Goal: Task Accomplishment & Management: Manage account settings

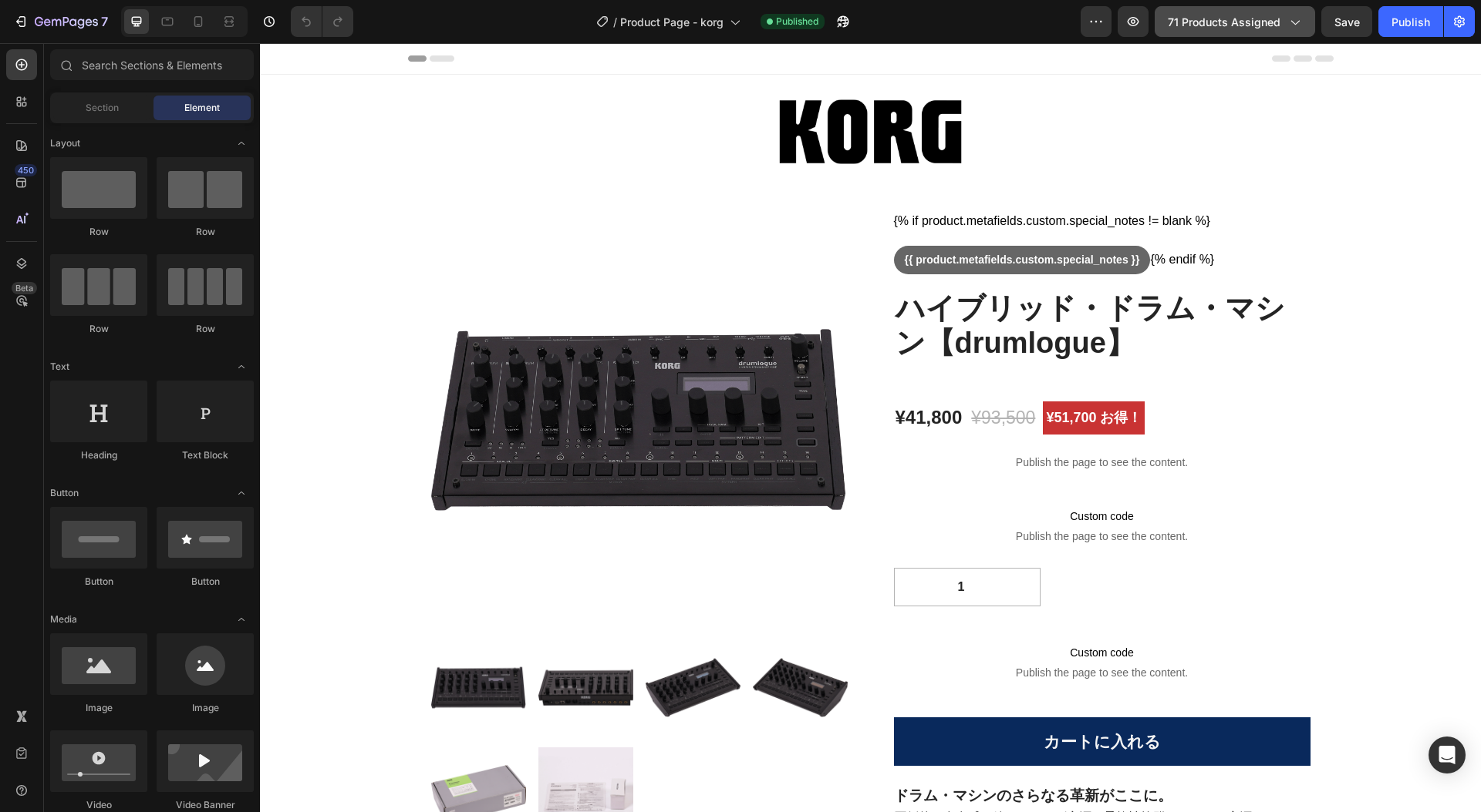
click at [1301, 25] on icon "button" at bounding box center [1294, 21] width 15 height 15
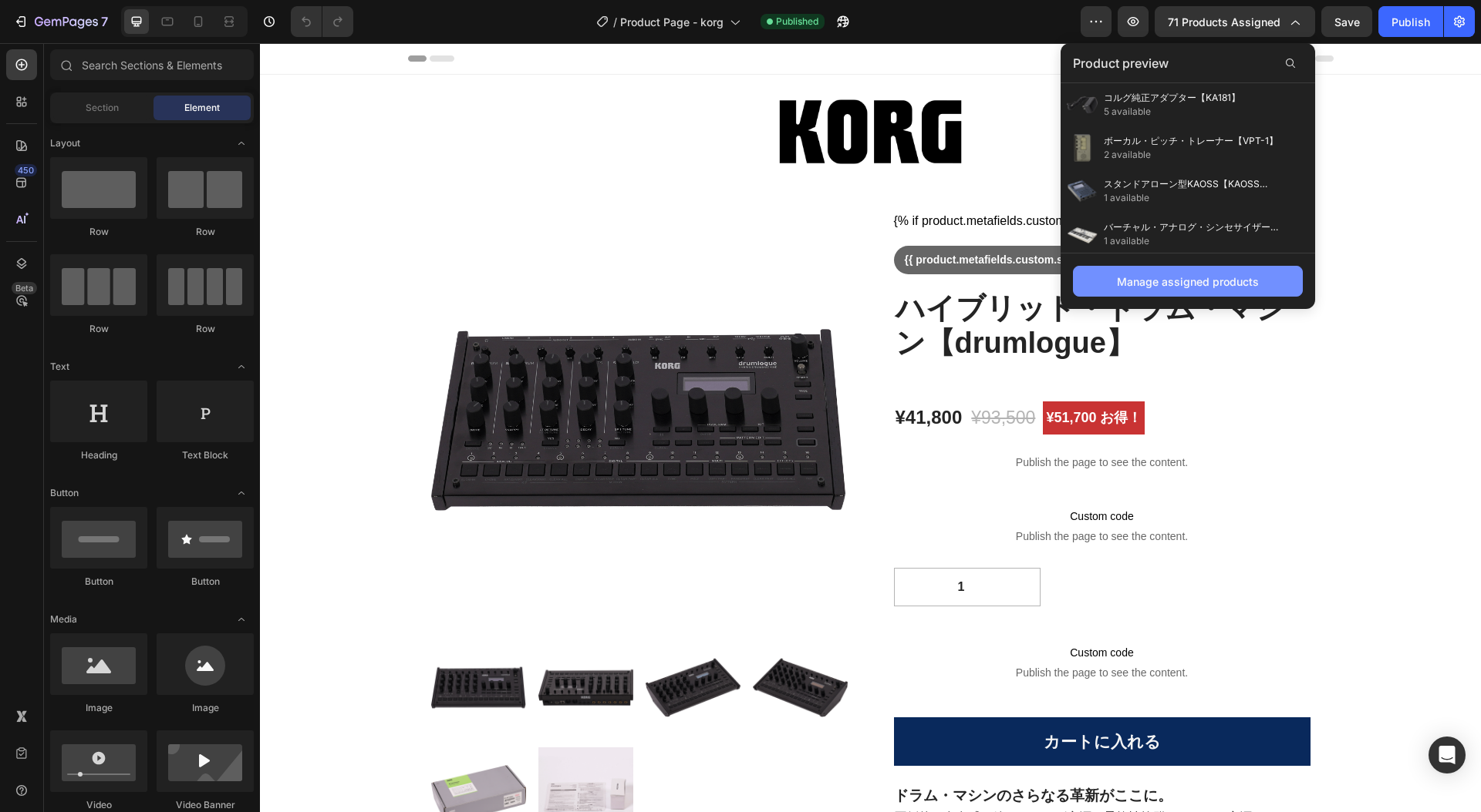
click at [1245, 284] on div "Manage assigned products" at bounding box center [1187, 282] width 142 height 16
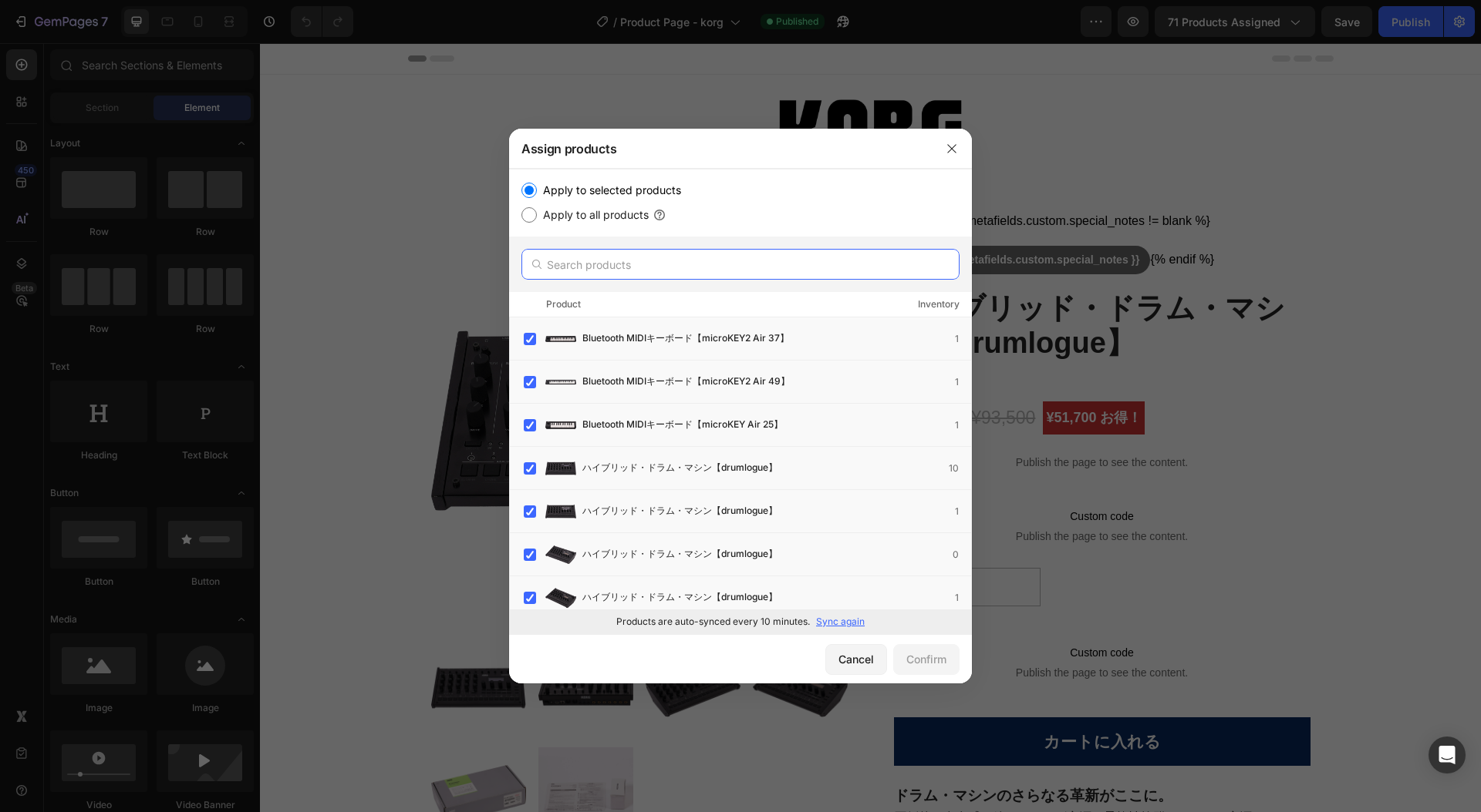
click at [583, 263] on input "text" at bounding box center [740, 264] width 438 height 31
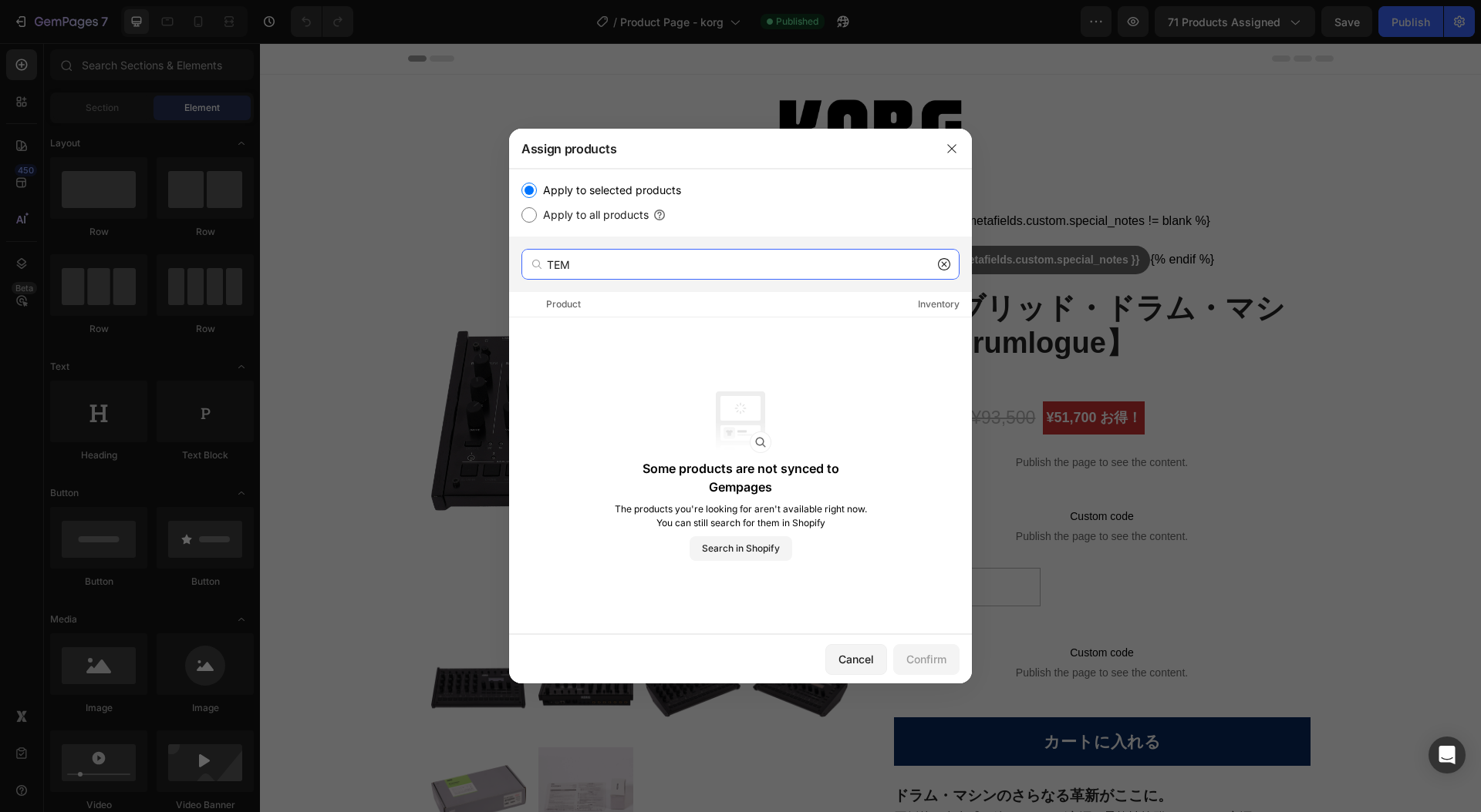
type input "TEM"
click at [530, 217] on input "Apply to all products" at bounding box center [528, 214] width 15 height 15
radio input "true"
click at [588, 264] on input "TEM" at bounding box center [740, 264] width 438 height 31
type input "TEM-M055"
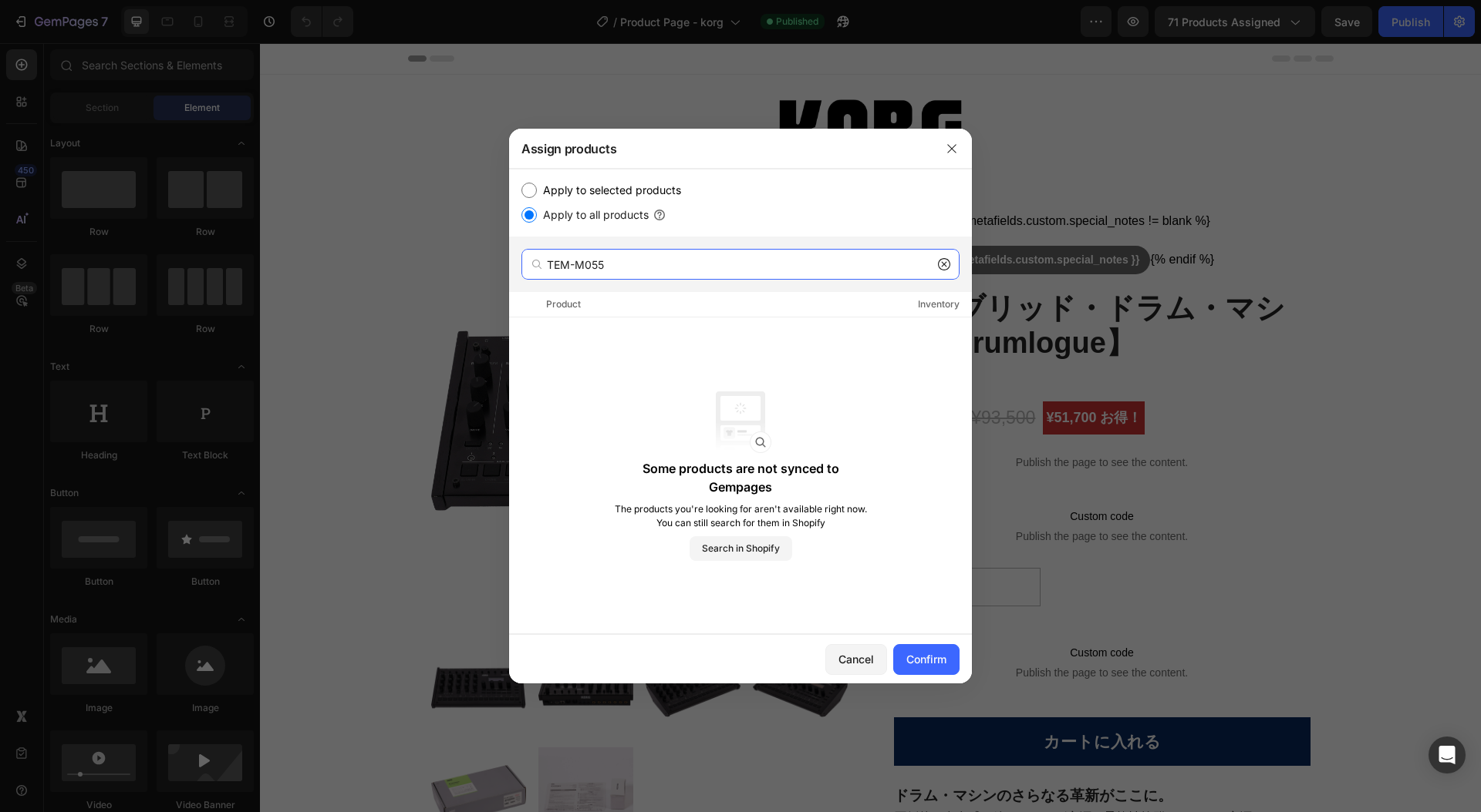
click at [663, 268] on input "TEM-M055" at bounding box center [740, 264] width 438 height 31
click at [845, 658] on div "Cancel" at bounding box center [856, 659] width 35 height 16
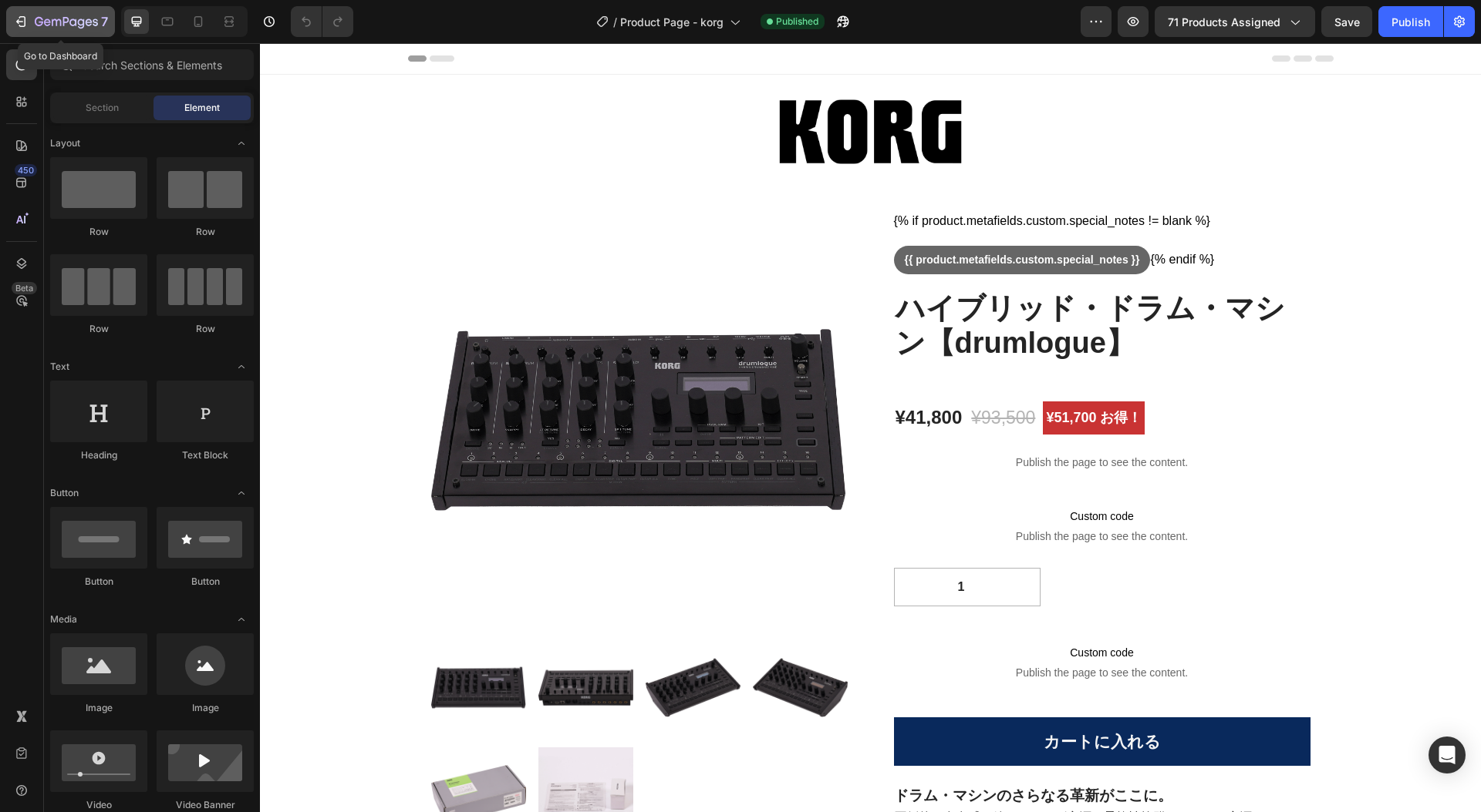
click at [24, 23] on icon "button" at bounding box center [23, 22] width 7 height 11
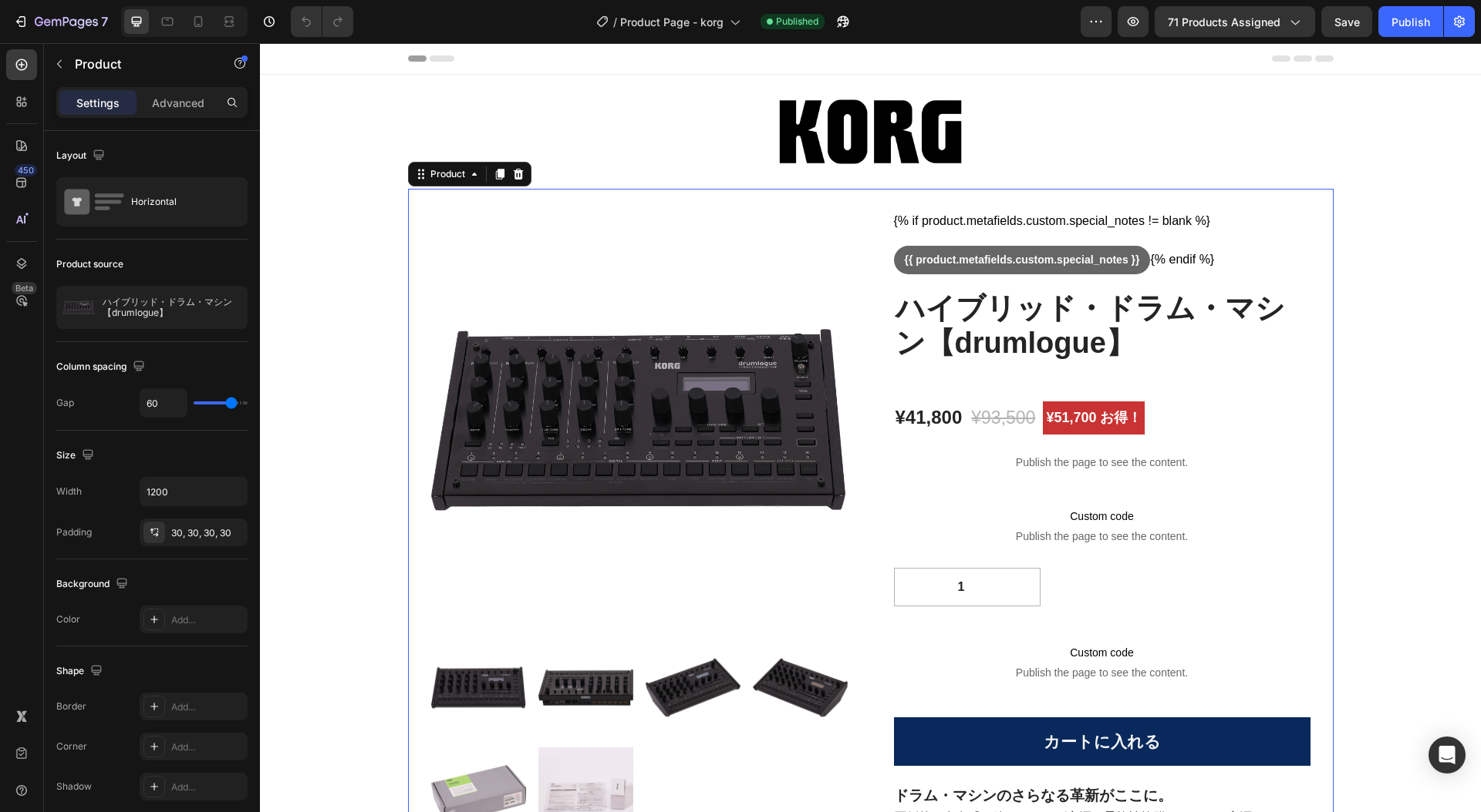
click at [417, 175] on icon at bounding box center [422, 175] width 13 height 13
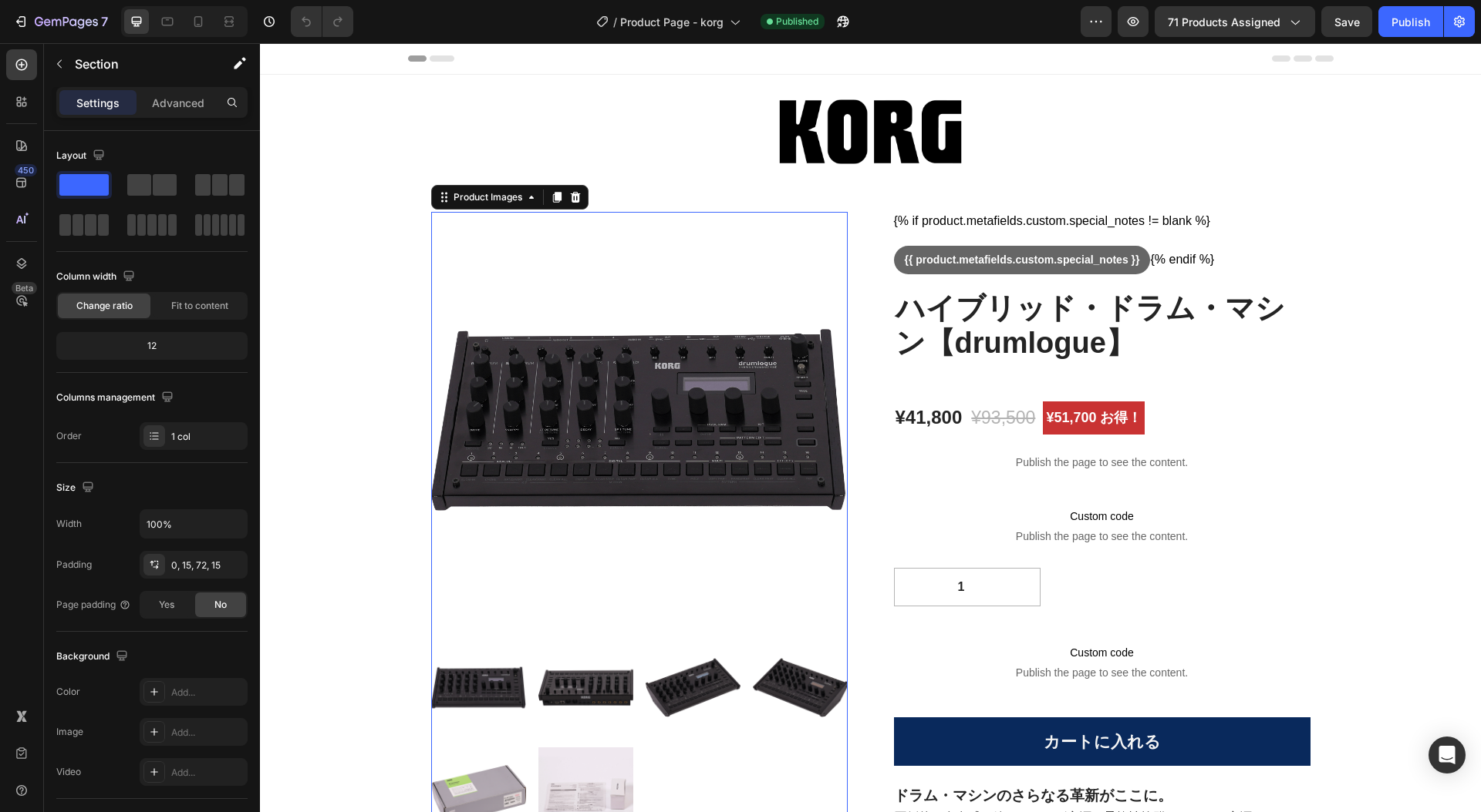
click at [480, 234] on img at bounding box center [639, 420] width 416 height 416
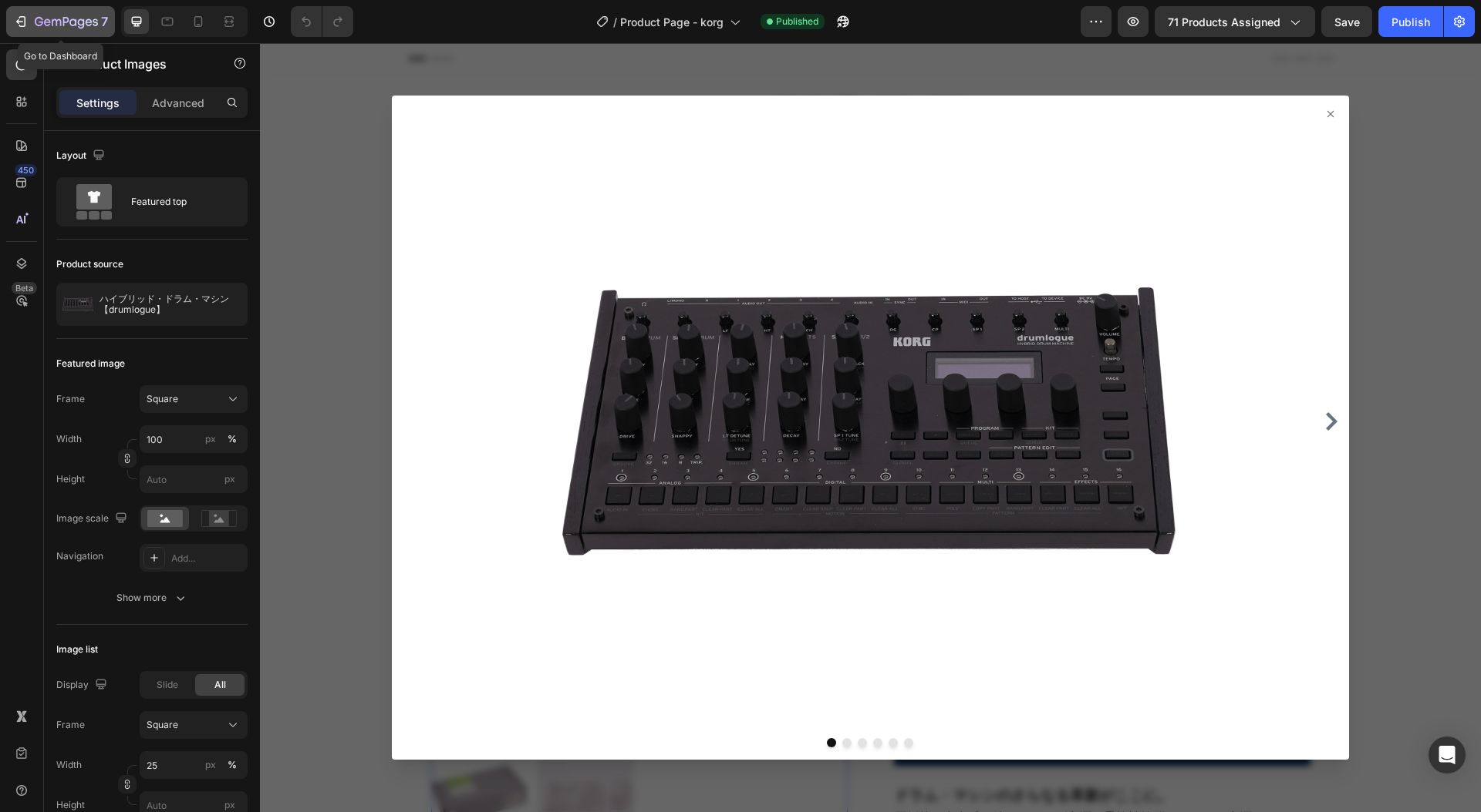
click at [18, 17] on icon "button" at bounding box center [20, 21] width 15 height 15
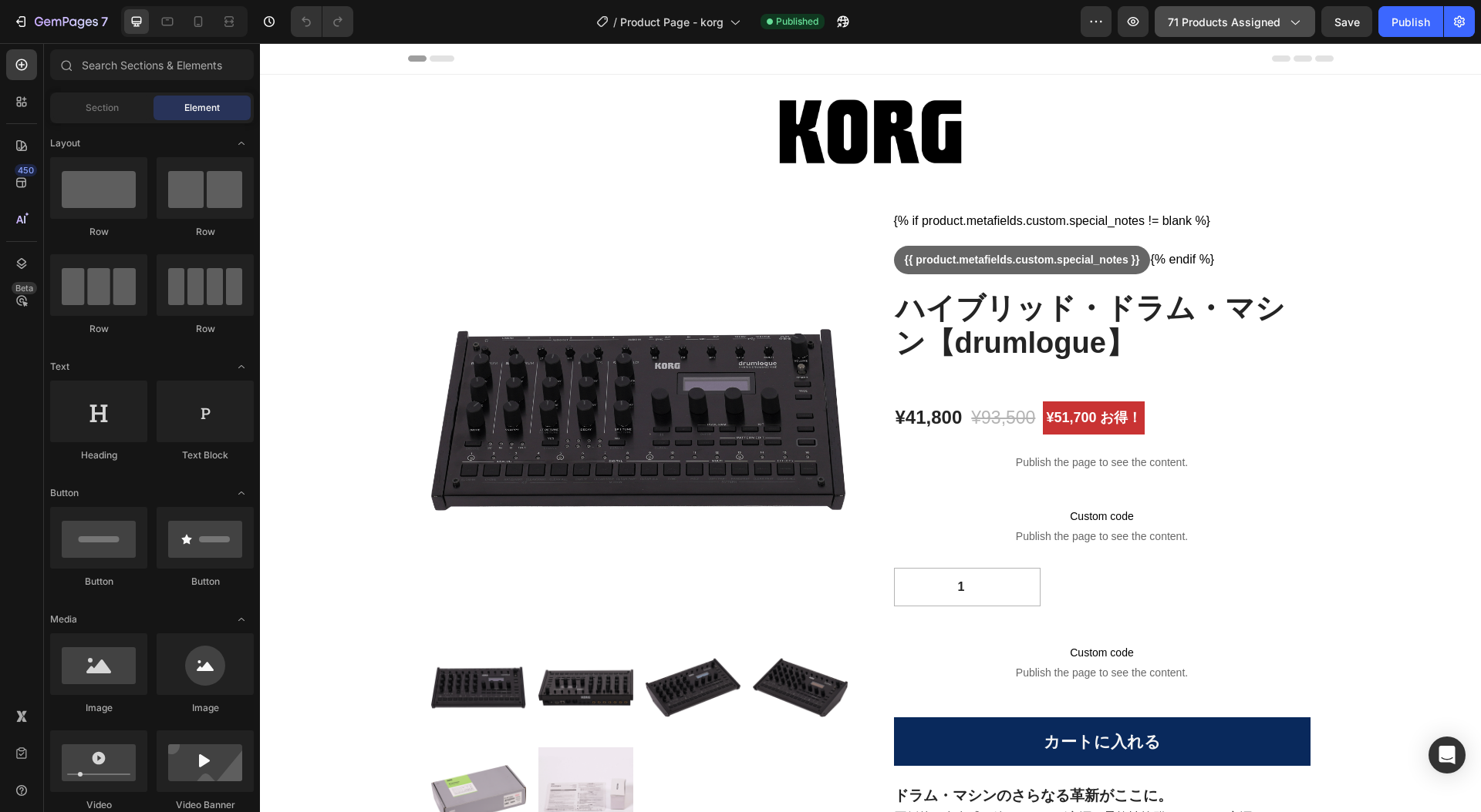
click at [1303, 22] on button "71 products assigned" at bounding box center [1234, 22] width 160 height 31
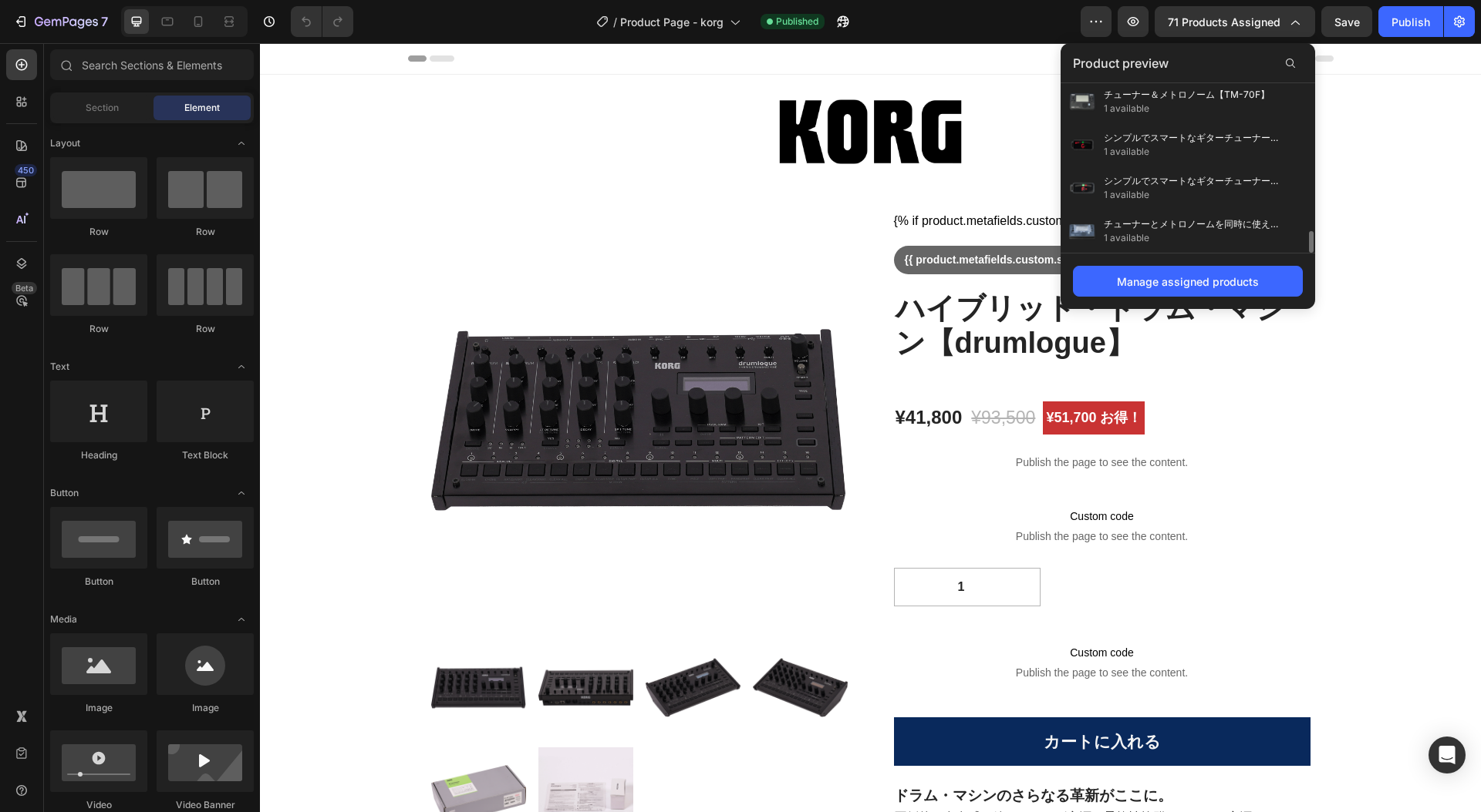
scroll to position [1125, 0]
click at [1193, 285] on div "Manage assigned products" at bounding box center [1187, 282] width 142 height 16
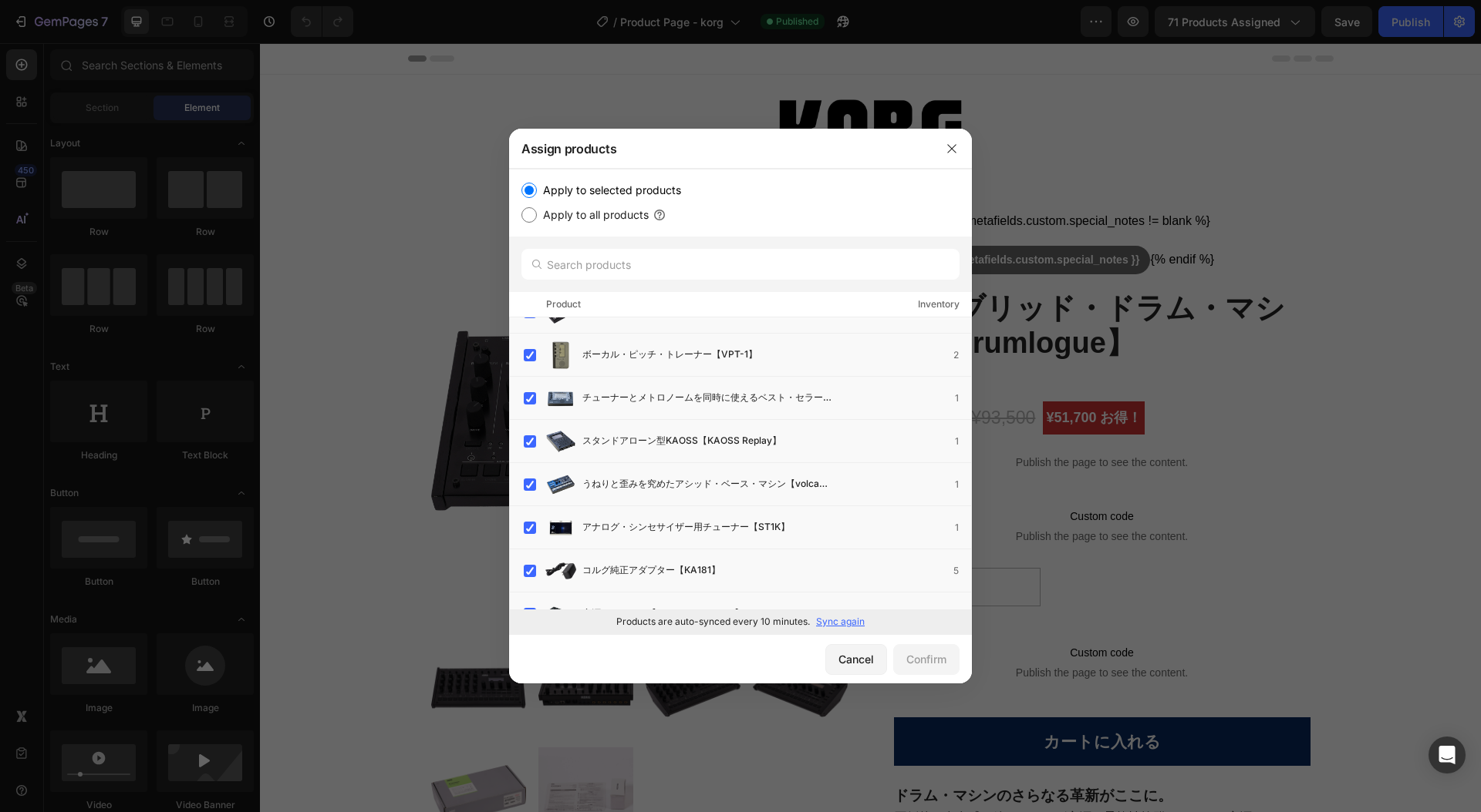
scroll to position [3204, 0]
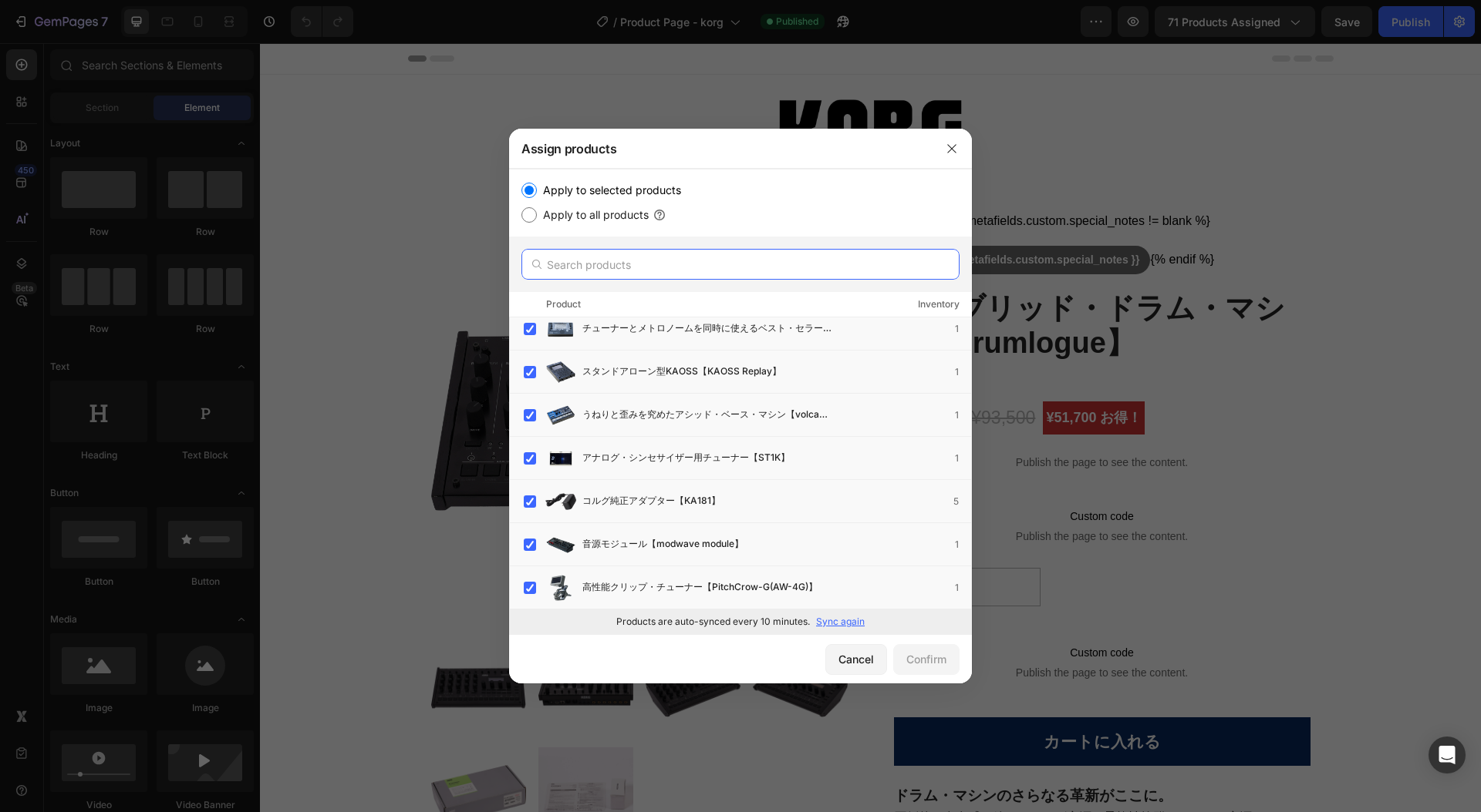
click at [646, 264] on input "text" at bounding box center [740, 264] width 438 height 31
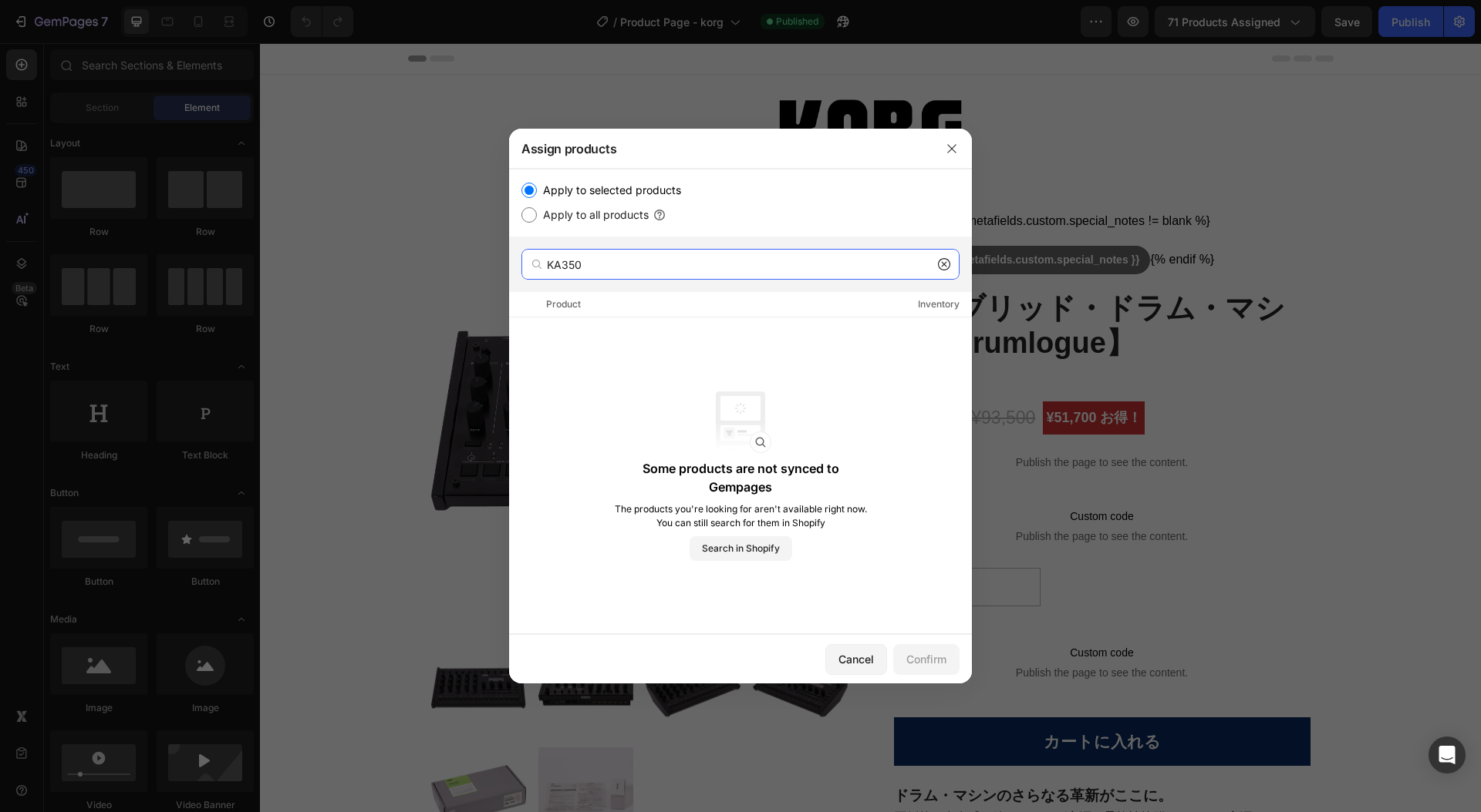
type input "KA350"
click at [862, 666] on div "Cancel" at bounding box center [856, 659] width 35 height 16
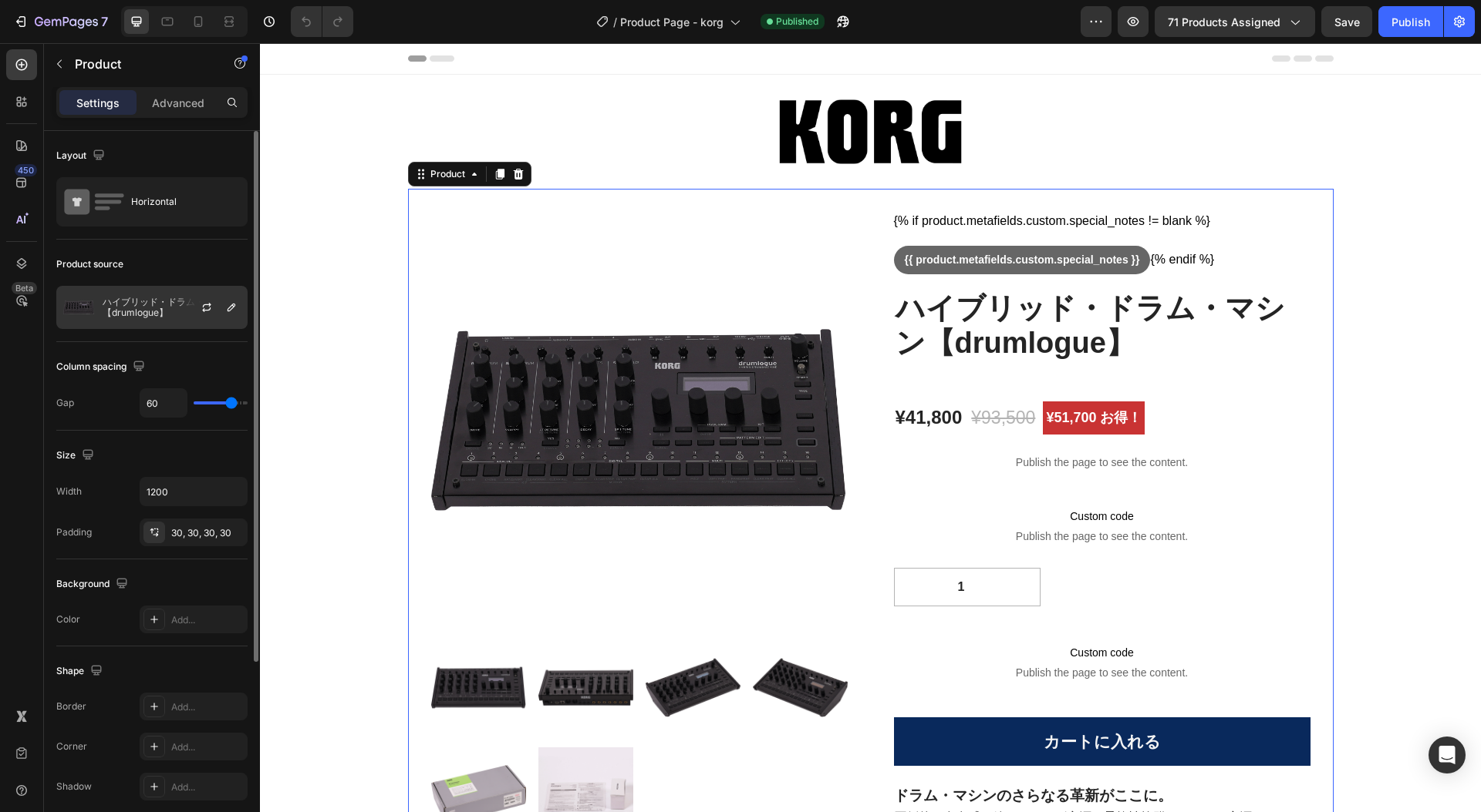
click at [159, 304] on p "ハイブリッド・ドラム・マシン【drumlogue】" at bounding box center [171, 307] width 138 height 22
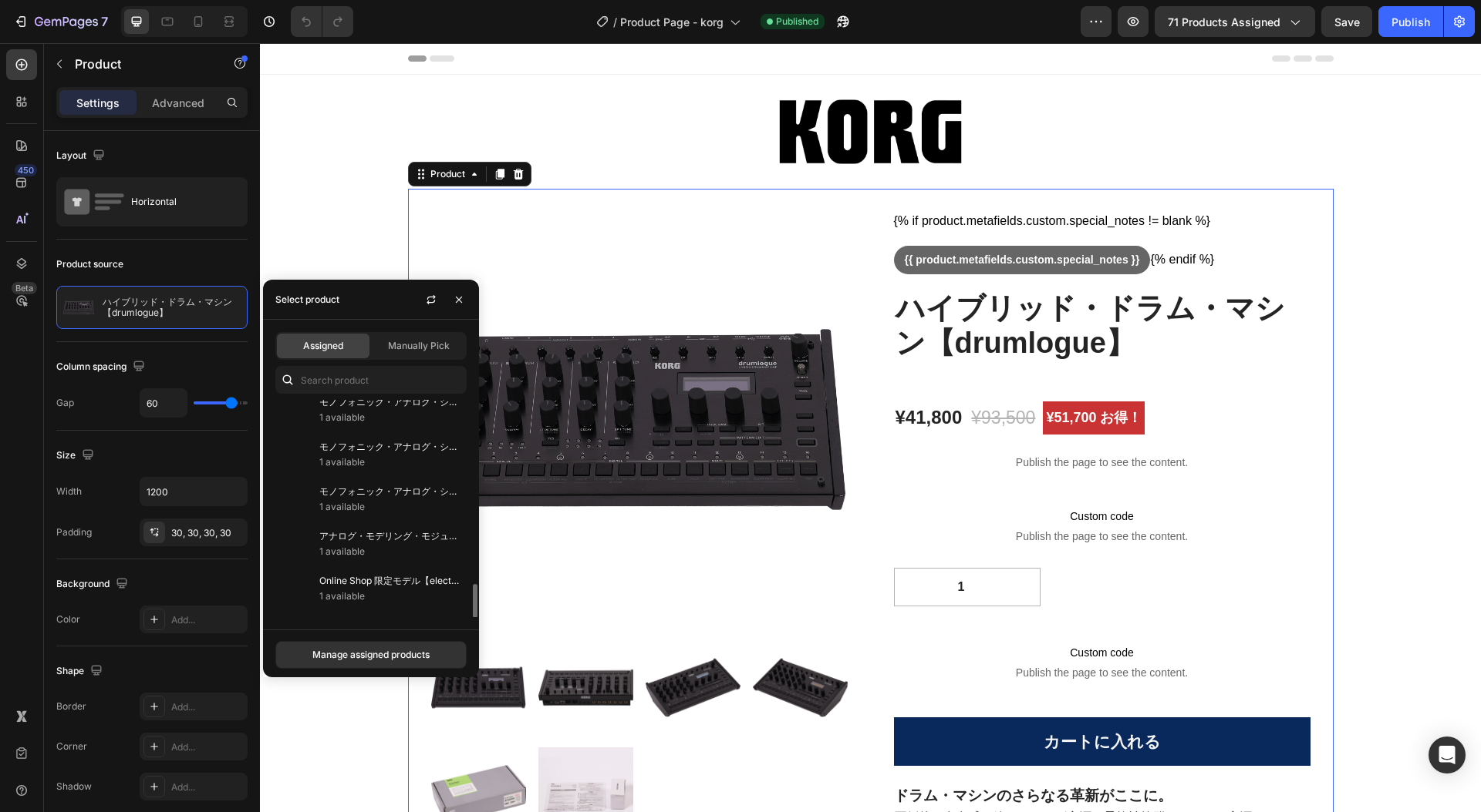
scroll to position [1095, 0]
click at [316, 300] on div "Select product" at bounding box center [307, 299] width 64 height 14
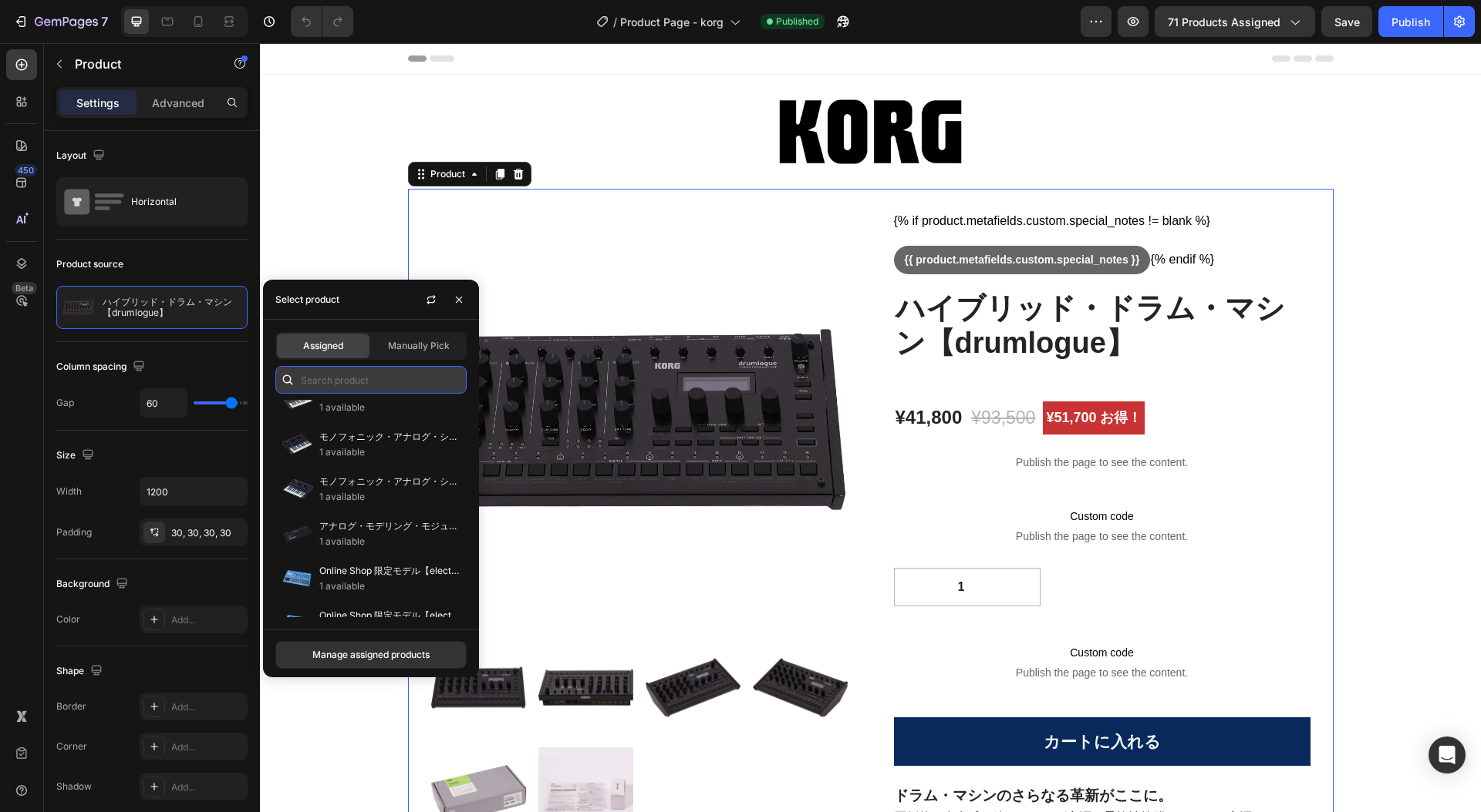
click at [358, 384] on input "text" at bounding box center [370, 380] width 191 height 28
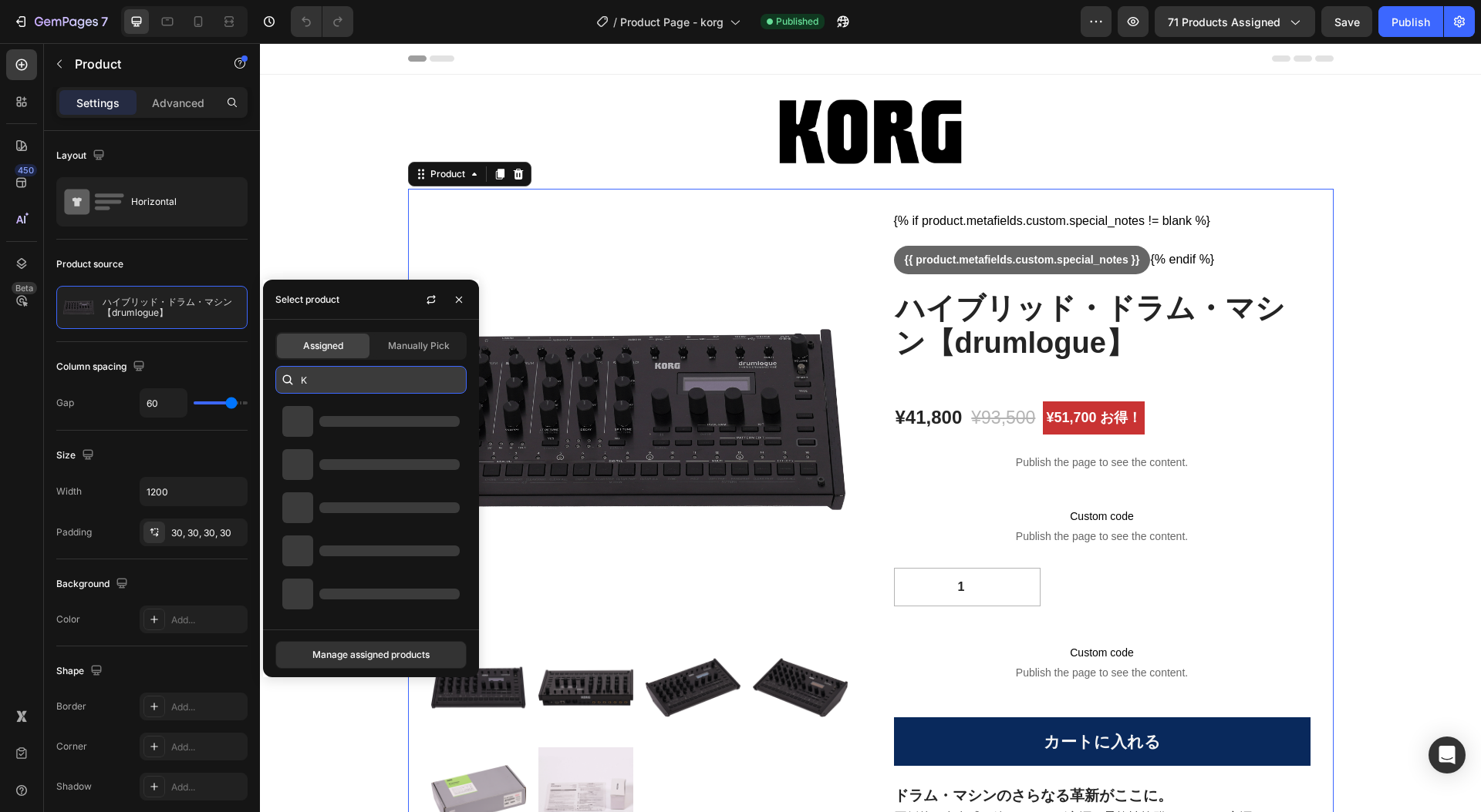
scroll to position [0, 0]
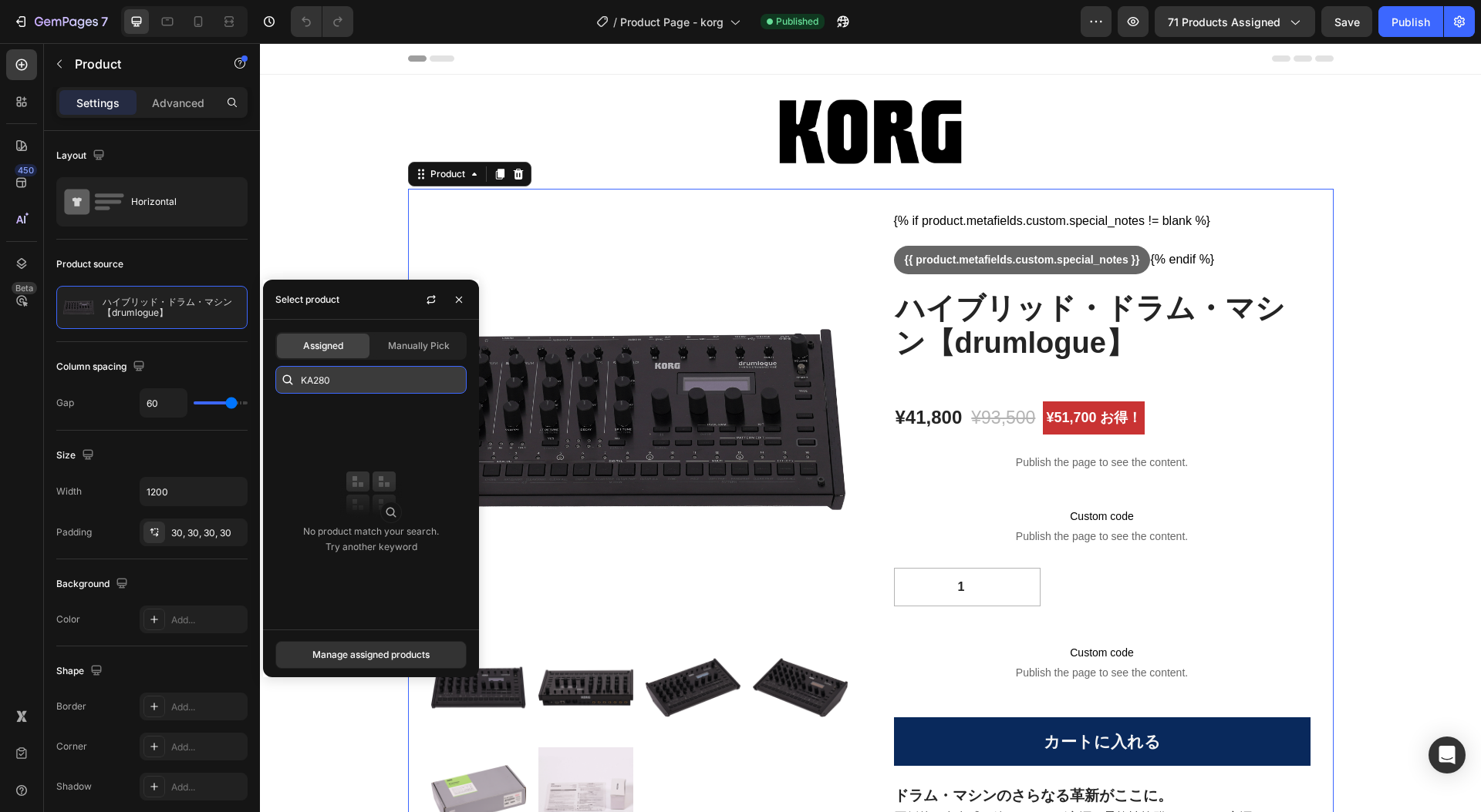
type input "KA280"
click at [285, 382] on icon at bounding box center [288, 380] width 10 height 10
click at [358, 379] on input "KA280" at bounding box center [370, 380] width 191 height 28
click at [18, 23] on icon "button" at bounding box center [20, 21] width 7 height 5
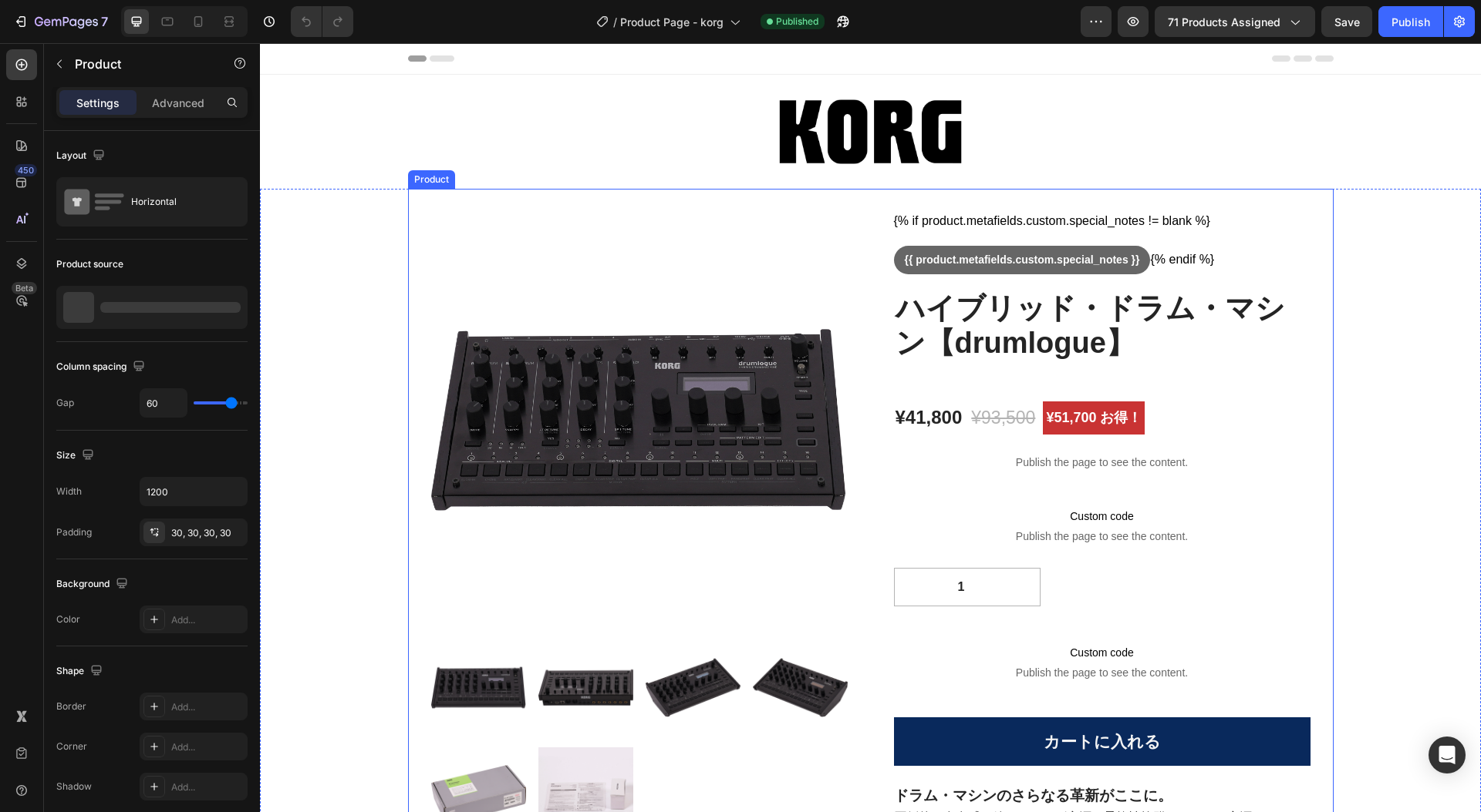
click at [1100, 18] on icon "button" at bounding box center [1096, 21] width 15 height 15
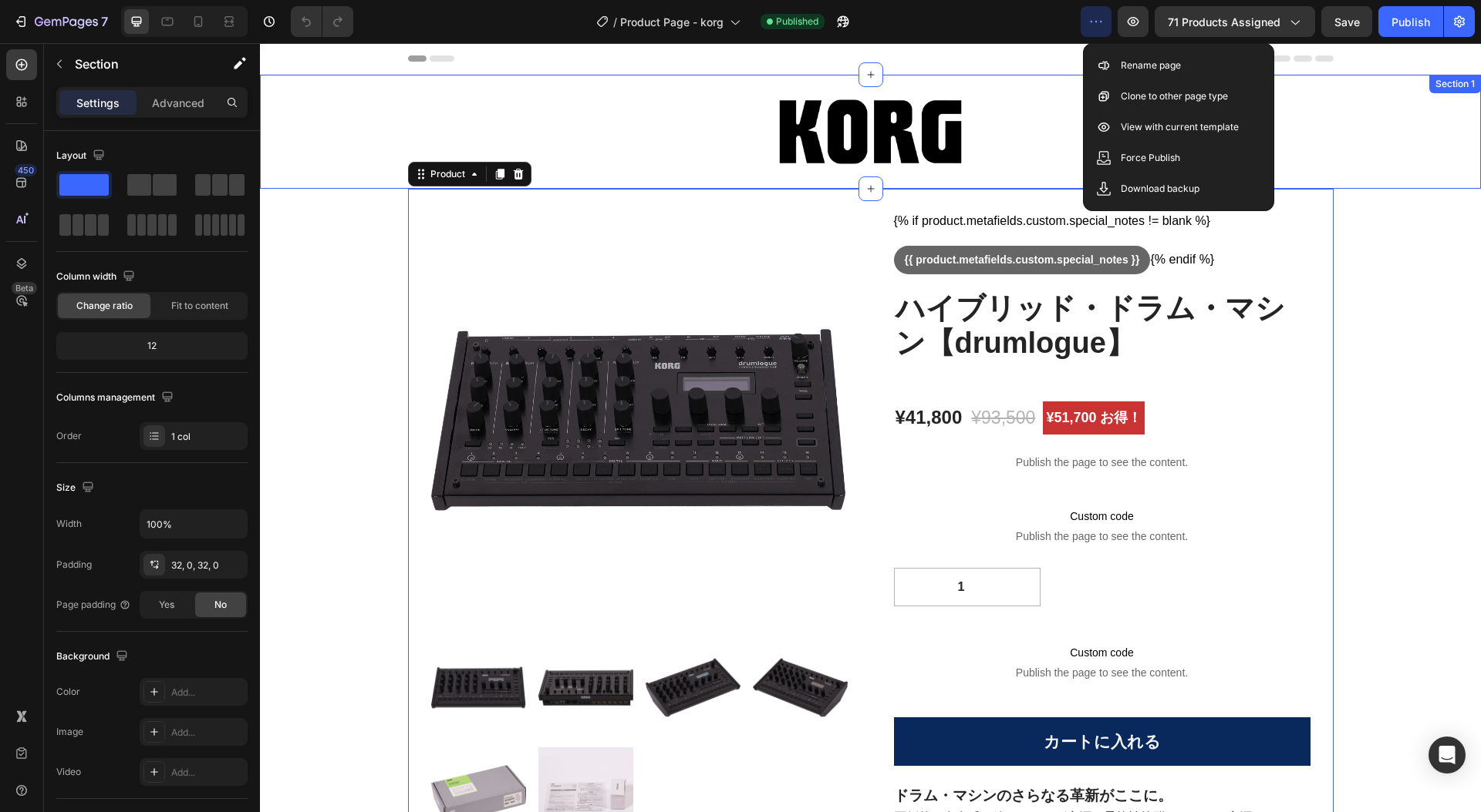
click at [1347, 176] on div "Image Section 1" at bounding box center [869, 132] width 1220 height 114
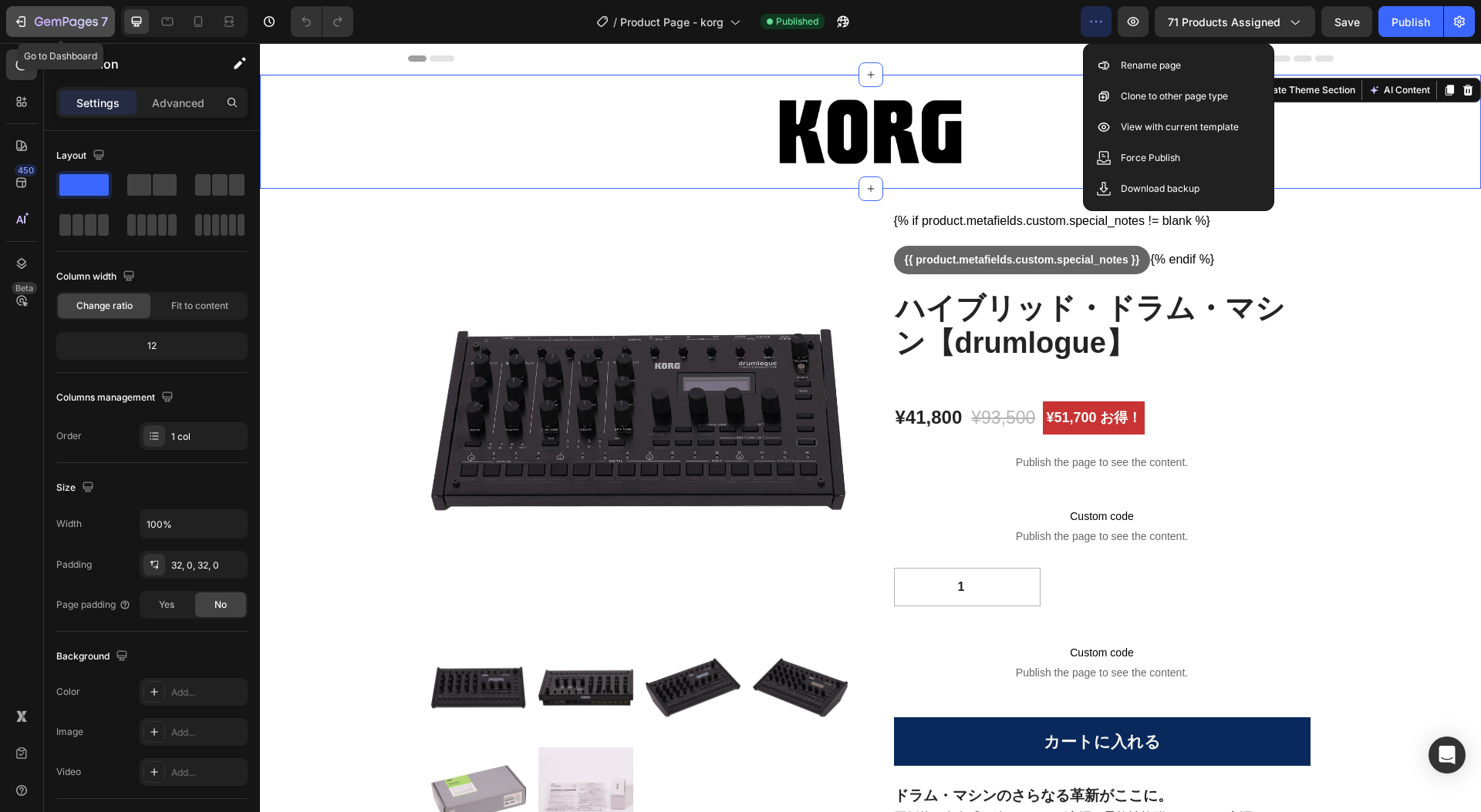
click at [24, 22] on icon "button" at bounding box center [23, 22] width 7 height 11
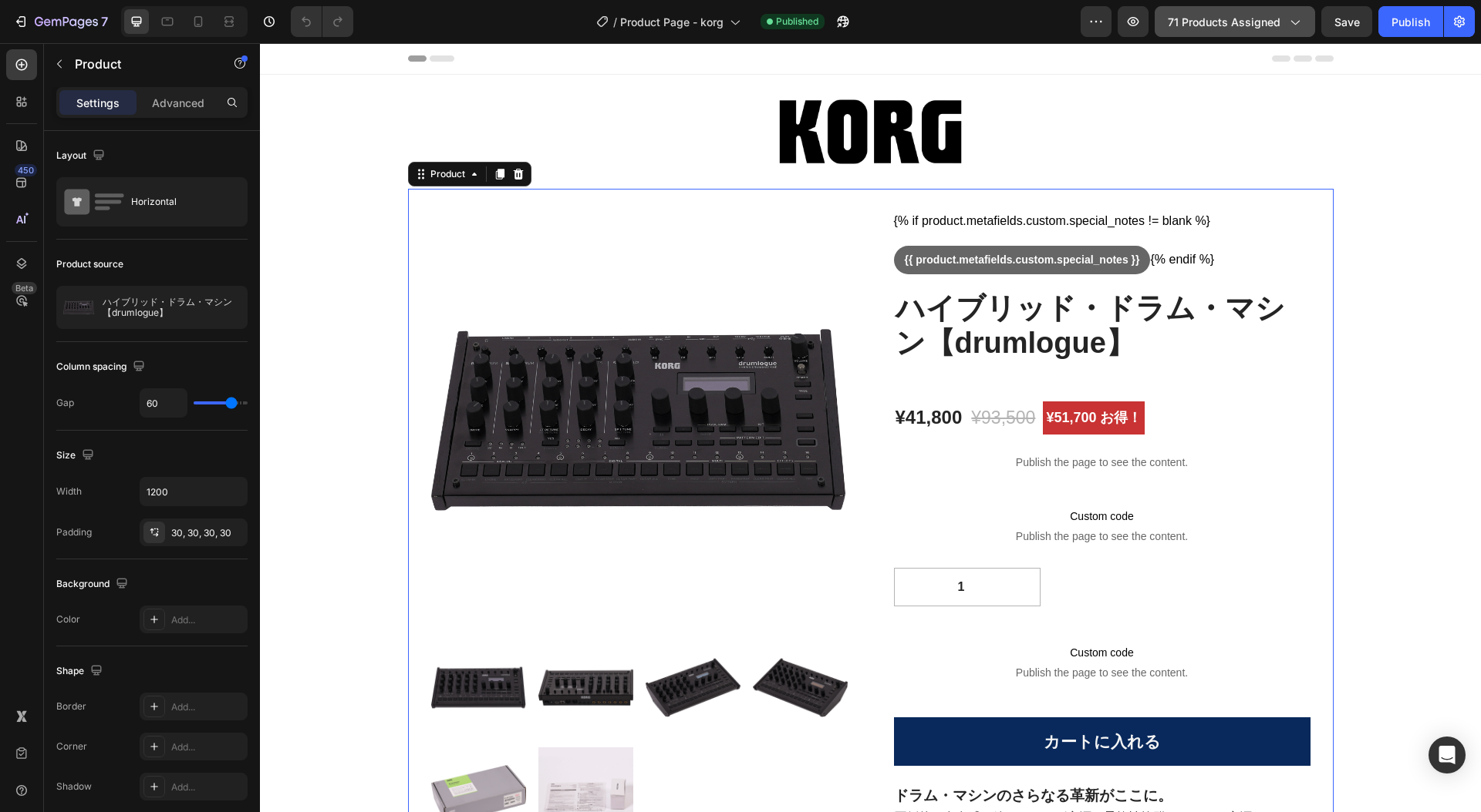
click at [1299, 18] on icon "button" at bounding box center [1294, 21] width 15 height 15
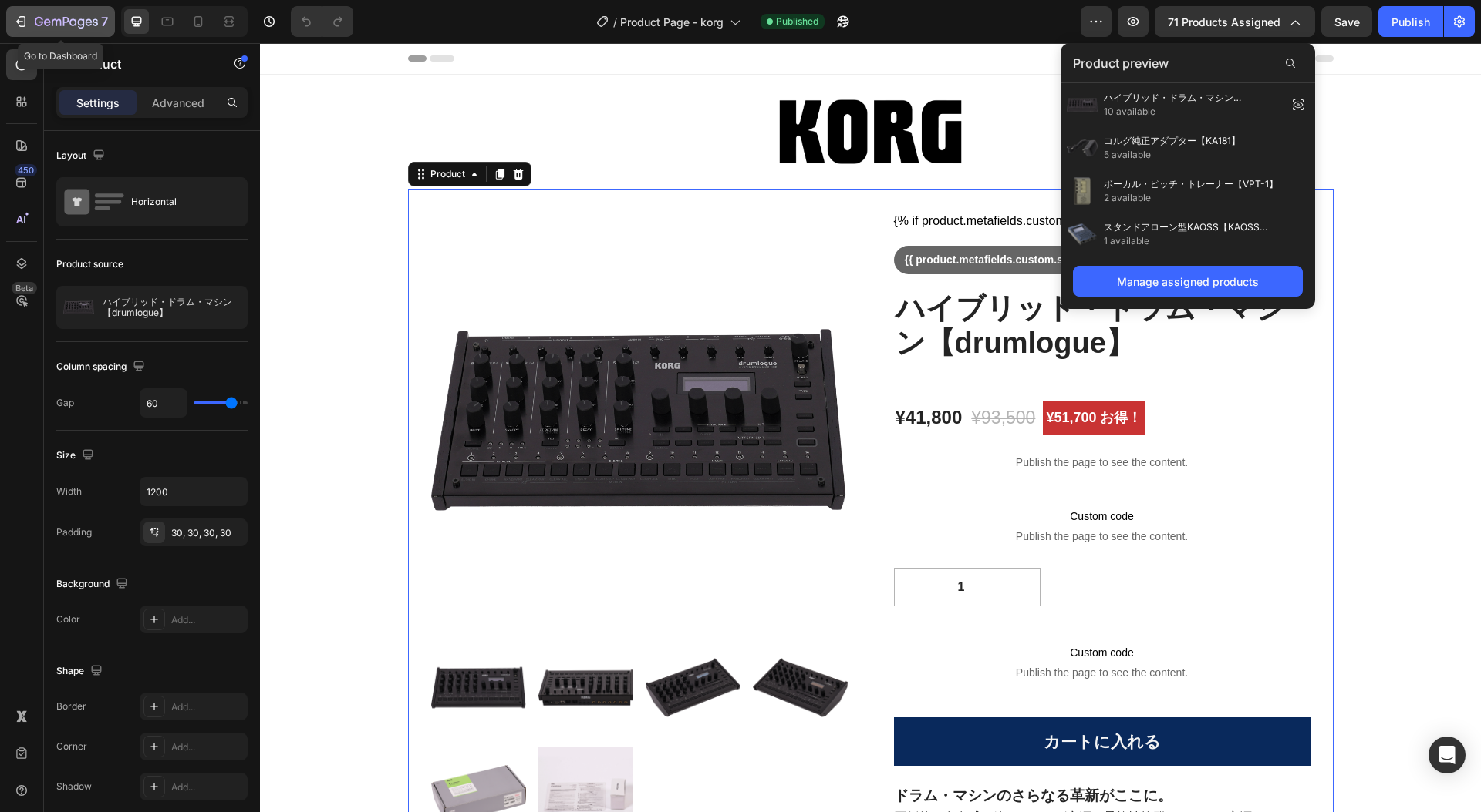
click at [20, 15] on icon "button" at bounding box center [20, 21] width 15 height 15
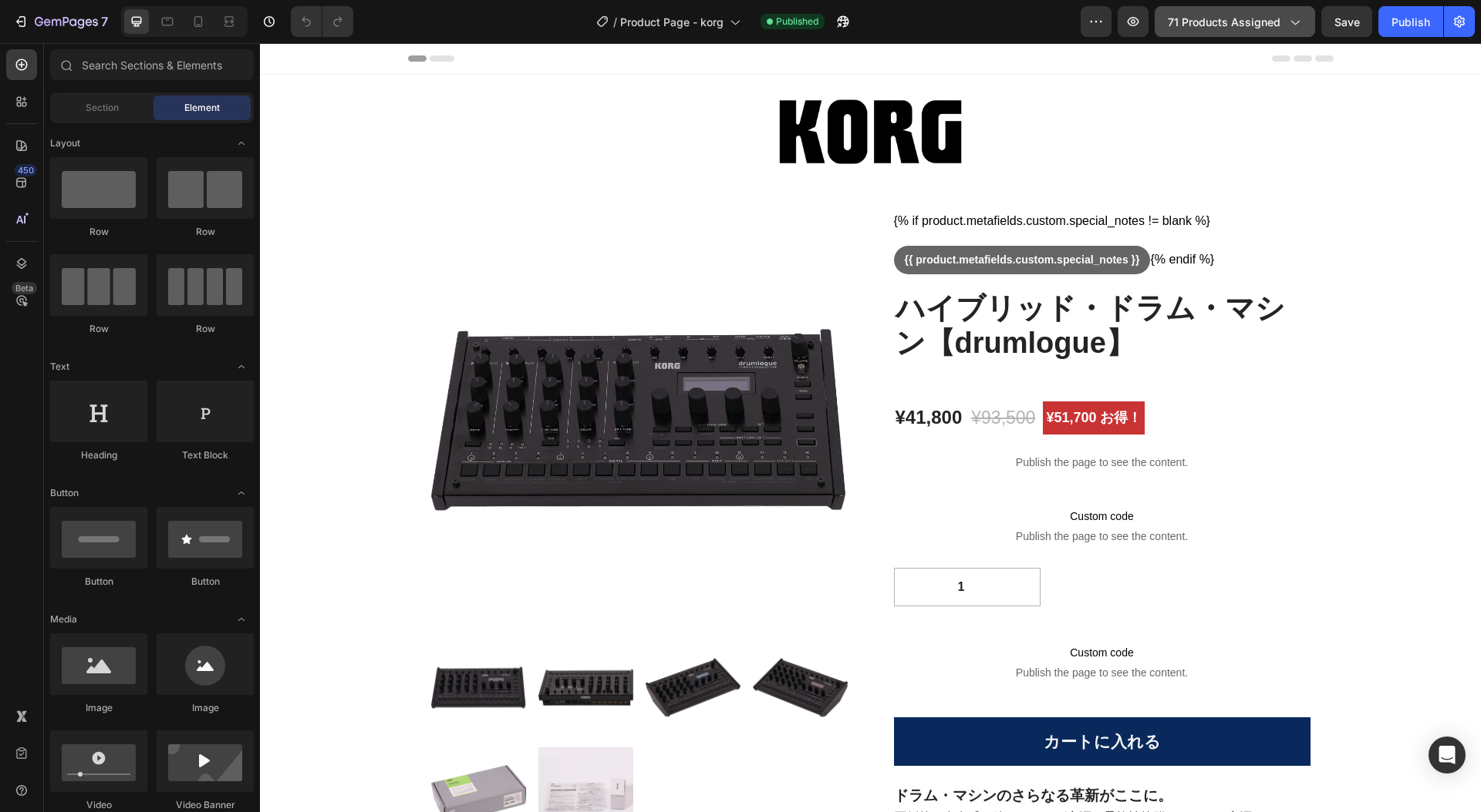
click at [1300, 24] on icon "button" at bounding box center [1294, 21] width 15 height 15
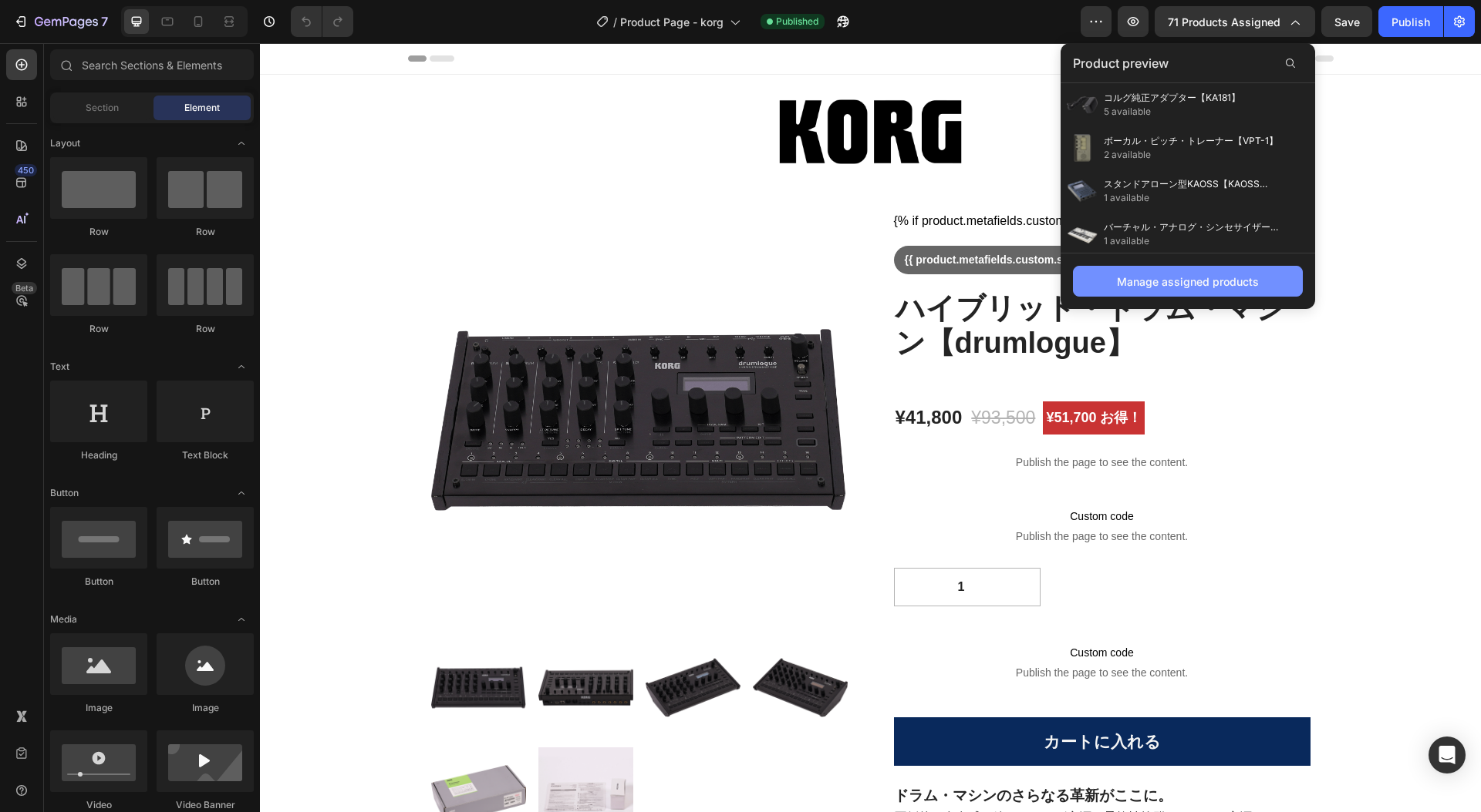
click at [1201, 283] on div "Manage assigned products" at bounding box center [1187, 282] width 142 height 16
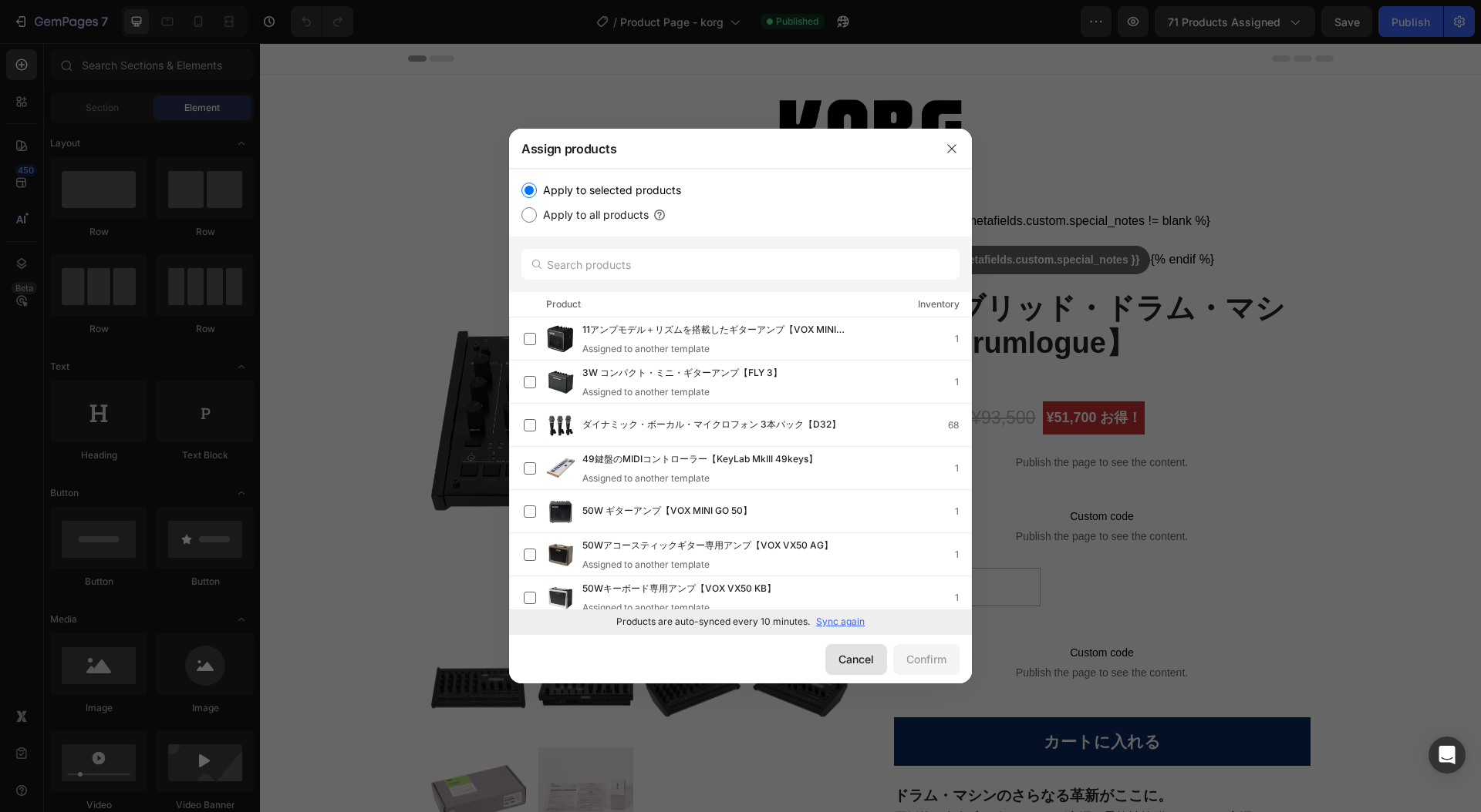
click at [869, 655] on div "Cancel" at bounding box center [856, 659] width 35 height 16
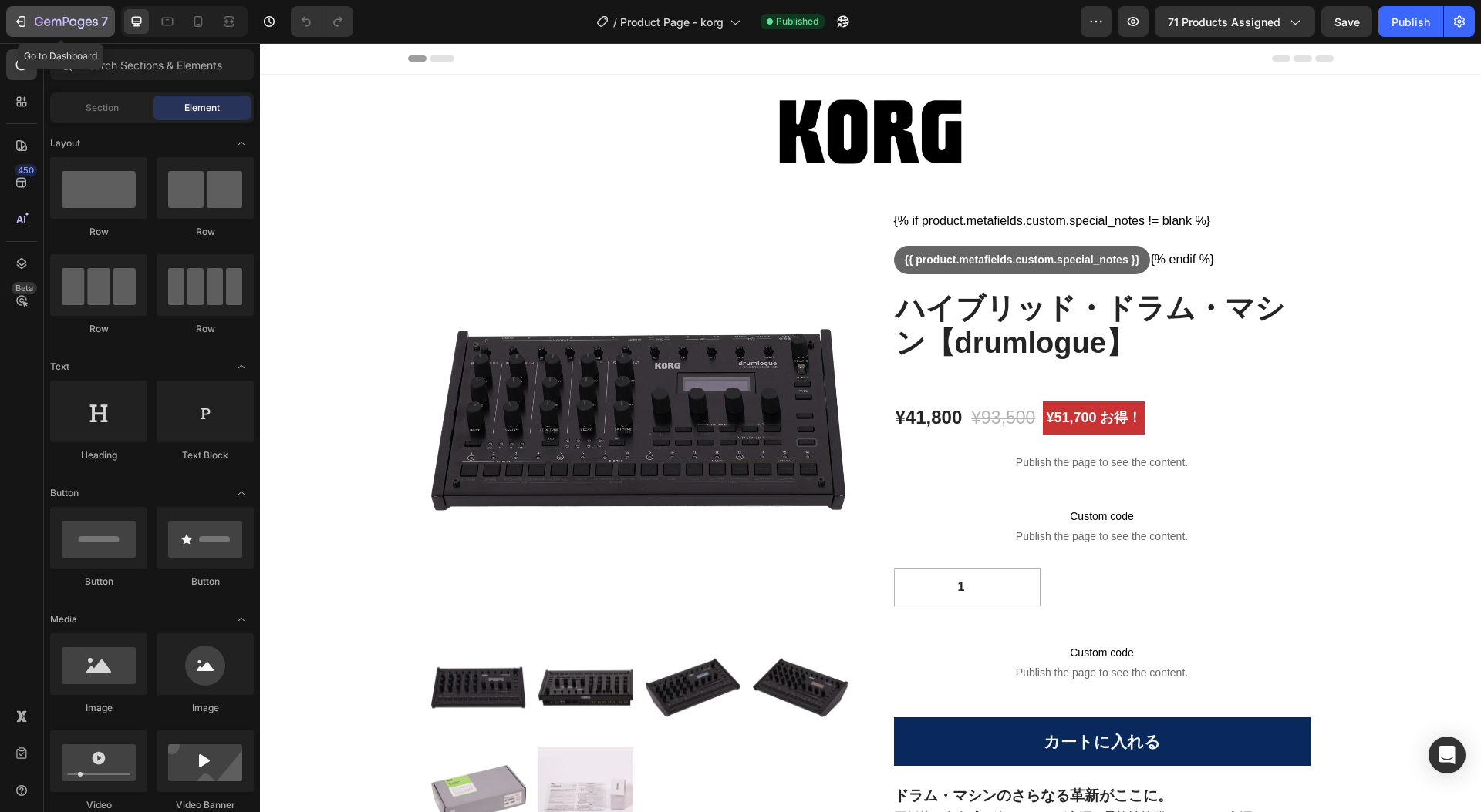
click at [25, 26] on icon "button" at bounding box center [20, 21] width 15 height 15
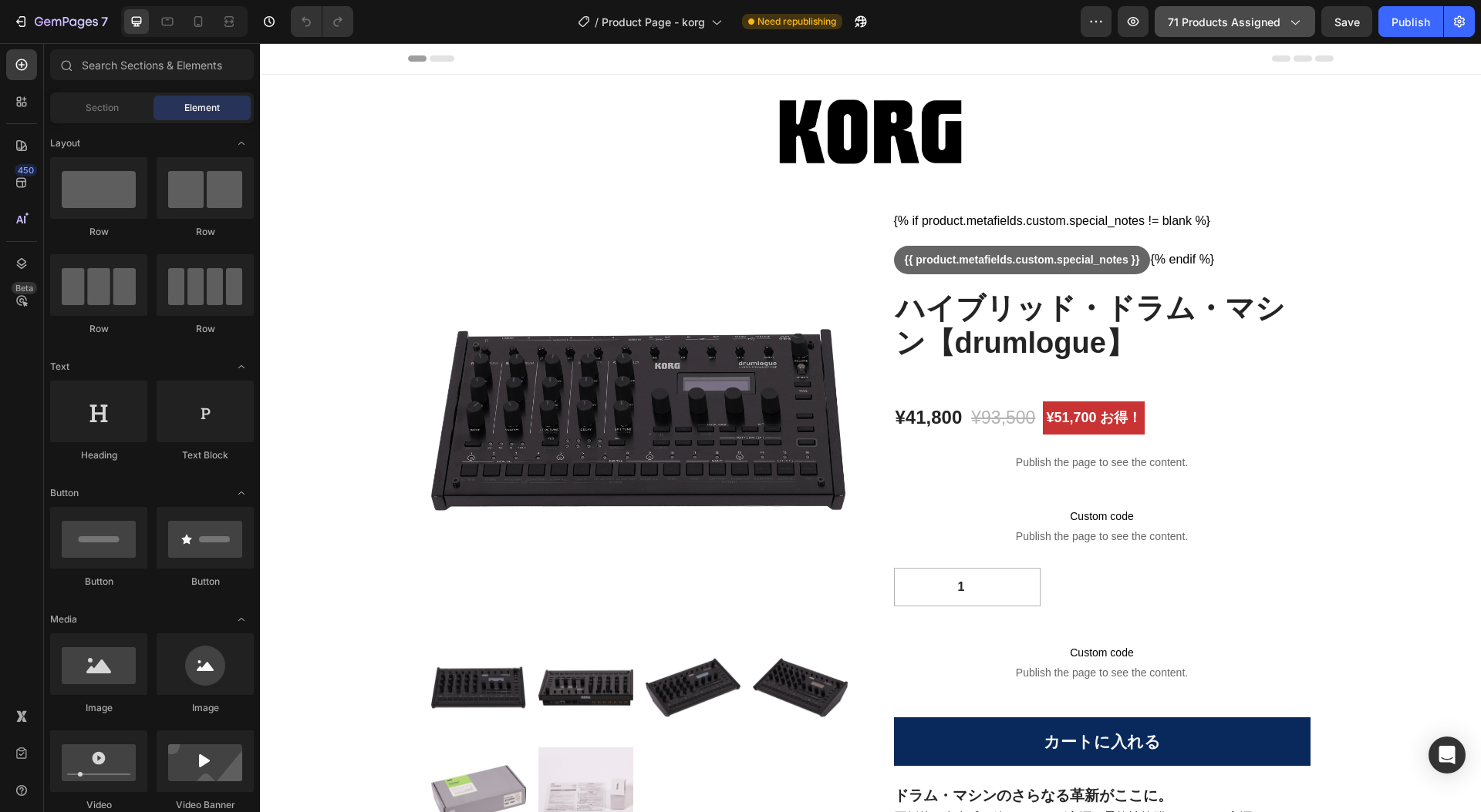
click at [1297, 24] on icon "button" at bounding box center [1294, 21] width 15 height 15
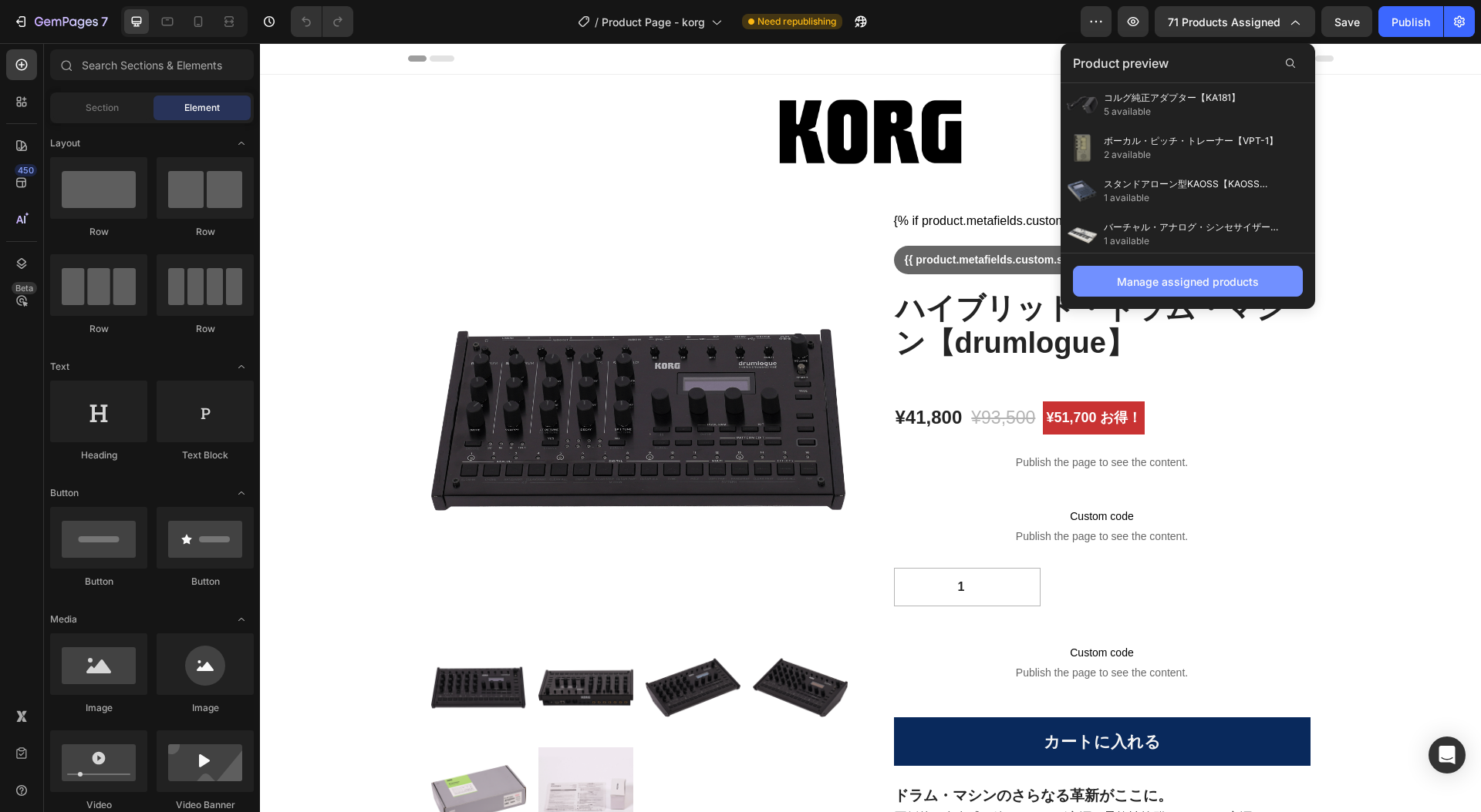
click at [1219, 279] on div "Manage assigned products" at bounding box center [1187, 282] width 142 height 16
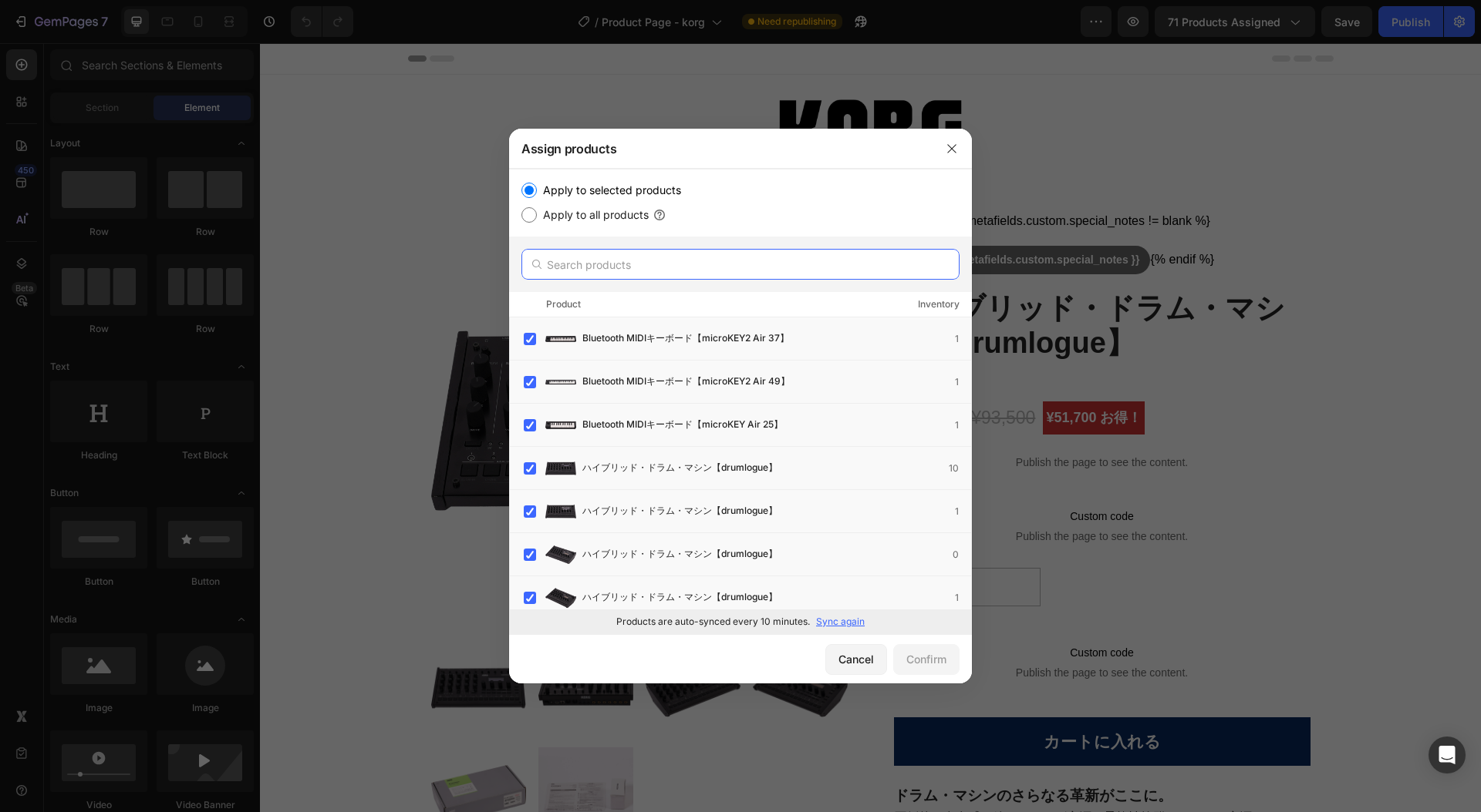
click at [711, 260] on input "text" at bounding box center [740, 264] width 438 height 31
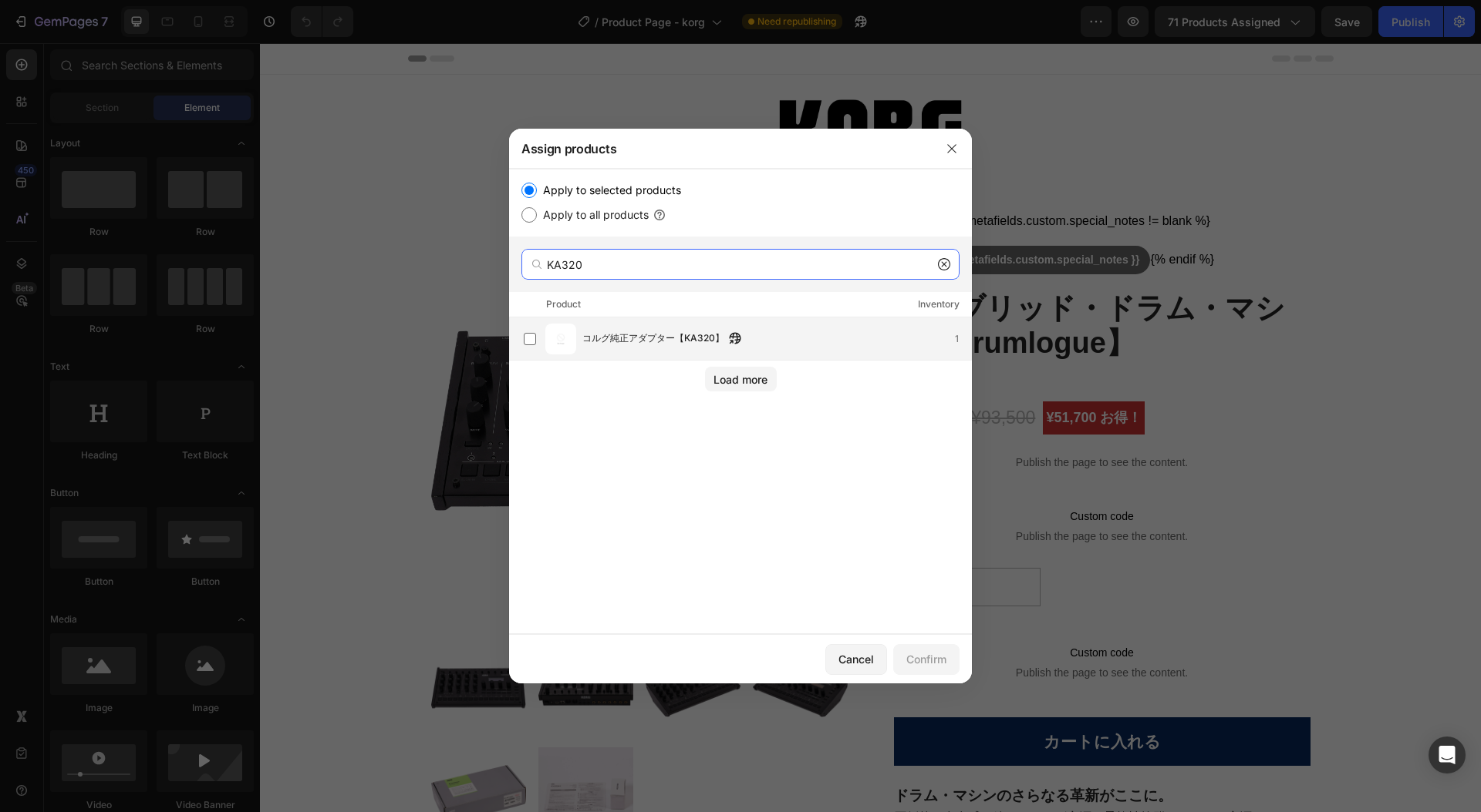
type input "KA320"
click at [718, 336] on span "コルグ純正アダプター【KA320】" at bounding box center [653, 339] width 142 height 17
click at [931, 667] on button "Confirm" at bounding box center [926, 660] width 66 height 31
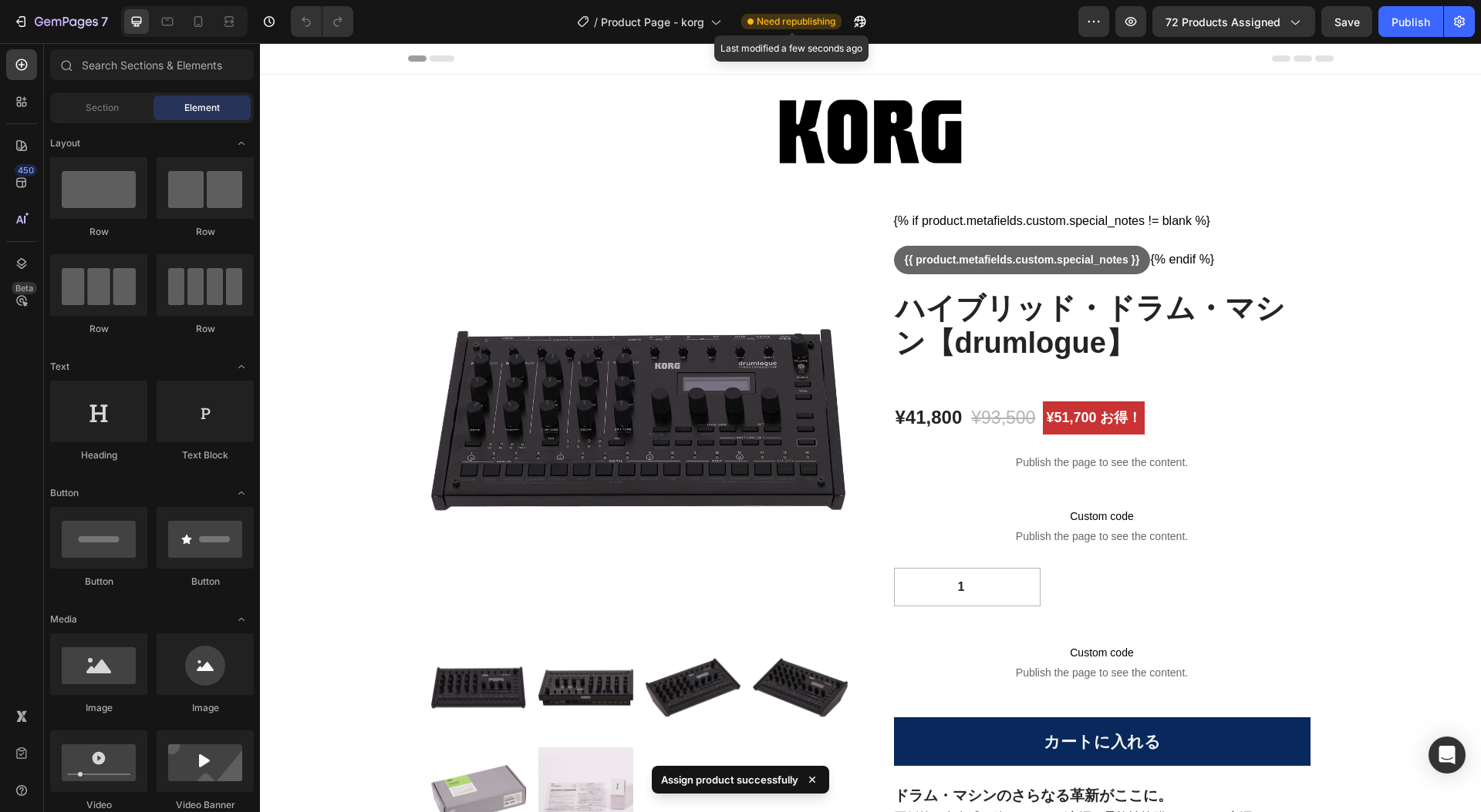
click at [787, 24] on span "Need republishing" at bounding box center [795, 21] width 79 height 14
click at [807, 24] on span "Need republishing" at bounding box center [795, 21] width 79 height 14
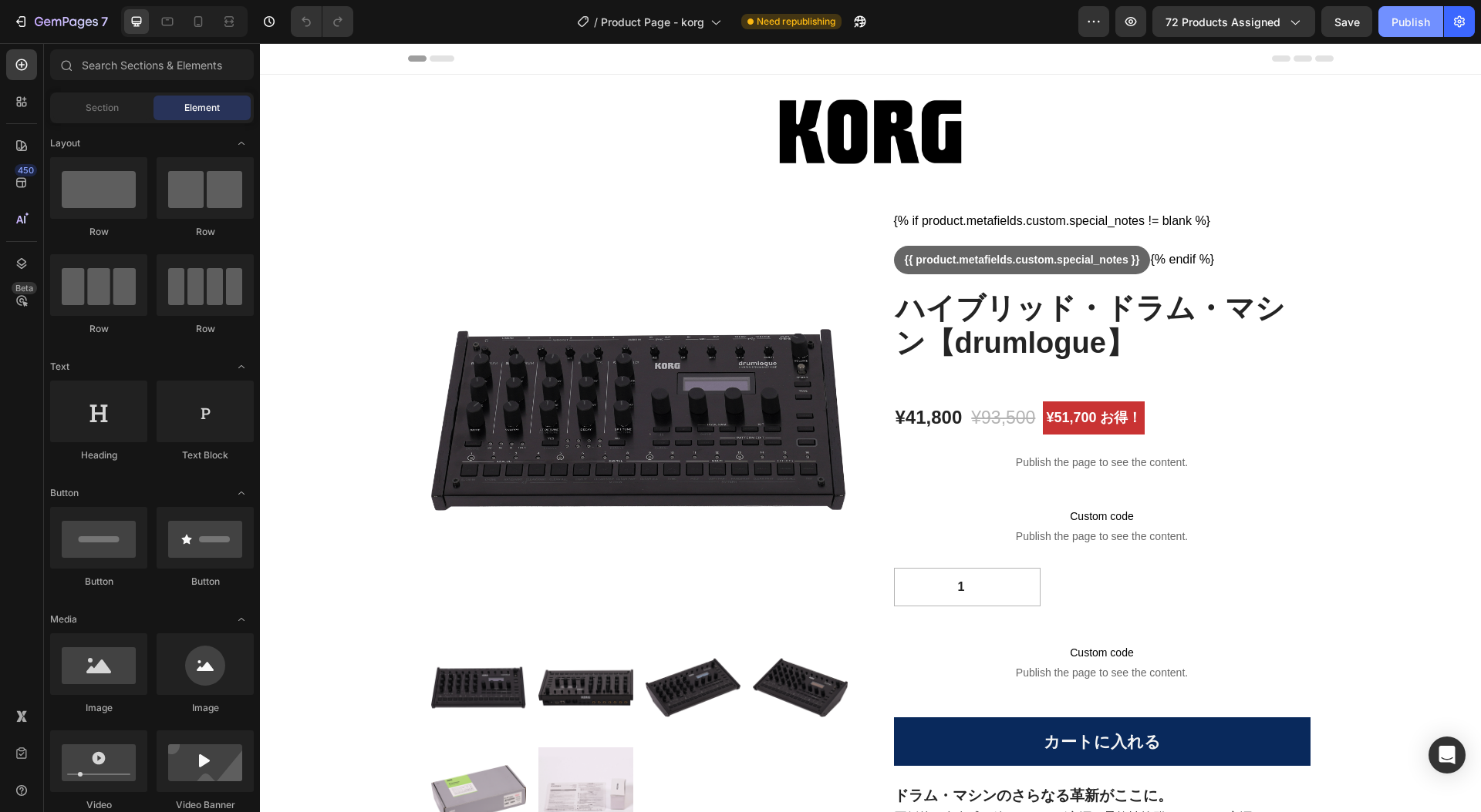
click at [1401, 21] on div "Publish" at bounding box center [1410, 22] width 39 height 16
click at [14, 24] on icon "button" at bounding box center [20, 21] width 15 height 15
drag, startPoint x: 1298, startPoint y: 20, endPoint x: 1300, endPoint y: 34, distance: 14.1
click at [1298, 21] on icon "button" at bounding box center [1294, 21] width 15 height 15
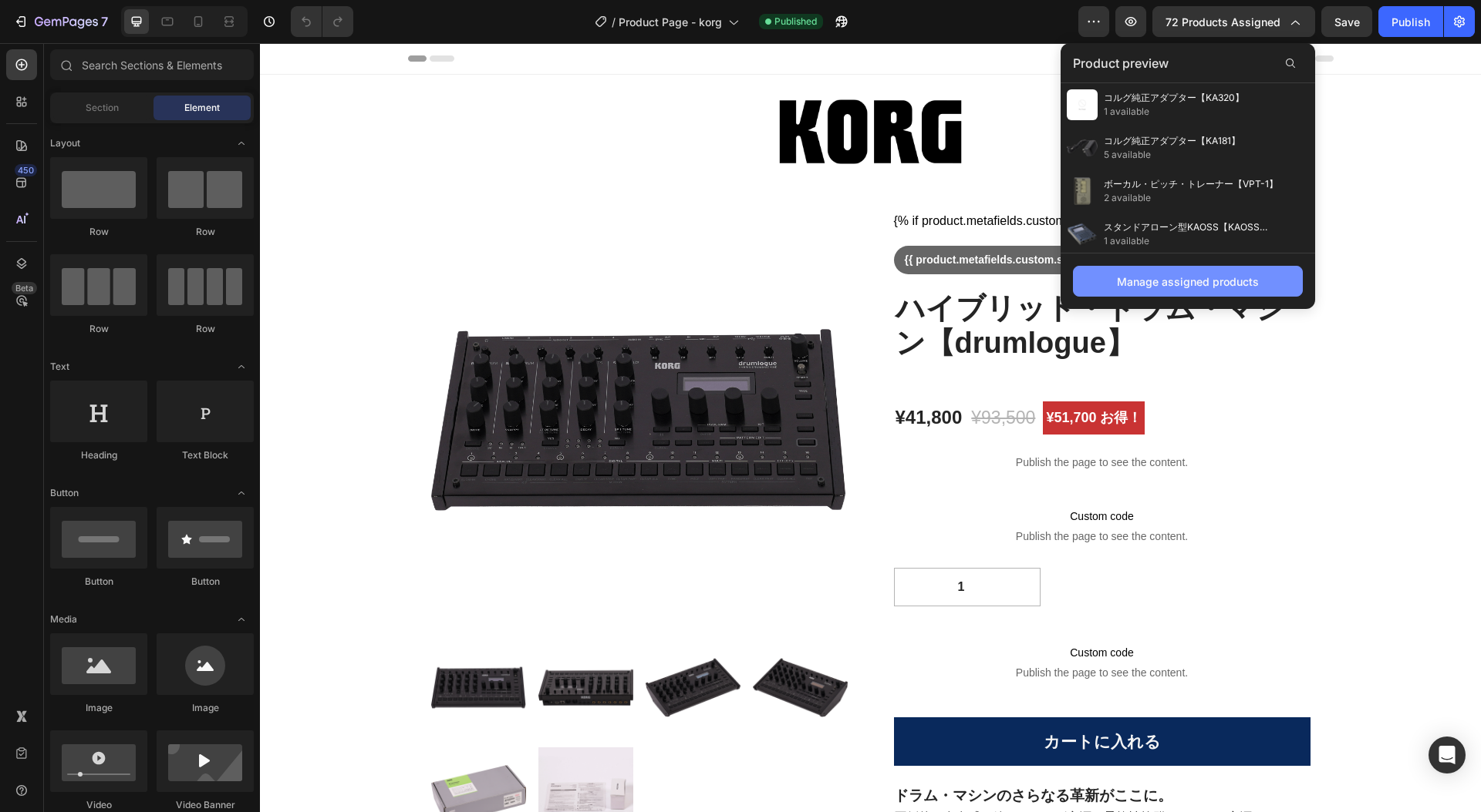
click at [1206, 279] on div "Manage assigned products" at bounding box center [1187, 282] width 142 height 16
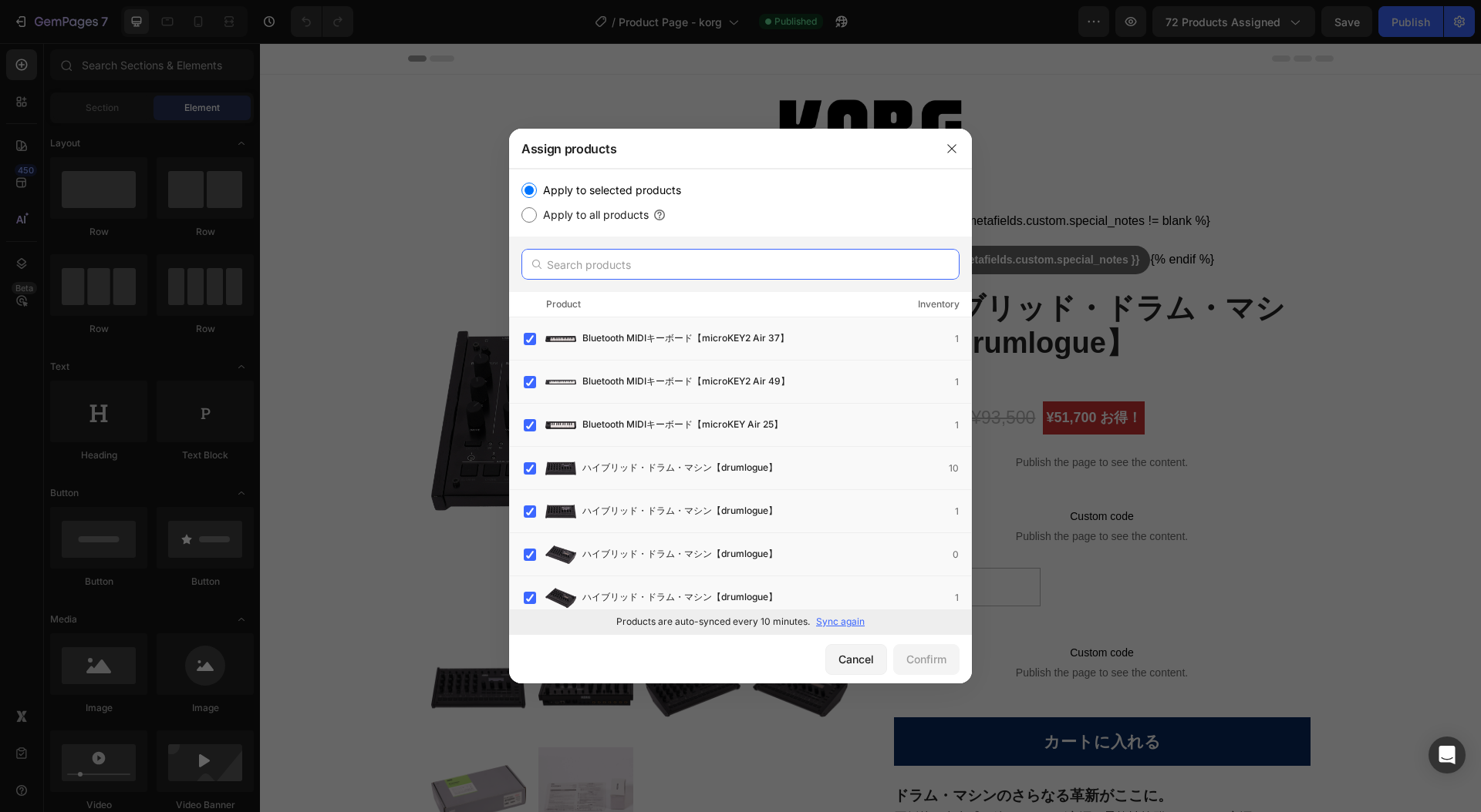
click at [640, 261] on input "text" at bounding box center [740, 264] width 438 height 31
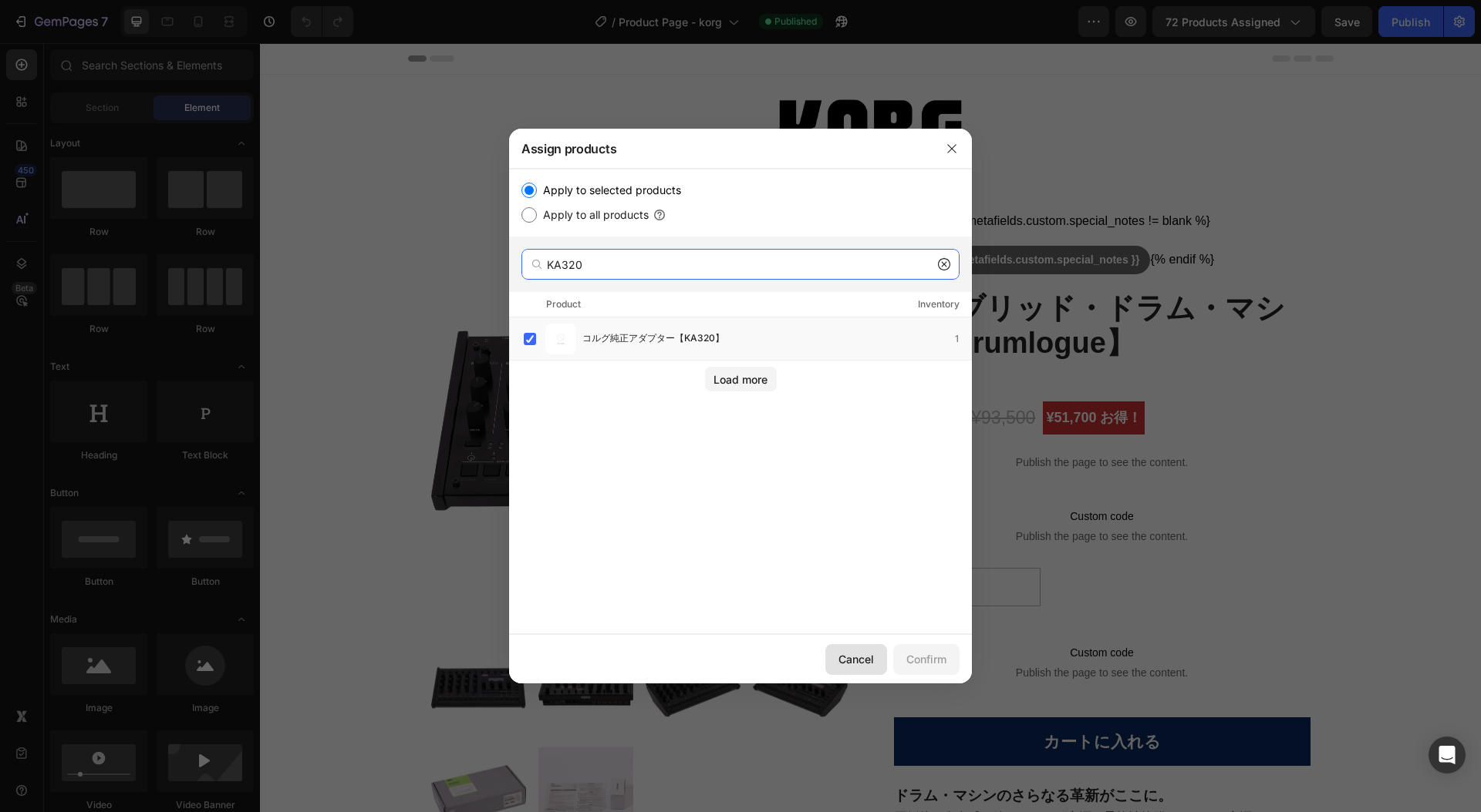
type input "KA320"
click at [842, 658] on div "Cancel" at bounding box center [856, 659] width 35 height 16
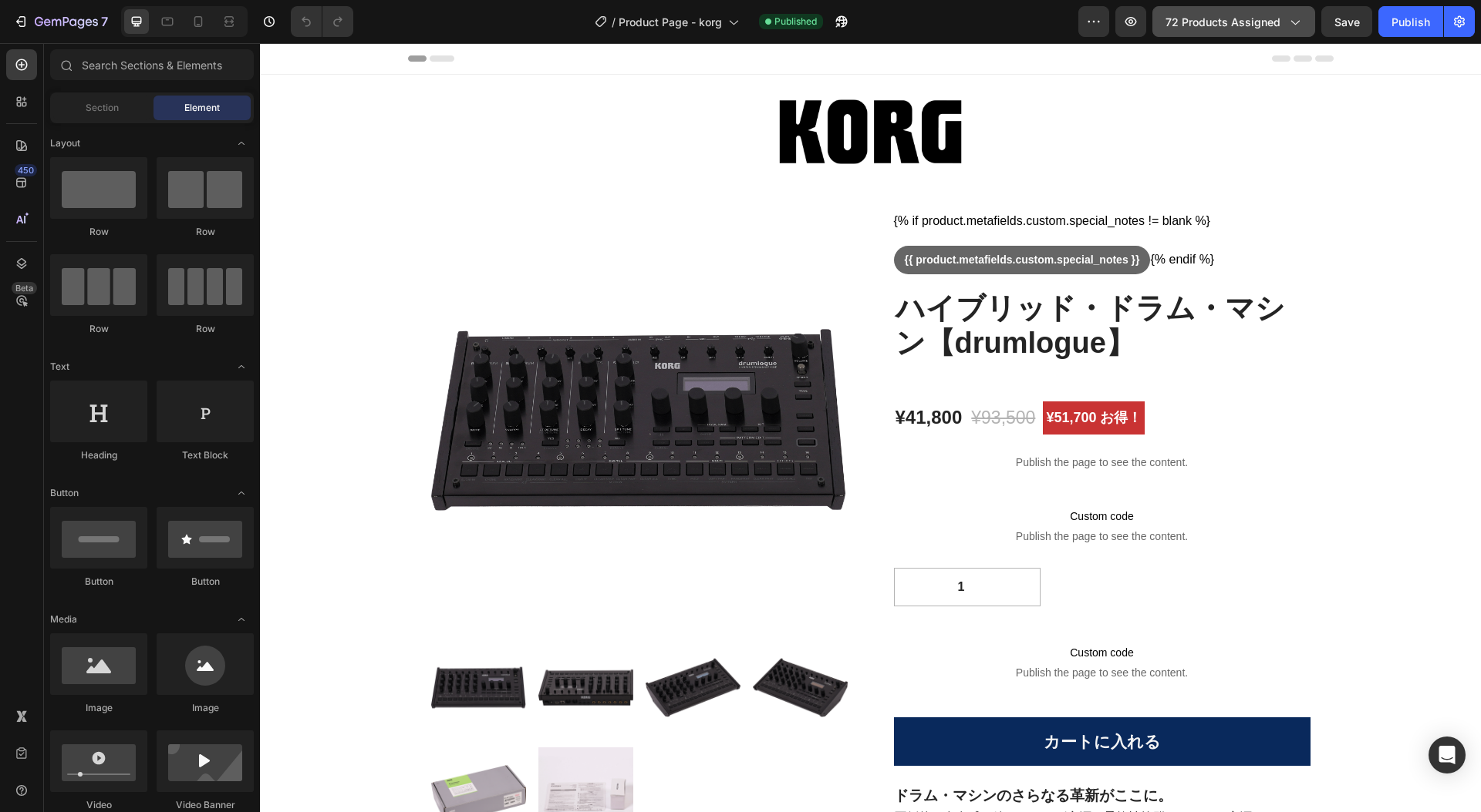
click at [1298, 24] on icon "button" at bounding box center [1294, 21] width 15 height 15
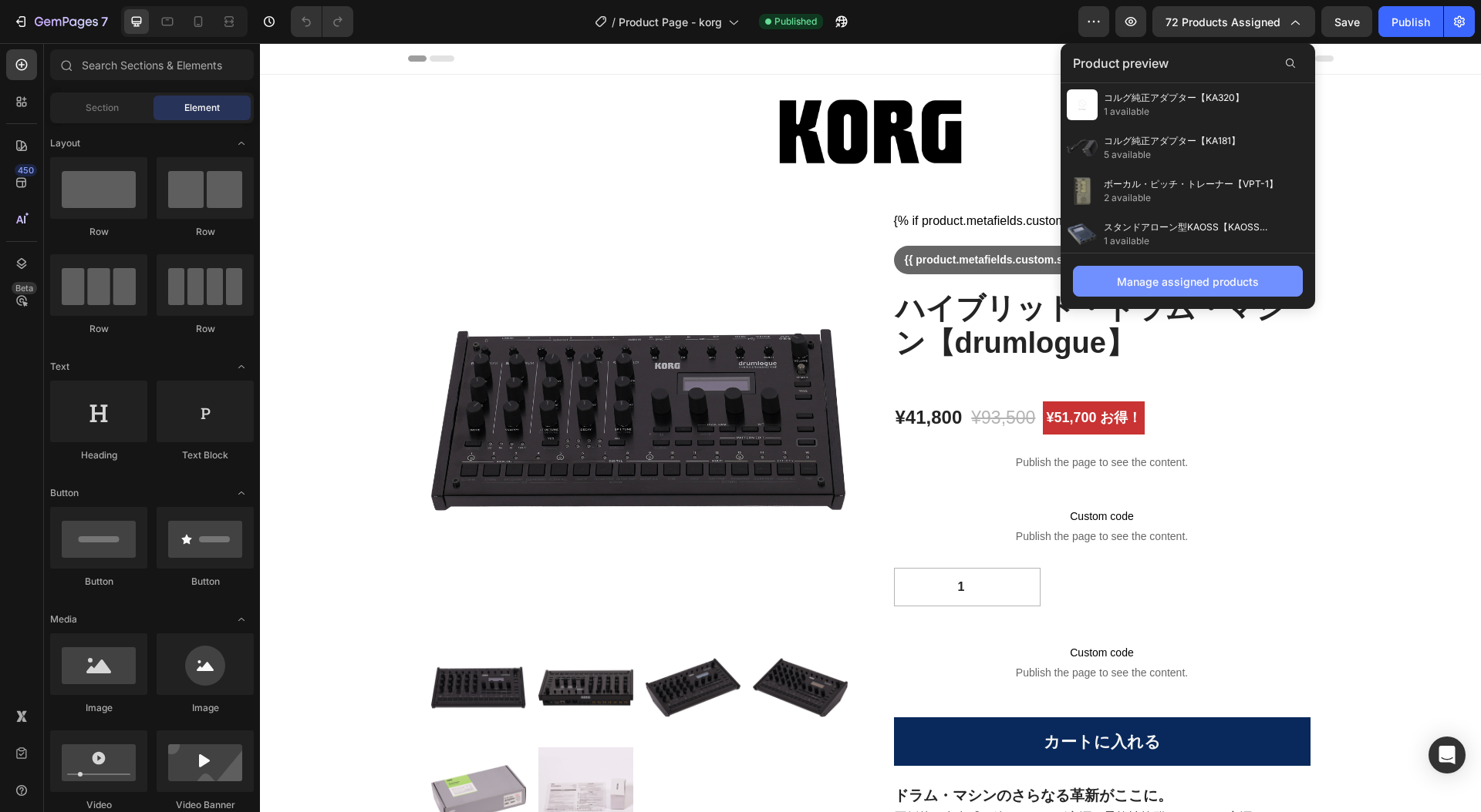
click at [1220, 284] on div "Manage assigned products" at bounding box center [1187, 282] width 142 height 16
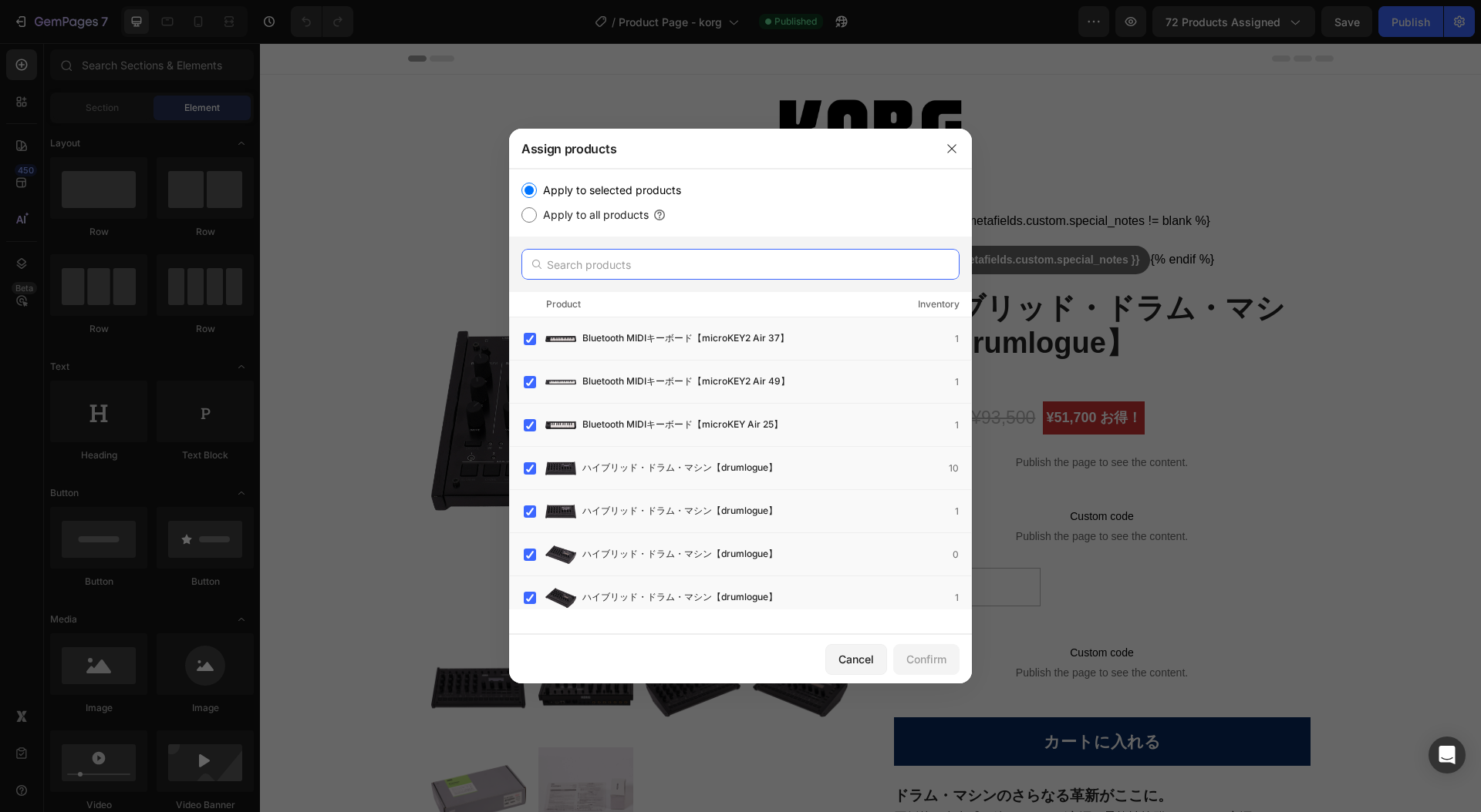
click at [602, 265] on input "text" at bounding box center [740, 264] width 438 height 31
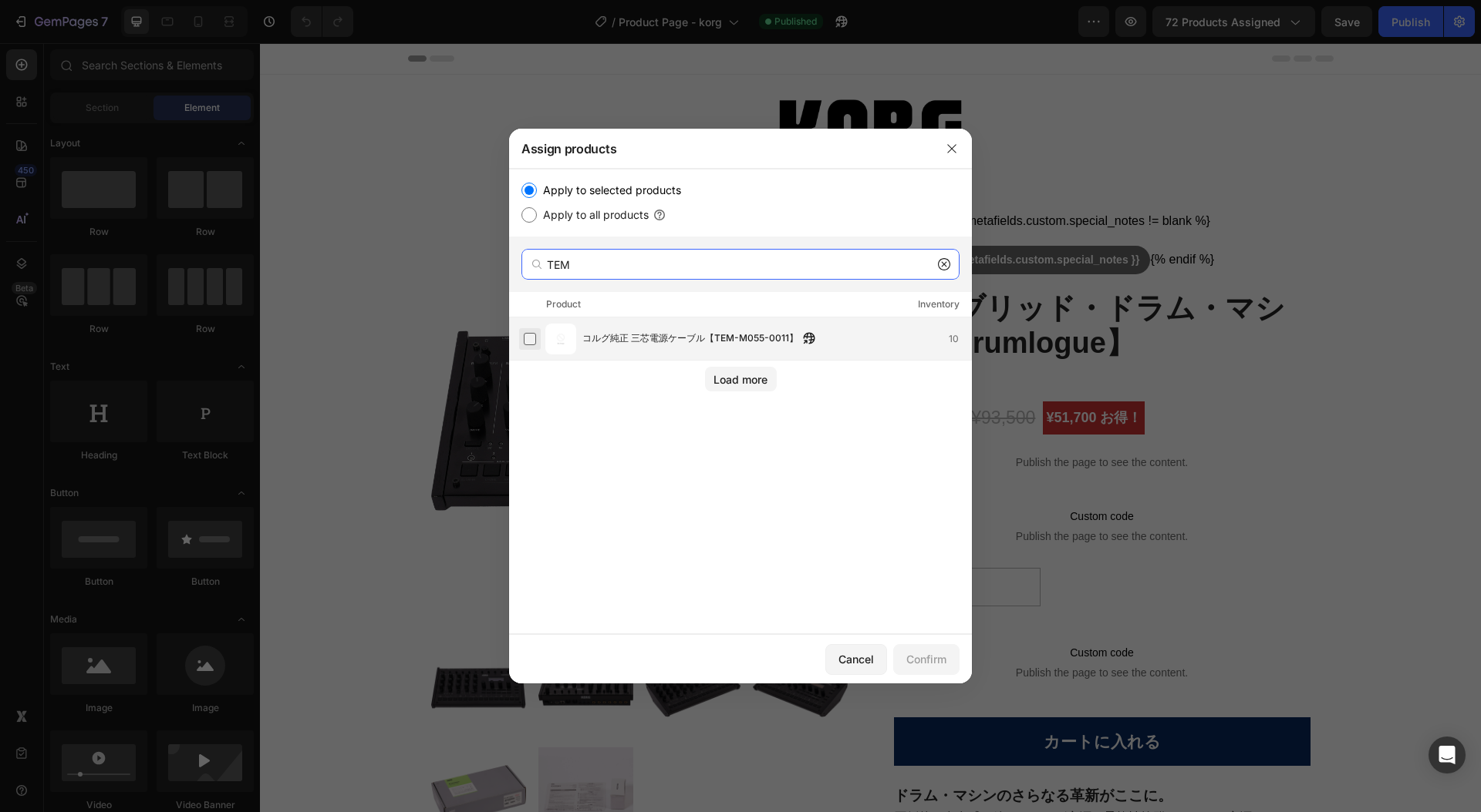
type input "TEM"
click at [529, 336] on label at bounding box center [530, 339] width 13 height 13
click at [746, 381] on div "Load more" at bounding box center [740, 380] width 54 height 16
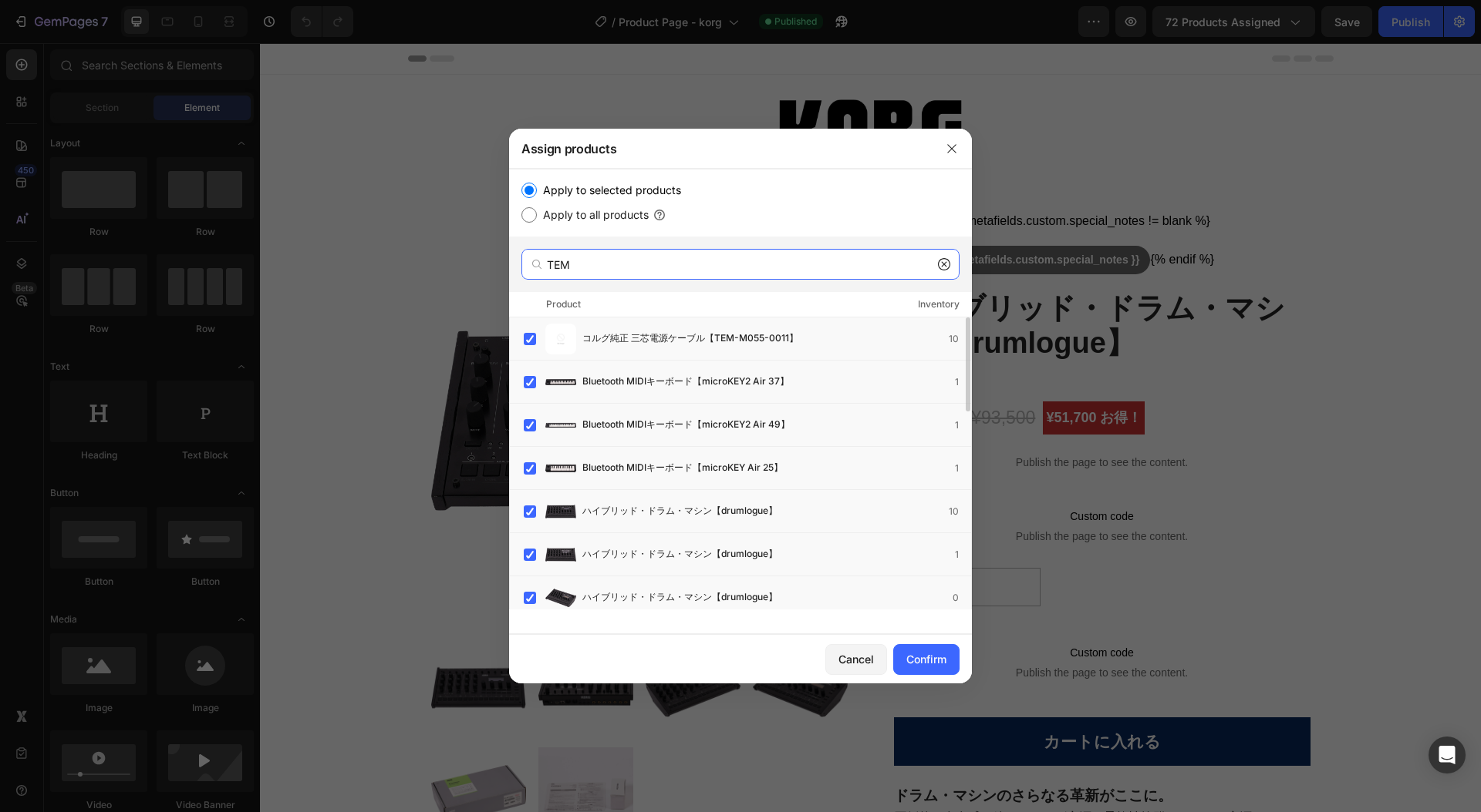
click at [607, 264] on input "TEM" at bounding box center [740, 264] width 438 height 31
click at [924, 656] on div "Confirm" at bounding box center [926, 659] width 40 height 16
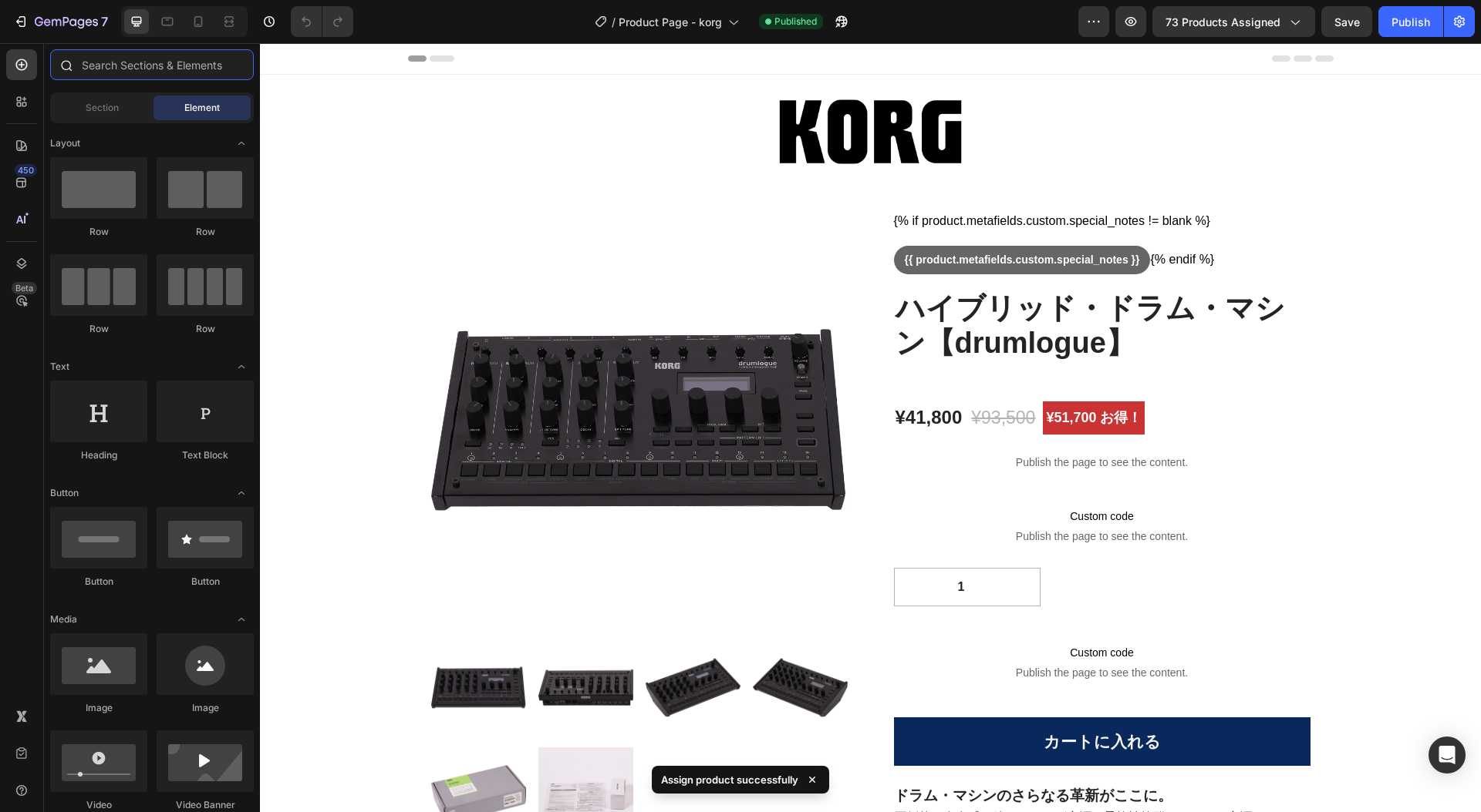
click at [119, 70] on input "text" at bounding box center [151, 65] width 204 height 31
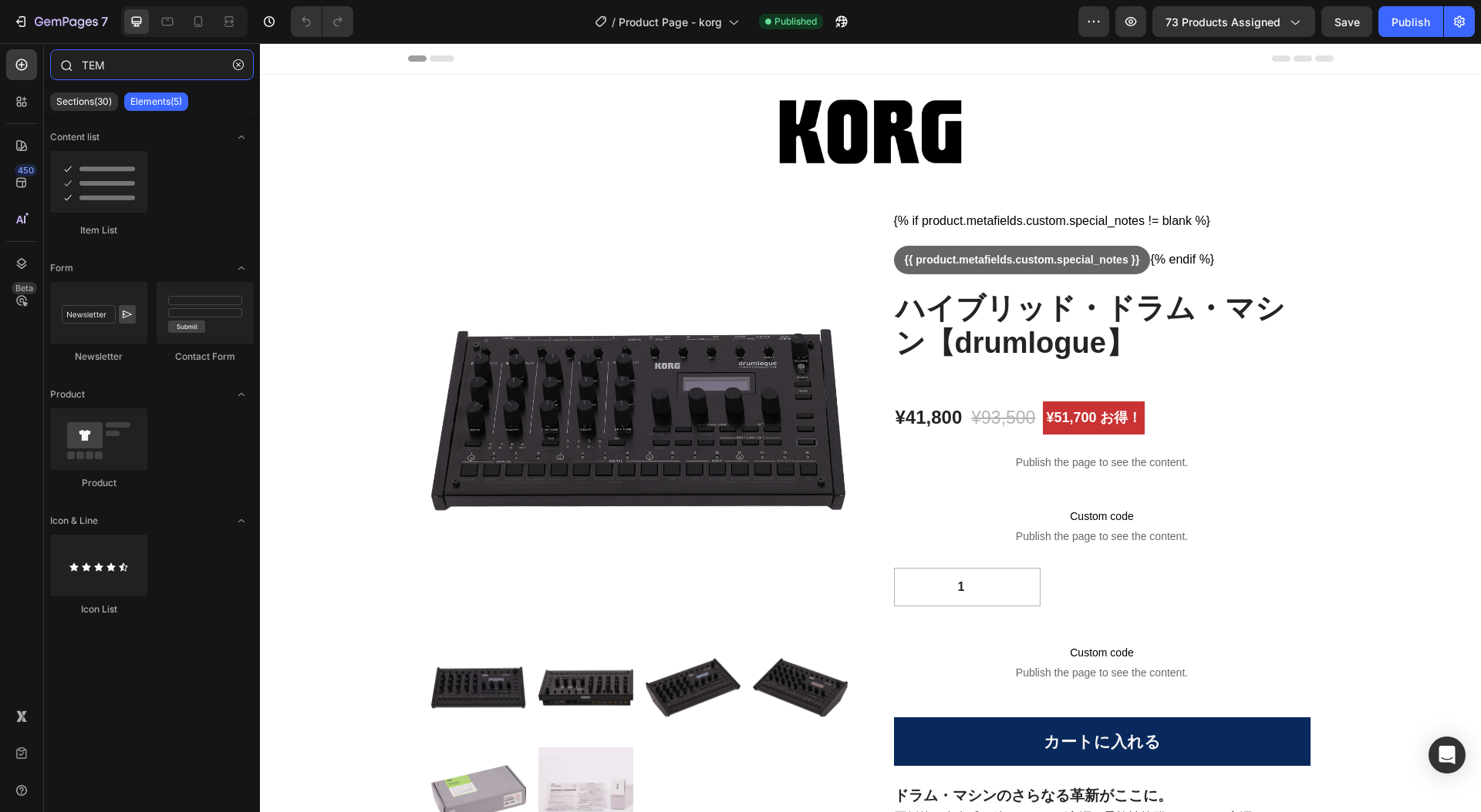
type input "TEM"
click at [182, 71] on input "TEM" at bounding box center [151, 65] width 204 height 31
click at [61, 67] on icon at bounding box center [66, 65] width 13 height 13
click at [65, 65] on icon at bounding box center [66, 65] width 13 height 13
click at [1300, 19] on icon "button" at bounding box center [1294, 21] width 15 height 15
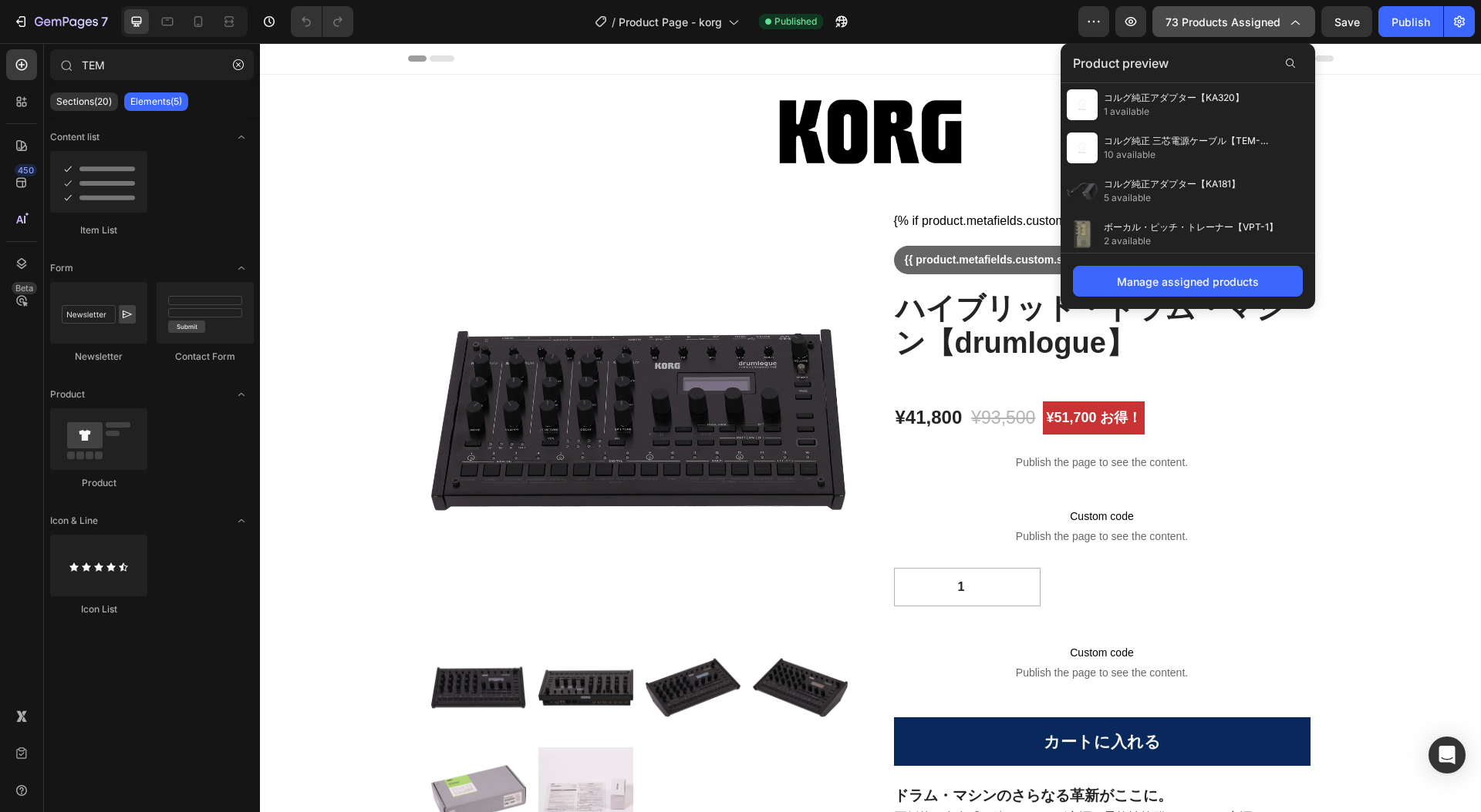
click at [1292, 18] on icon "button" at bounding box center [1294, 21] width 15 height 15
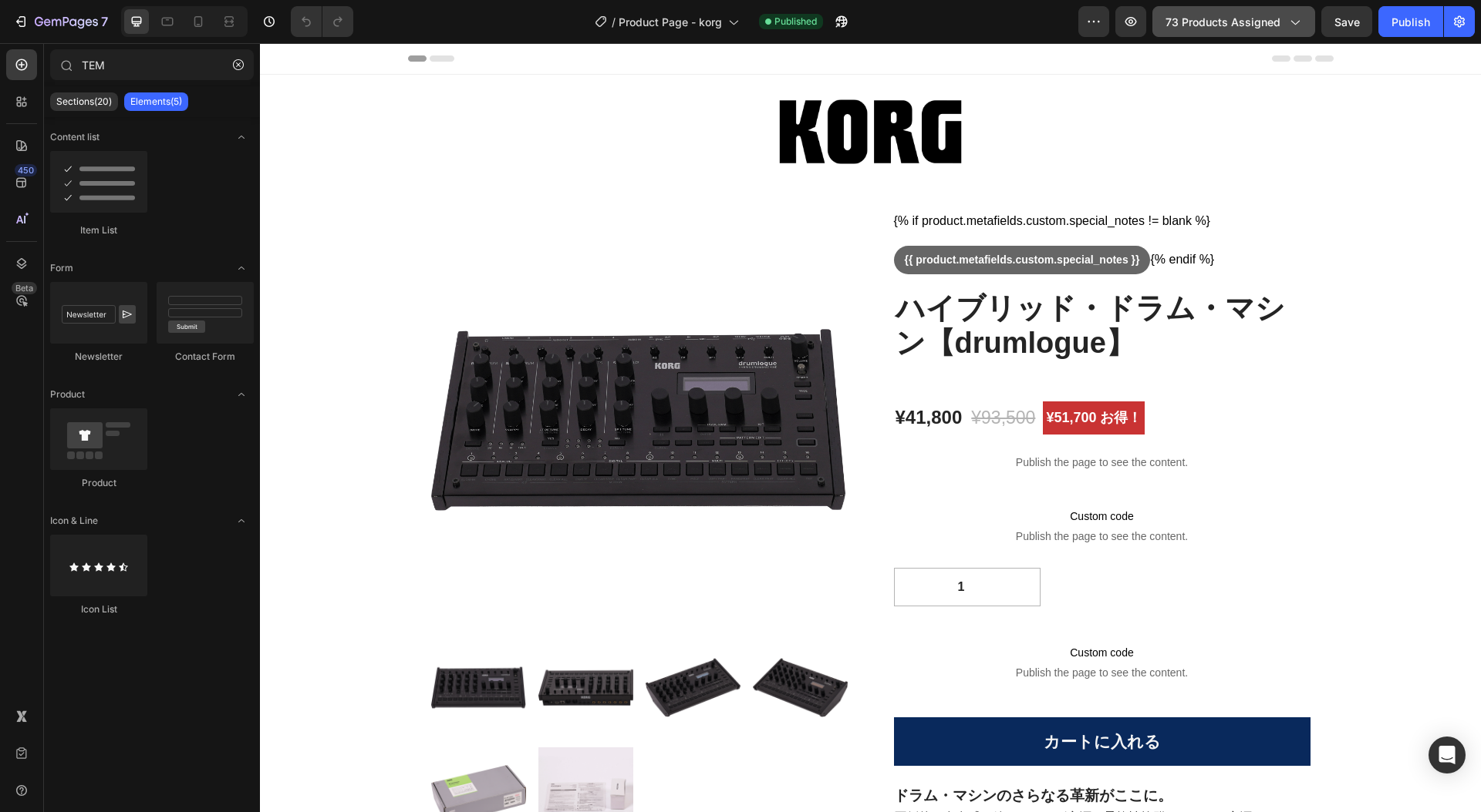
click at [1295, 24] on icon "button" at bounding box center [1295, 23] width 8 height 5
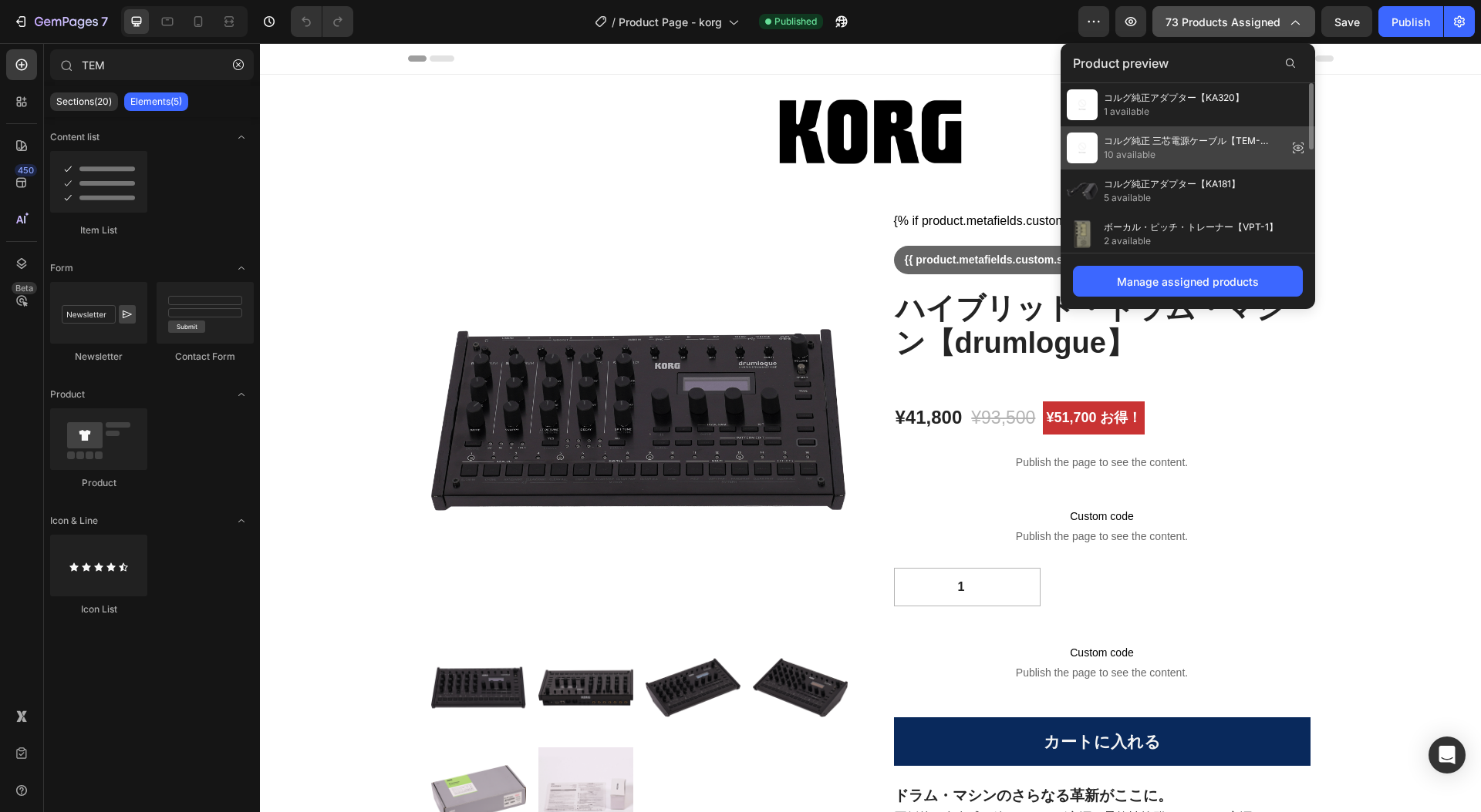
click at [1164, 149] on span "10 available" at bounding box center [1192, 155] width 177 height 14
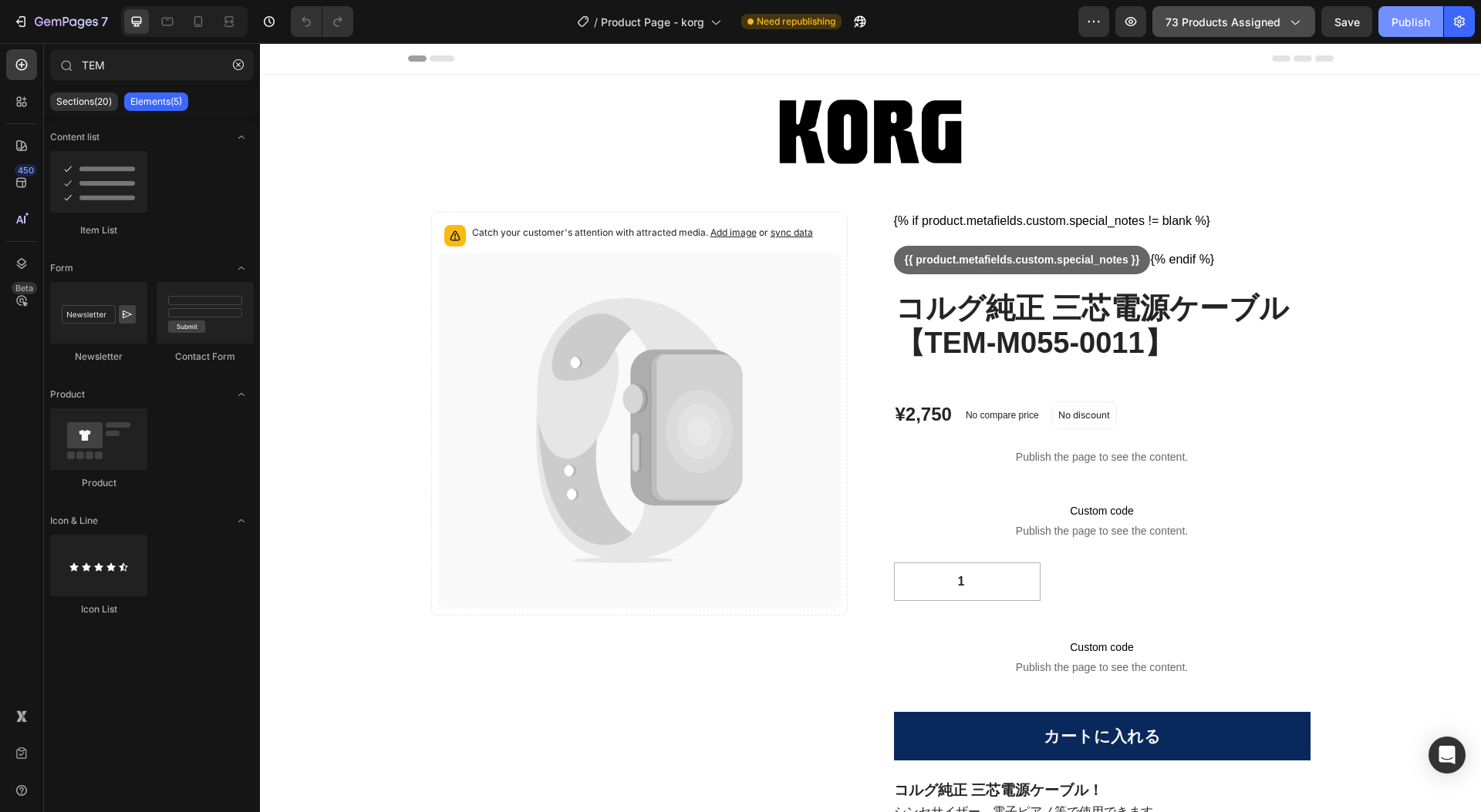
click at [1417, 15] on div "Publish" at bounding box center [1410, 22] width 39 height 16
click at [1296, 20] on icon "button" at bounding box center [1294, 21] width 15 height 15
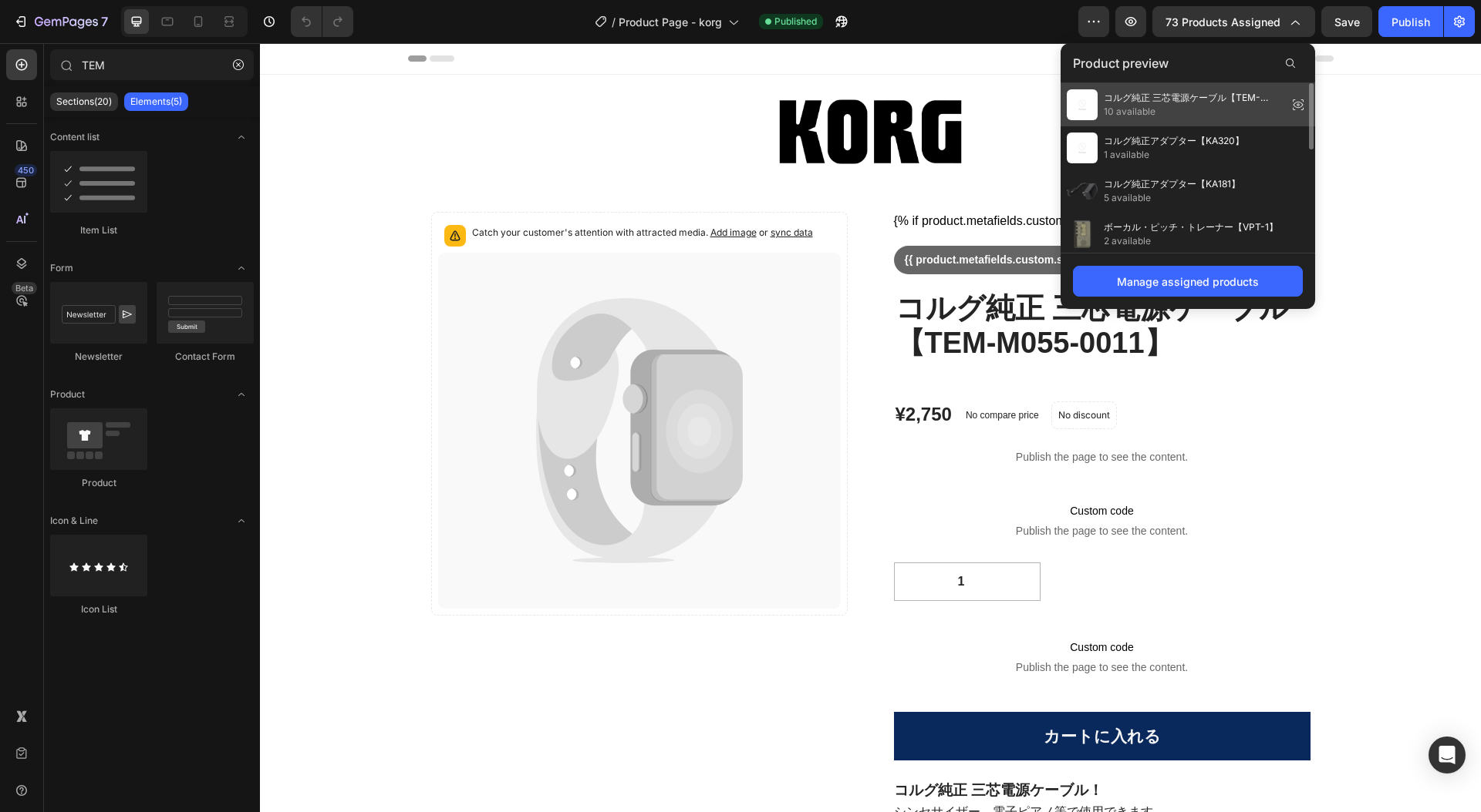
click at [1239, 99] on span "コルグ純正 三芯電源ケーブル【TEM-M055-0011】" at bounding box center [1192, 98] width 177 height 14
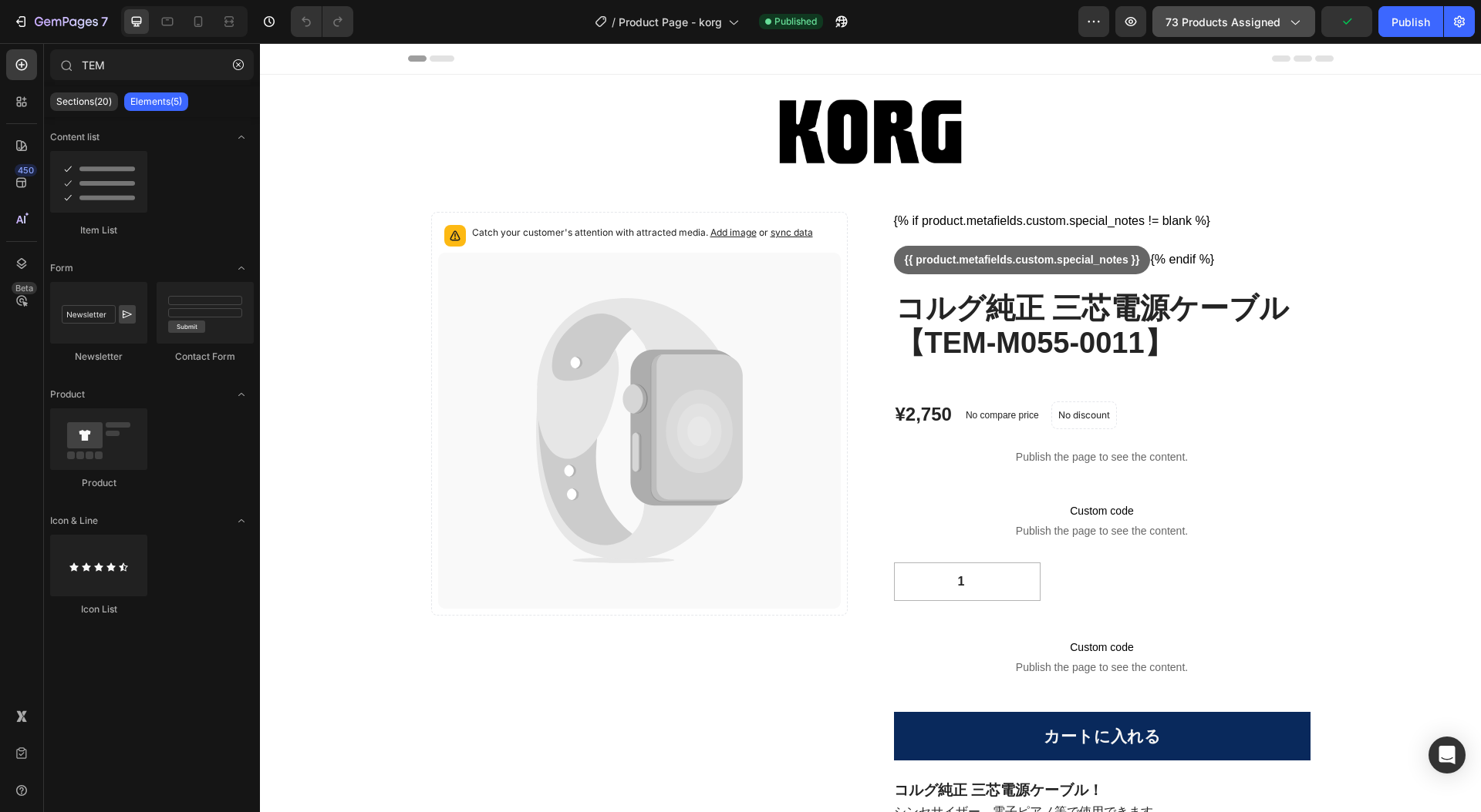
click at [1300, 24] on icon "button" at bounding box center [1294, 21] width 15 height 15
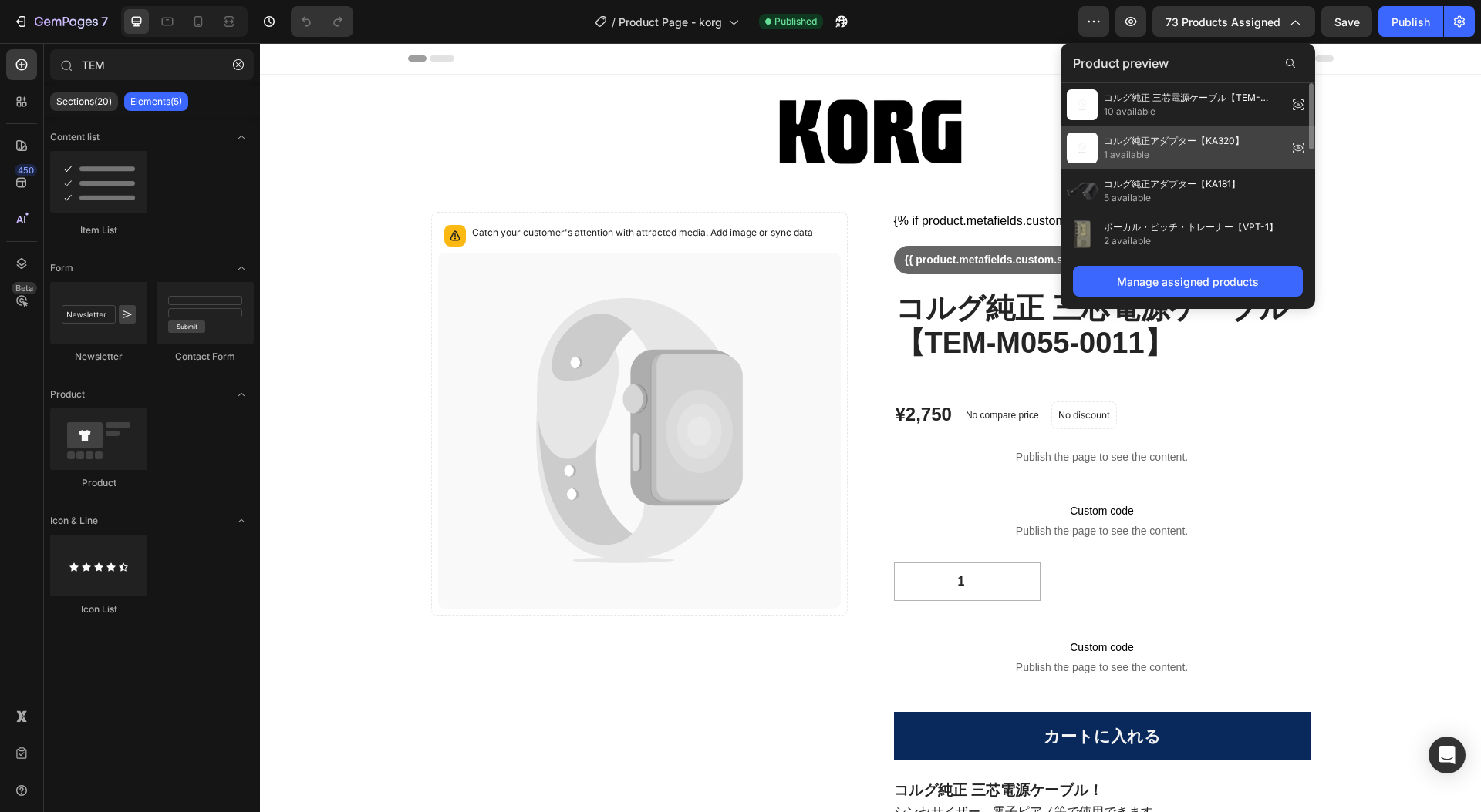
click at [1213, 143] on span "コルグ純正アダプター【KA320】" at bounding box center [1173, 140] width 140 height 14
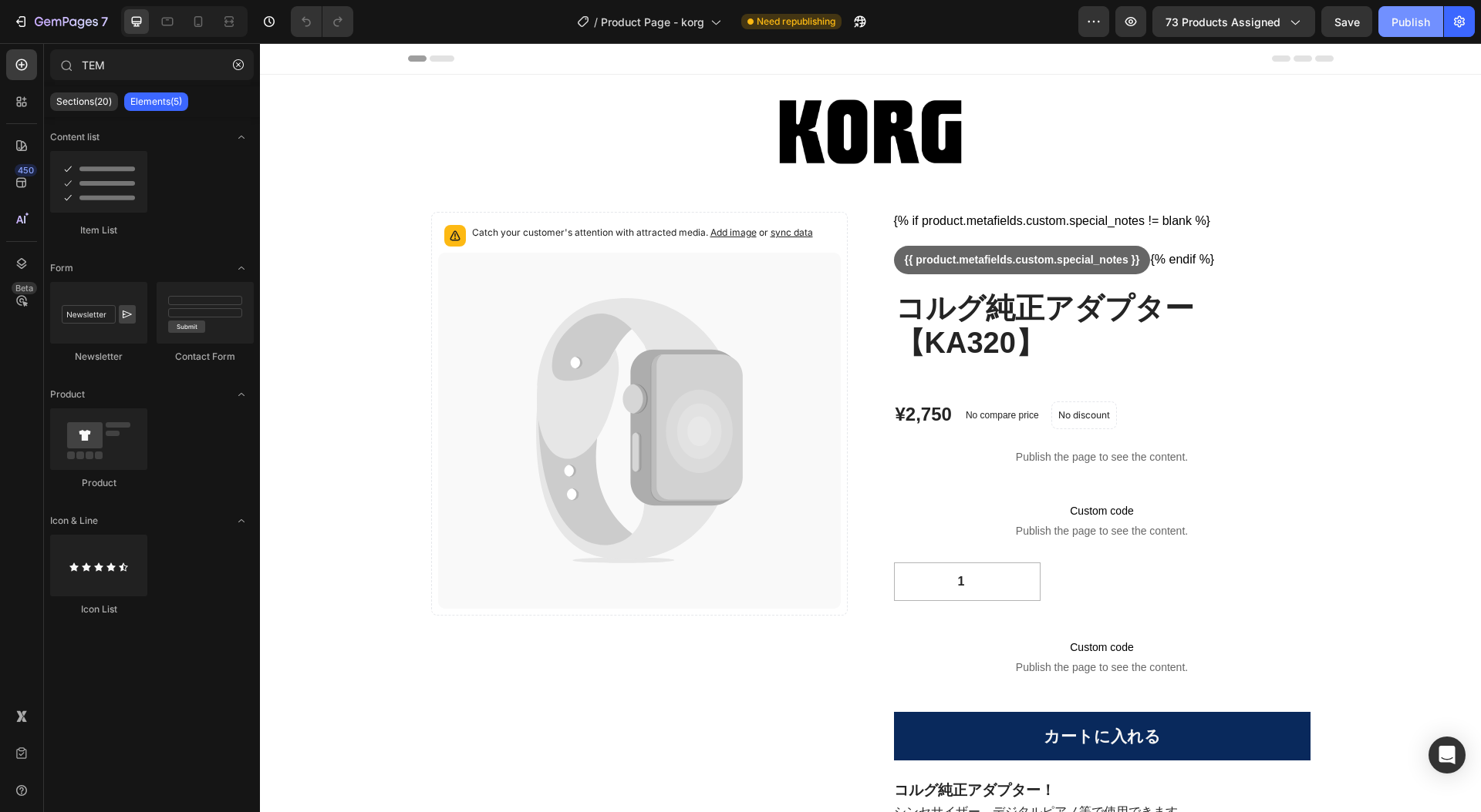
click at [1402, 24] on div "Publish" at bounding box center [1410, 22] width 39 height 16
click at [1296, 18] on icon "button" at bounding box center [1294, 21] width 15 height 15
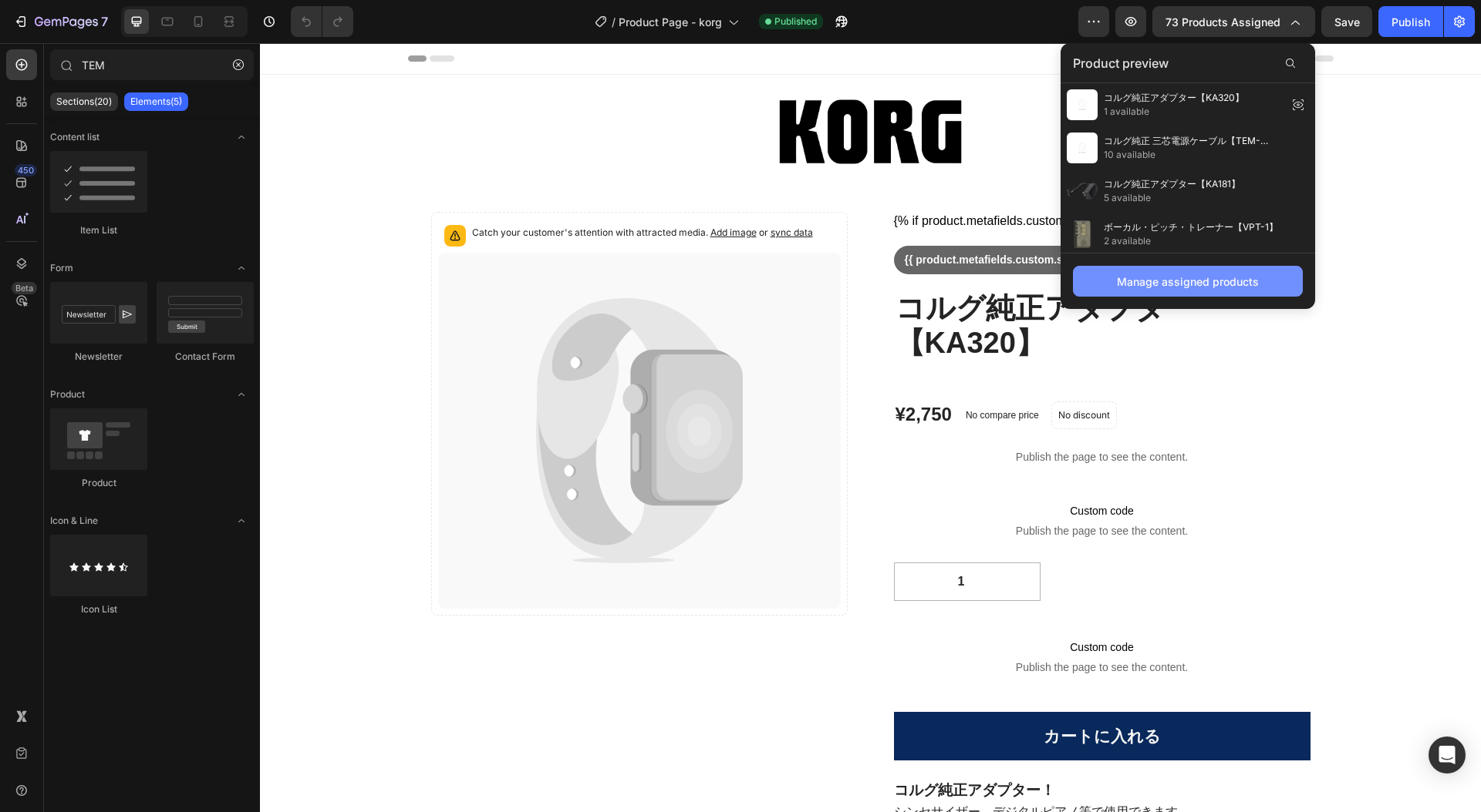
click at [1231, 279] on div "Manage assigned products" at bounding box center [1187, 282] width 142 height 16
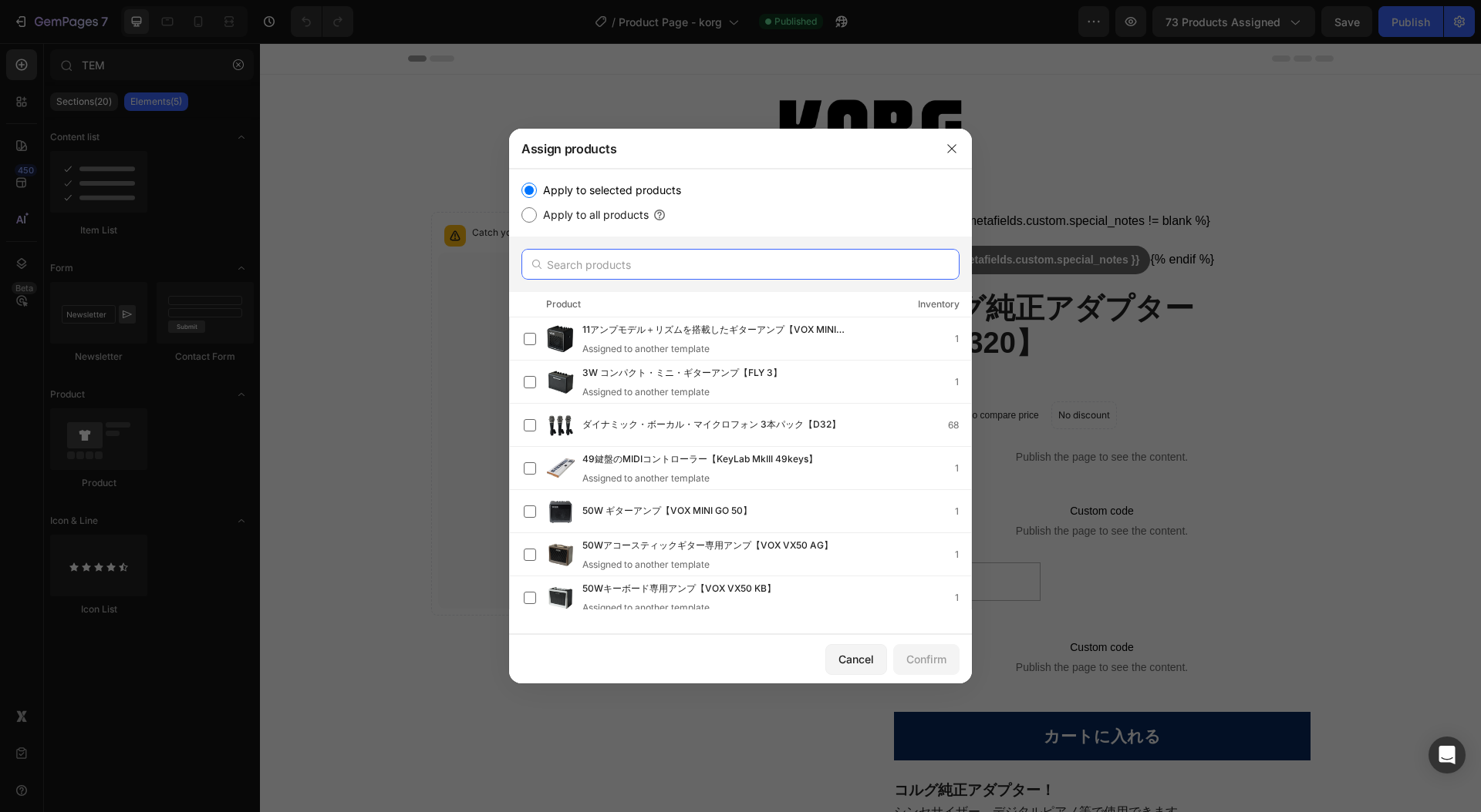
click at [739, 260] on input "text" at bounding box center [740, 264] width 438 height 31
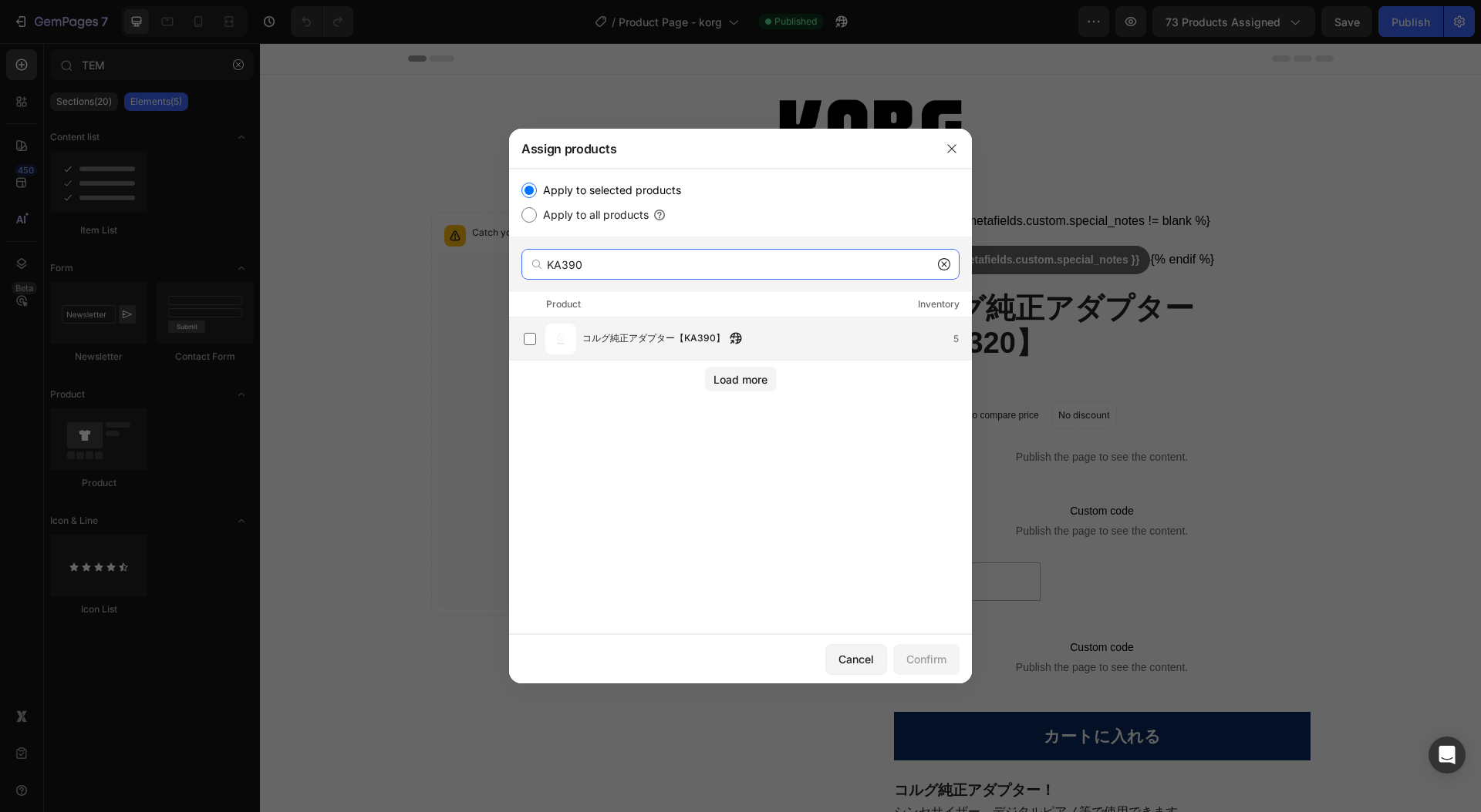
type input "KA390"
click at [672, 332] on span "コルグ純正アダプター【KA390】" at bounding box center [654, 339] width 143 height 17
click at [927, 658] on div "Confirm" at bounding box center [926, 659] width 40 height 16
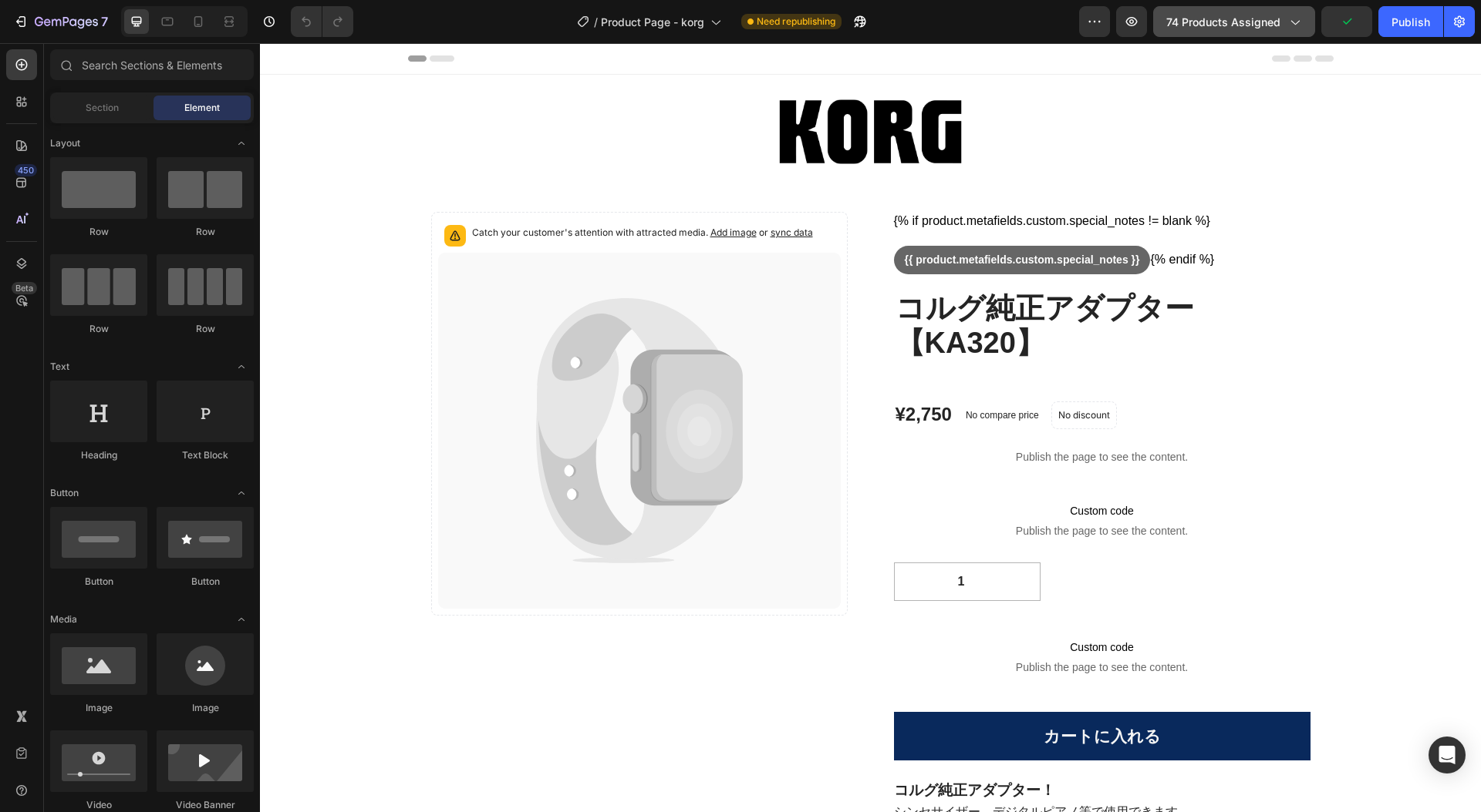
click at [1299, 19] on icon "button" at bounding box center [1294, 21] width 15 height 15
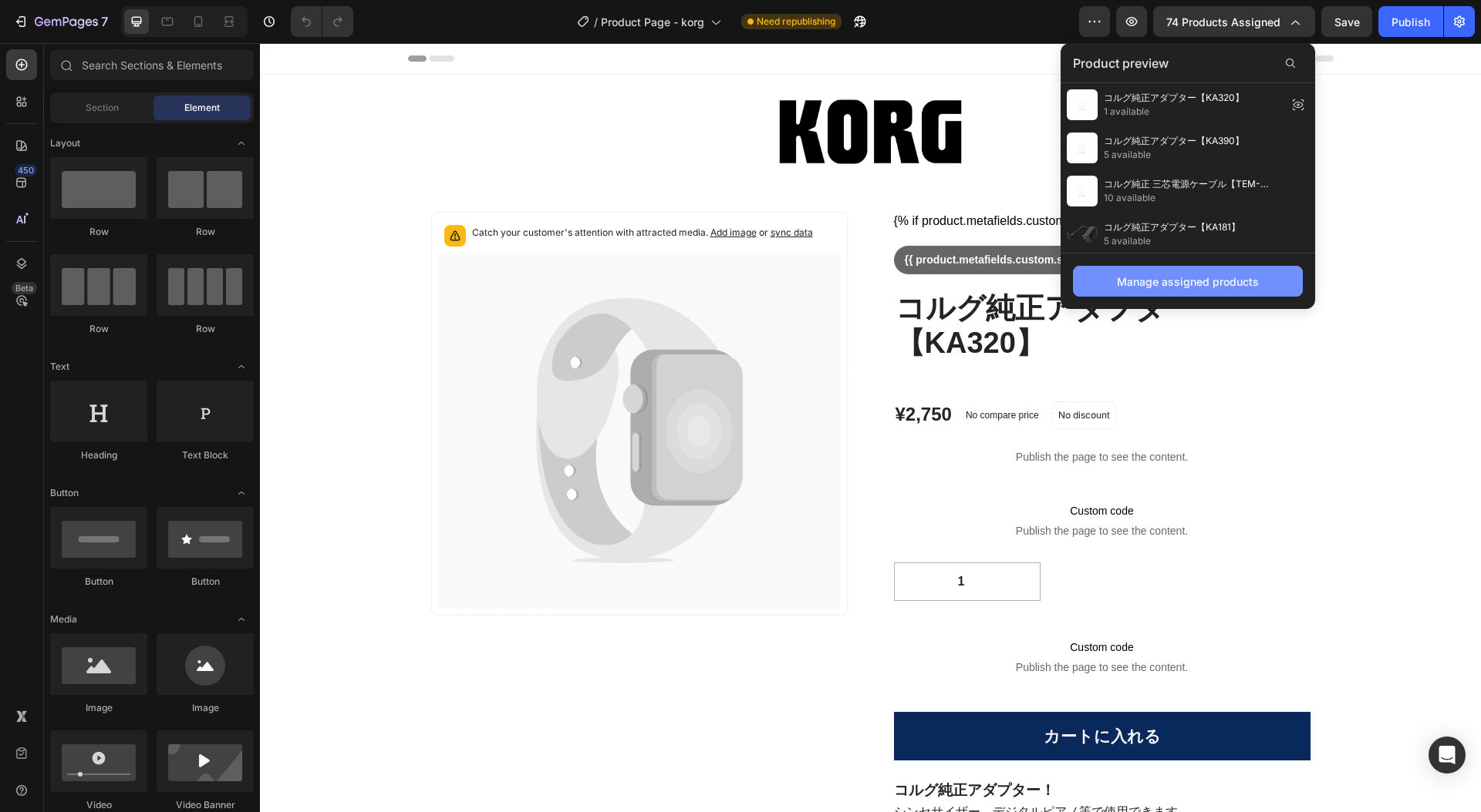
click at [1213, 281] on div "Manage assigned products" at bounding box center [1187, 282] width 142 height 16
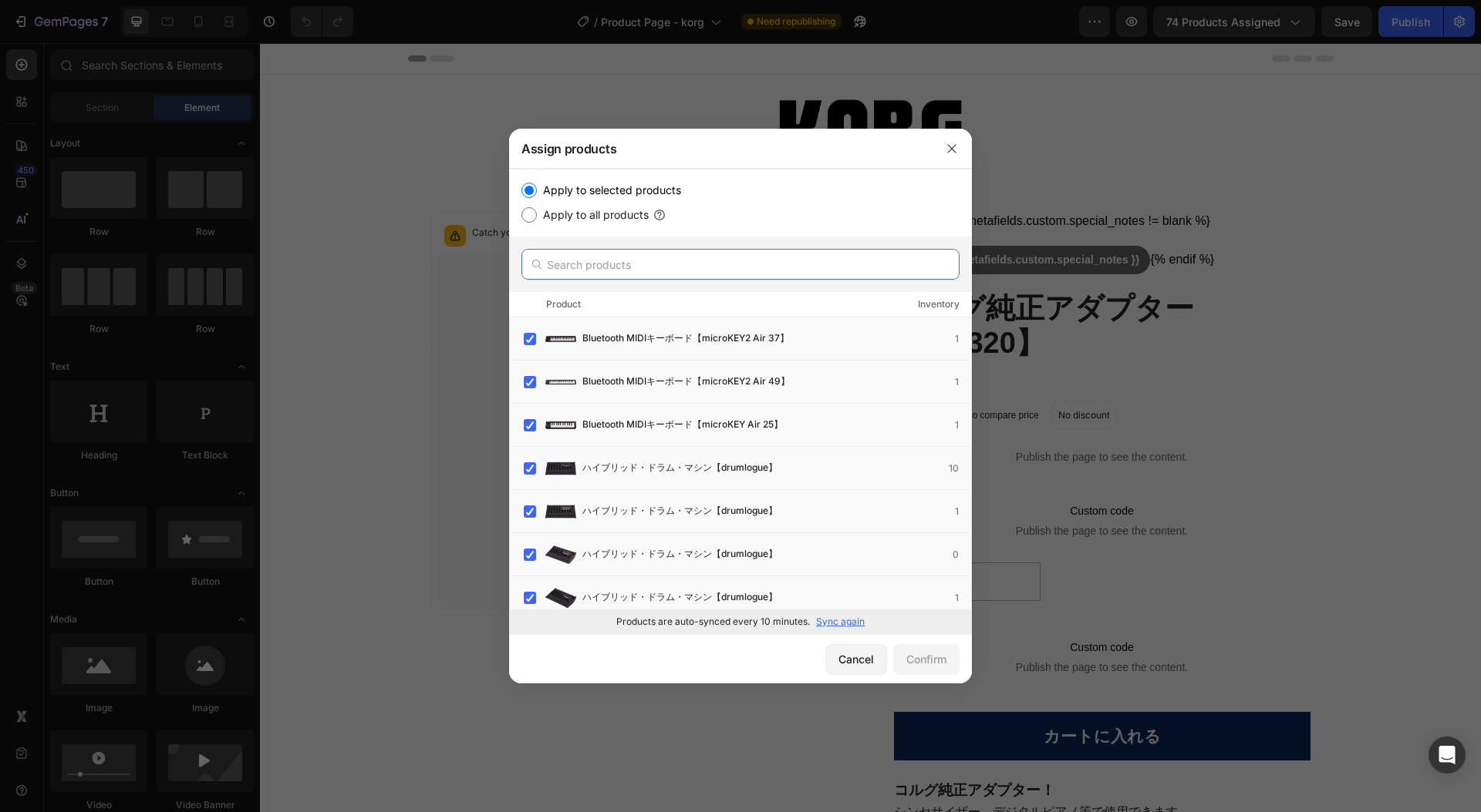
click at [785, 269] on input "text" at bounding box center [740, 264] width 438 height 31
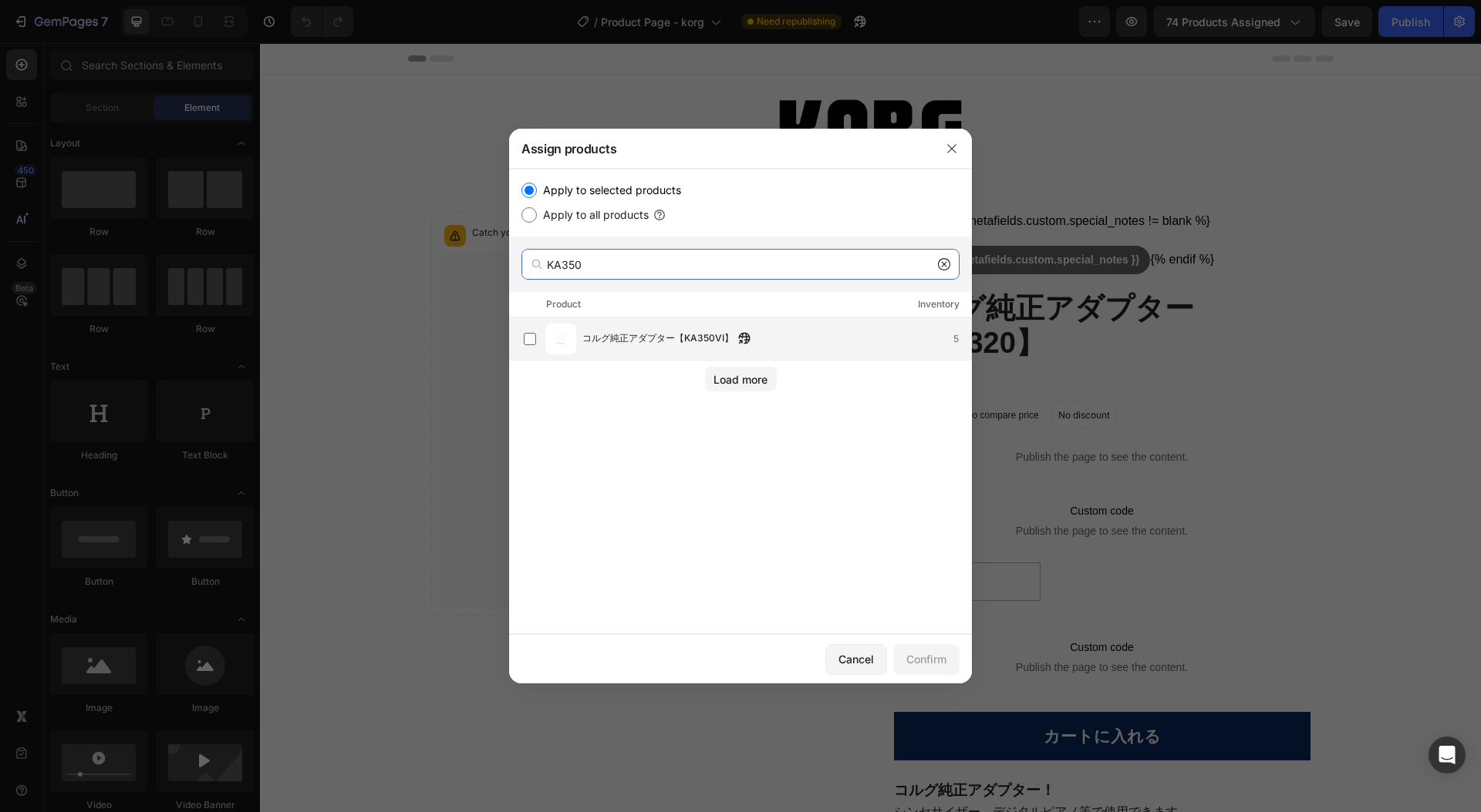
type input "KA350"
drag, startPoint x: 698, startPoint y: 337, endPoint x: 706, endPoint y: 341, distance: 8.9
click at [698, 337] on span "コルグ純正アダプター【KA350VI】" at bounding box center [658, 339] width 151 height 17
click at [916, 655] on div "Confirm" at bounding box center [926, 659] width 40 height 16
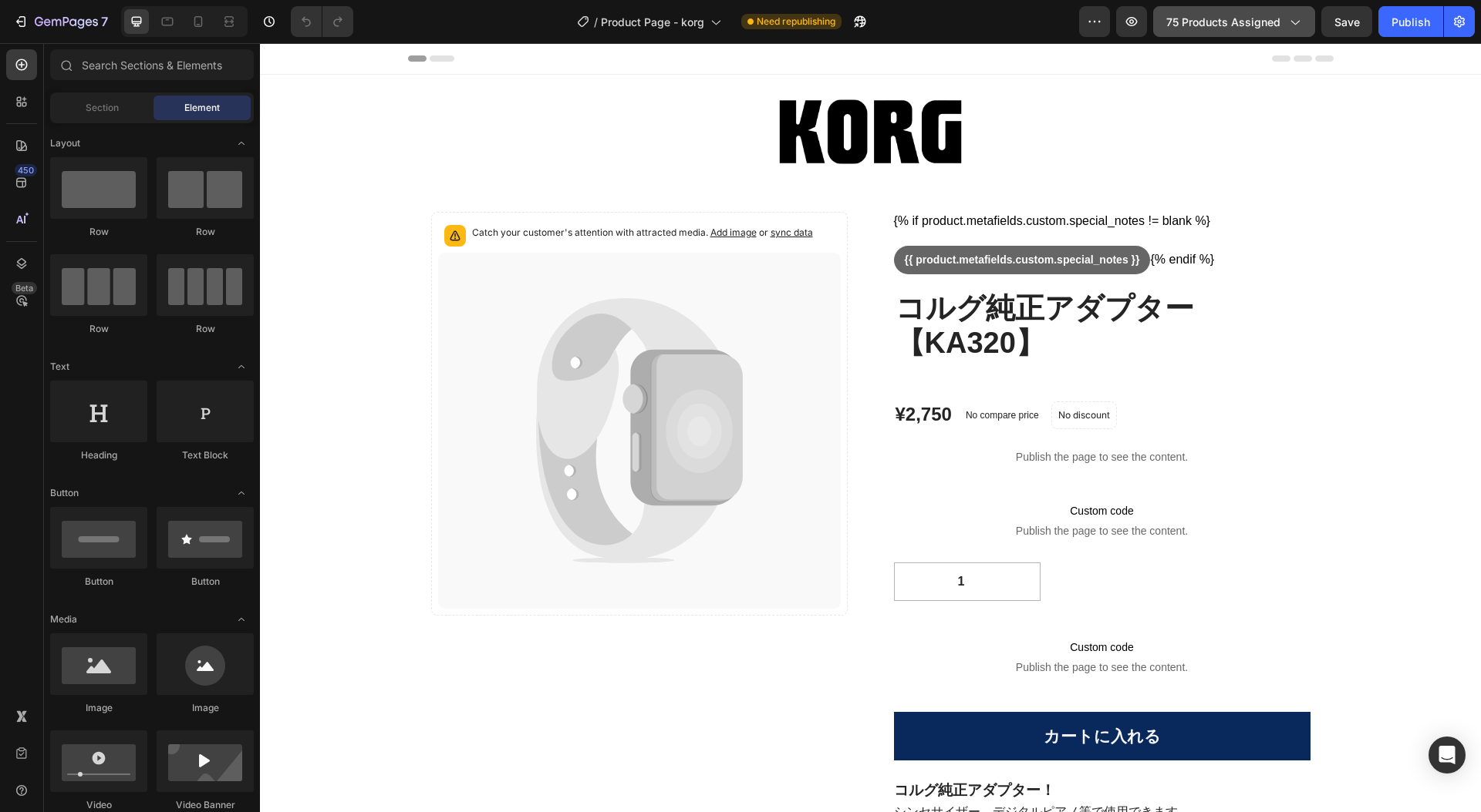
click at [1297, 24] on icon "button" at bounding box center [1294, 21] width 15 height 15
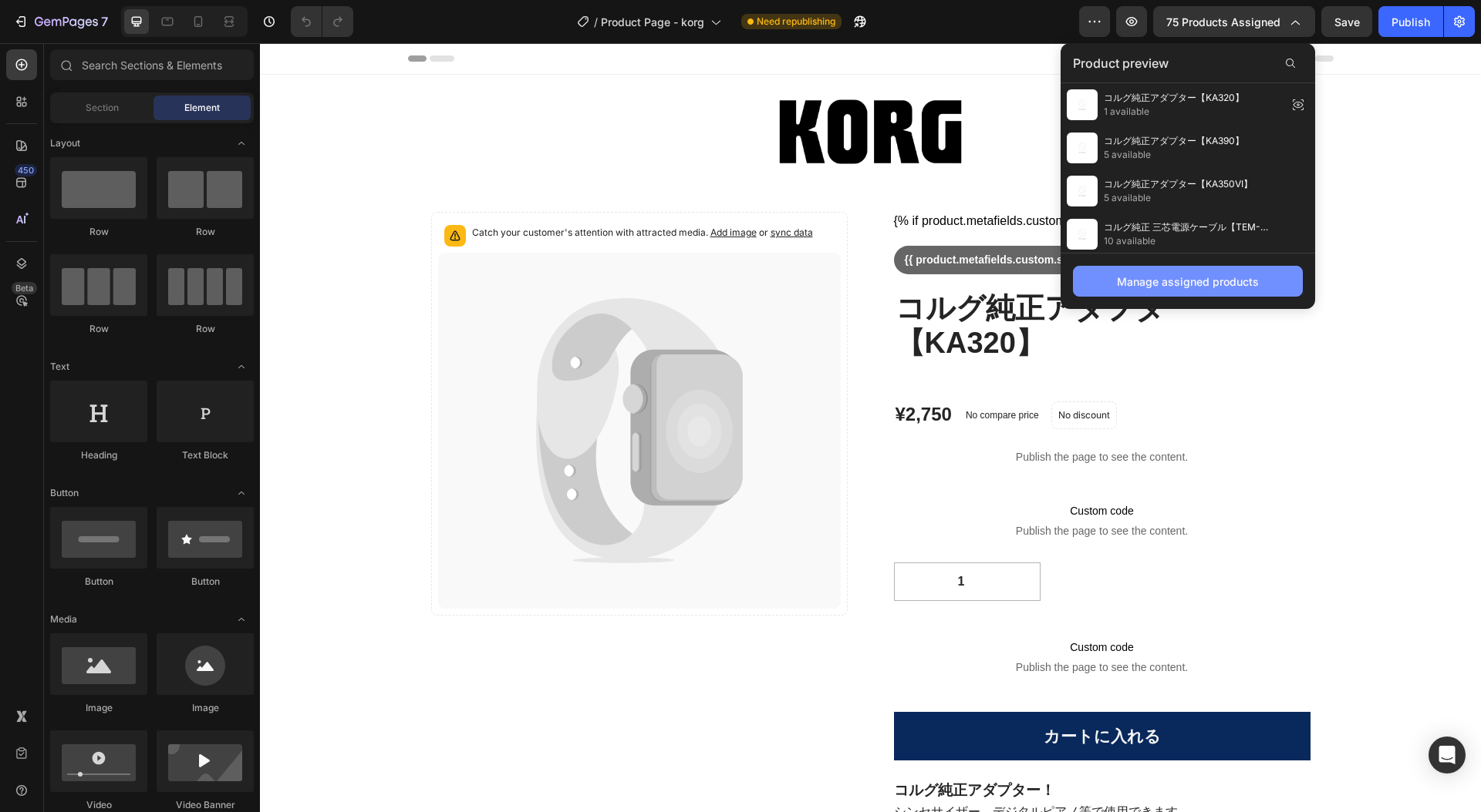
click at [1198, 288] on div "Manage assigned products" at bounding box center [1187, 282] width 142 height 16
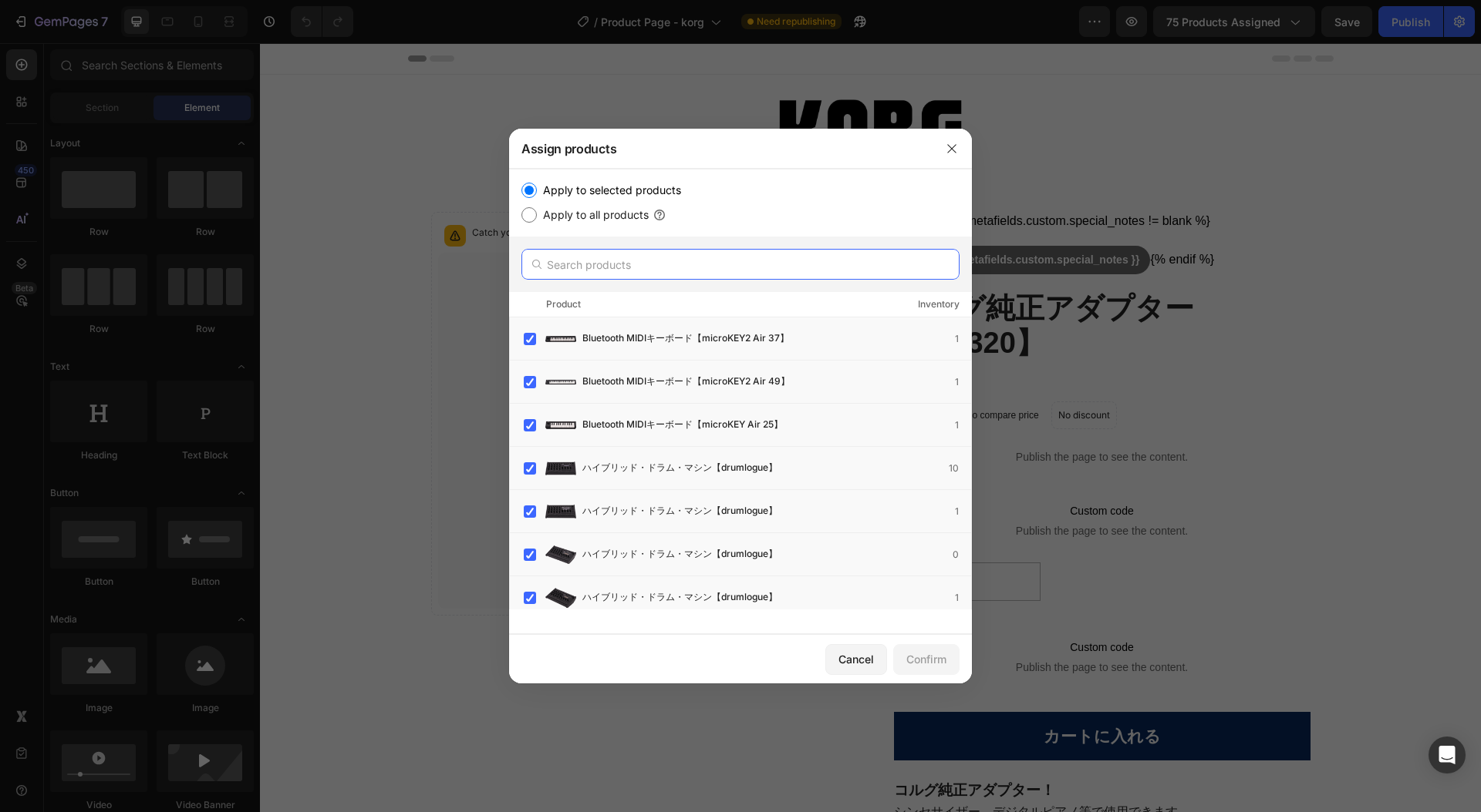
click at [619, 262] on input "text" at bounding box center [740, 264] width 438 height 31
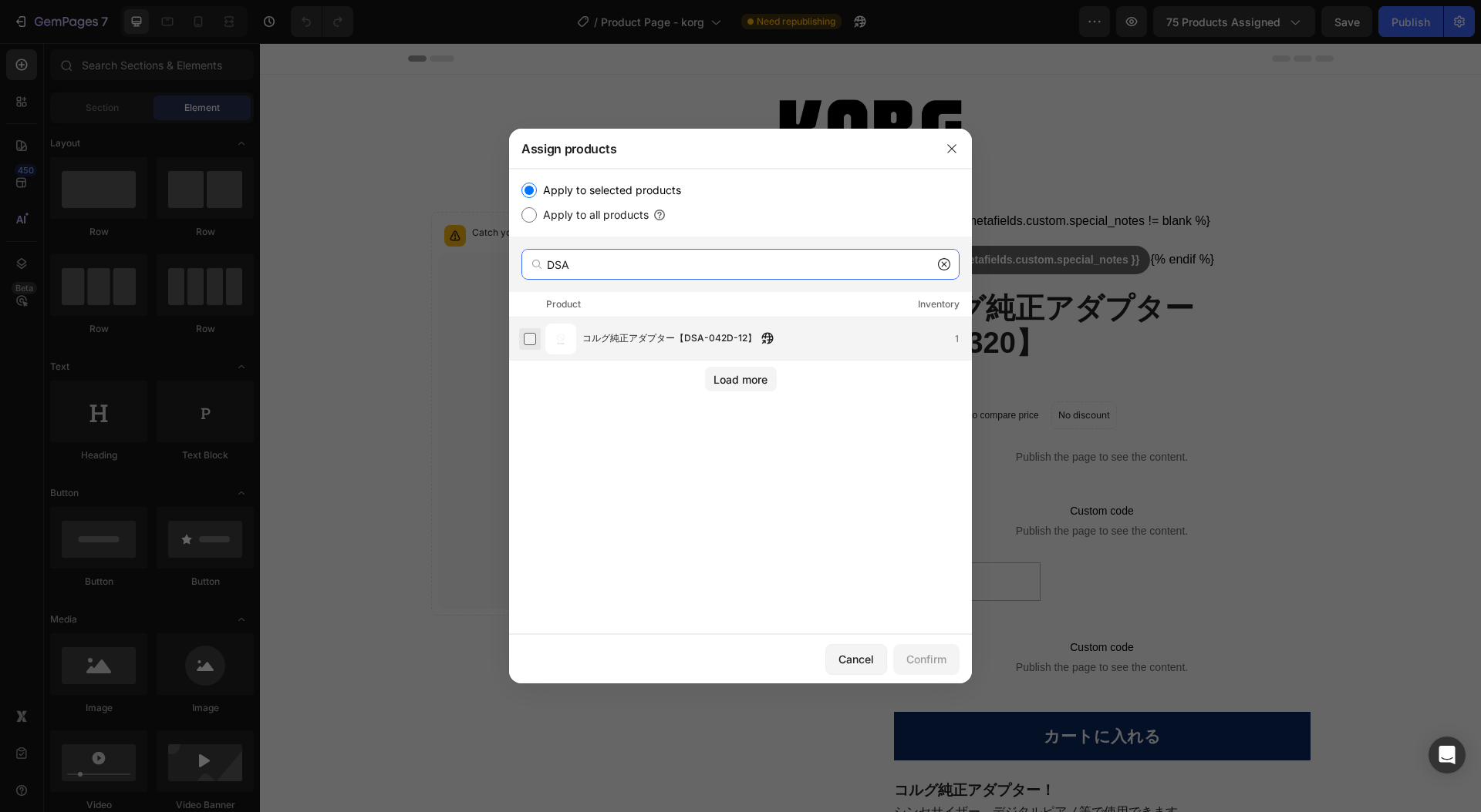
type input "DSA"
click at [536, 337] on label at bounding box center [530, 339] width 13 height 13
click at [939, 661] on div "Confirm" at bounding box center [926, 659] width 40 height 16
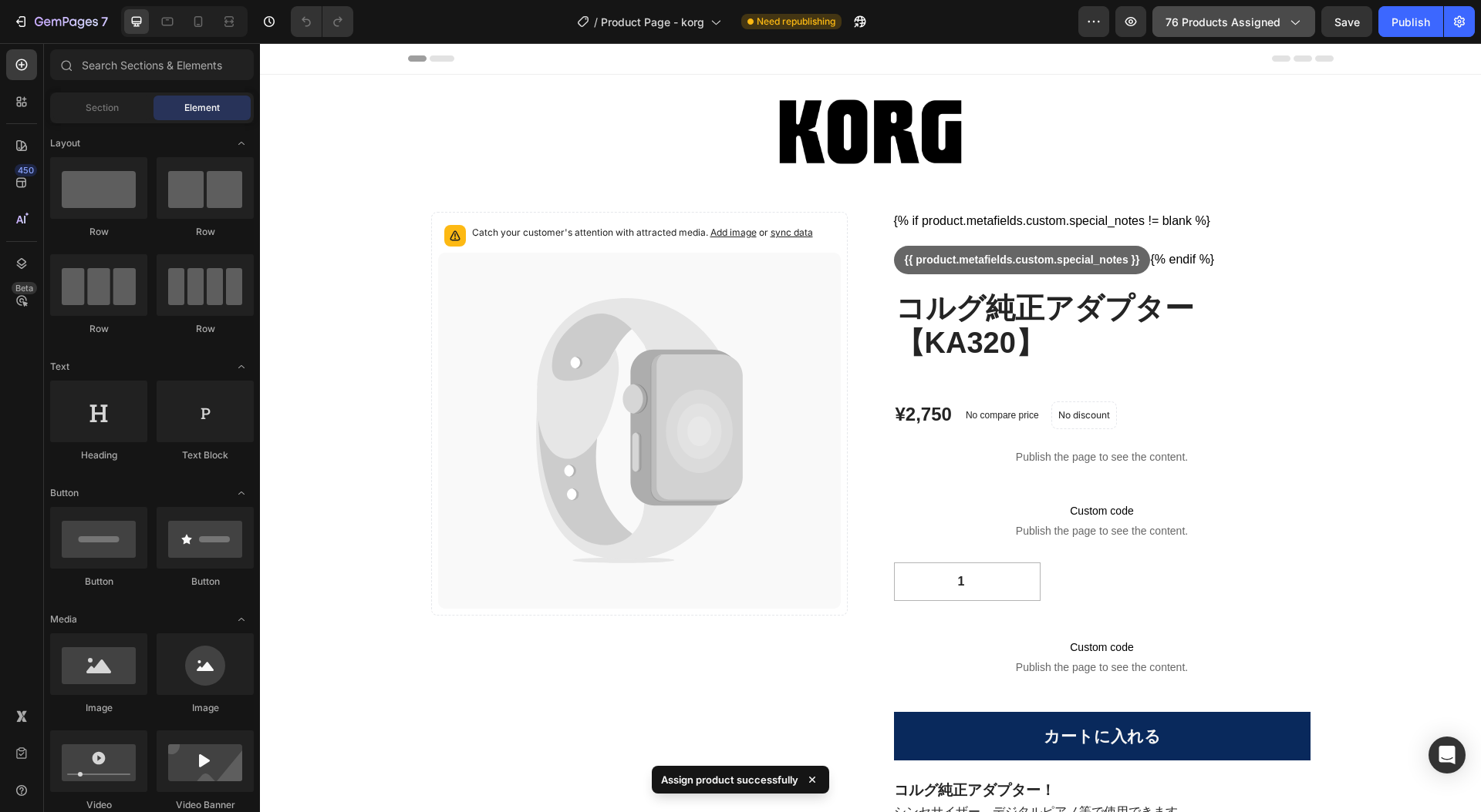
click at [1297, 24] on icon "button" at bounding box center [1294, 21] width 15 height 15
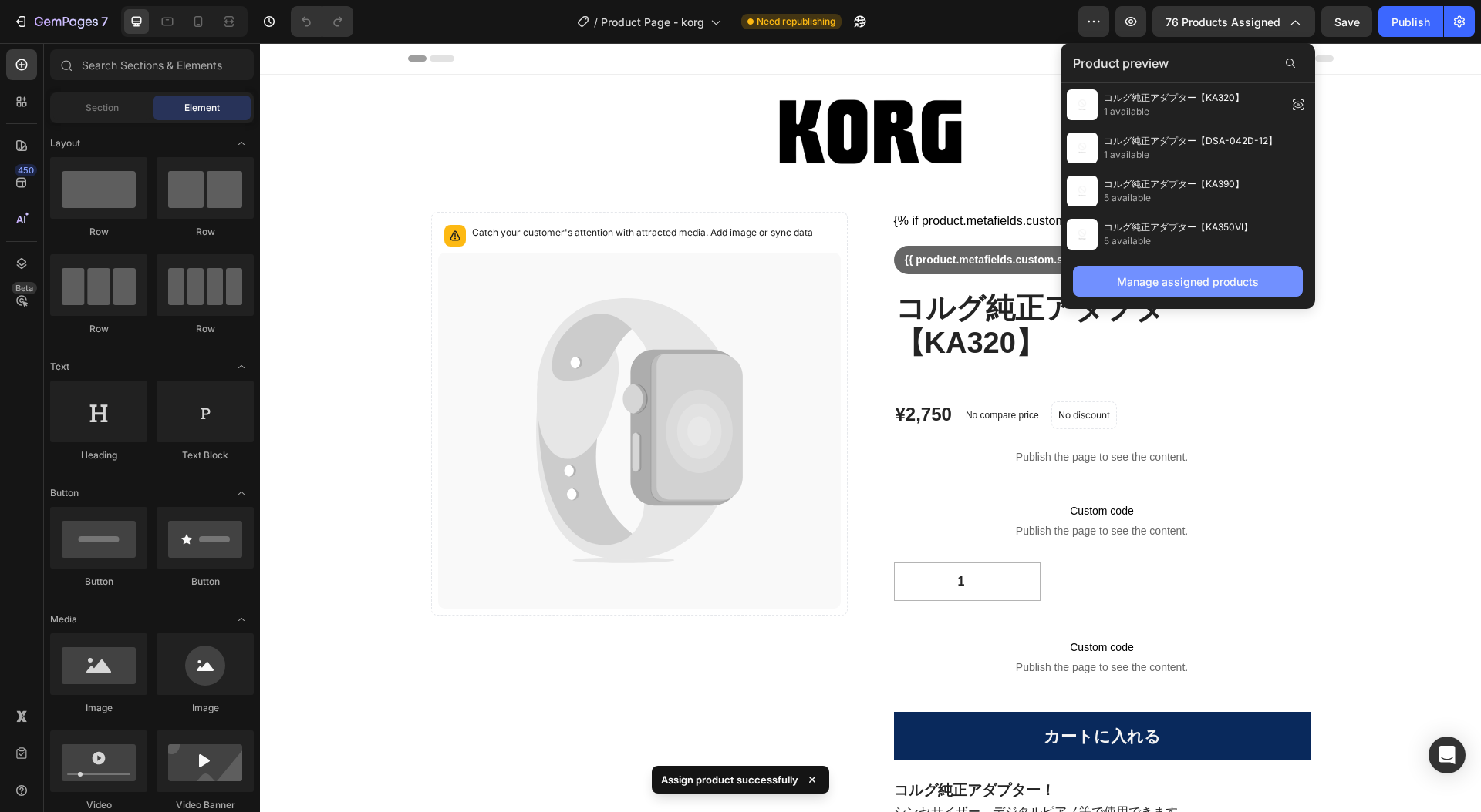
click at [1213, 283] on div "Manage assigned products" at bounding box center [1187, 282] width 142 height 16
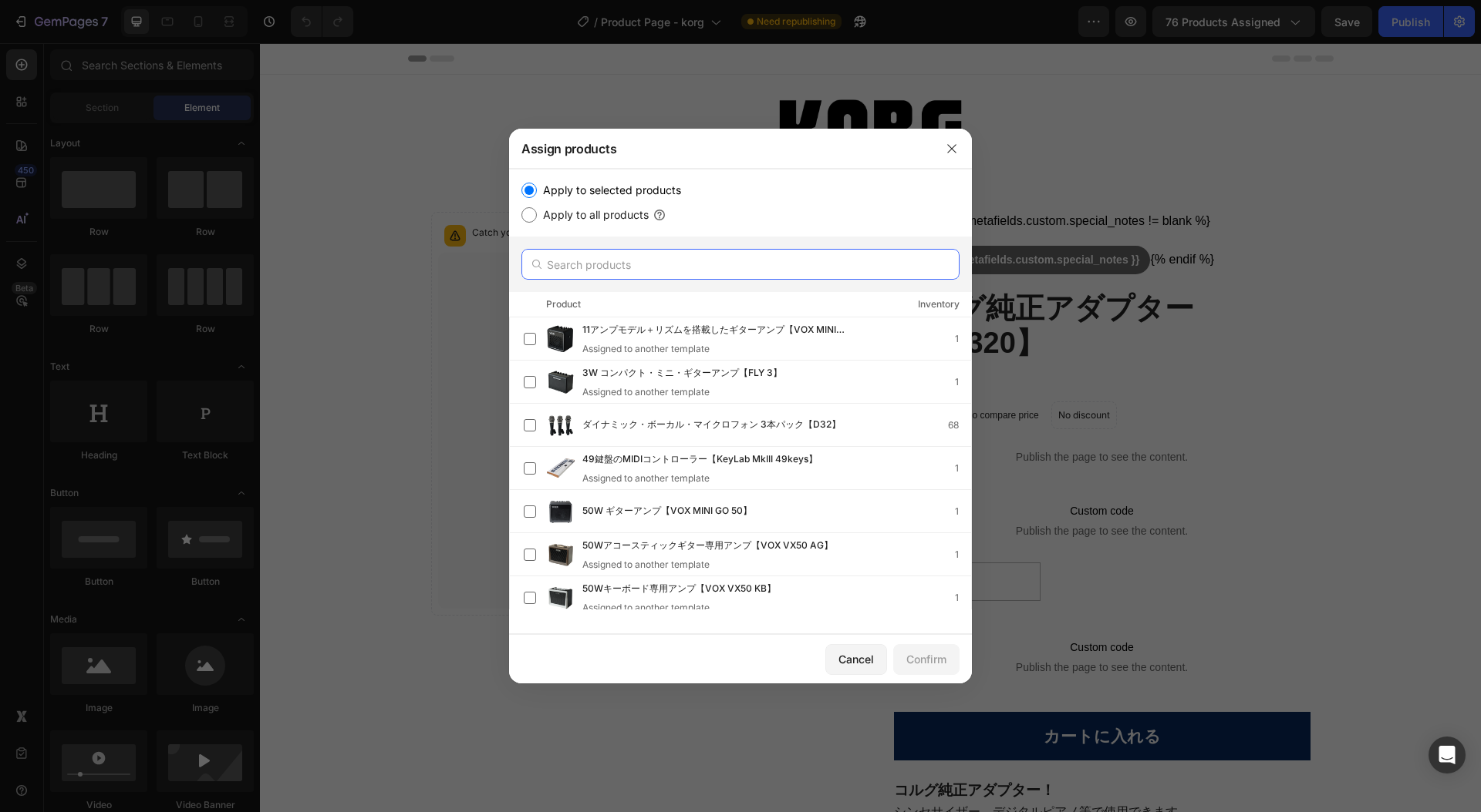
click at [652, 269] on input "text" at bounding box center [740, 264] width 438 height 31
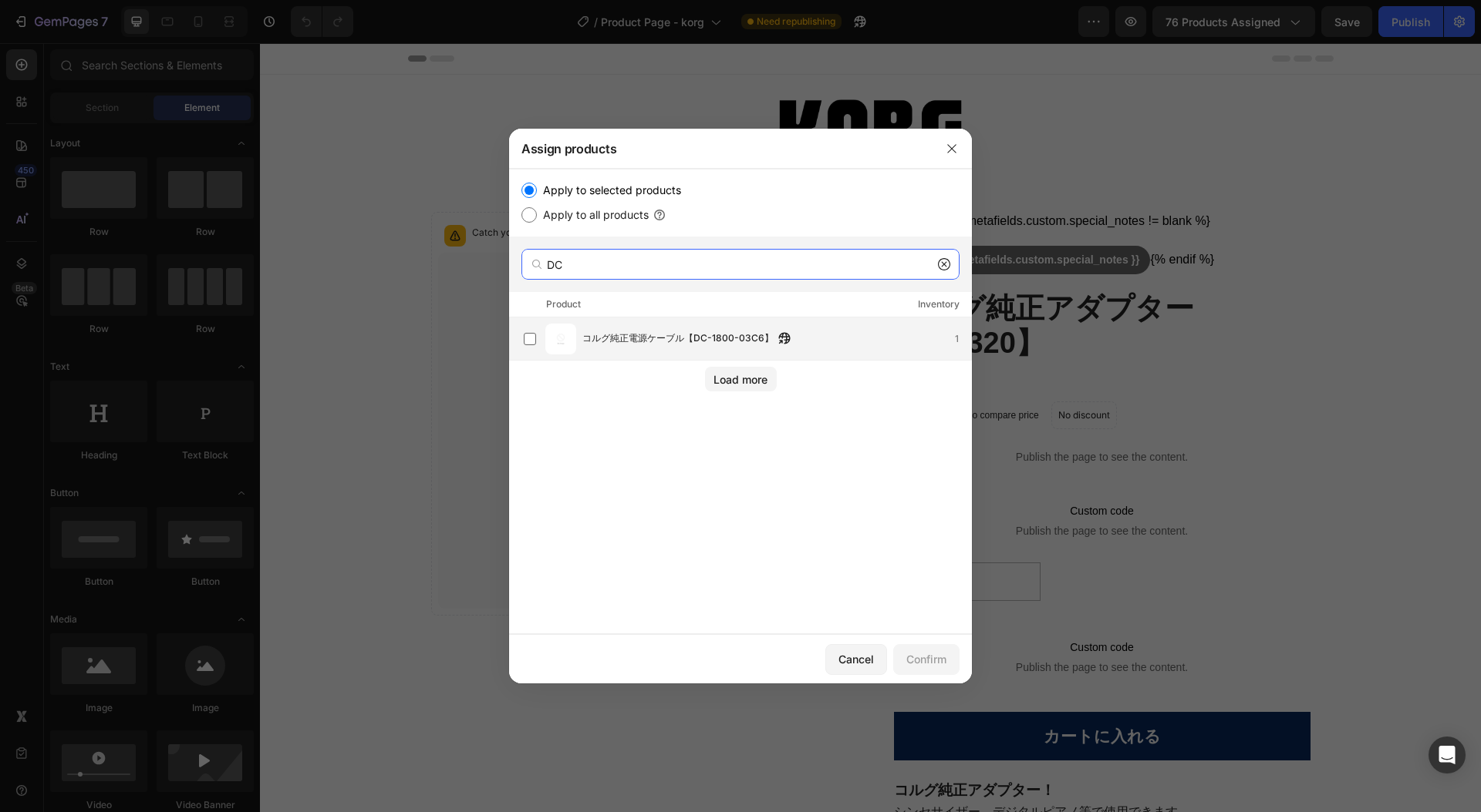
type input "DC"
click at [691, 343] on span "コルグ純正電源ケーブル【DC-1800-03C6】" at bounding box center [678, 339] width 191 height 17
click at [921, 654] on div "Confirm" at bounding box center [926, 659] width 40 height 16
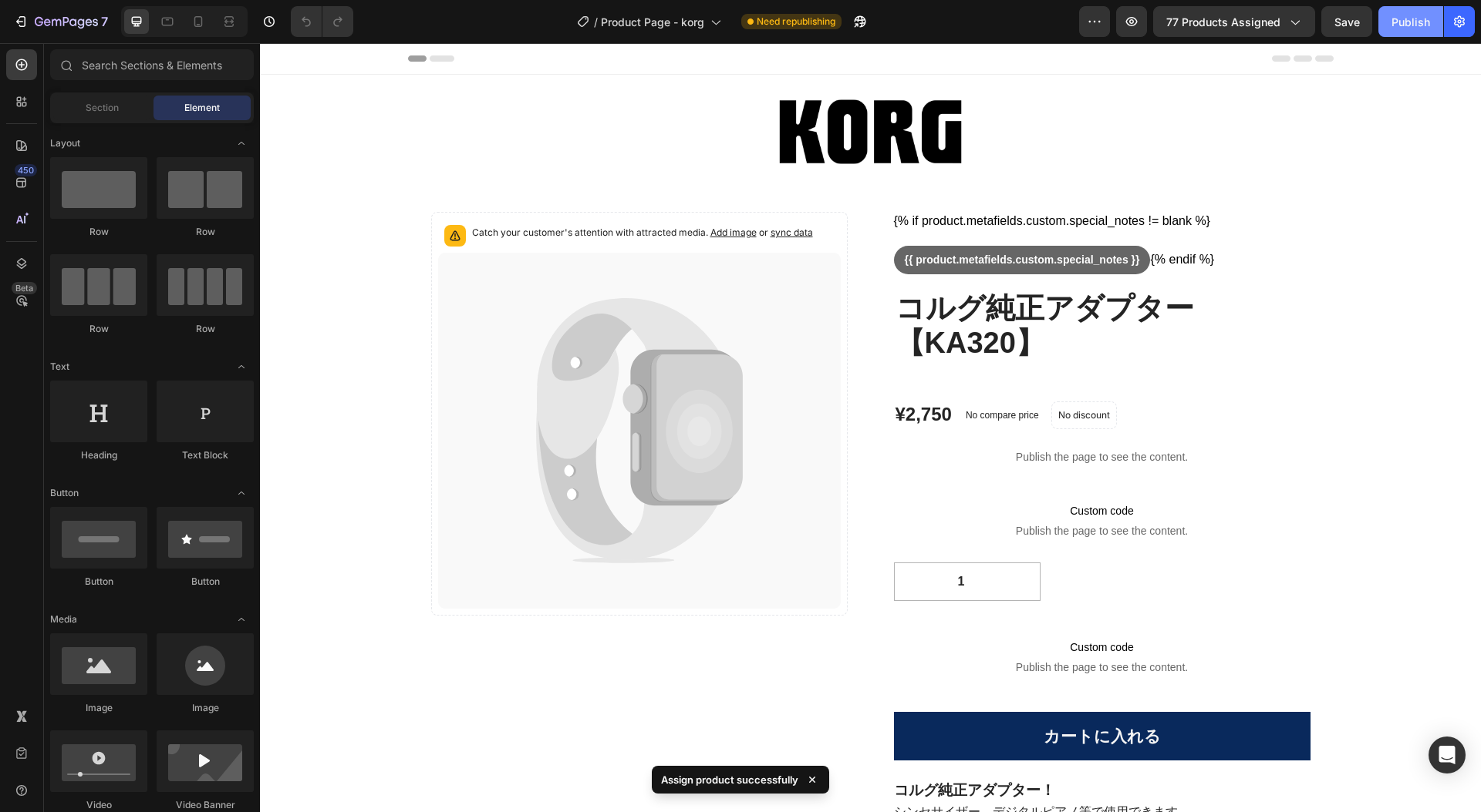
click at [1405, 17] on div "Publish" at bounding box center [1410, 22] width 39 height 16
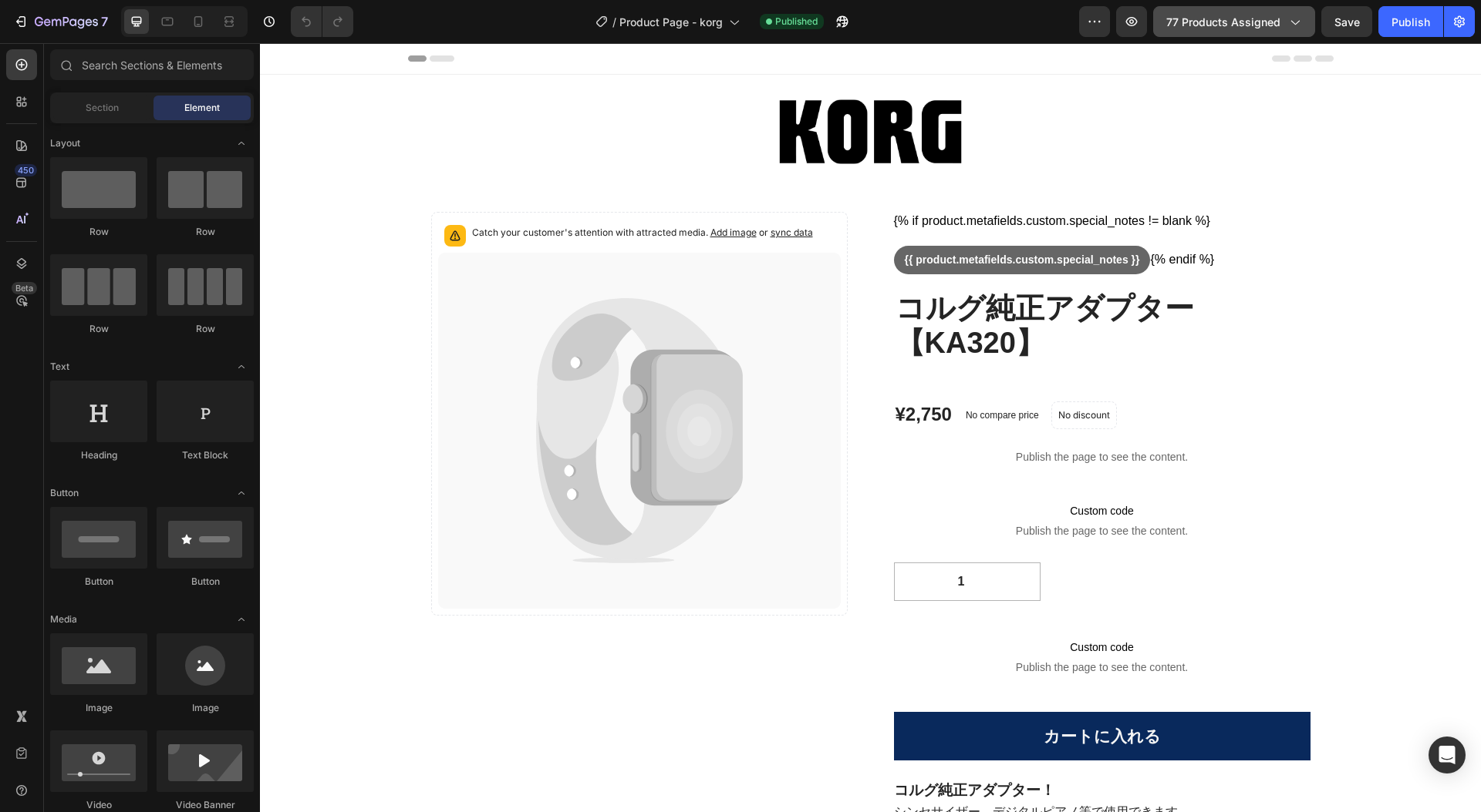
click at [1298, 24] on icon "button" at bounding box center [1294, 21] width 15 height 15
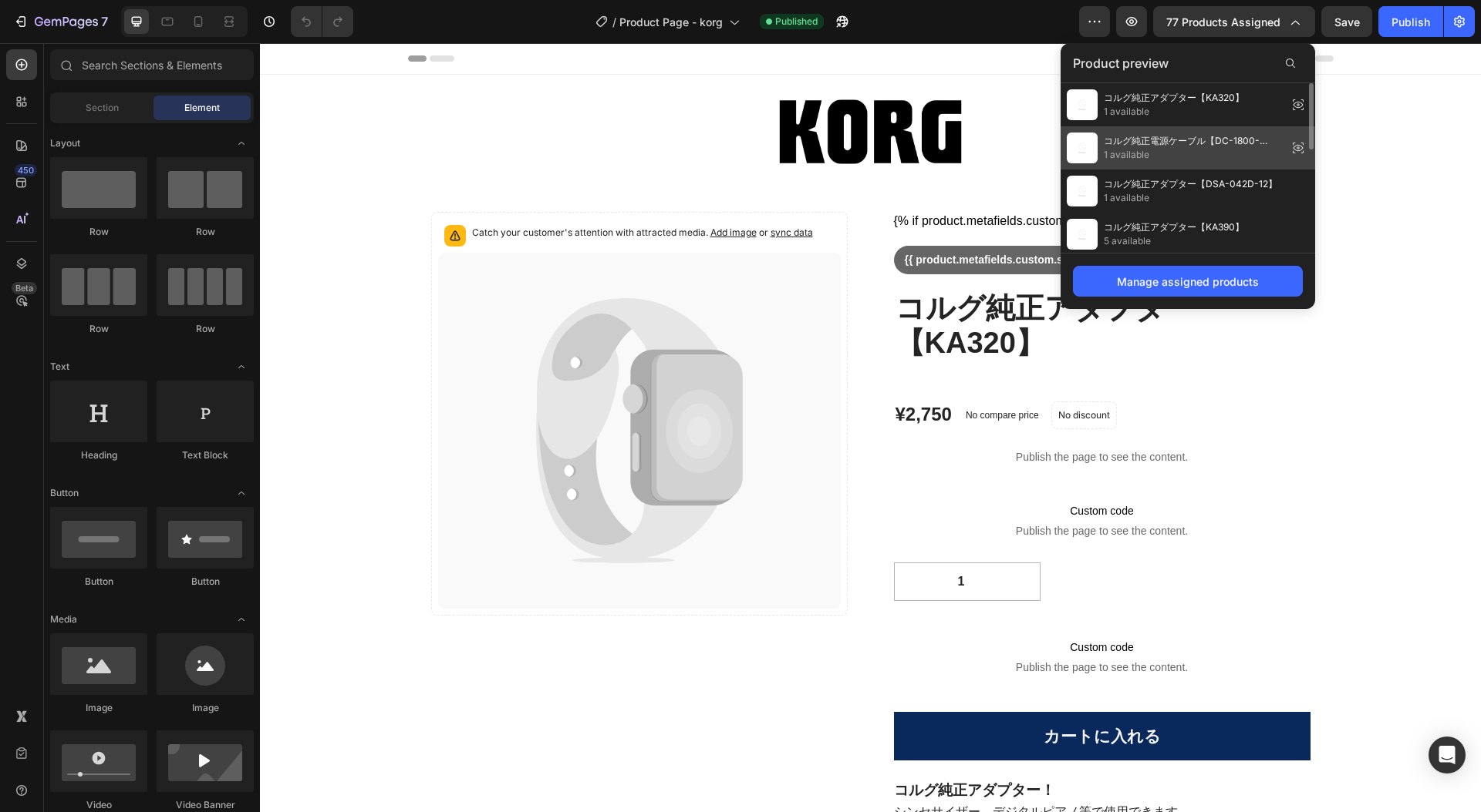
drag, startPoint x: 1233, startPoint y: 133, endPoint x: 973, endPoint y: 90, distance: 263.5
click at [1233, 134] on span "コルグ純正電源ケーブル【DC-1800-03C6】" at bounding box center [1192, 140] width 177 height 14
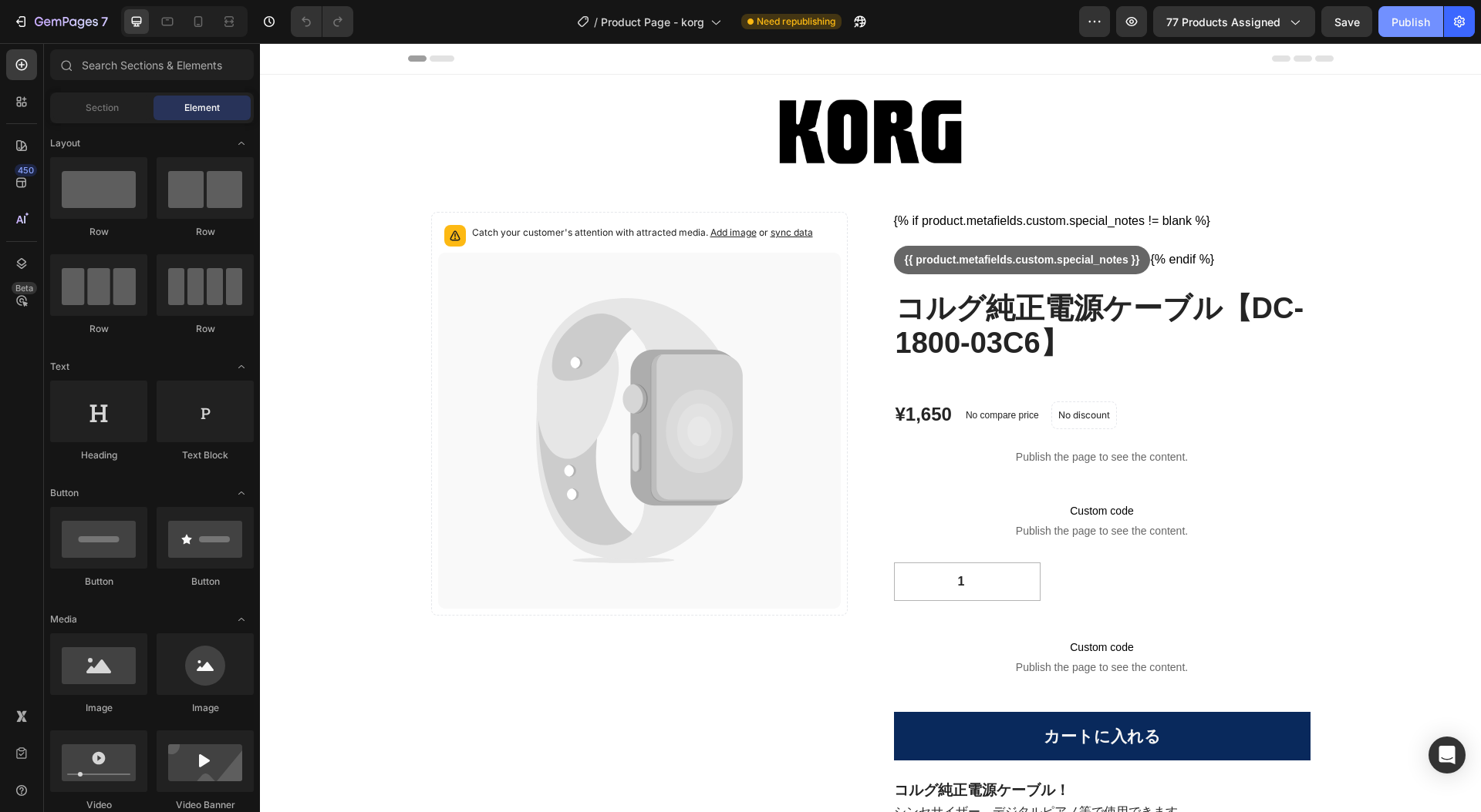
click at [1411, 23] on div "Publish" at bounding box center [1410, 22] width 39 height 16
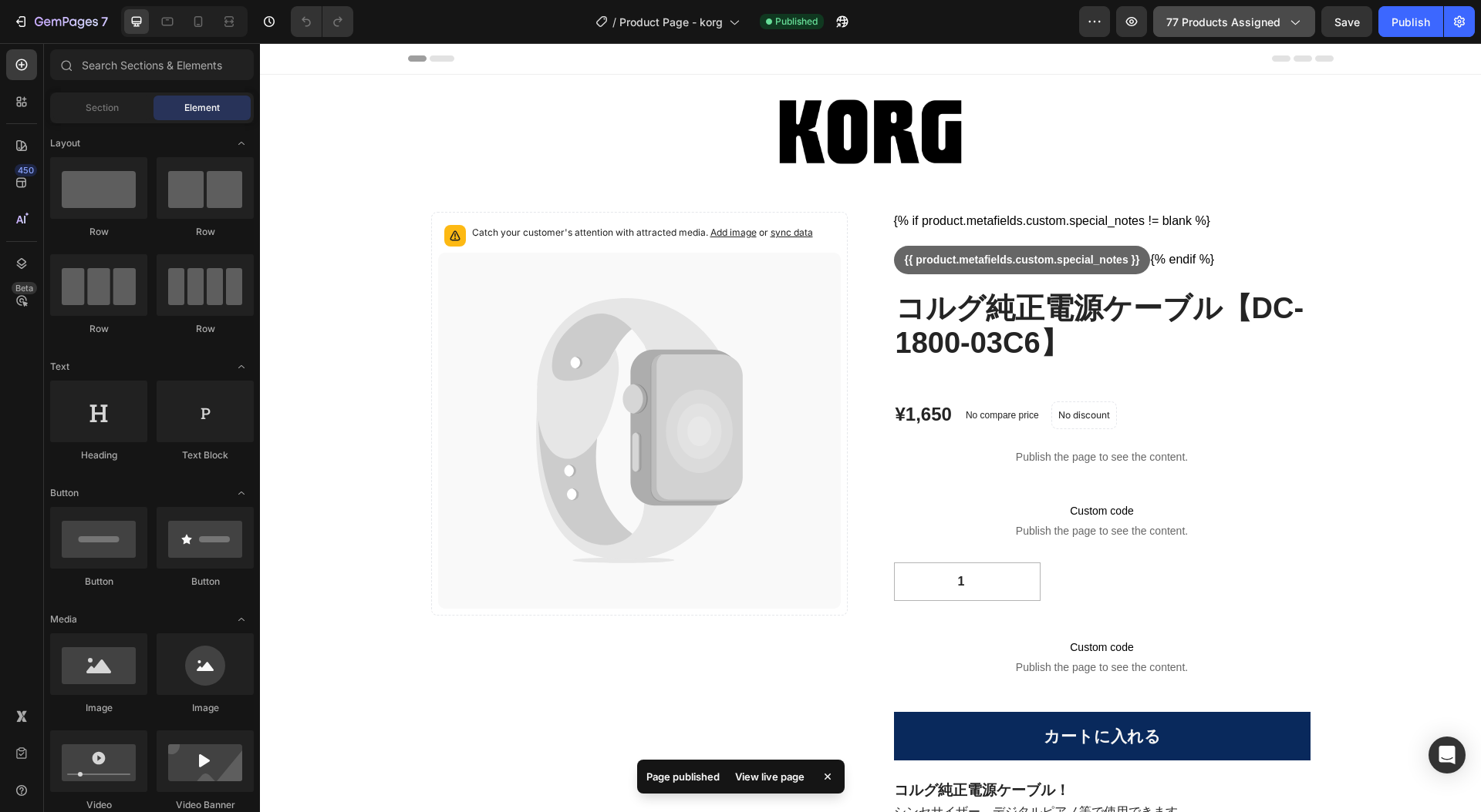
click at [1298, 22] on icon "button" at bounding box center [1295, 23] width 8 height 5
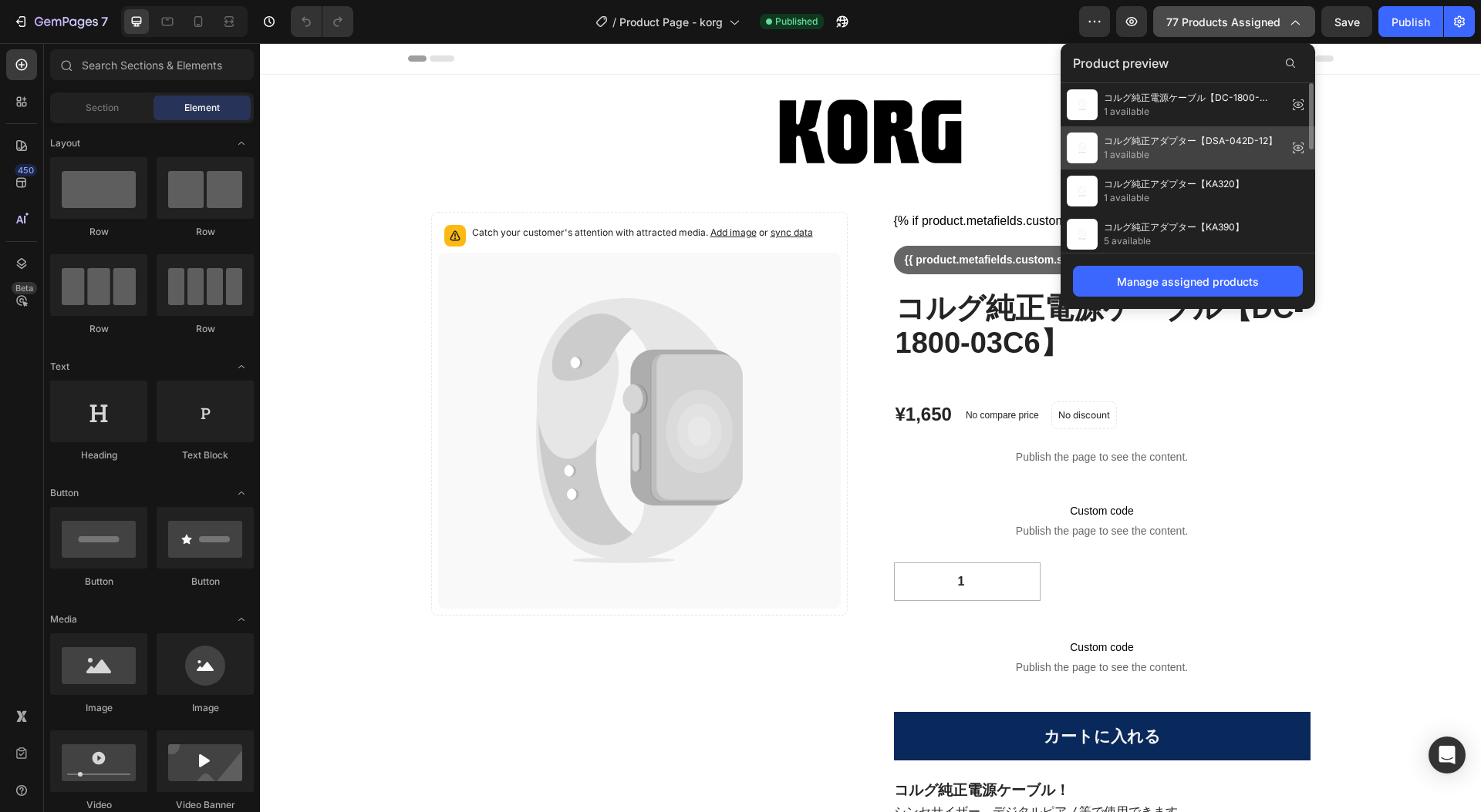
click at [1188, 149] on span "1 available" at bounding box center [1191, 155] width 174 height 14
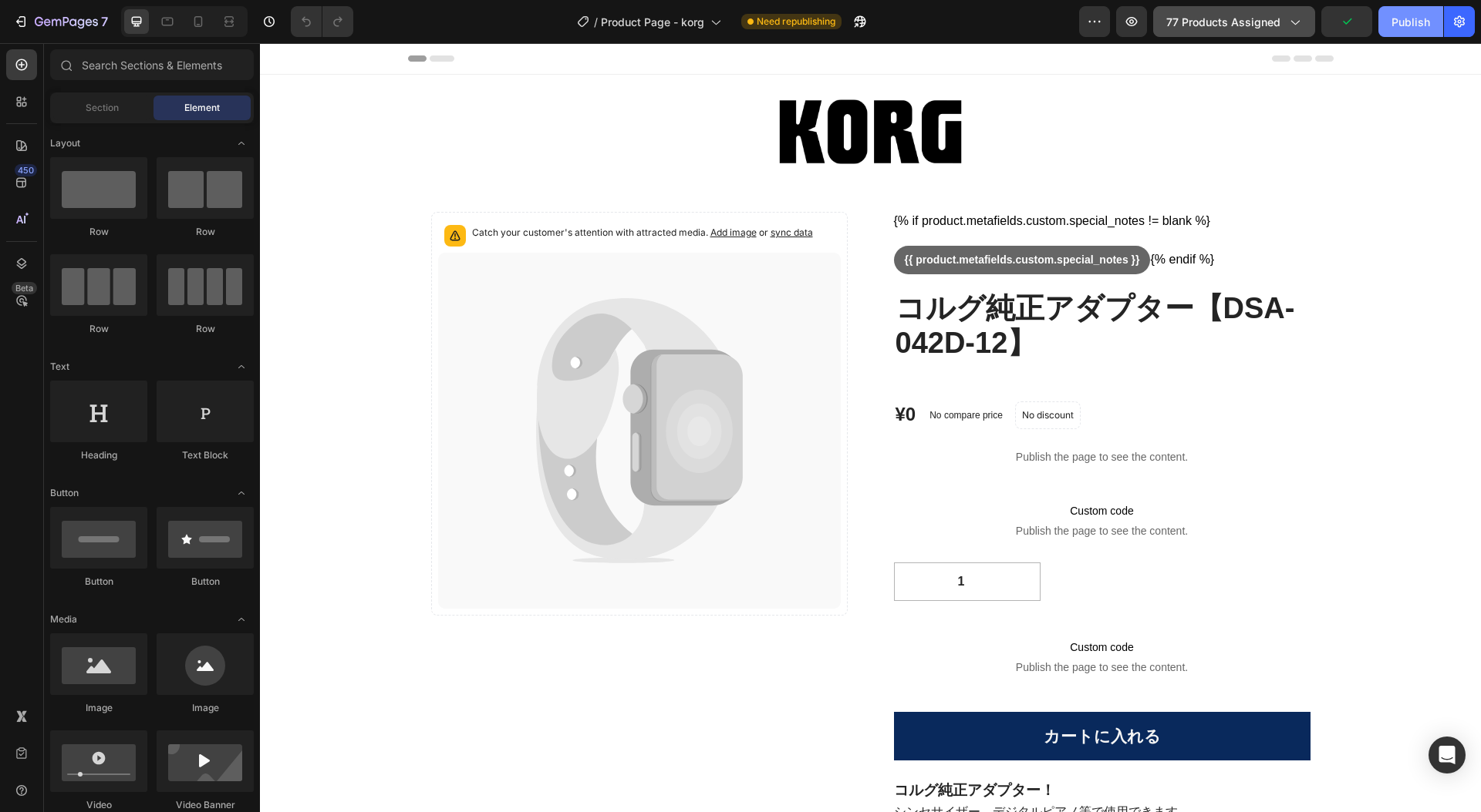
click at [1399, 24] on div "Publish" at bounding box center [1410, 22] width 39 height 16
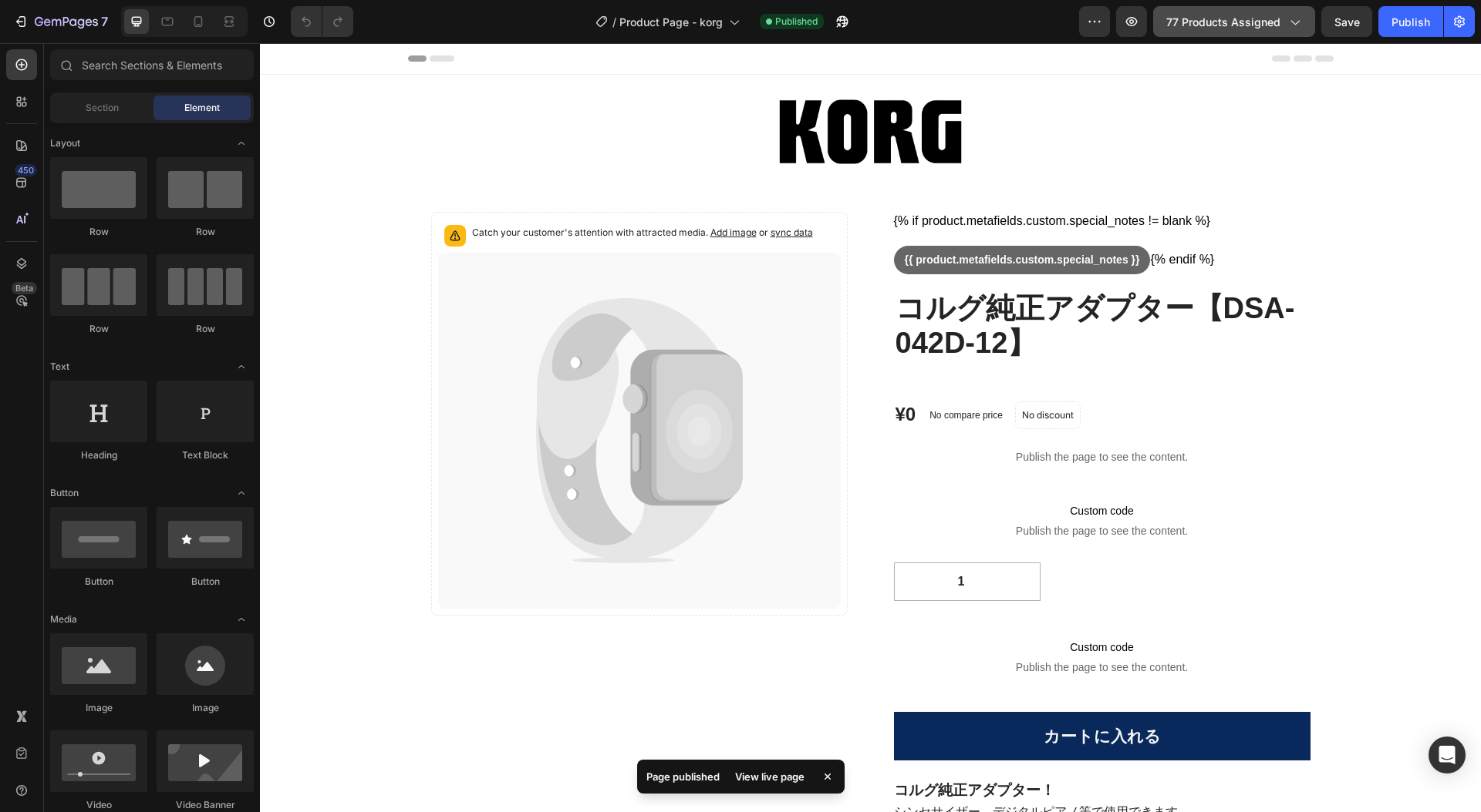
click at [1297, 20] on icon "button" at bounding box center [1294, 21] width 15 height 15
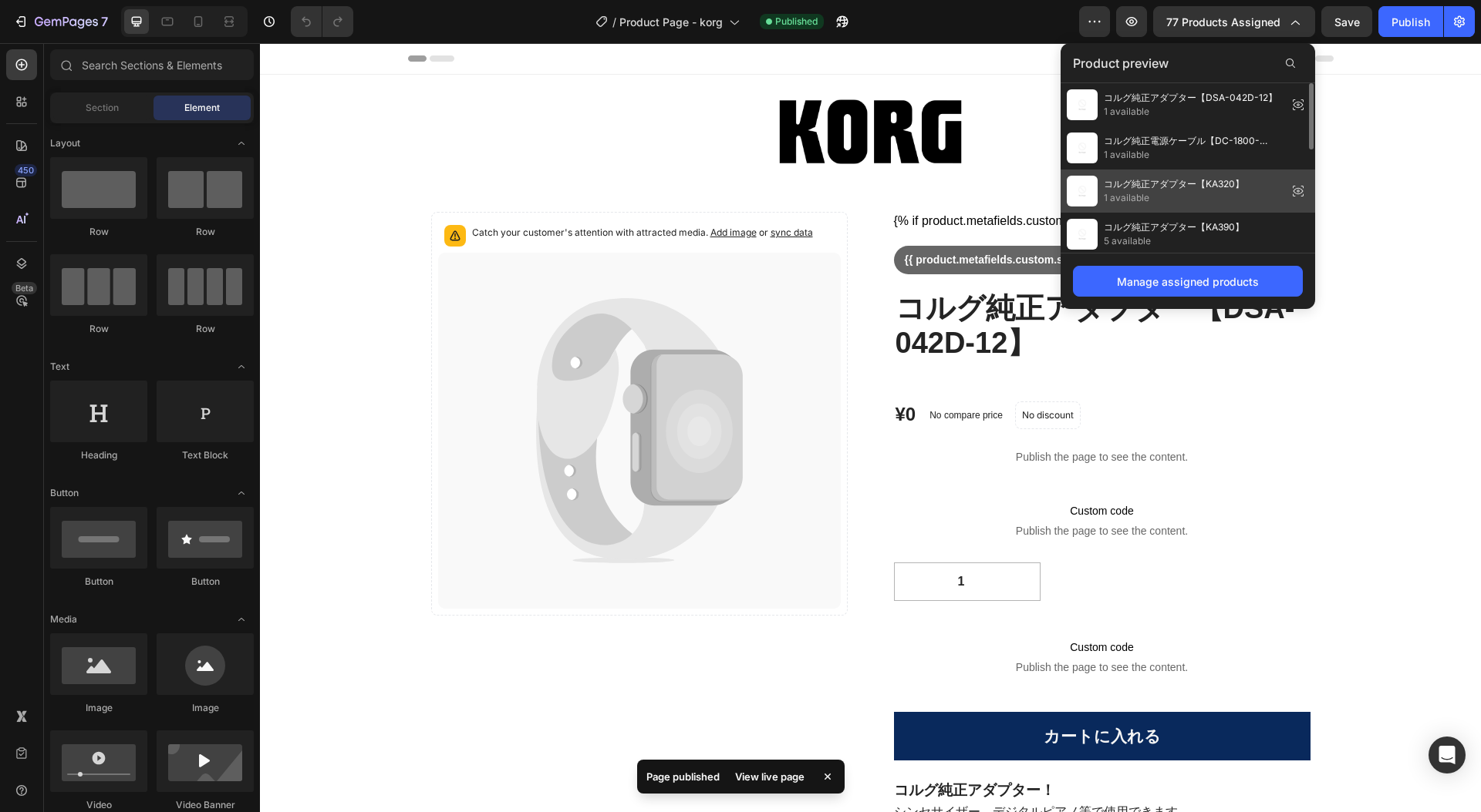
click at [1233, 186] on span "コルグ純正アダプター【KA320】" at bounding box center [1173, 184] width 140 height 14
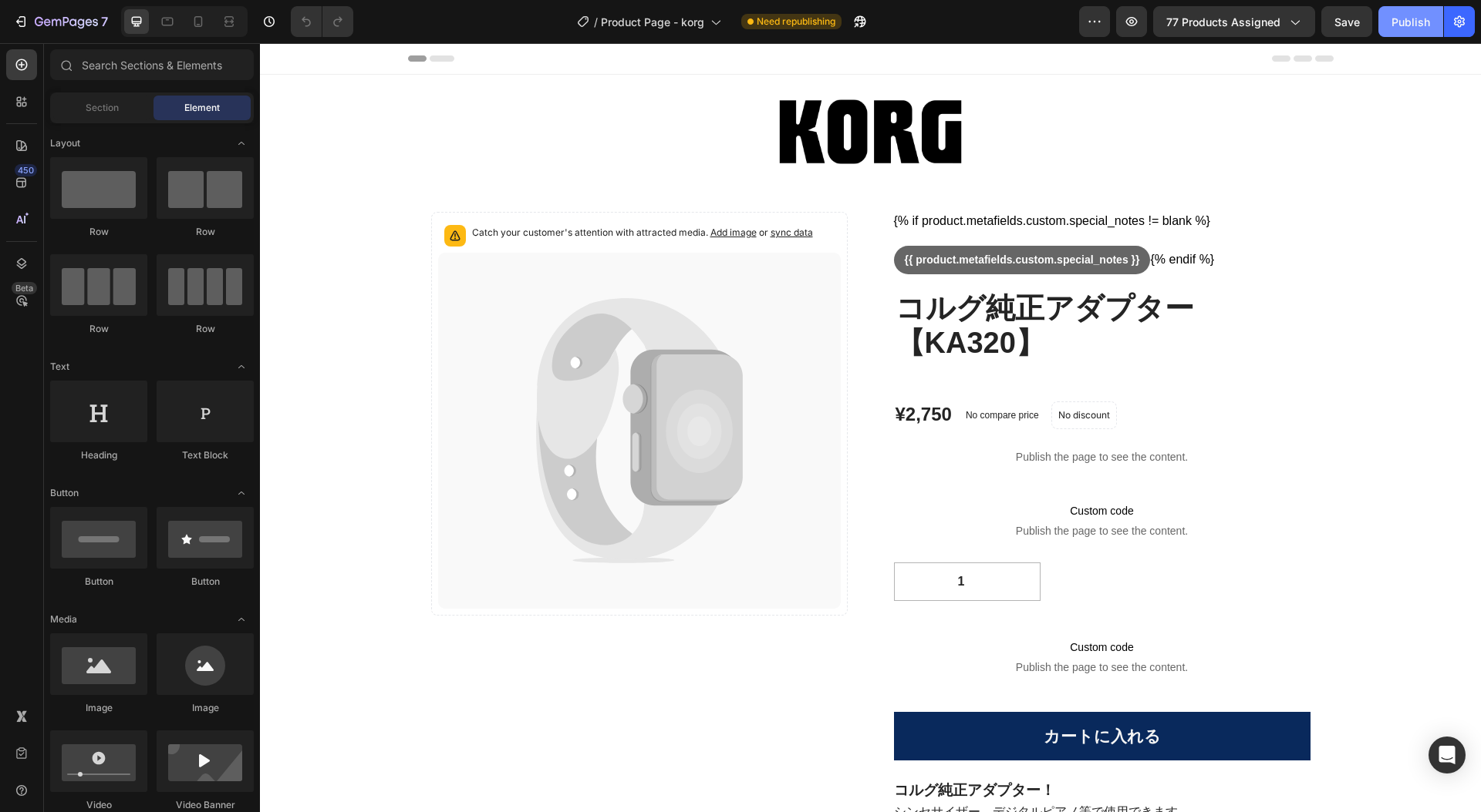
click at [1413, 18] on div "Publish" at bounding box center [1410, 22] width 39 height 16
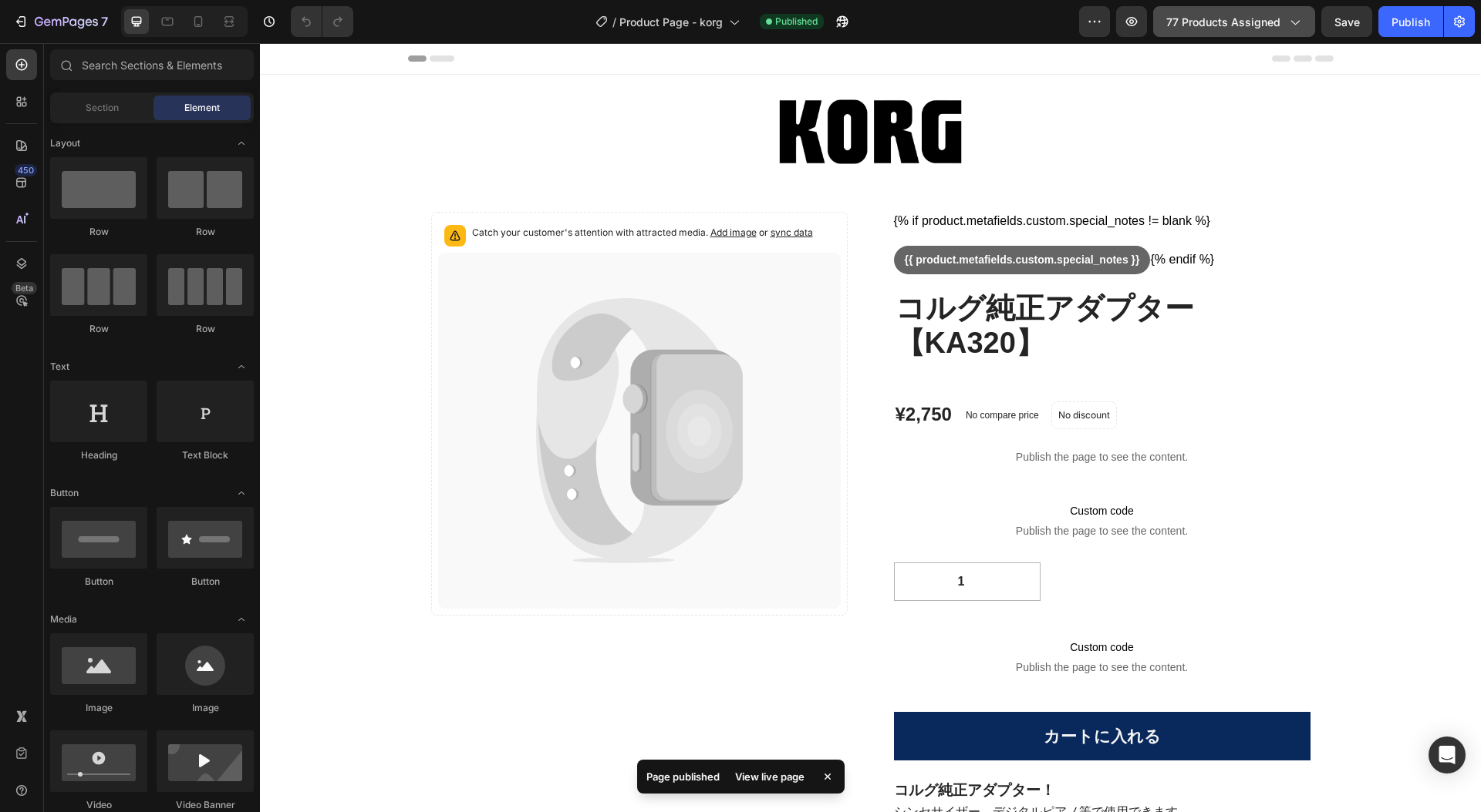
click at [1296, 24] on icon "button" at bounding box center [1295, 23] width 8 height 5
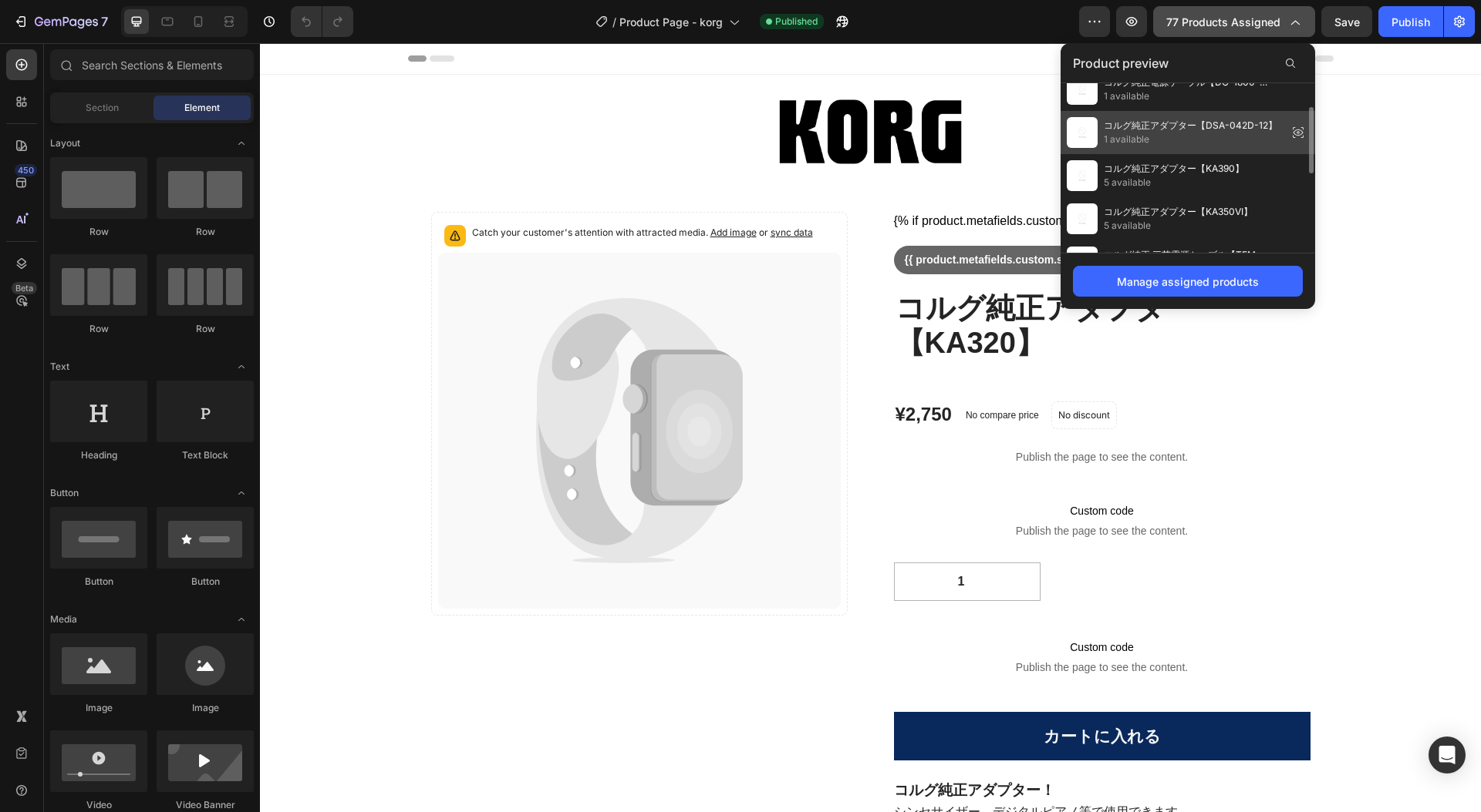
scroll to position [60, 0]
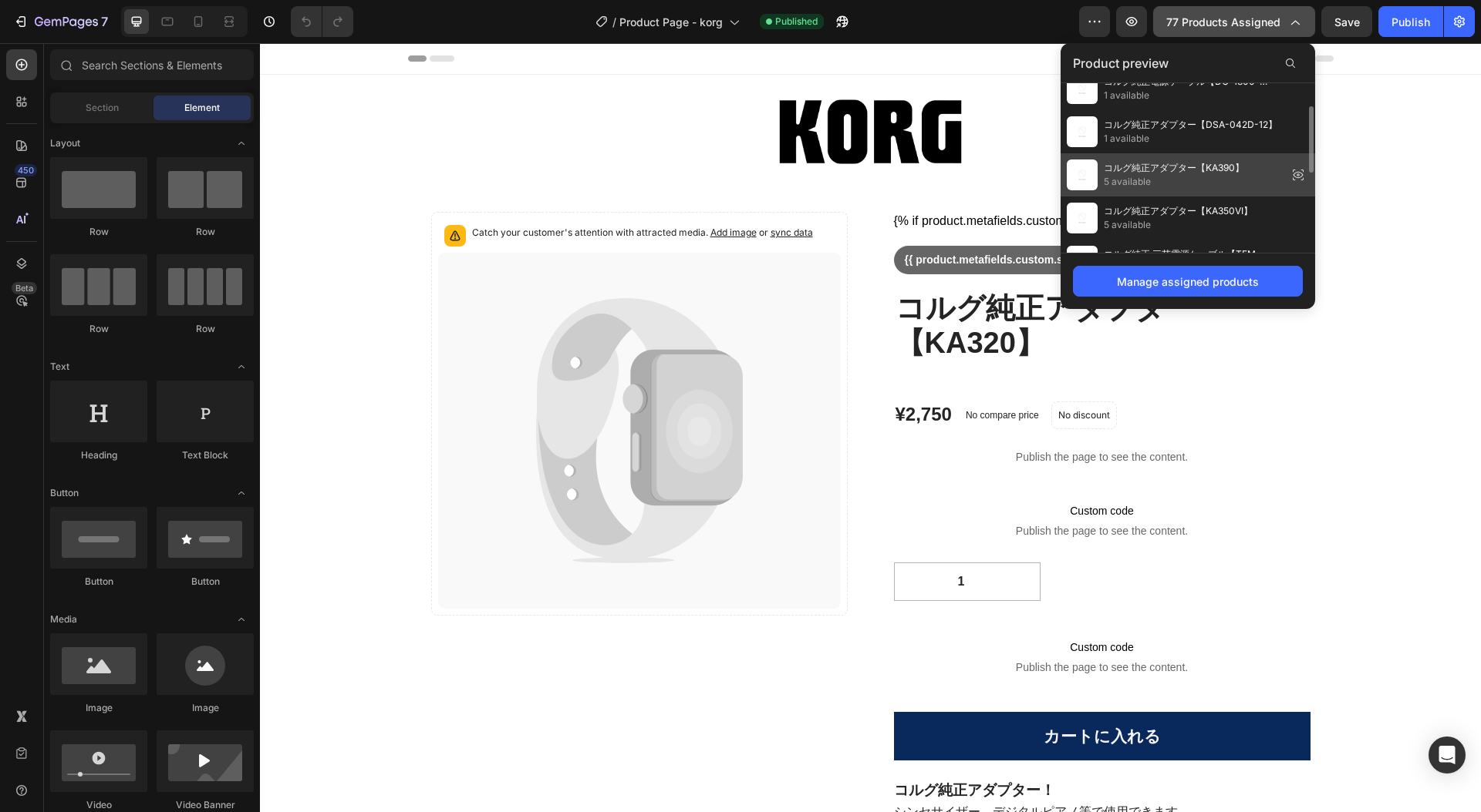
click at [1230, 175] on span "5 available" at bounding box center [1173, 181] width 140 height 14
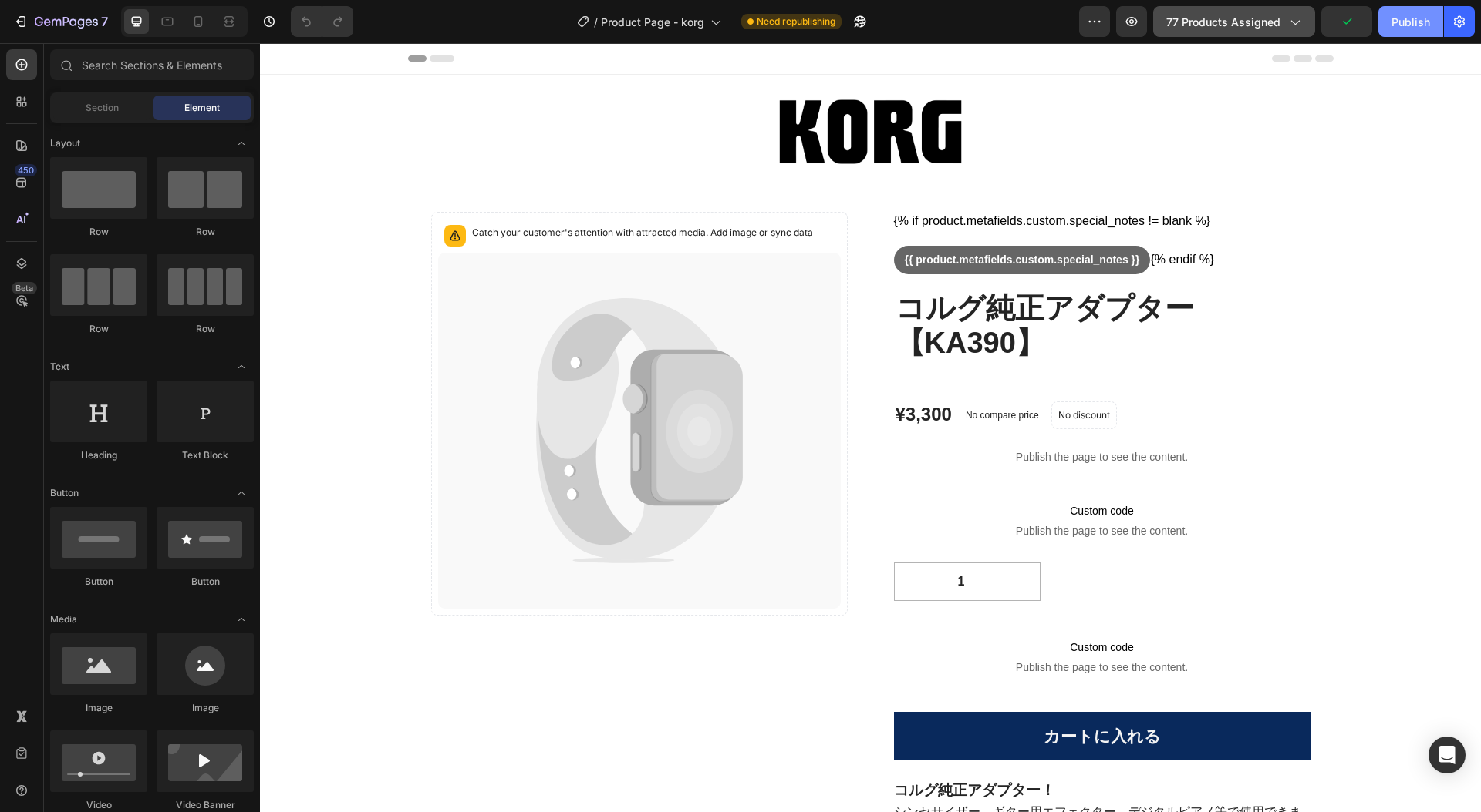
click at [1394, 16] on div "Publish" at bounding box center [1410, 22] width 39 height 16
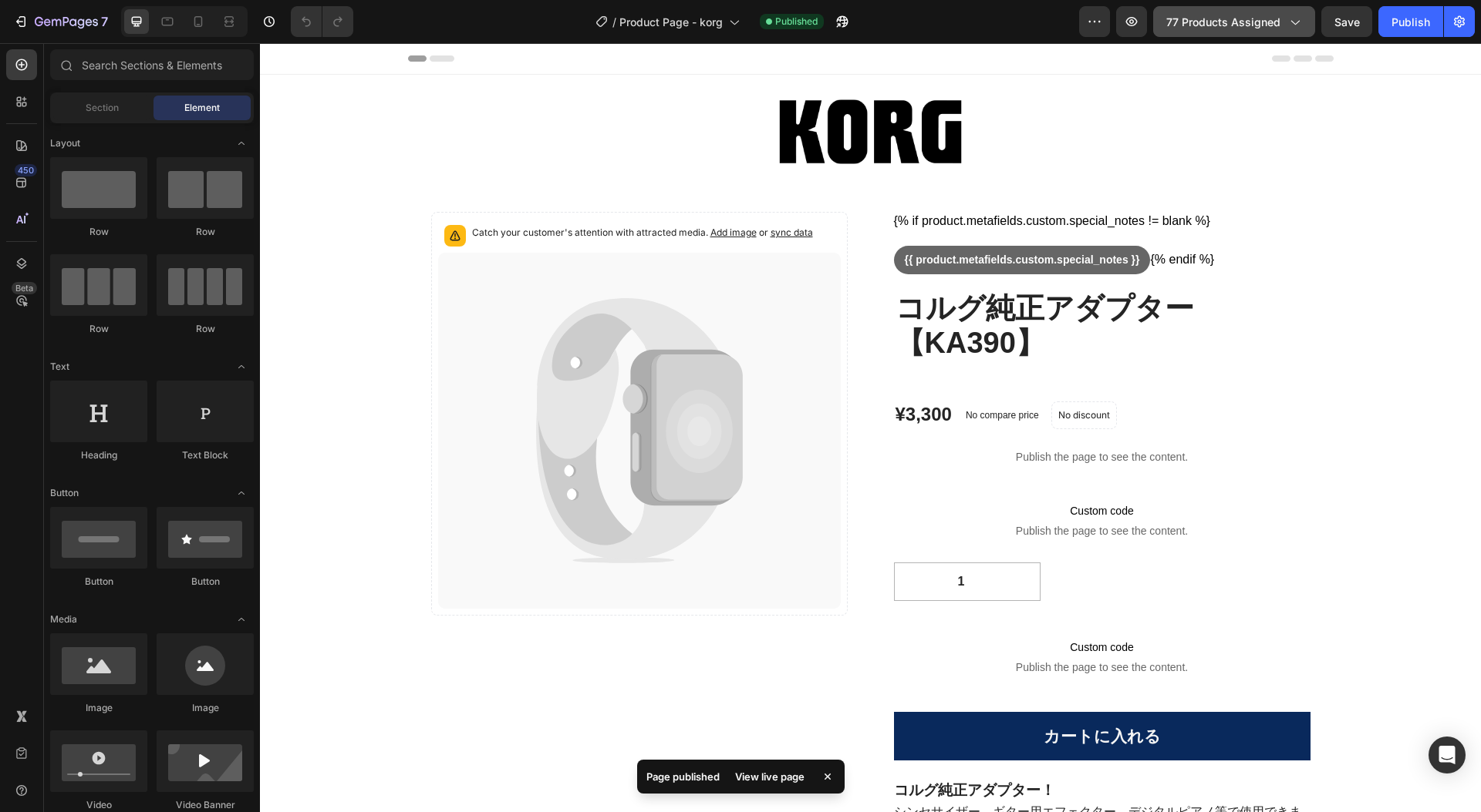
click at [1295, 18] on icon "button" at bounding box center [1294, 21] width 15 height 15
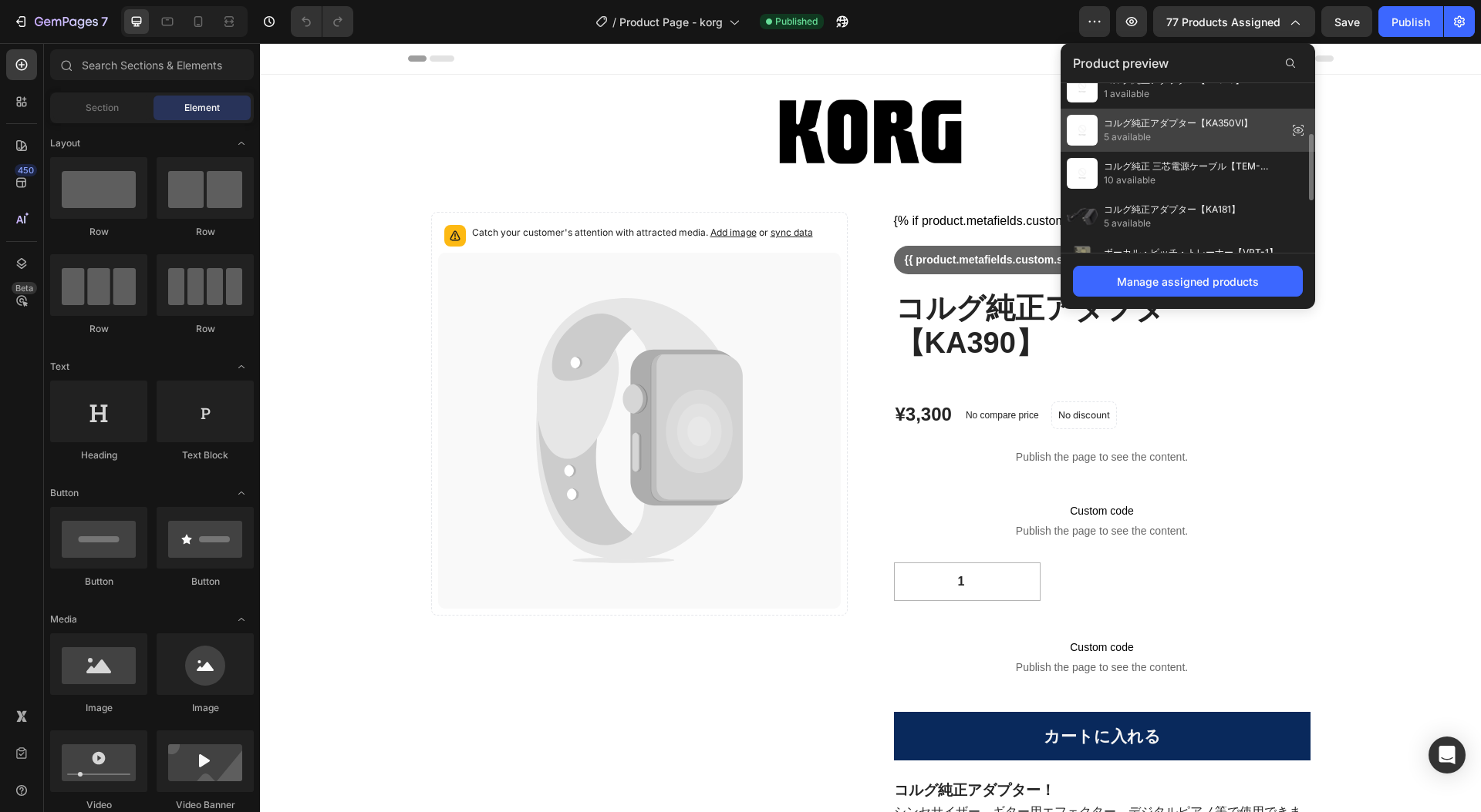
scroll to position [156, 0]
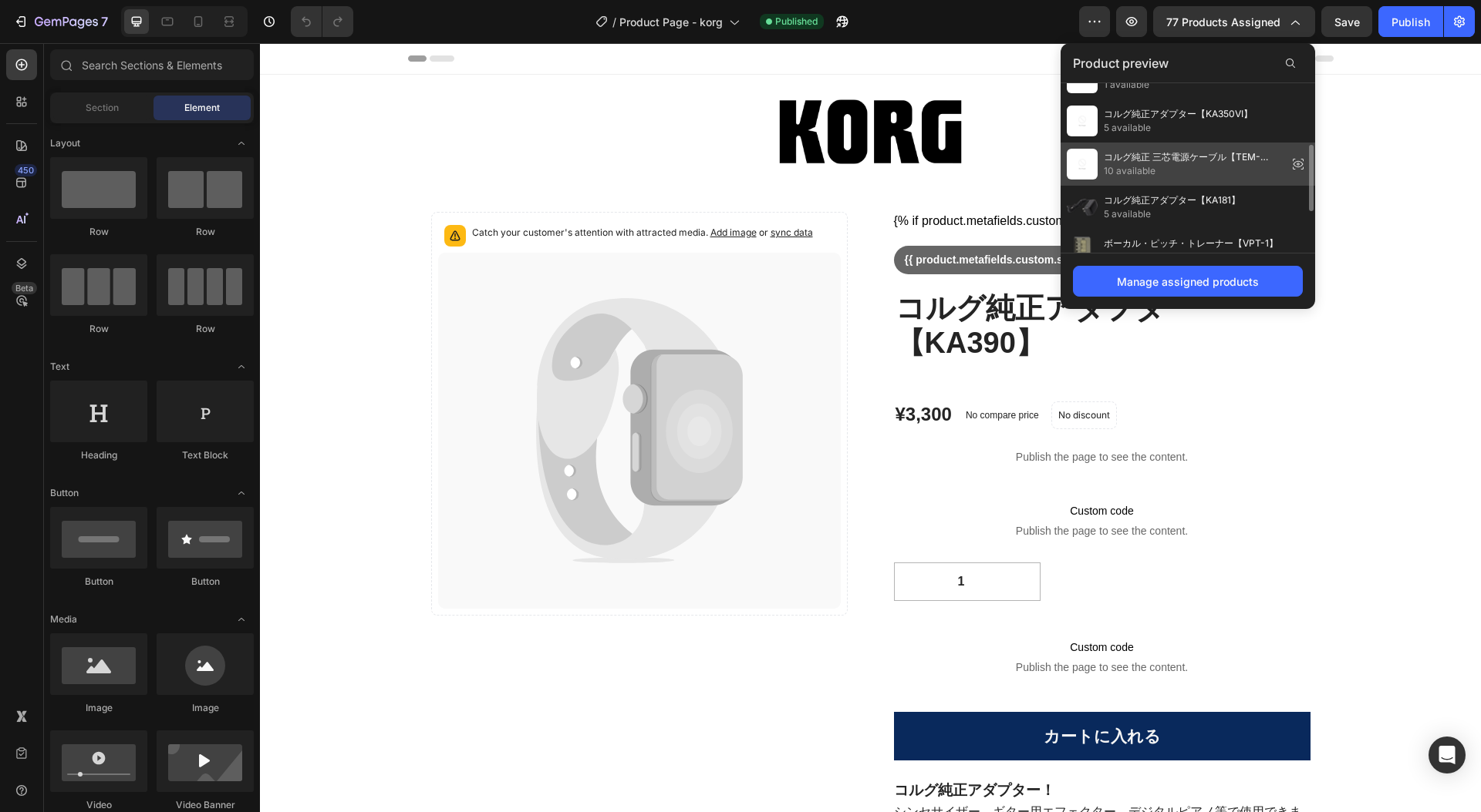
click at [1223, 165] on span "10 available" at bounding box center [1192, 171] width 177 height 14
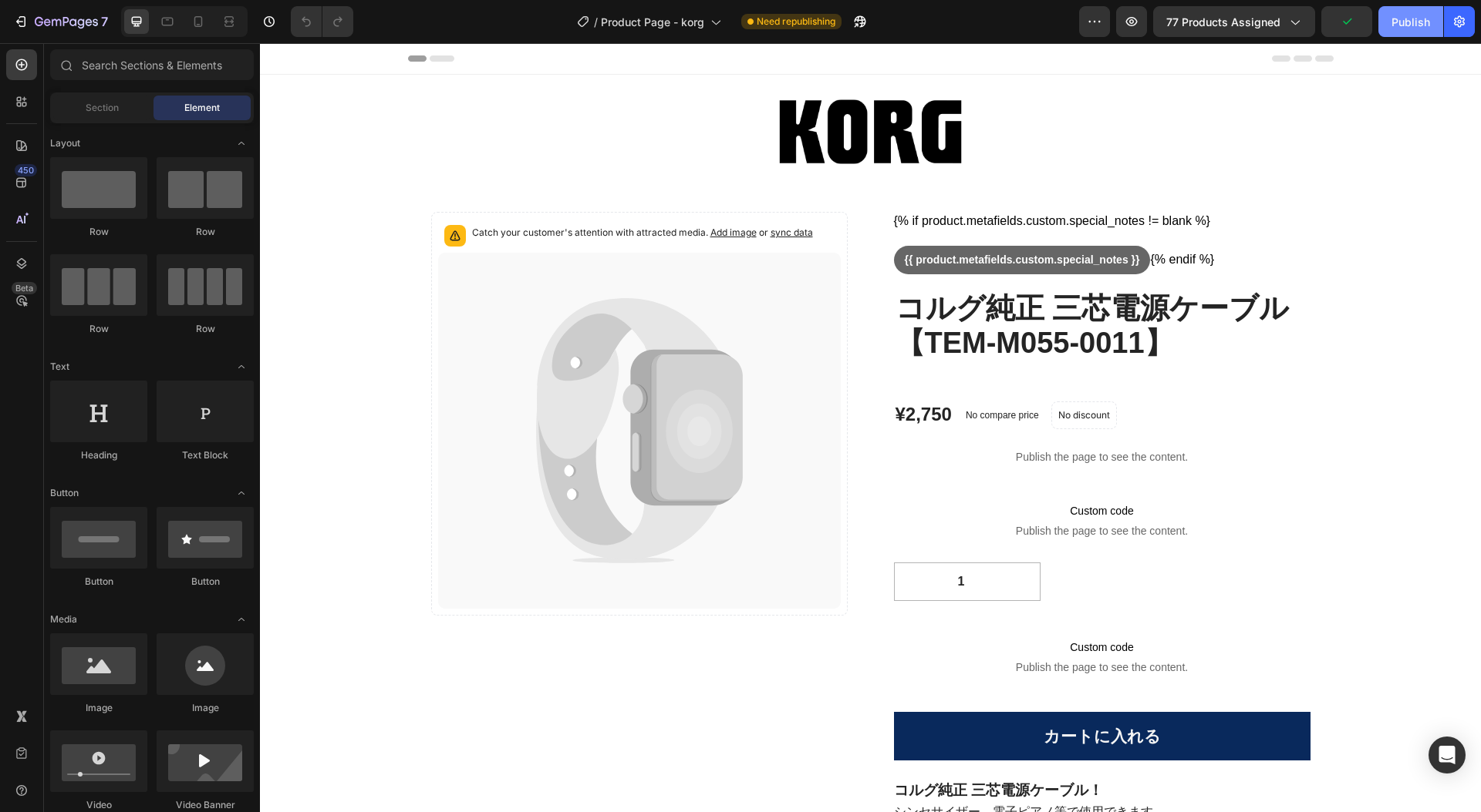
click at [1395, 21] on div "Publish" at bounding box center [1410, 22] width 39 height 16
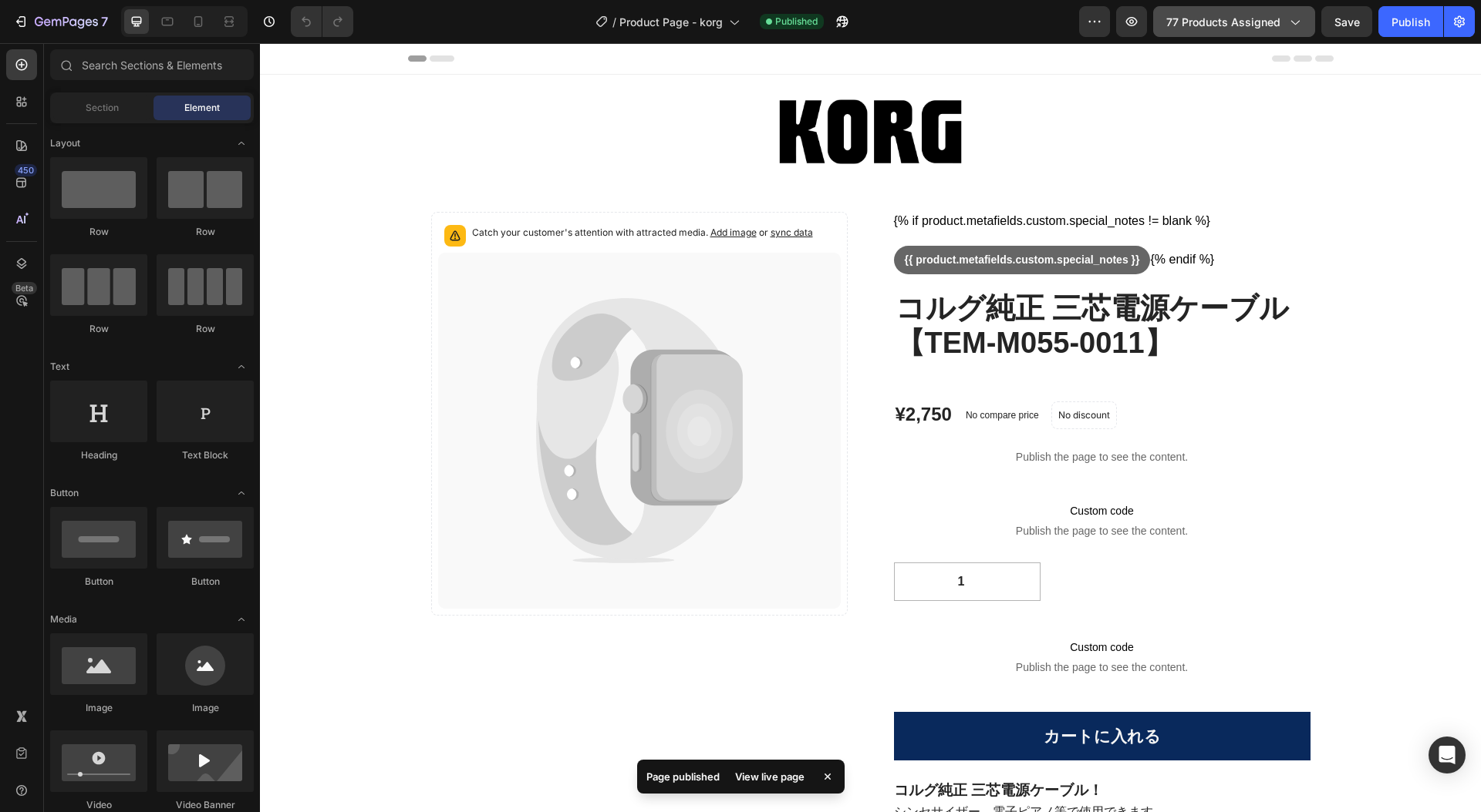
click at [1303, 18] on button "77 products assigned" at bounding box center [1233, 22] width 162 height 31
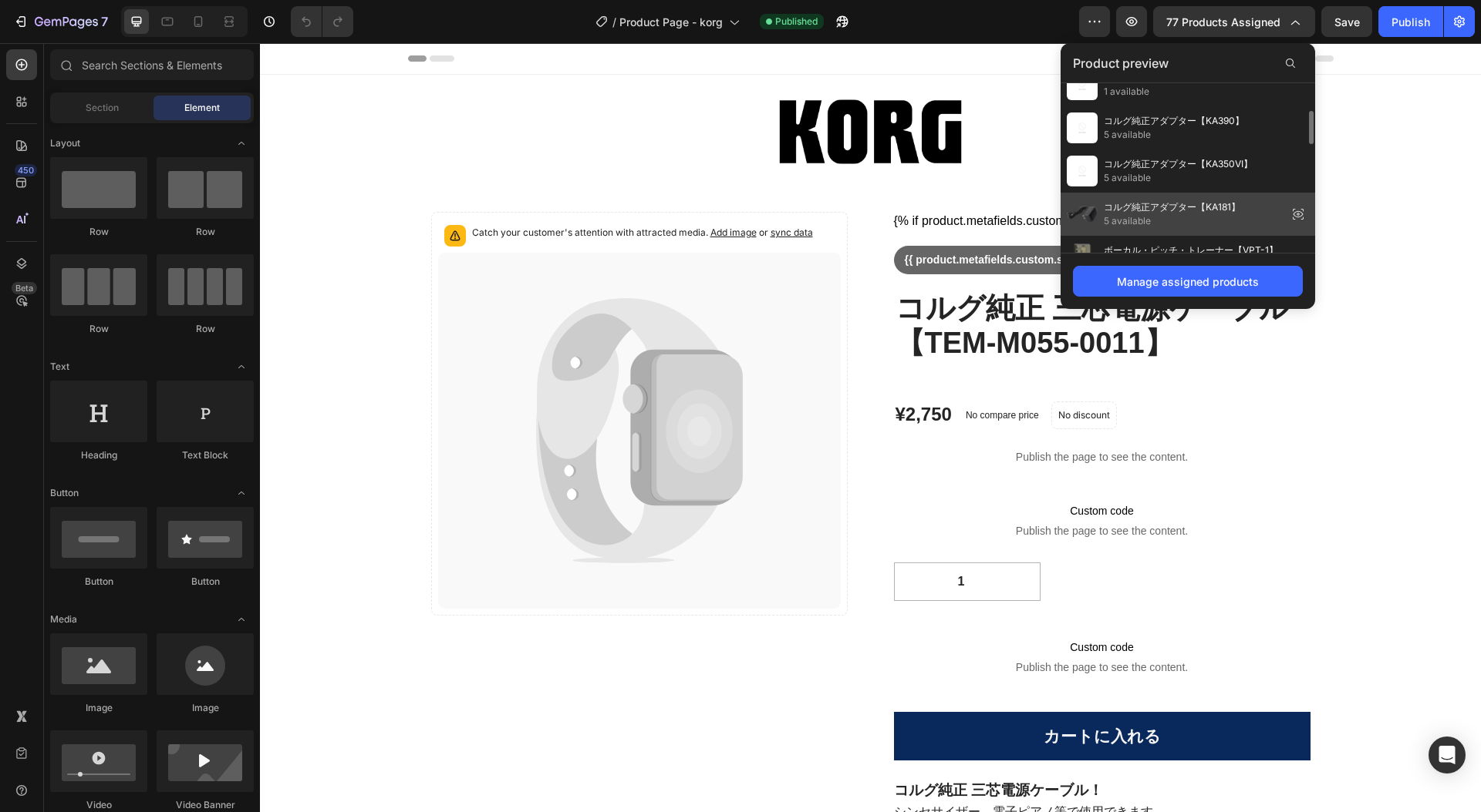
scroll to position [149, 0]
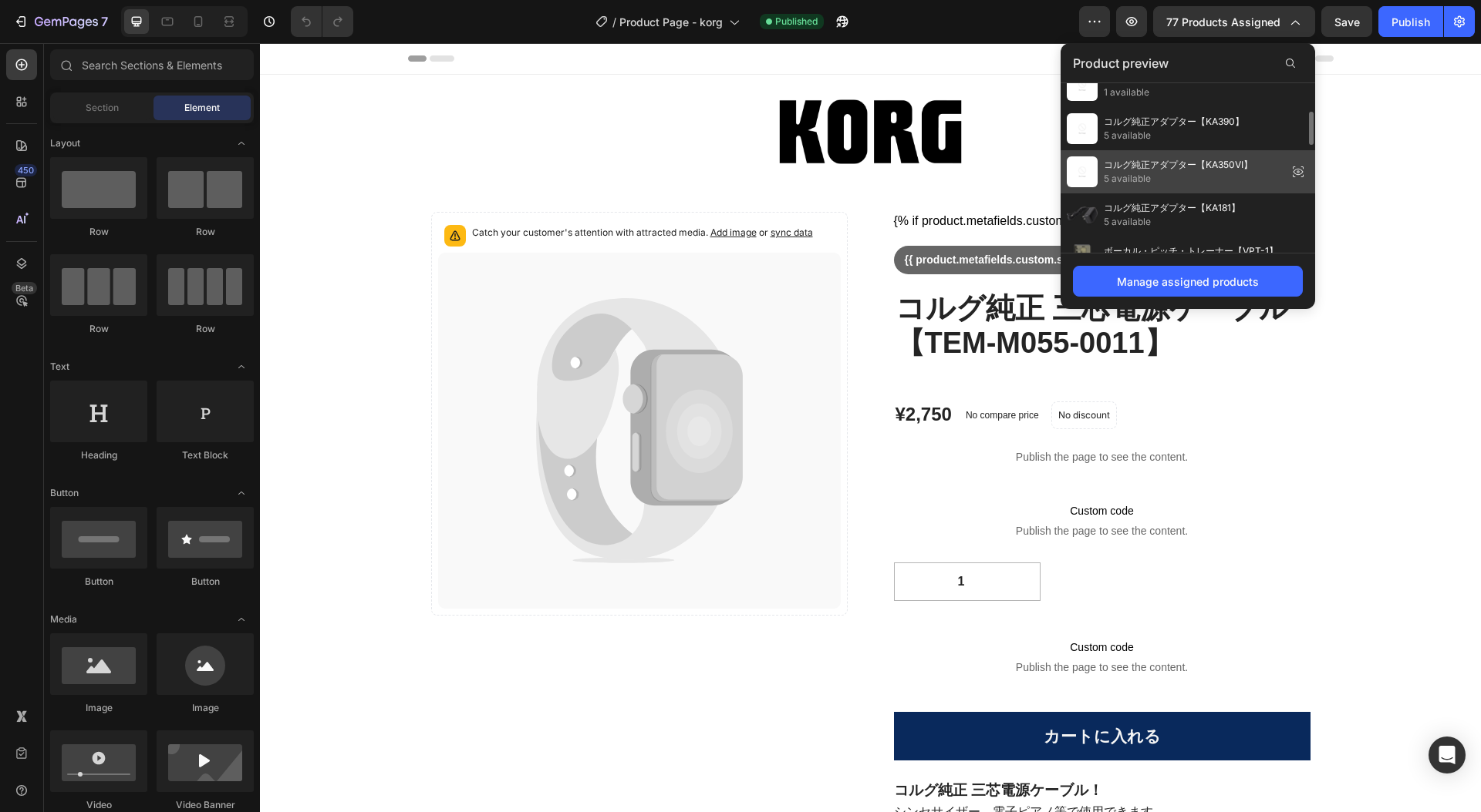
click at [1157, 175] on span "5 available" at bounding box center [1178, 178] width 149 height 14
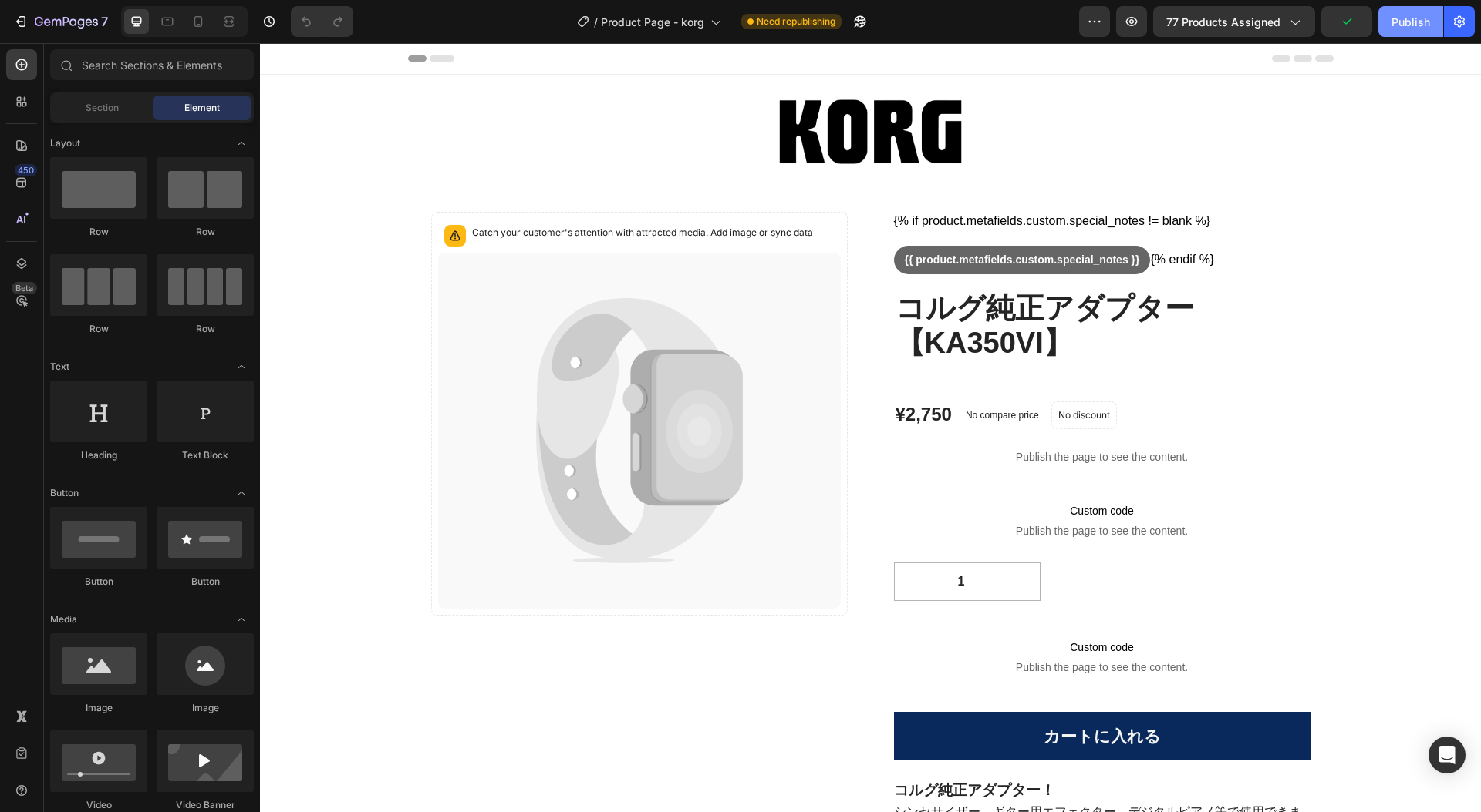
click at [1406, 15] on div "Publish" at bounding box center [1410, 22] width 39 height 16
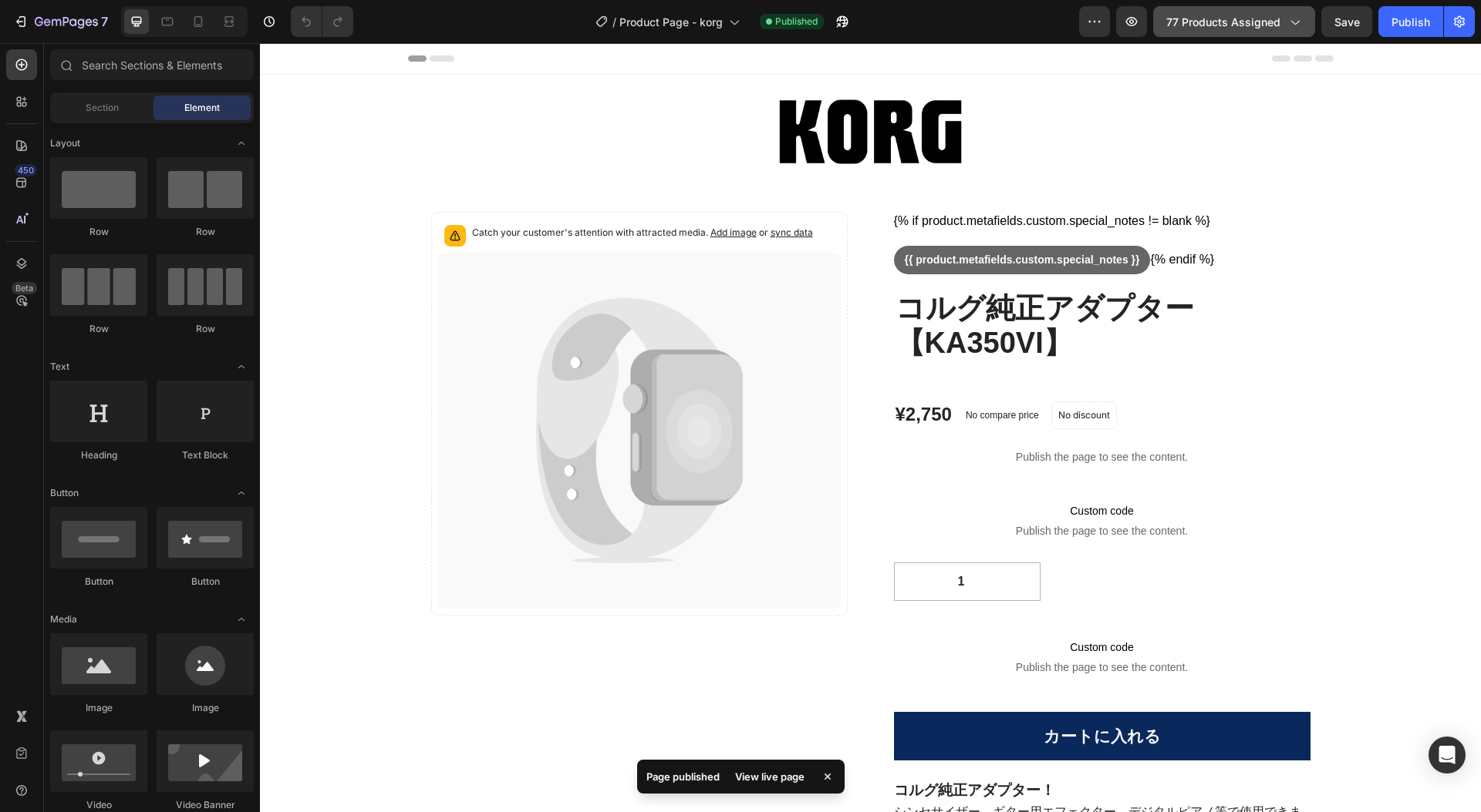
click at [1295, 24] on icon "button" at bounding box center [1294, 21] width 15 height 15
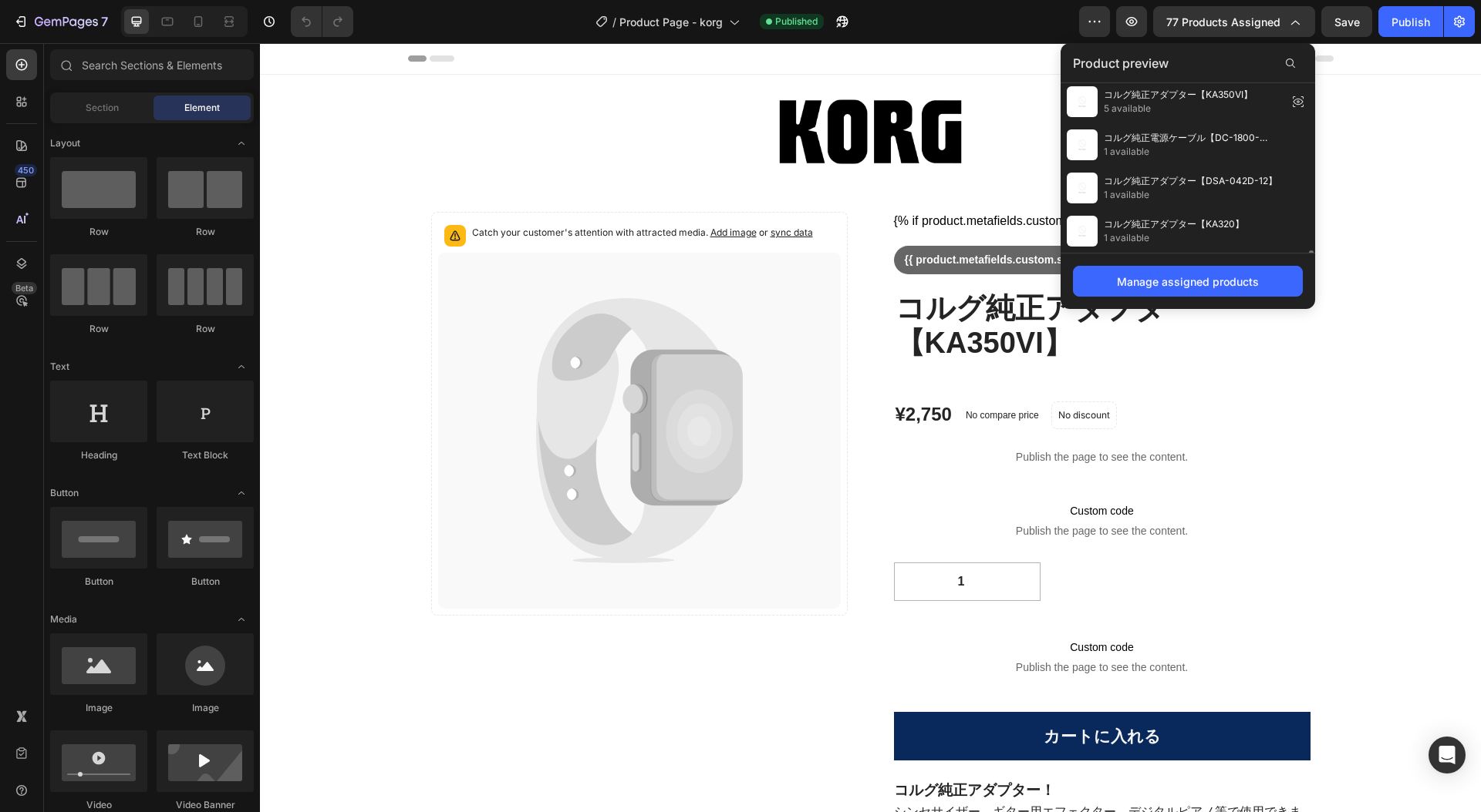
scroll to position [0, 0]
click at [1195, 287] on div "Manage assigned products" at bounding box center [1187, 282] width 142 height 16
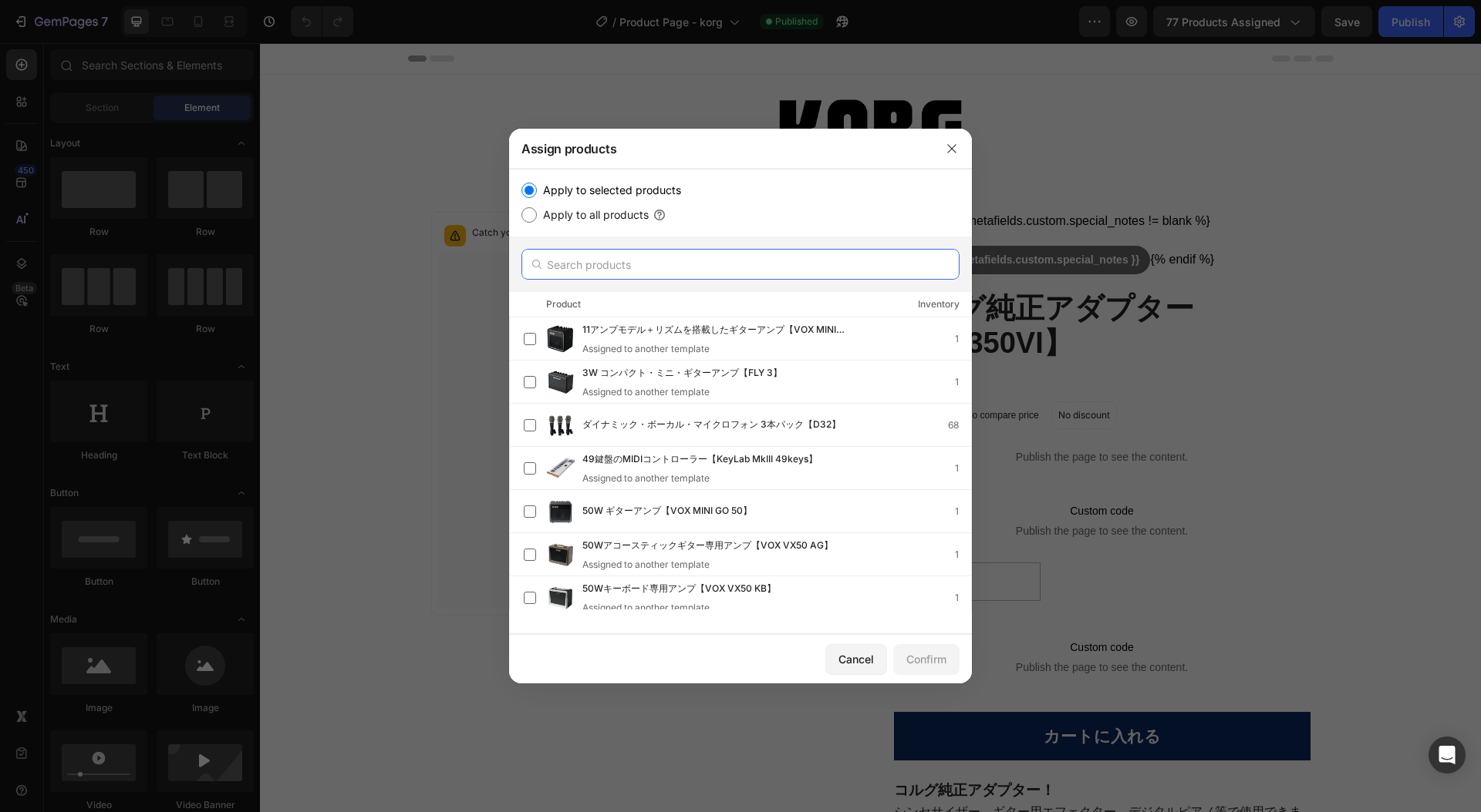
click at [628, 269] on input "text" at bounding box center [740, 264] width 438 height 31
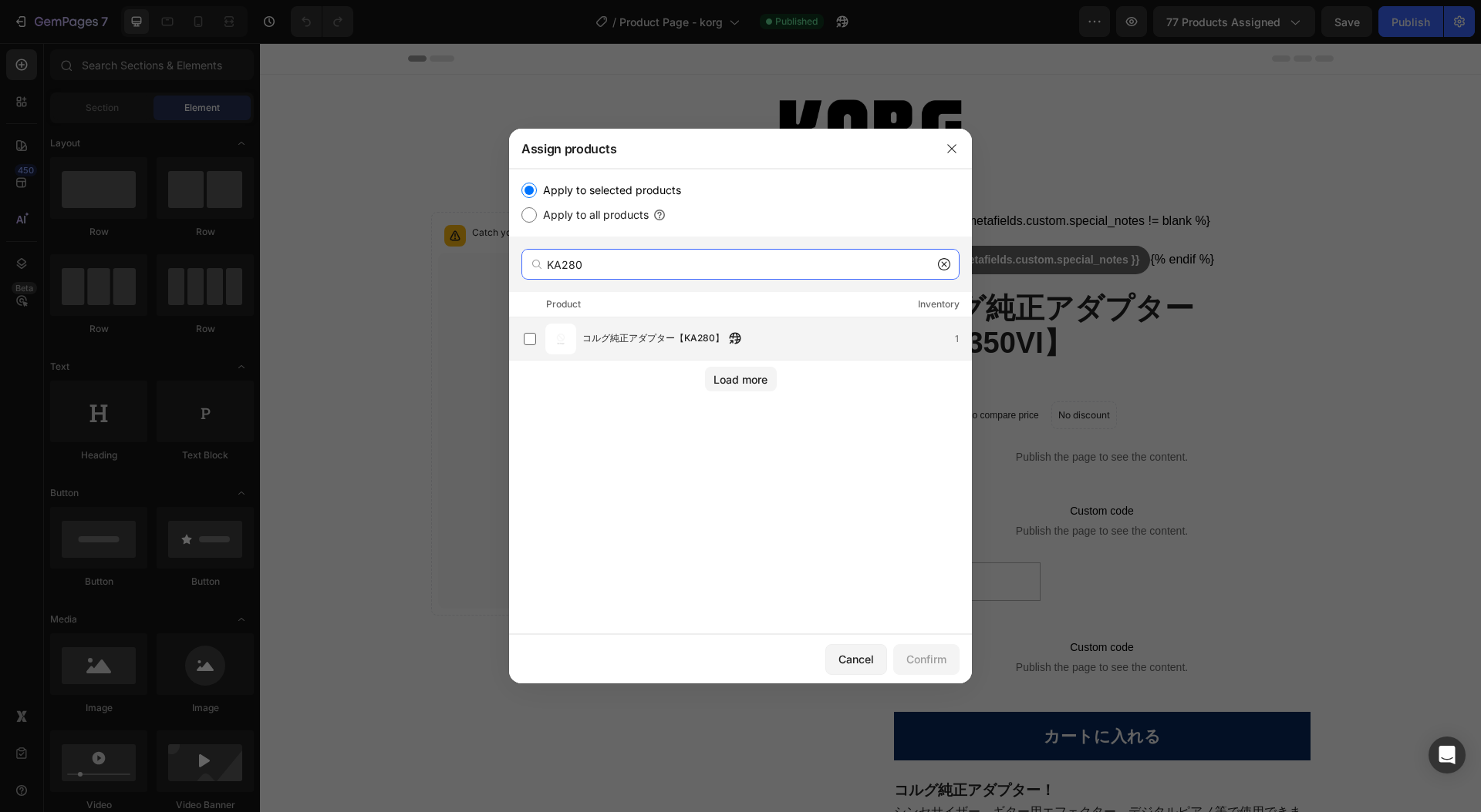
type input "KA280"
click at [595, 344] on span "コルグ純正アダプター【KA280】" at bounding box center [653, 339] width 142 height 17
click at [938, 663] on div "Confirm" at bounding box center [926, 659] width 40 height 16
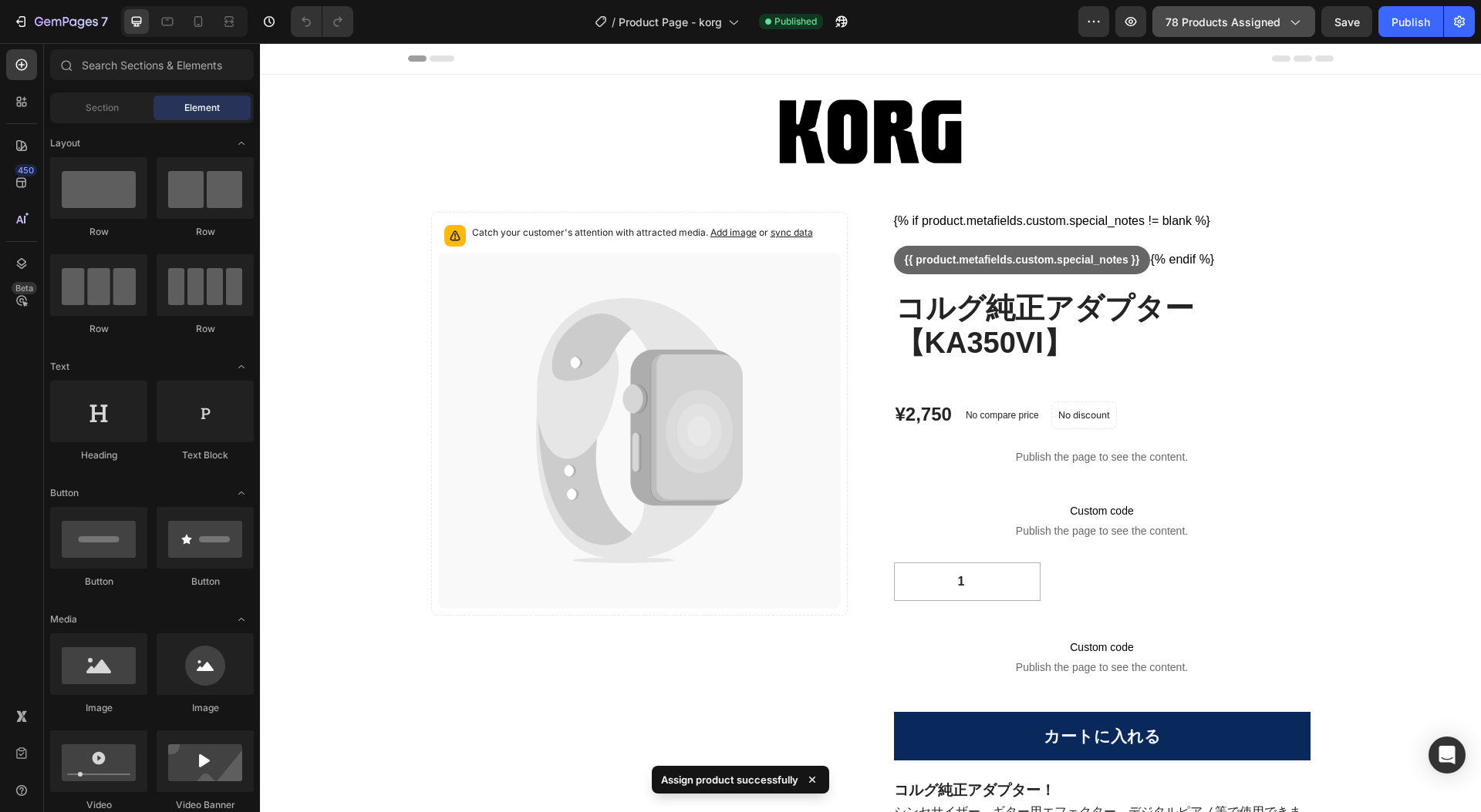
click at [1302, 22] on icon "button" at bounding box center [1294, 21] width 15 height 15
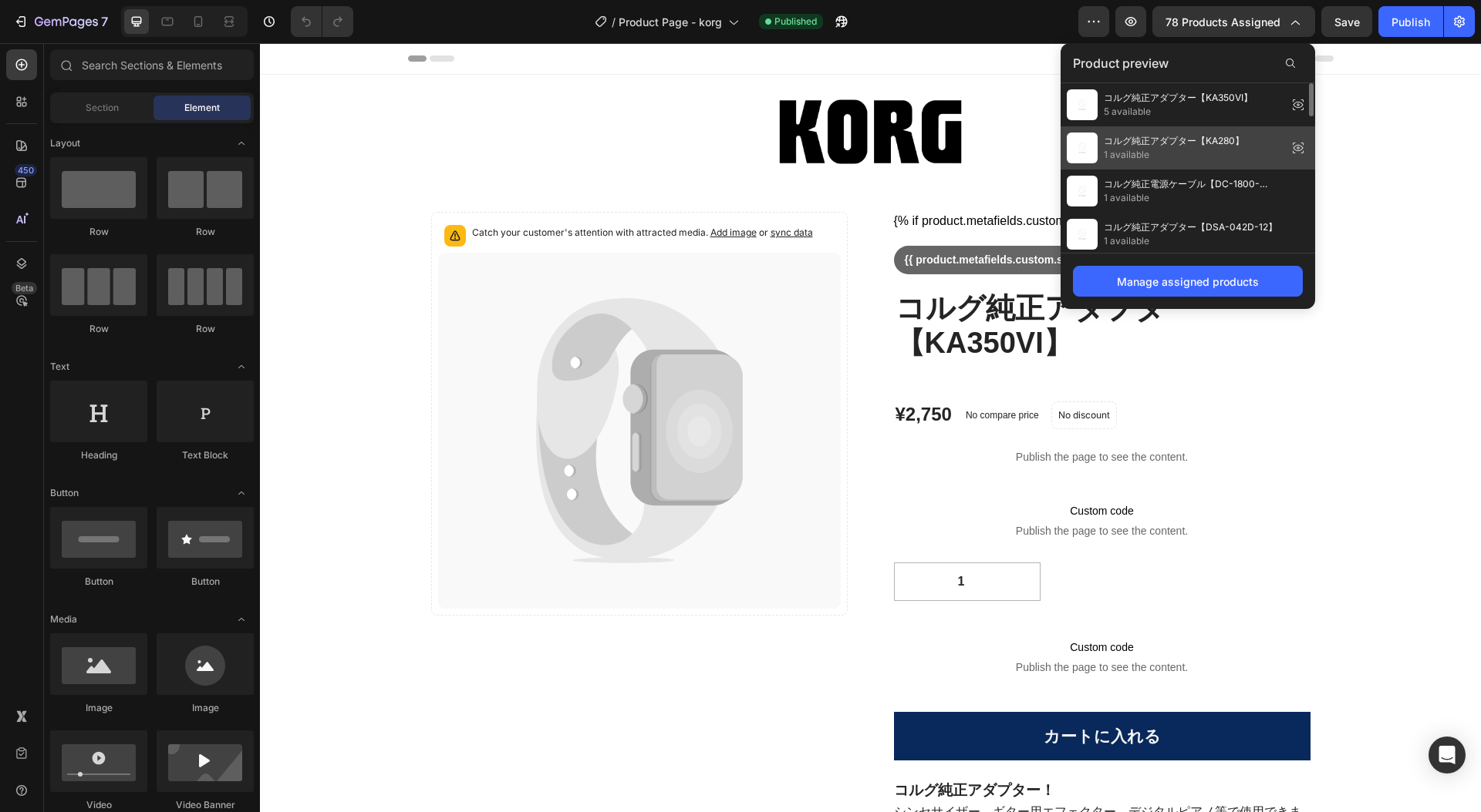
click at [1165, 139] on span "コルグ純正アダプター【KA280】" at bounding box center [1173, 140] width 140 height 14
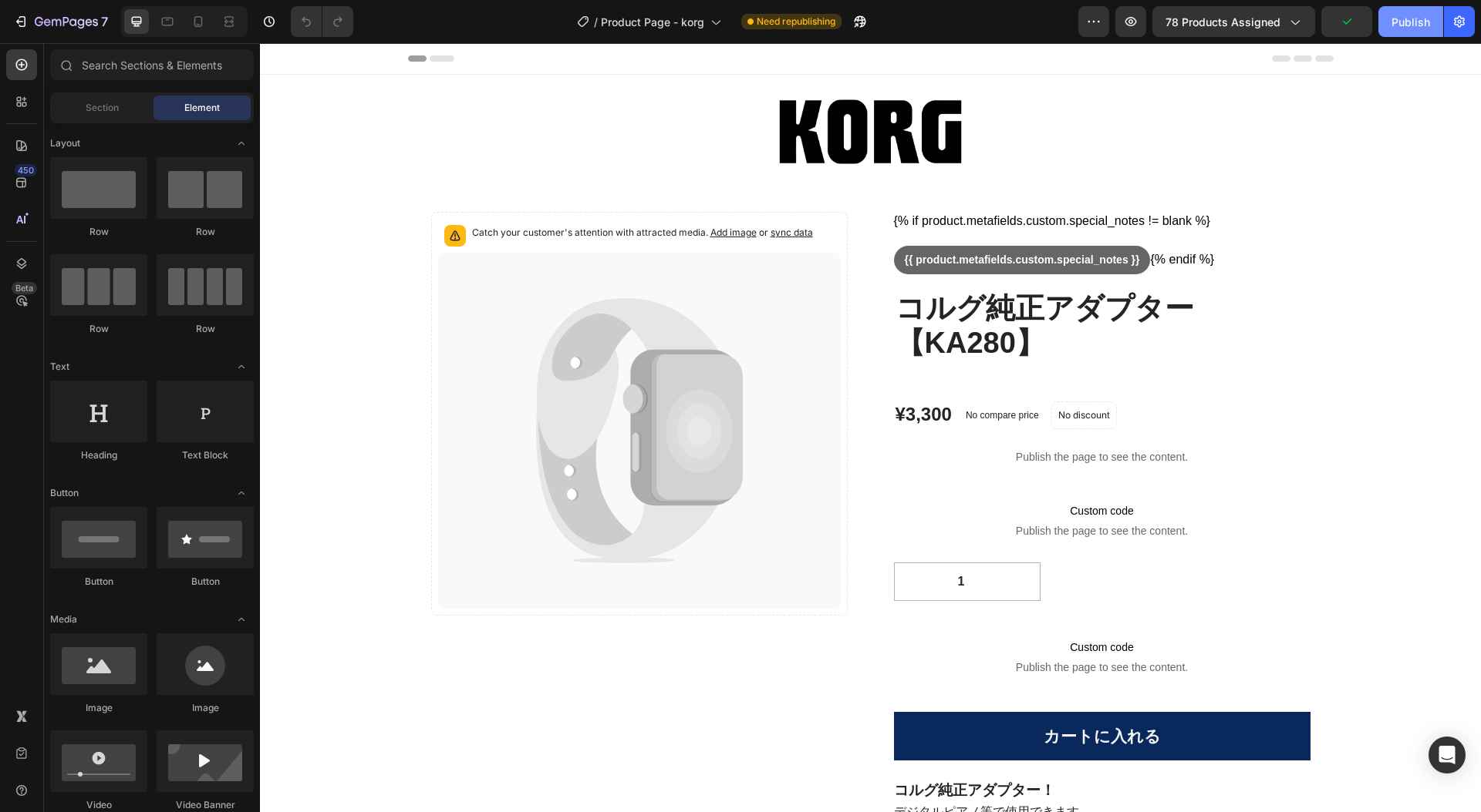
click at [1413, 19] on div "Publish" at bounding box center [1410, 22] width 39 height 16
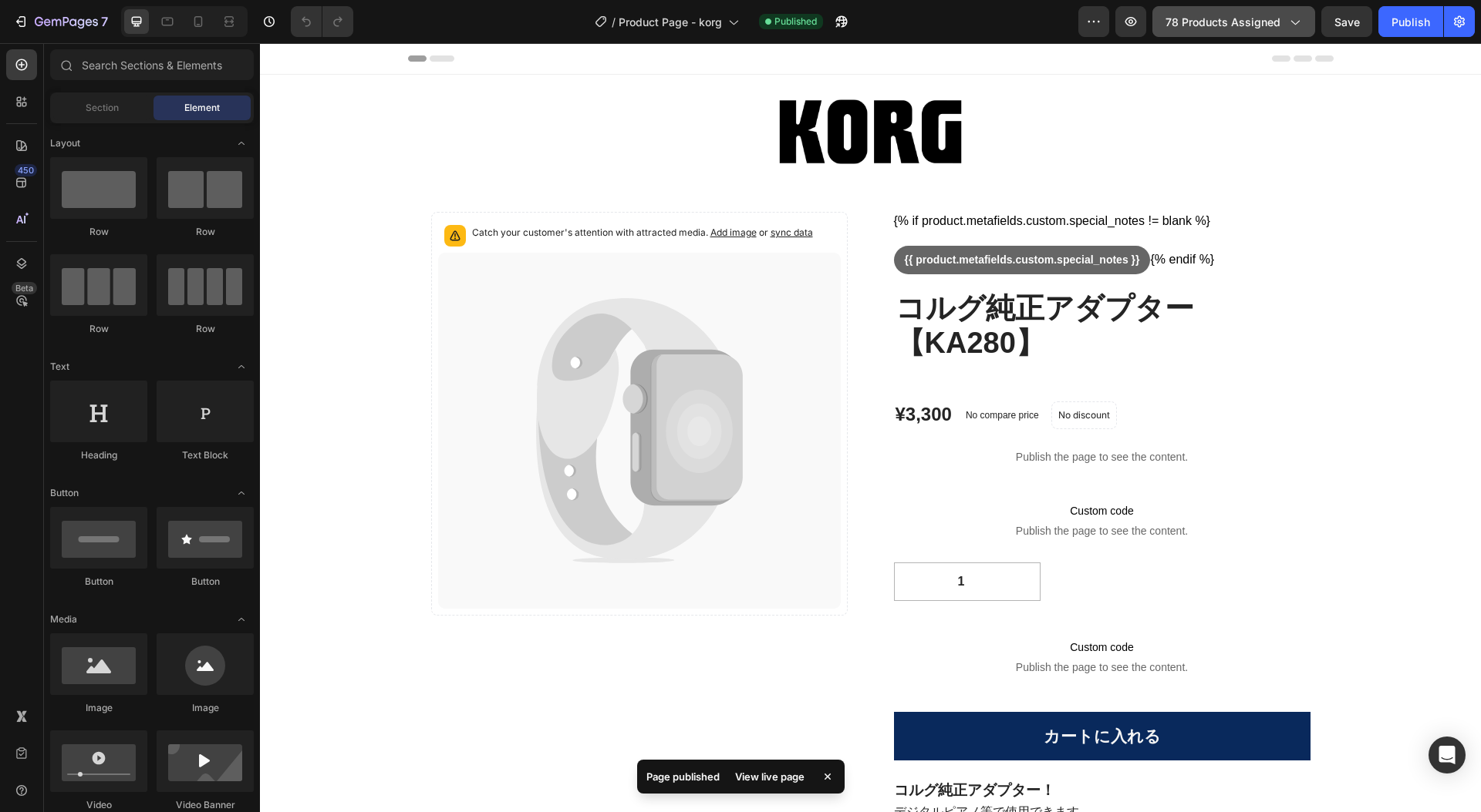
click at [1298, 24] on icon "button" at bounding box center [1294, 21] width 15 height 15
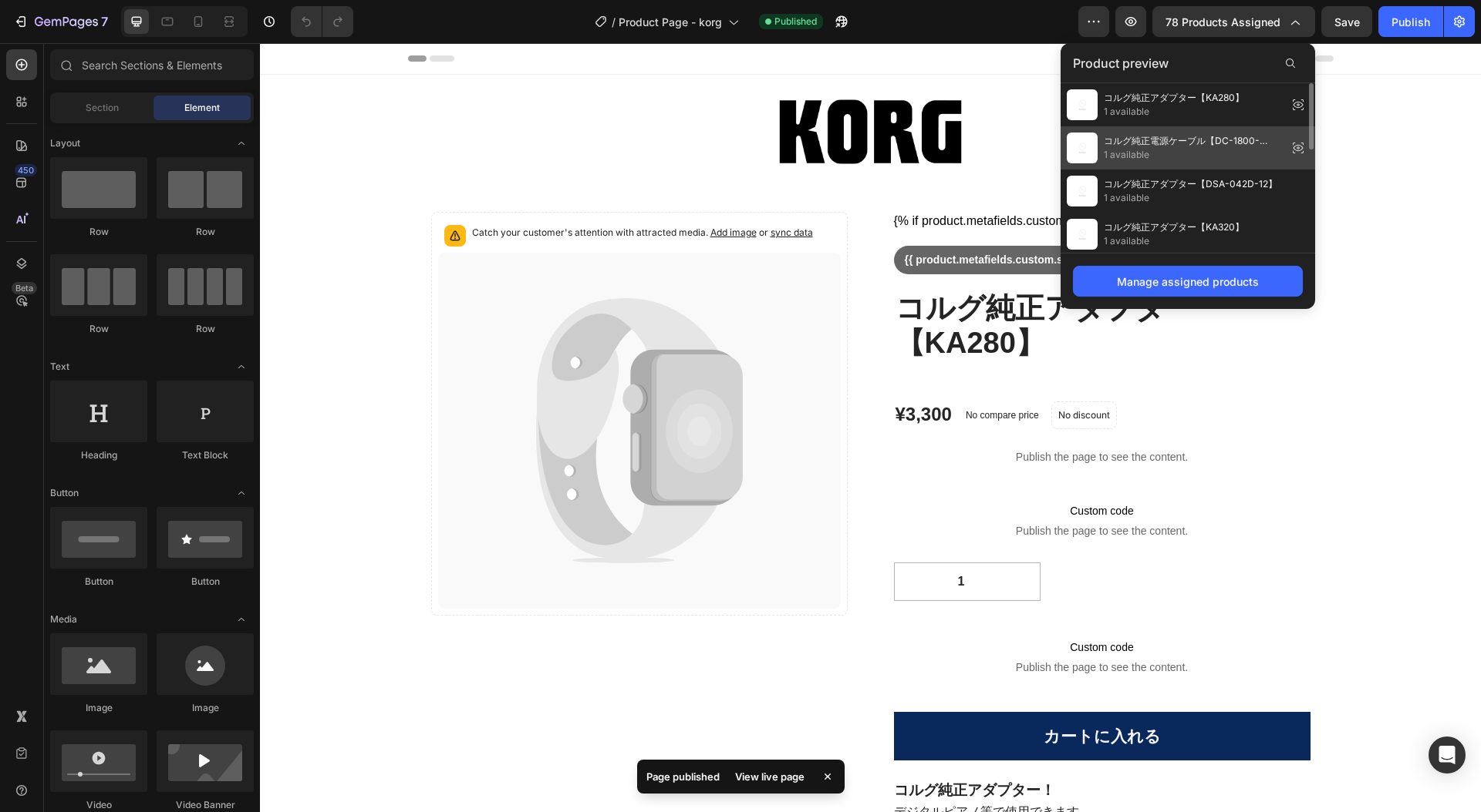
click at [1192, 149] on span "1 available" at bounding box center [1192, 155] width 177 height 14
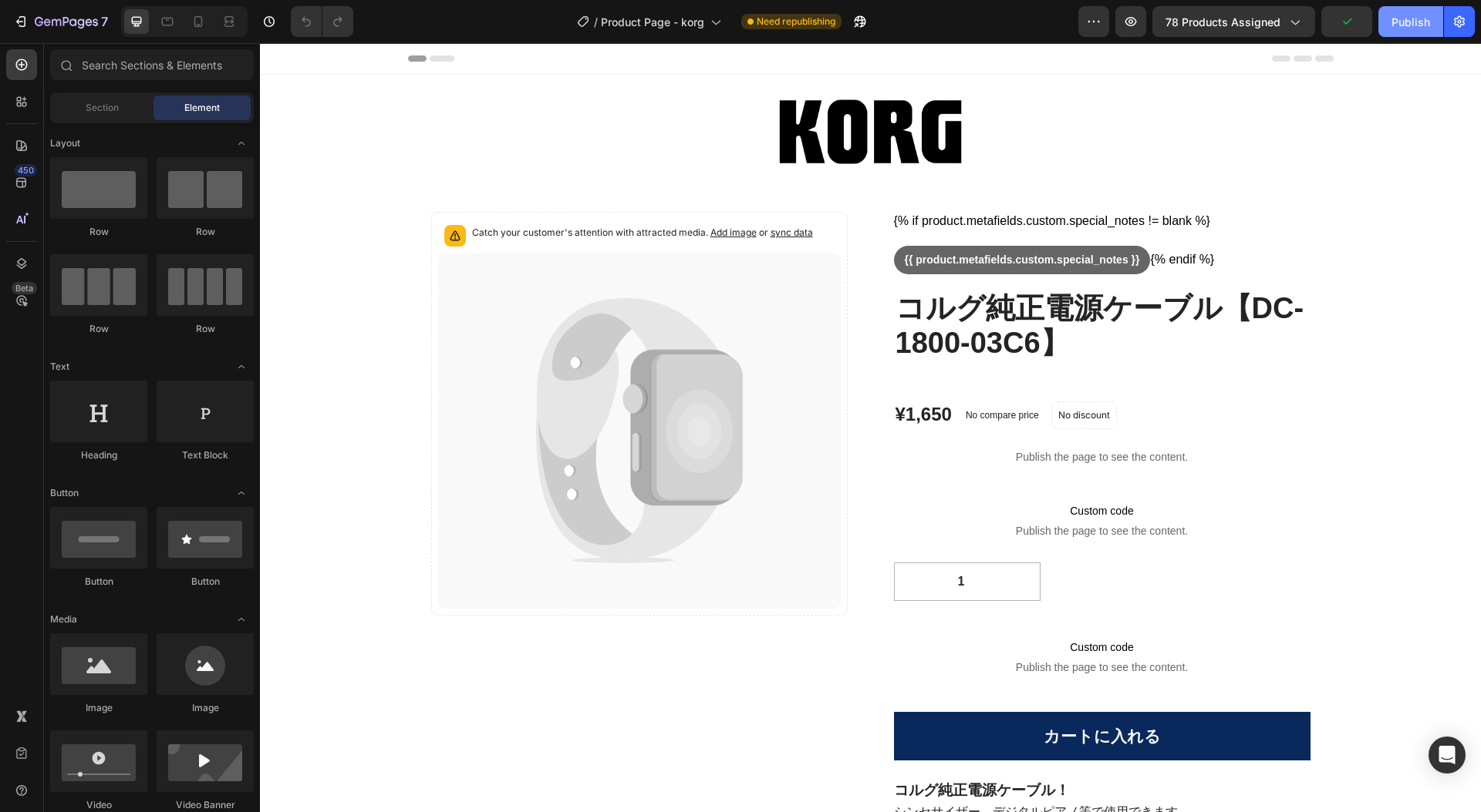
click at [1417, 18] on div "Publish" at bounding box center [1410, 22] width 39 height 16
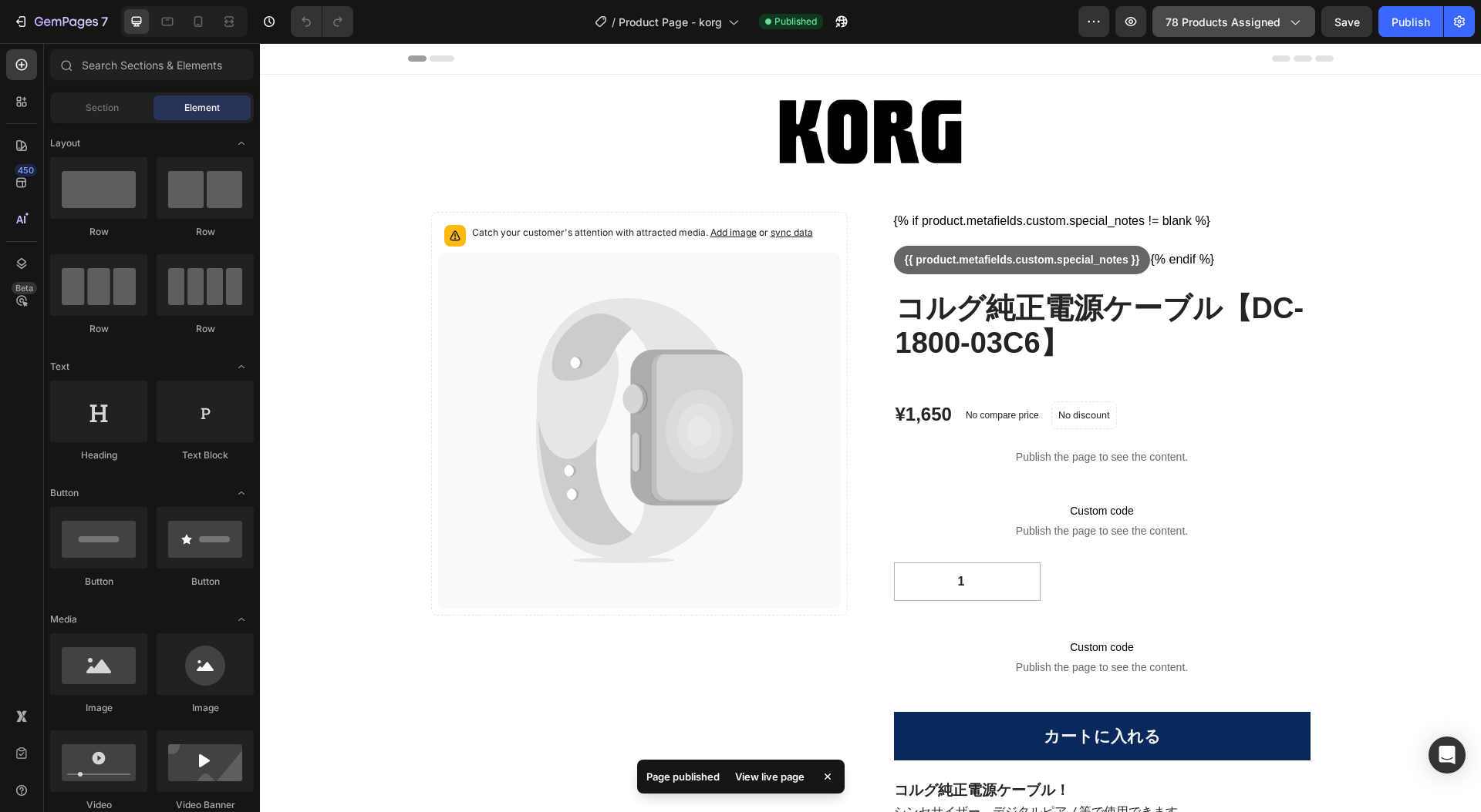
click at [1291, 23] on icon "button" at bounding box center [1294, 21] width 15 height 15
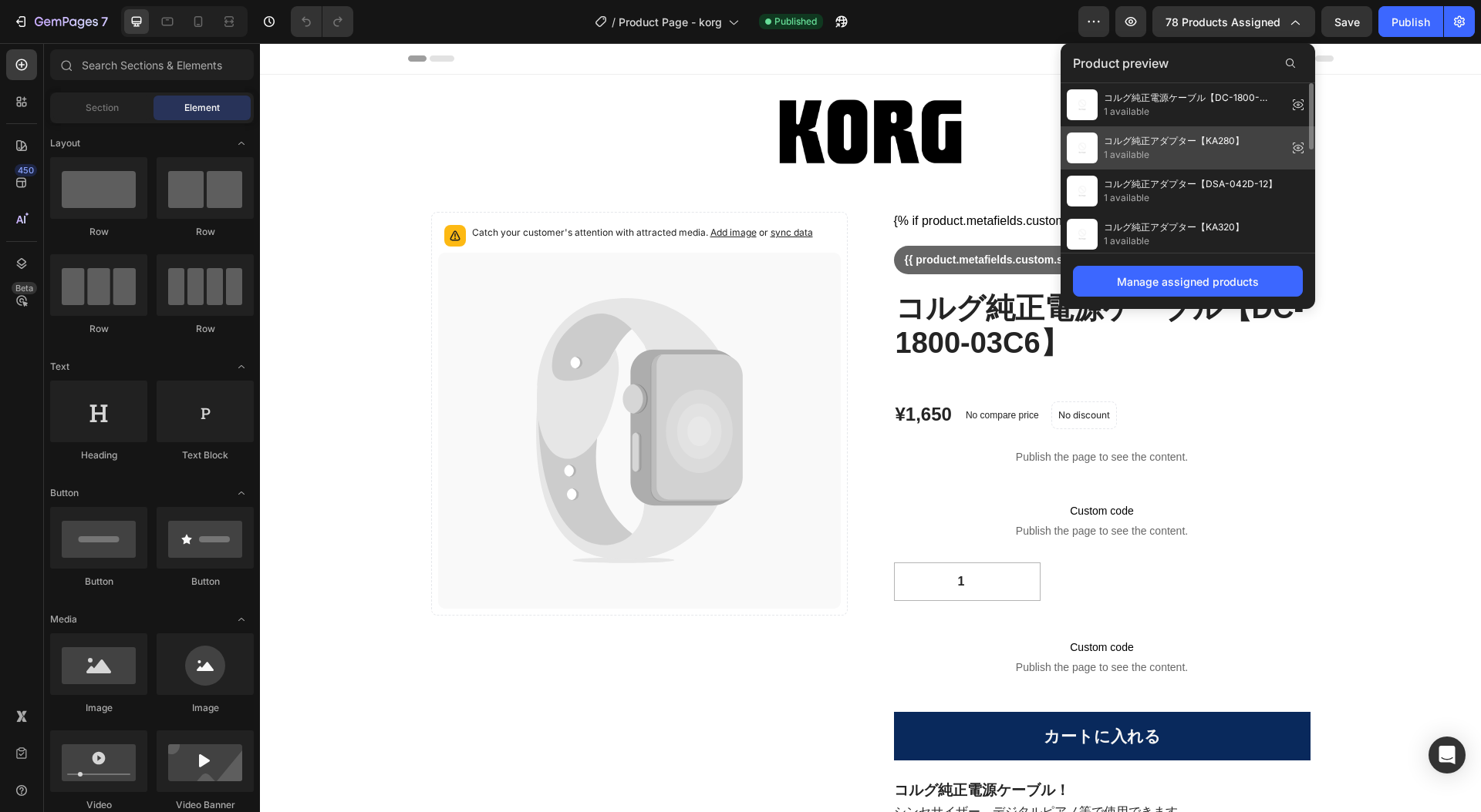
click at [1207, 148] on span "1 available" at bounding box center [1173, 155] width 140 height 14
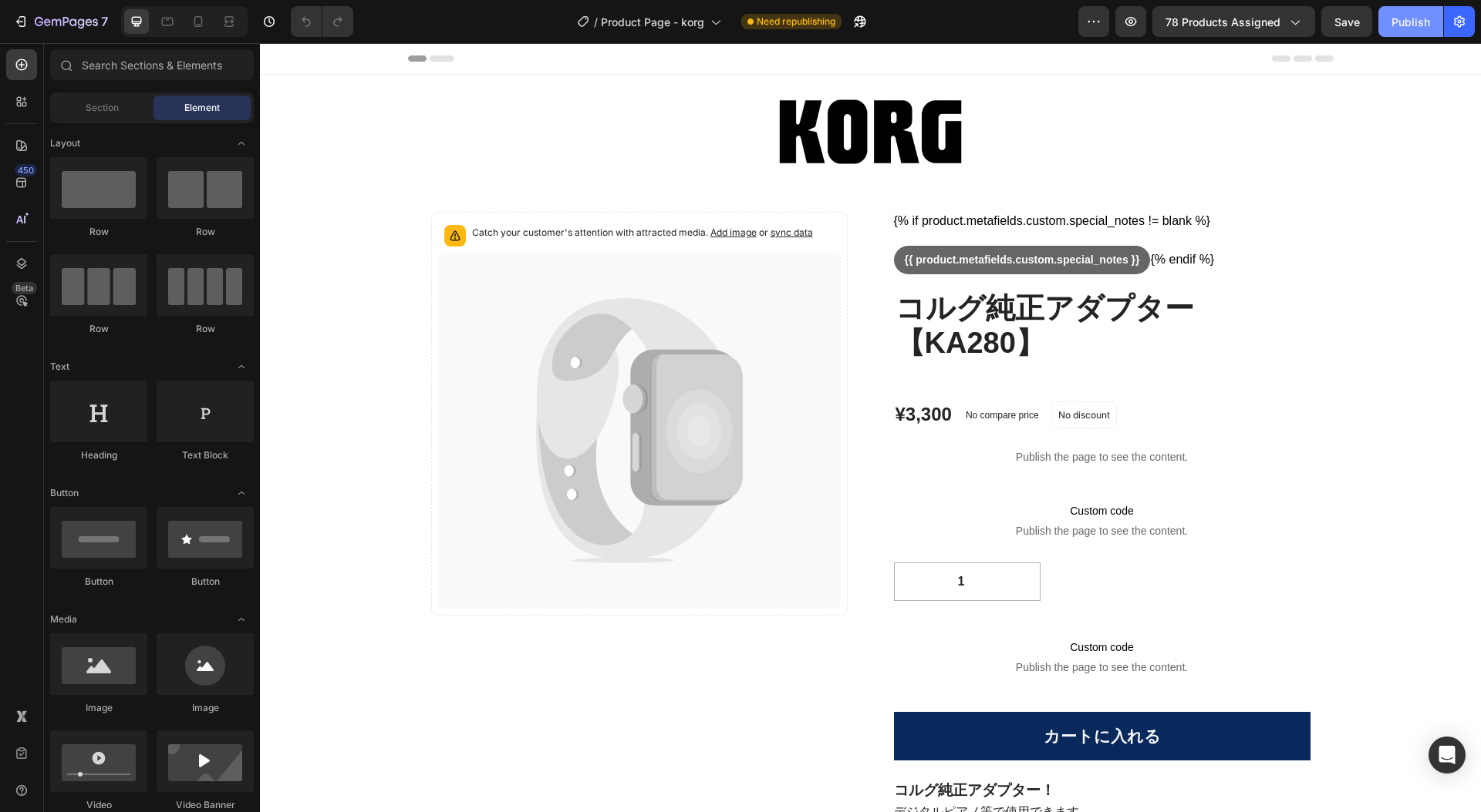
click at [1413, 21] on div "Publish" at bounding box center [1410, 22] width 39 height 16
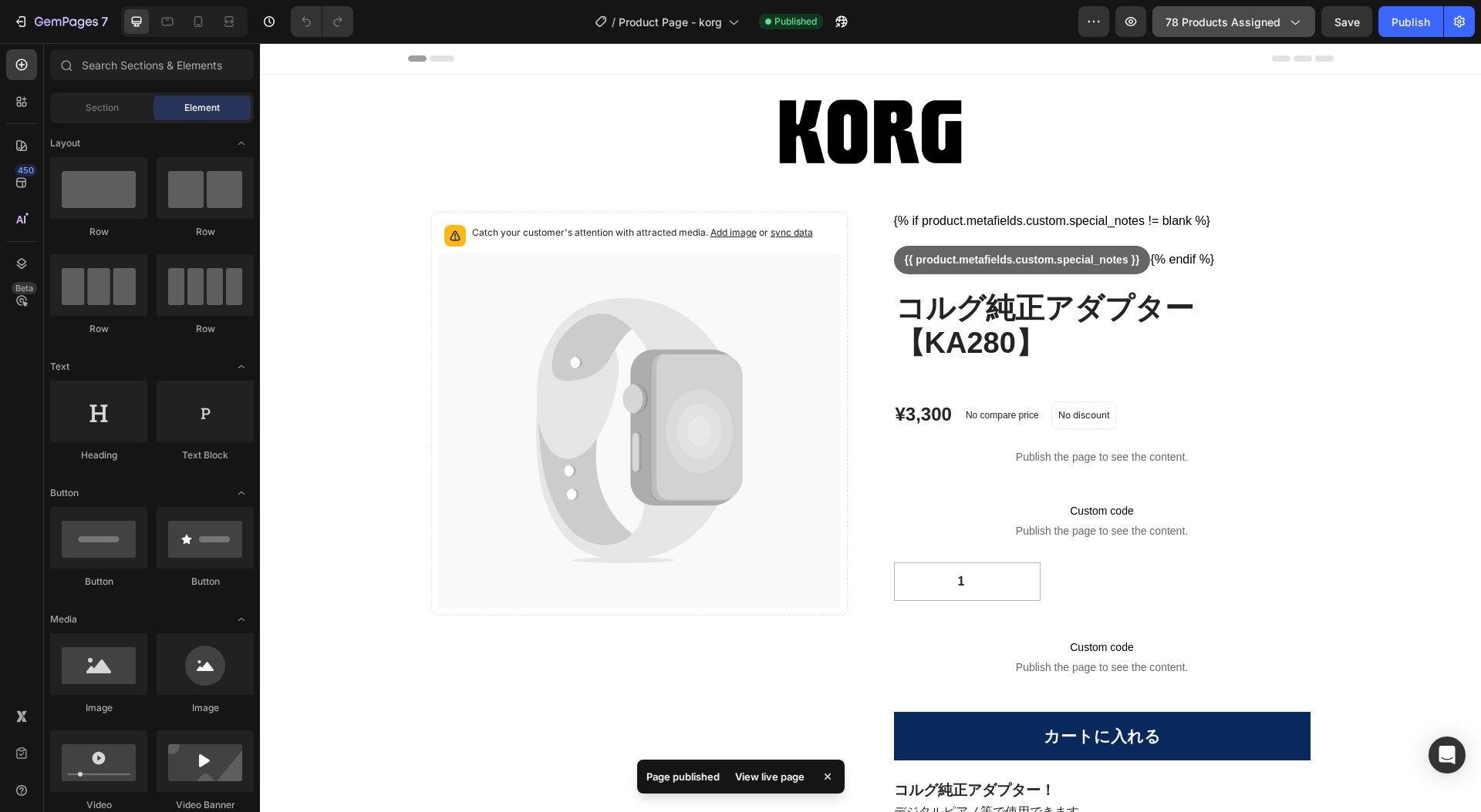
click at [1298, 25] on icon "button" at bounding box center [1294, 21] width 15 height 15
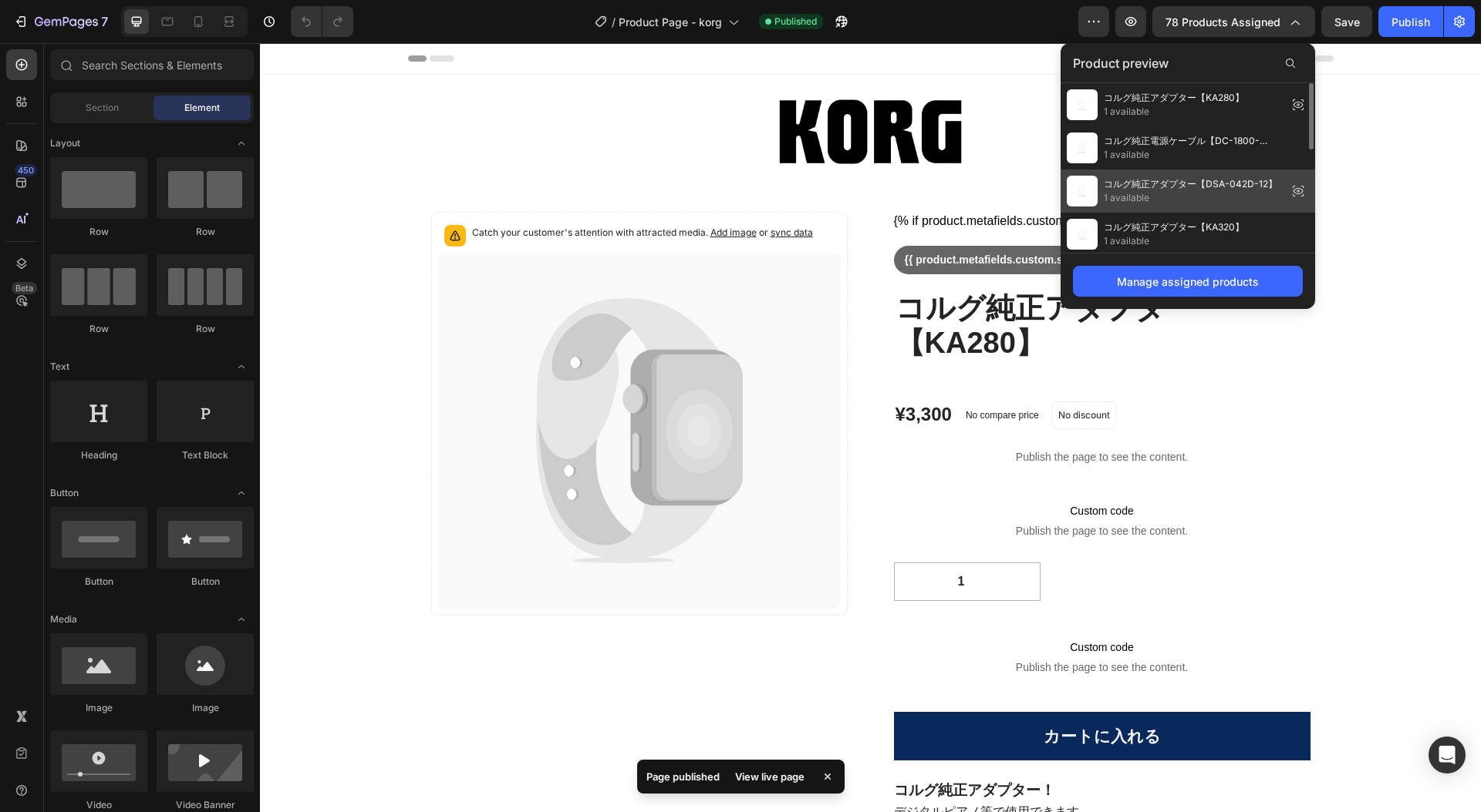
click at [1225, 191] on span "1 available" at bounding box center [1191, 197] width 174 height 14
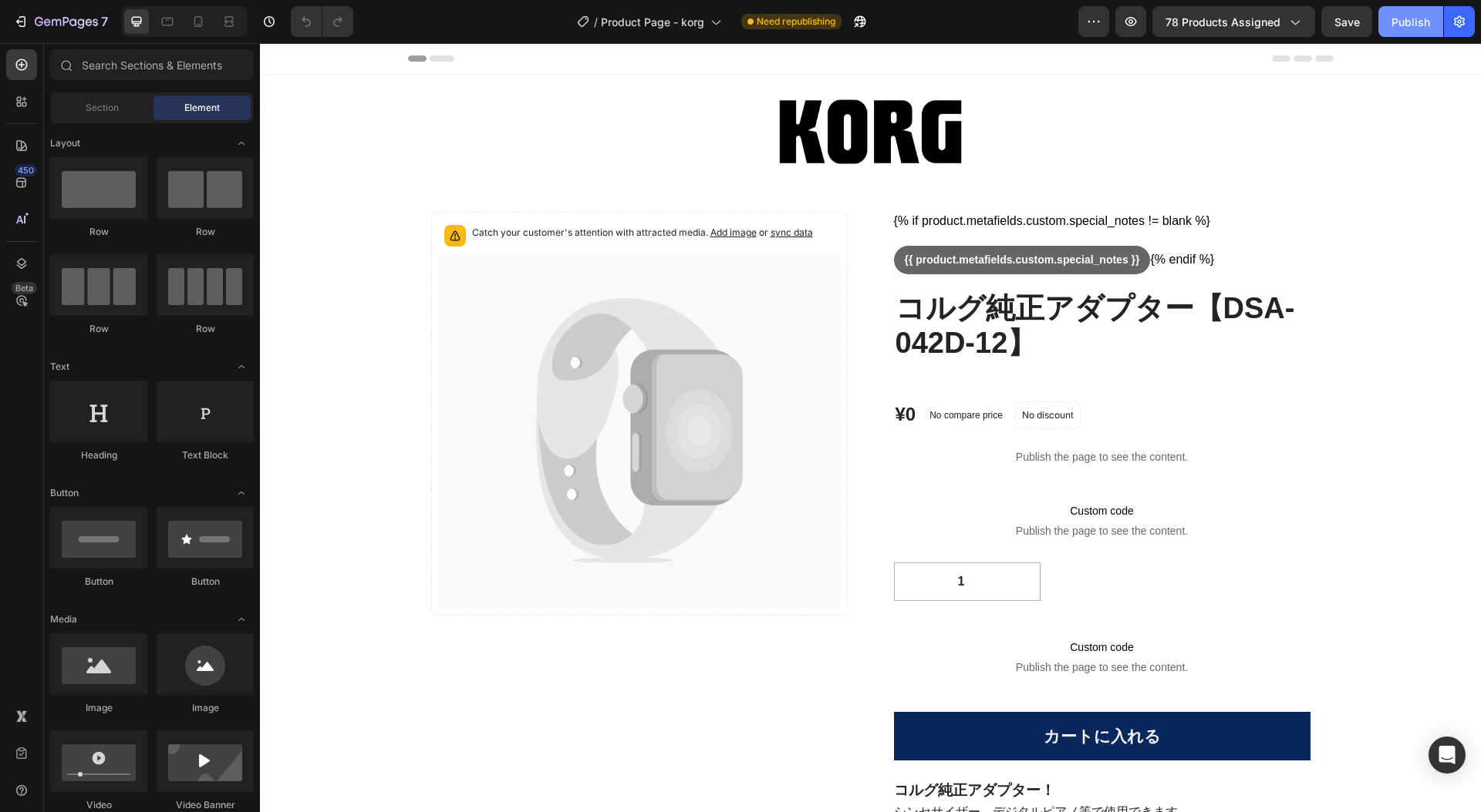
click at [1403, 24] on div "Publish" at bounding box center [1410, 22] width 39 height 16
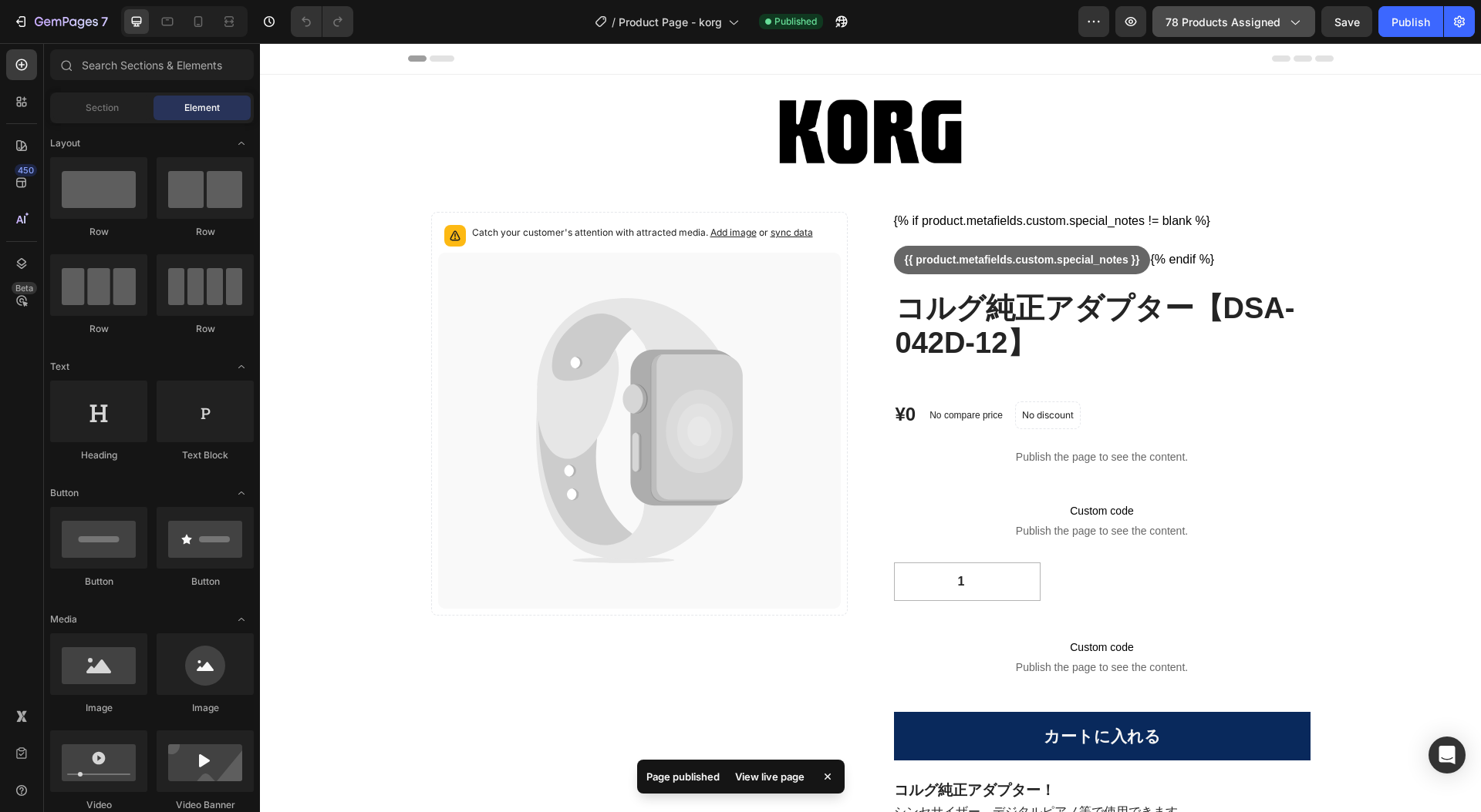
click at [1296, 18] on icon "button" at bounding box center [1294, 21] width 15 height 15
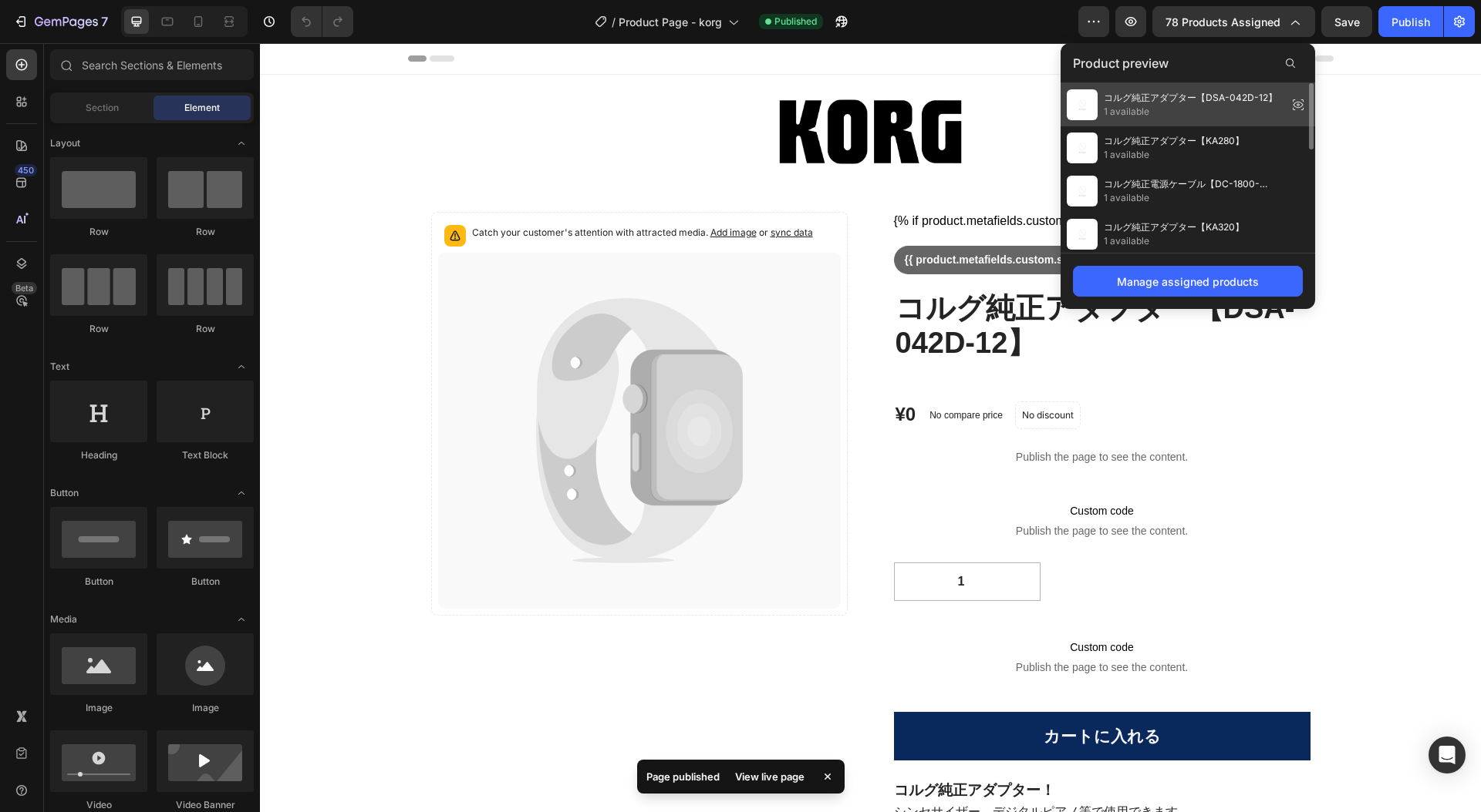
drag, startPoint x: 1229, startPoint y: 104, endPoint x: 1029, endPoint y: 17, distance: 218.1
click at [1229, 105] on span "1 available" at bounding box center [1191, 111] width 174 height 14
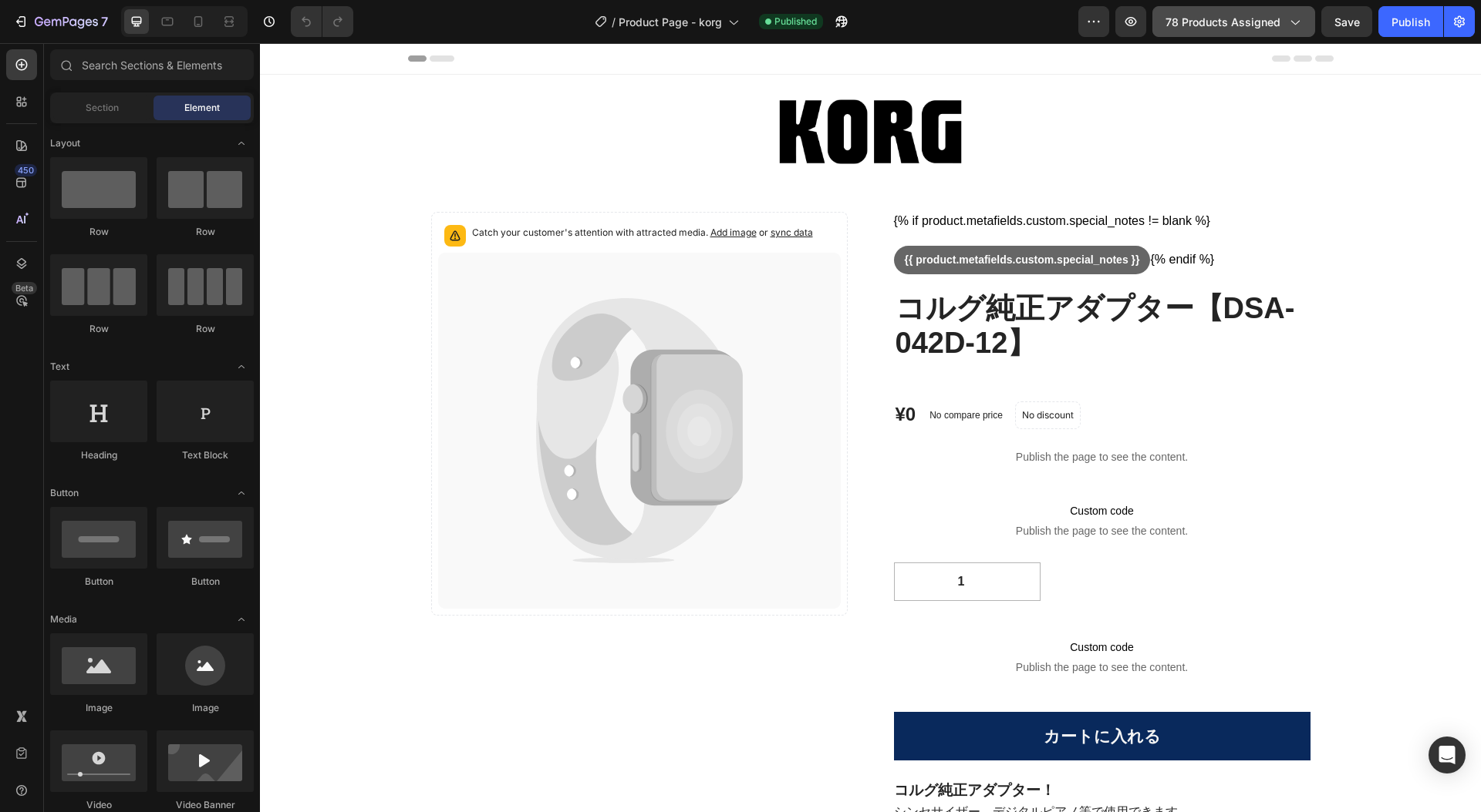
click at [1298, 19] on icon "button" at bounding box center [1294, 21] width 15 height 15
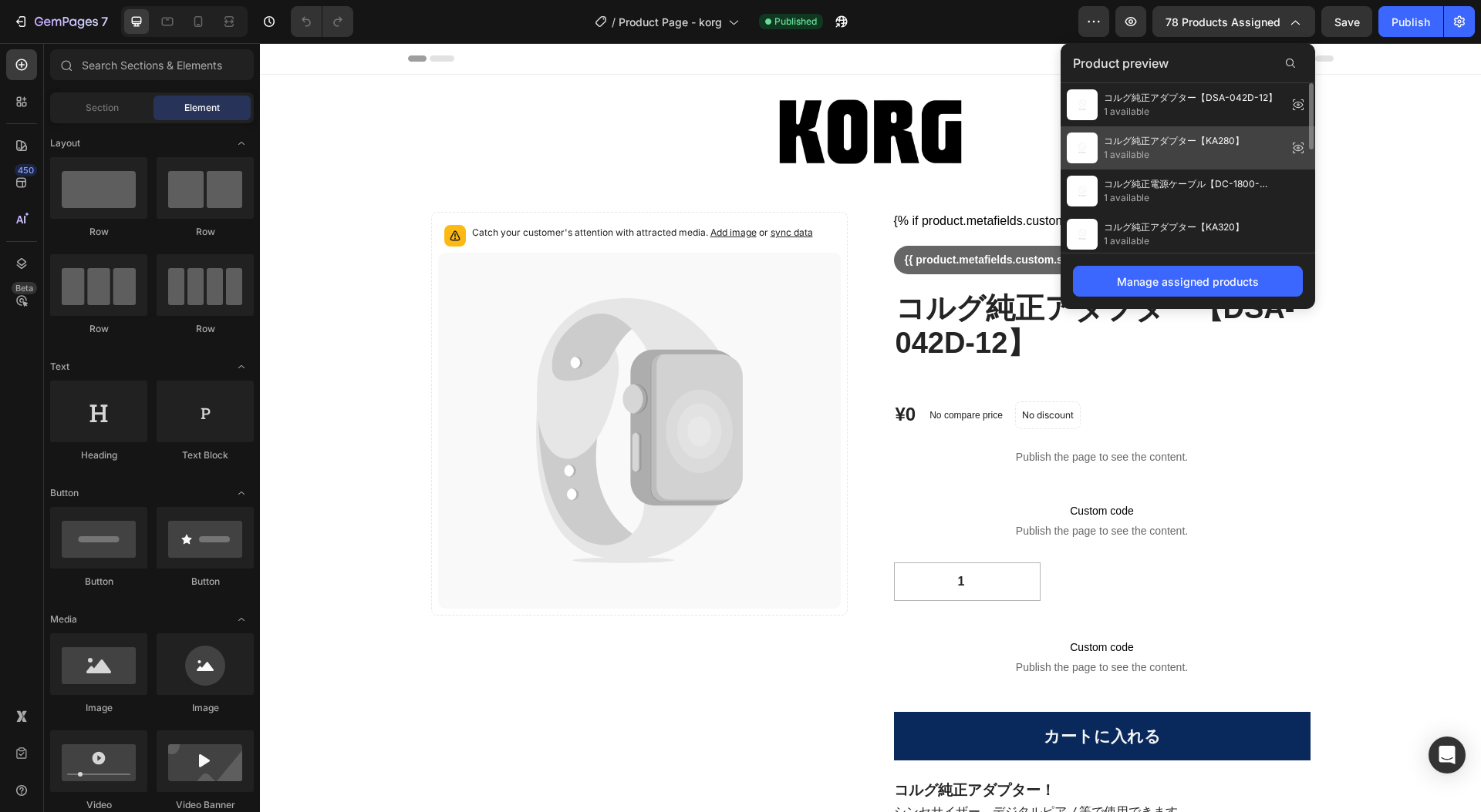
click at [1204, 131] on div "コルグ純正アダプター【KA280】 1 available" at bounding box center [1187, 148] width 254 height 43
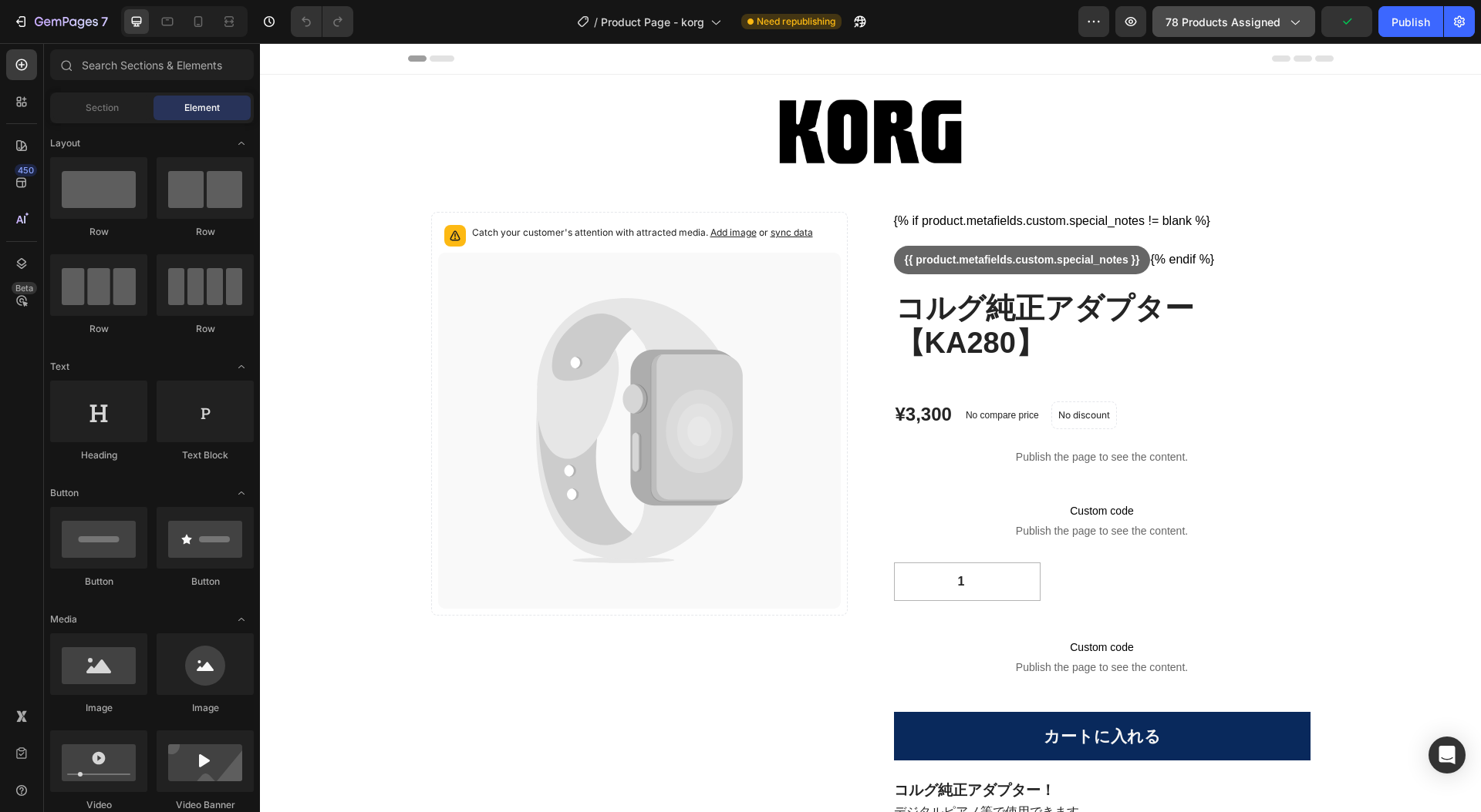
click at [1301, 23] on icon "button" at bounding box center [1294, 21] width 15 height 15
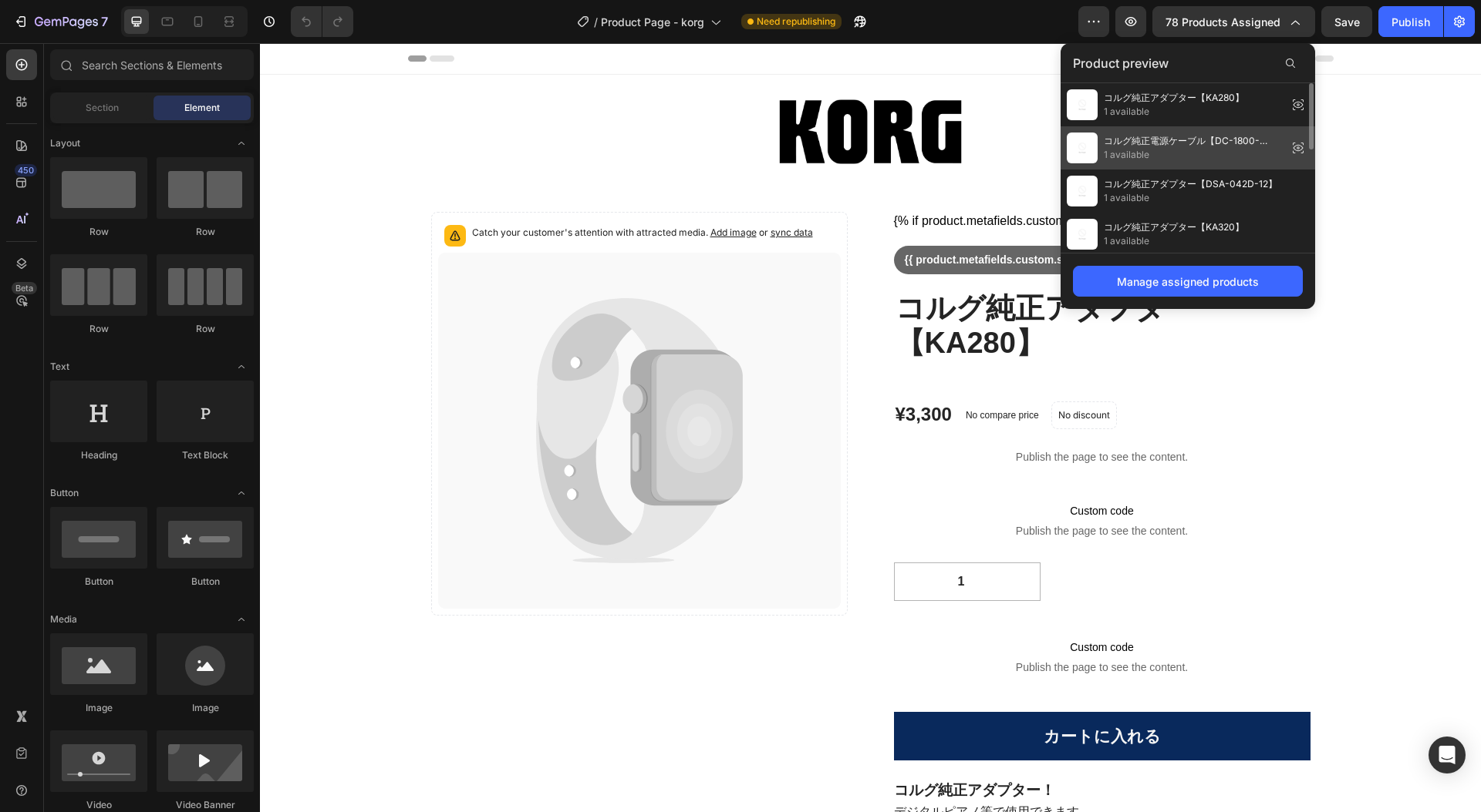
click at [1211, 133] on div "コルグ純正電源ケーブル【DC-1800-03C6】 1 available" at bounding box center [1173, 148] width 214 height 31
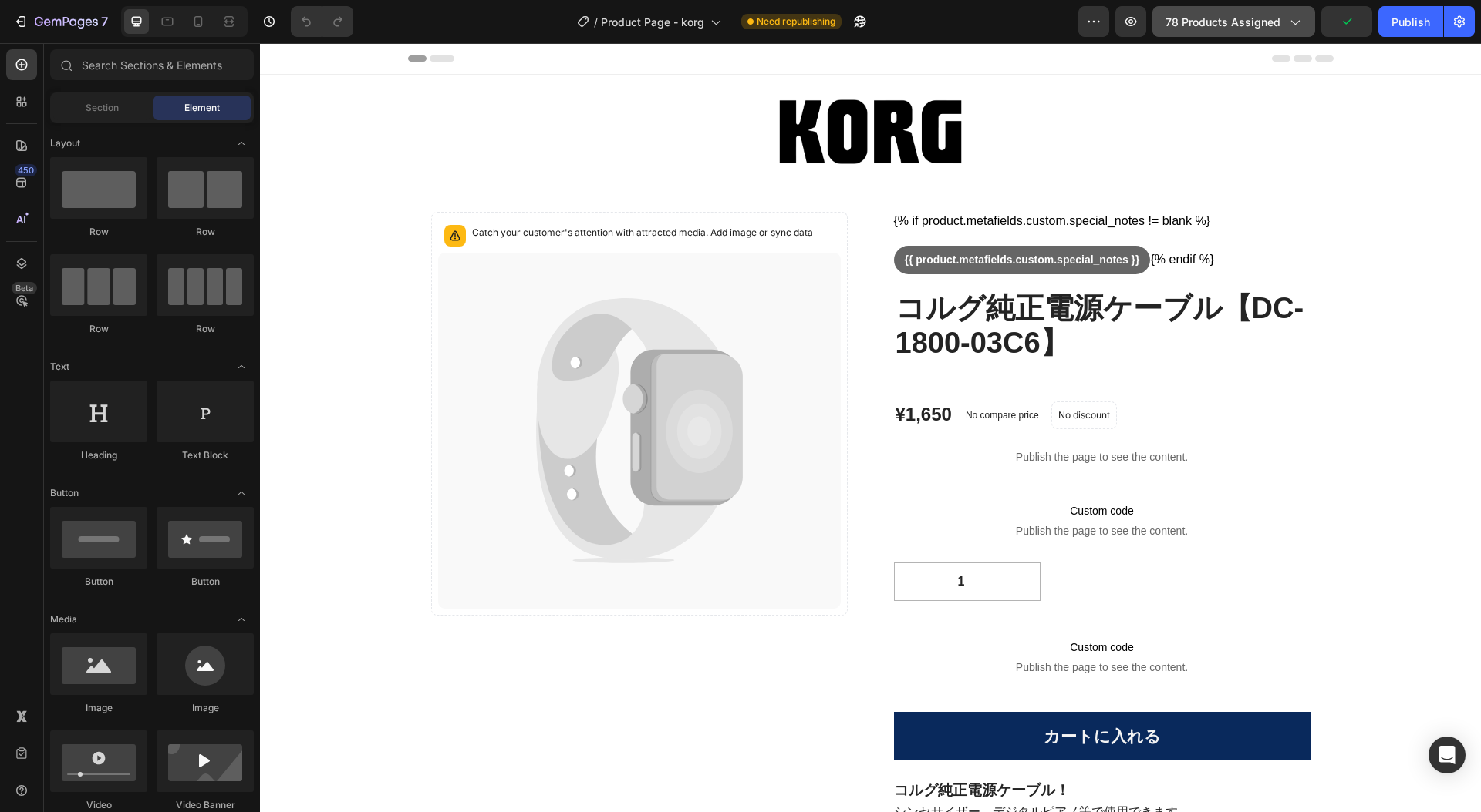
click at [1298, 20] on icon "button" at bounding box center [1294, 21] width 15 height 15
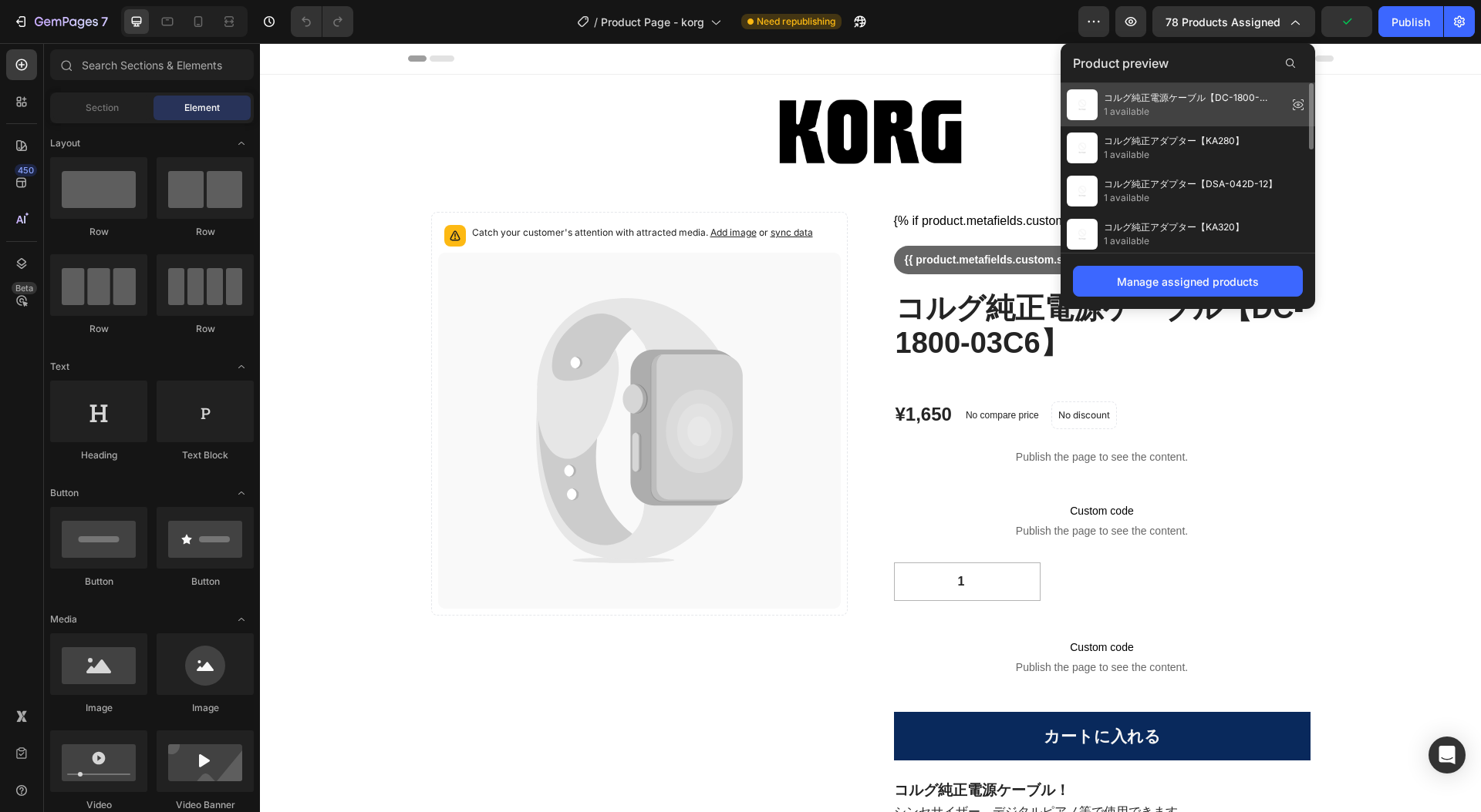
click at [1226, 97] on span "コルグ純正電源ケーブル【DC-1800-03C6】" at bounding box center [1192, 98] width 177 height 14
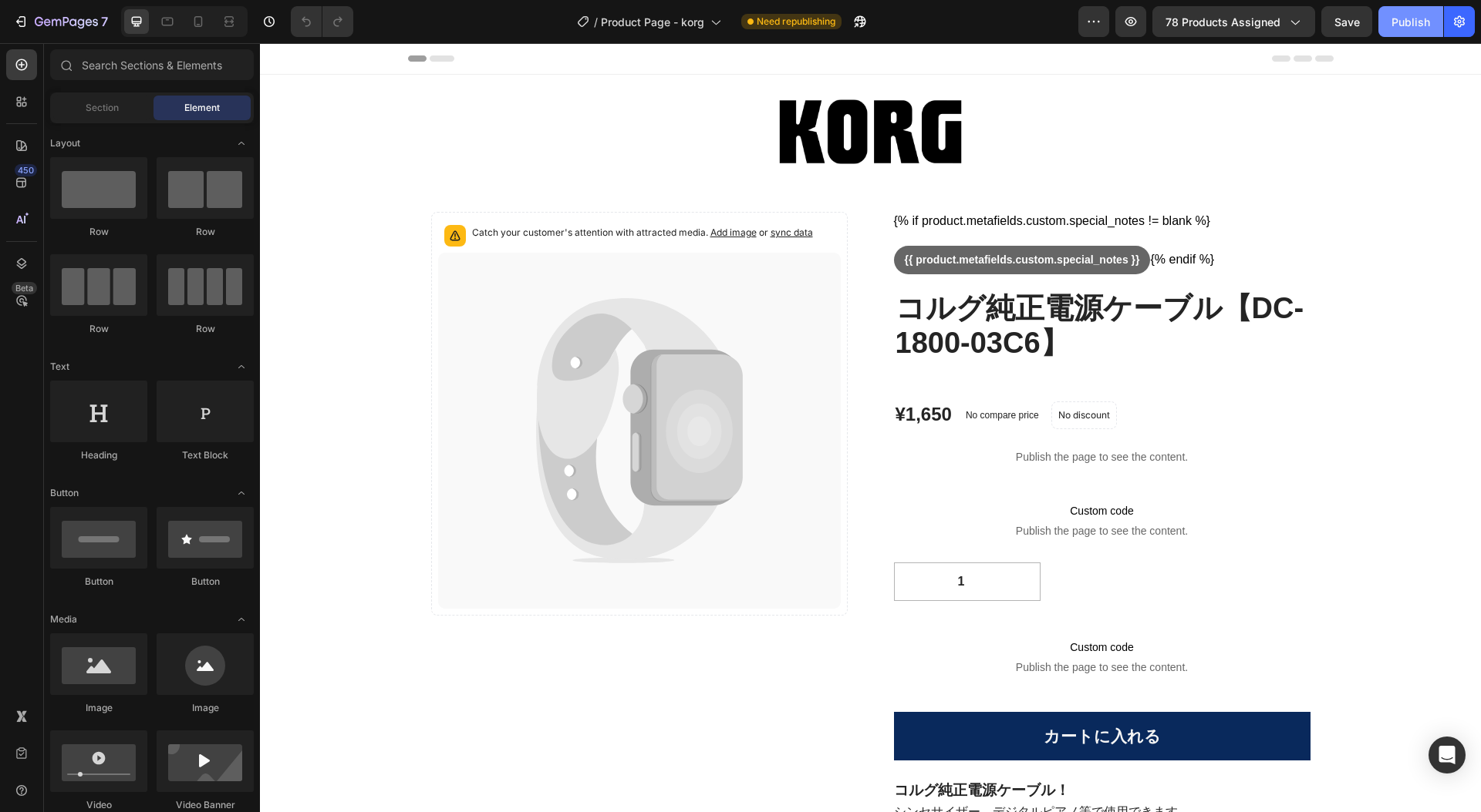
click at [1406, 21] on div "Publish" at bounding box center [1410, 22] width 39 height 16
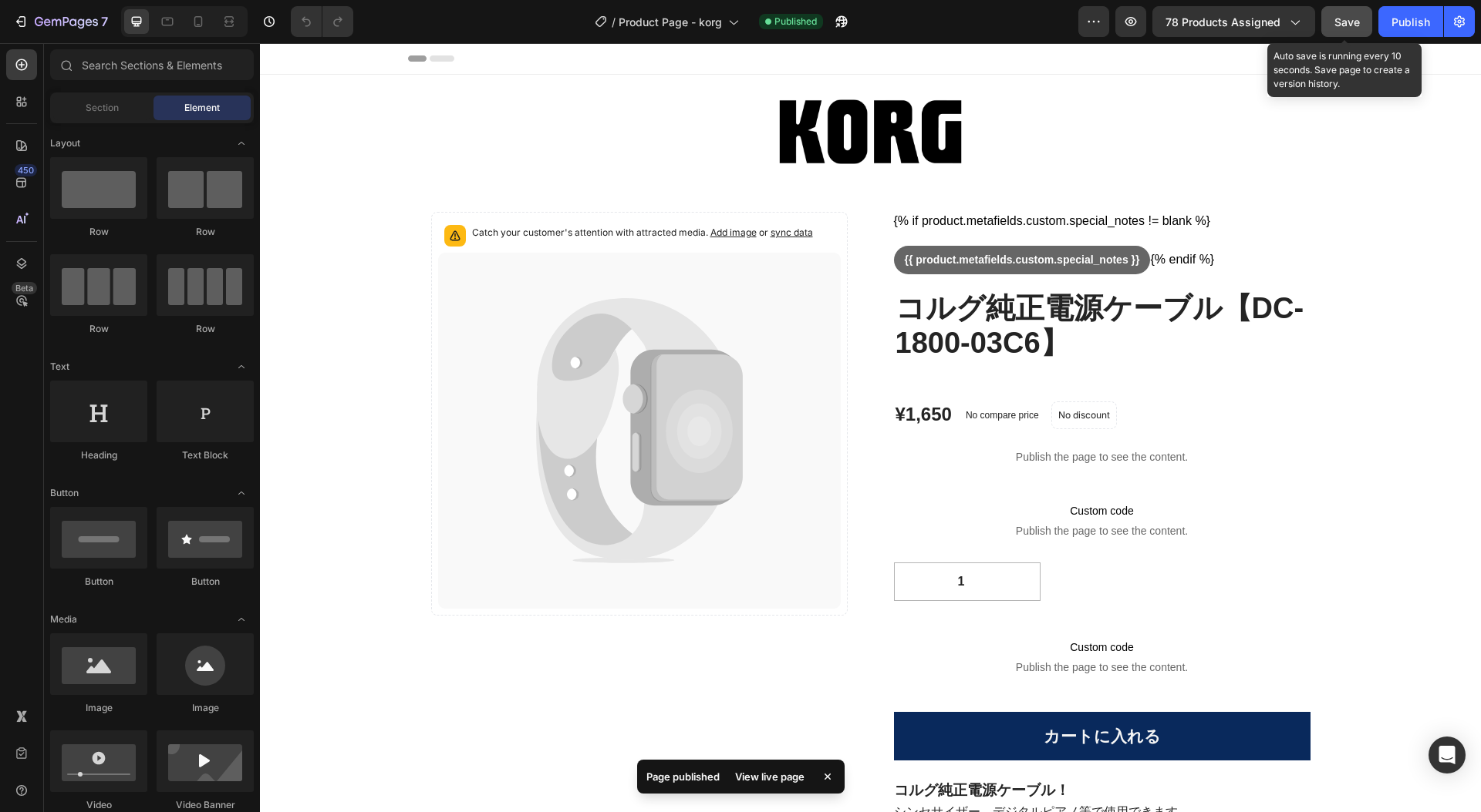
click at [1344, 21] on span "Save" at bounding box center [1347, 22] width 25 height 13
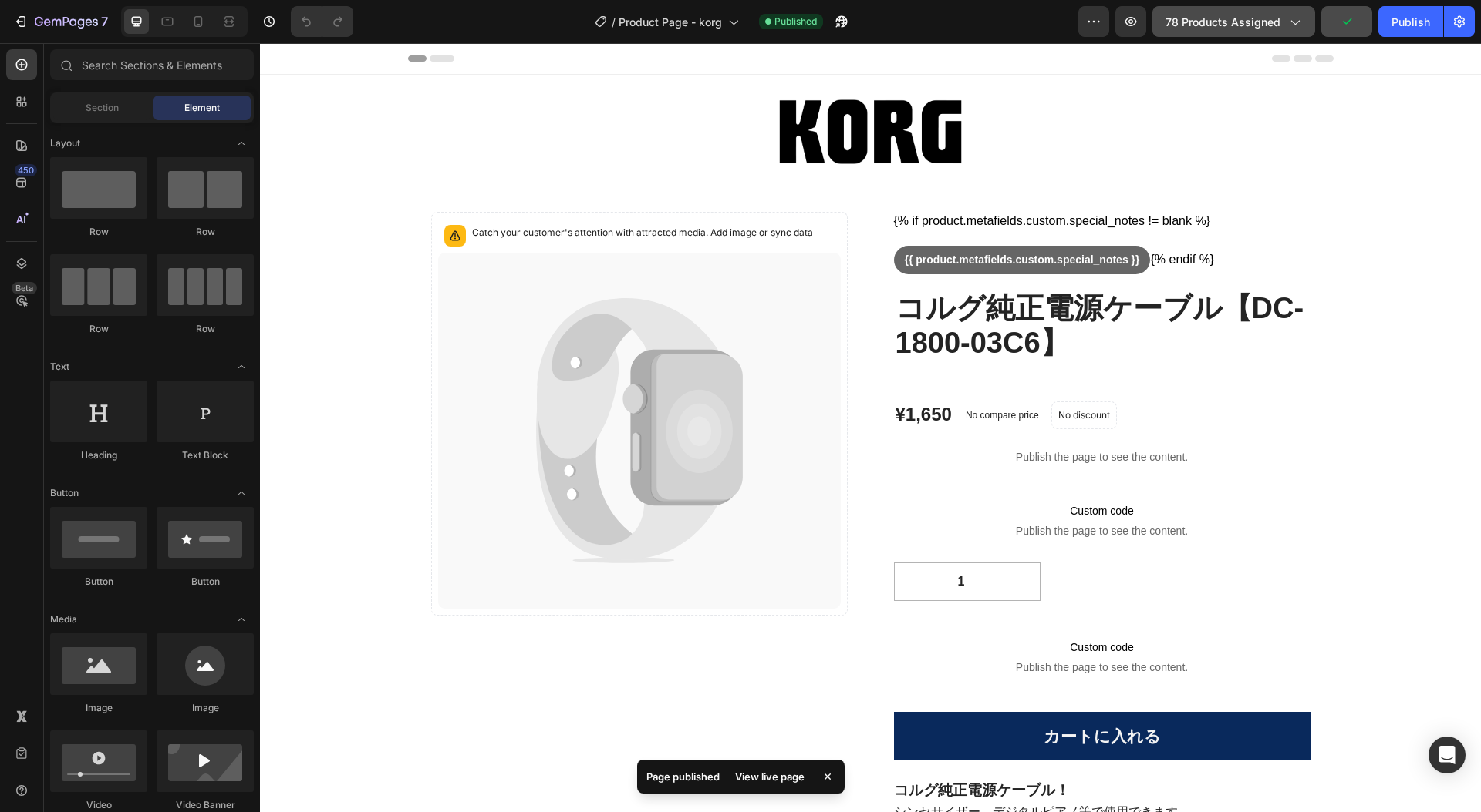
click at [1296, 22] on icon "button" at bounding box center [1294, 21] width 15 height 15
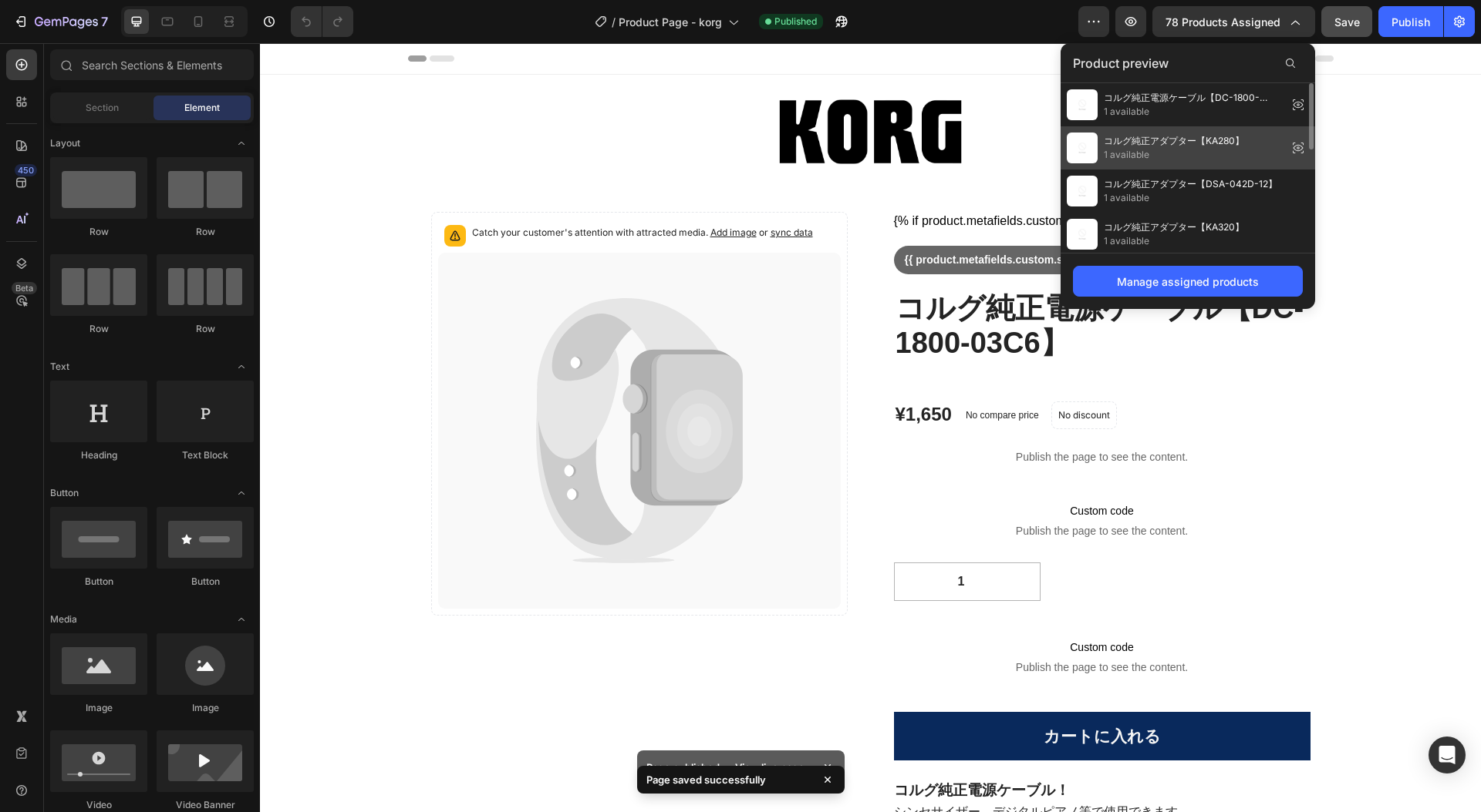
click at [1202, 142] on span "コルグ純正アダプター【KA280】" at bounding box center [1173, 140] width 140 height 14
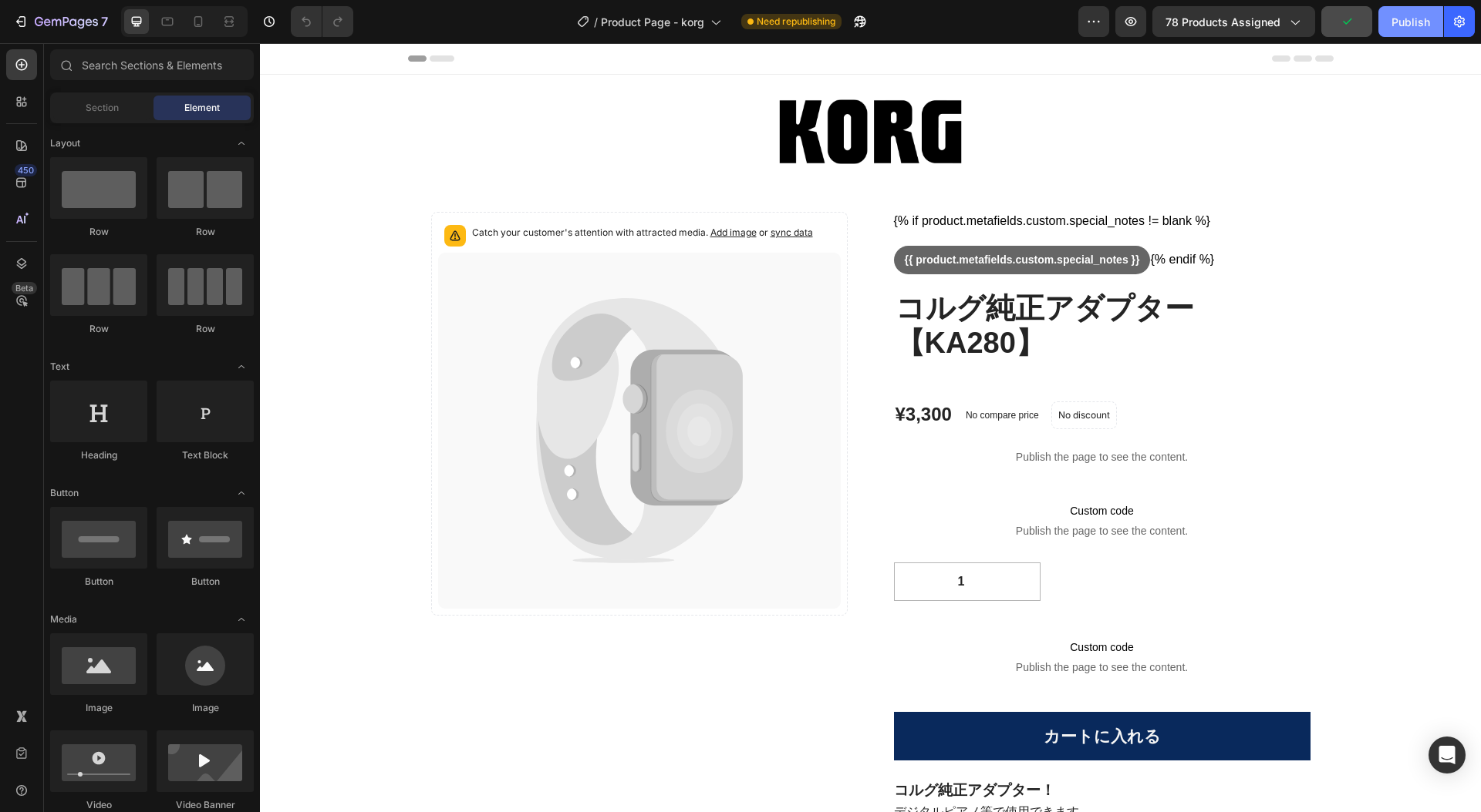
click at [1411, 23] on div "Publish" at bounding box center [1410, 22] width 39 height 16
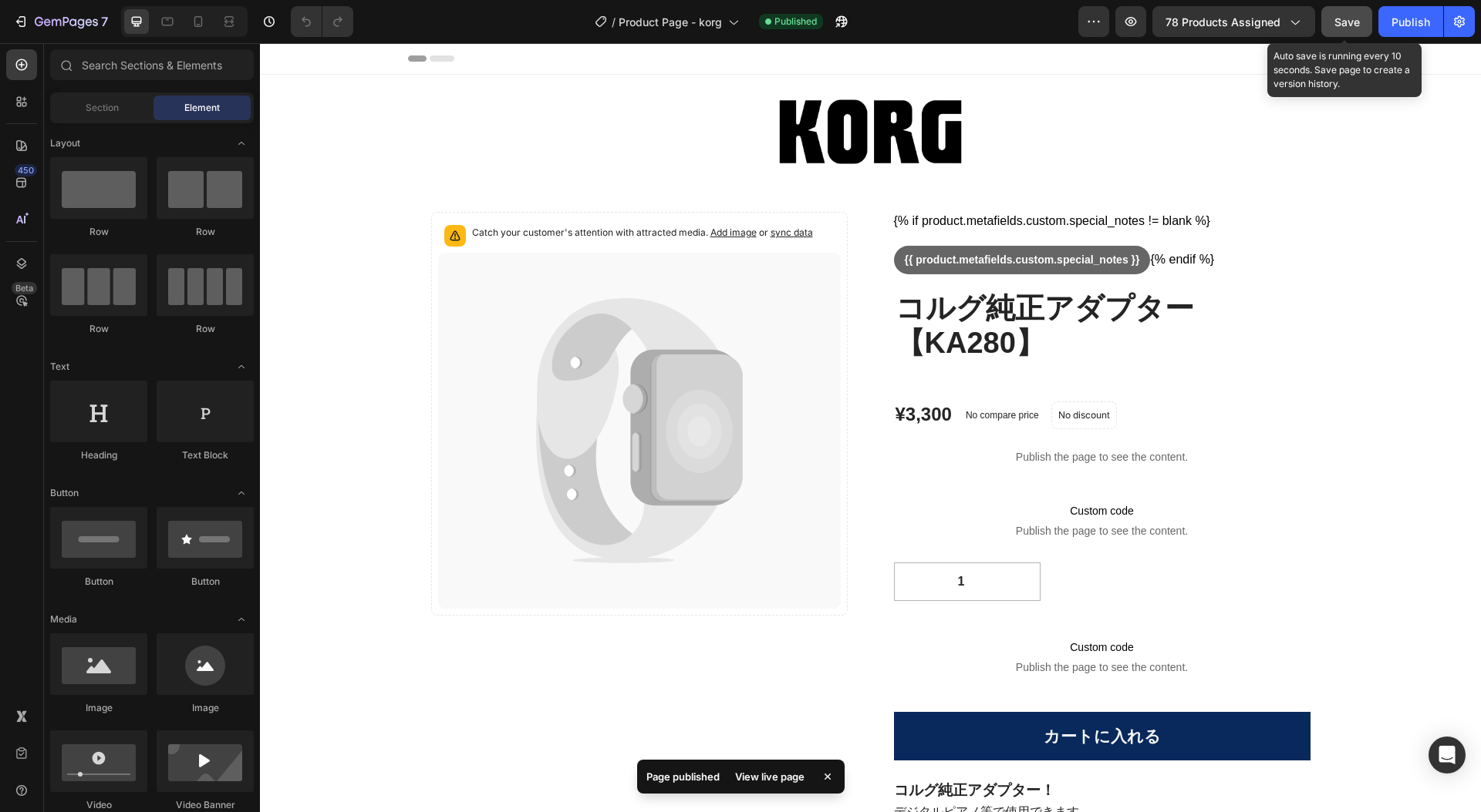
click at [1345, 24] on span "Save" at bounding box center [1347, 22] width 25 height 13
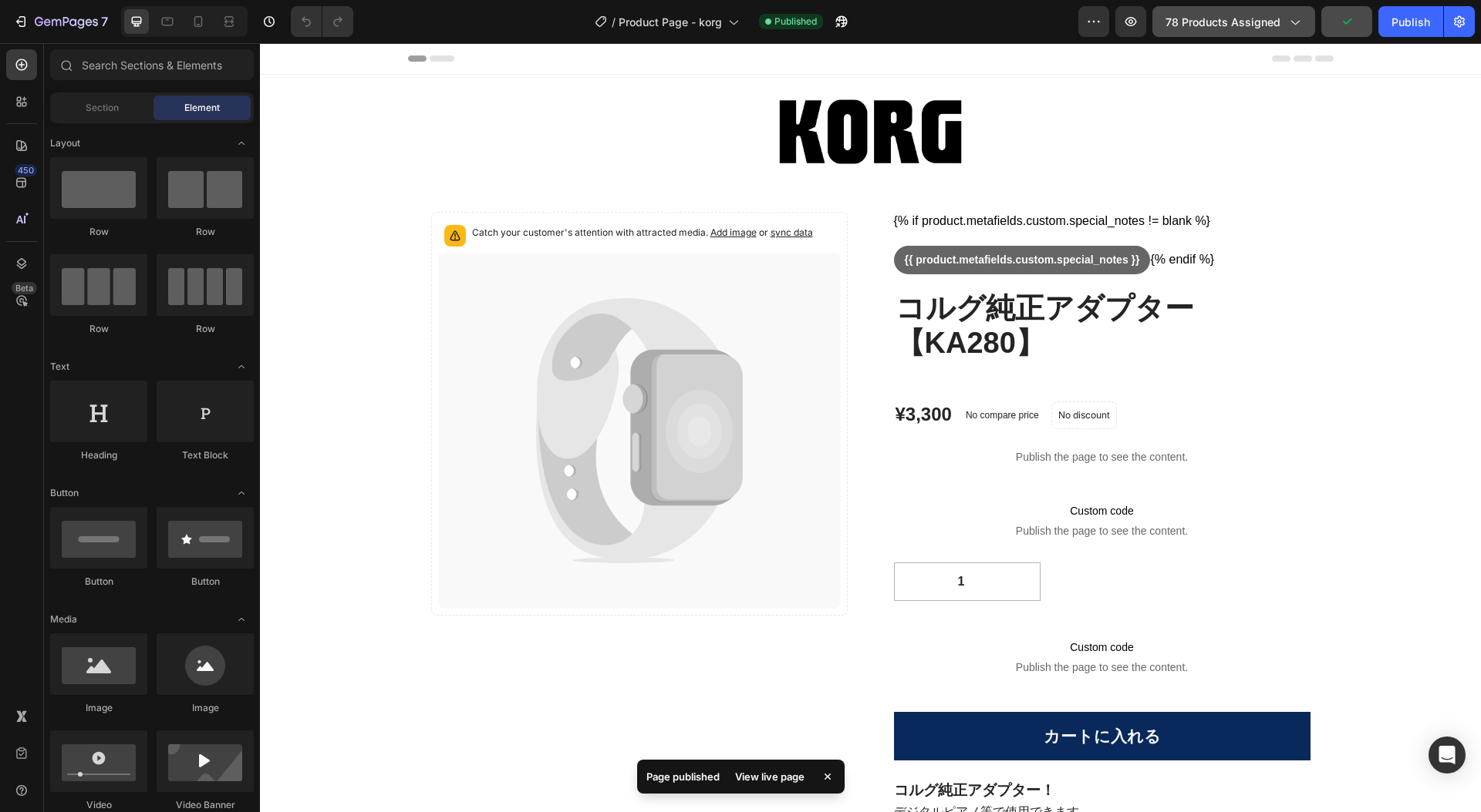
click at [1298, 22] on icon "button" at bounding box center [1295, 23] width 8 height 5
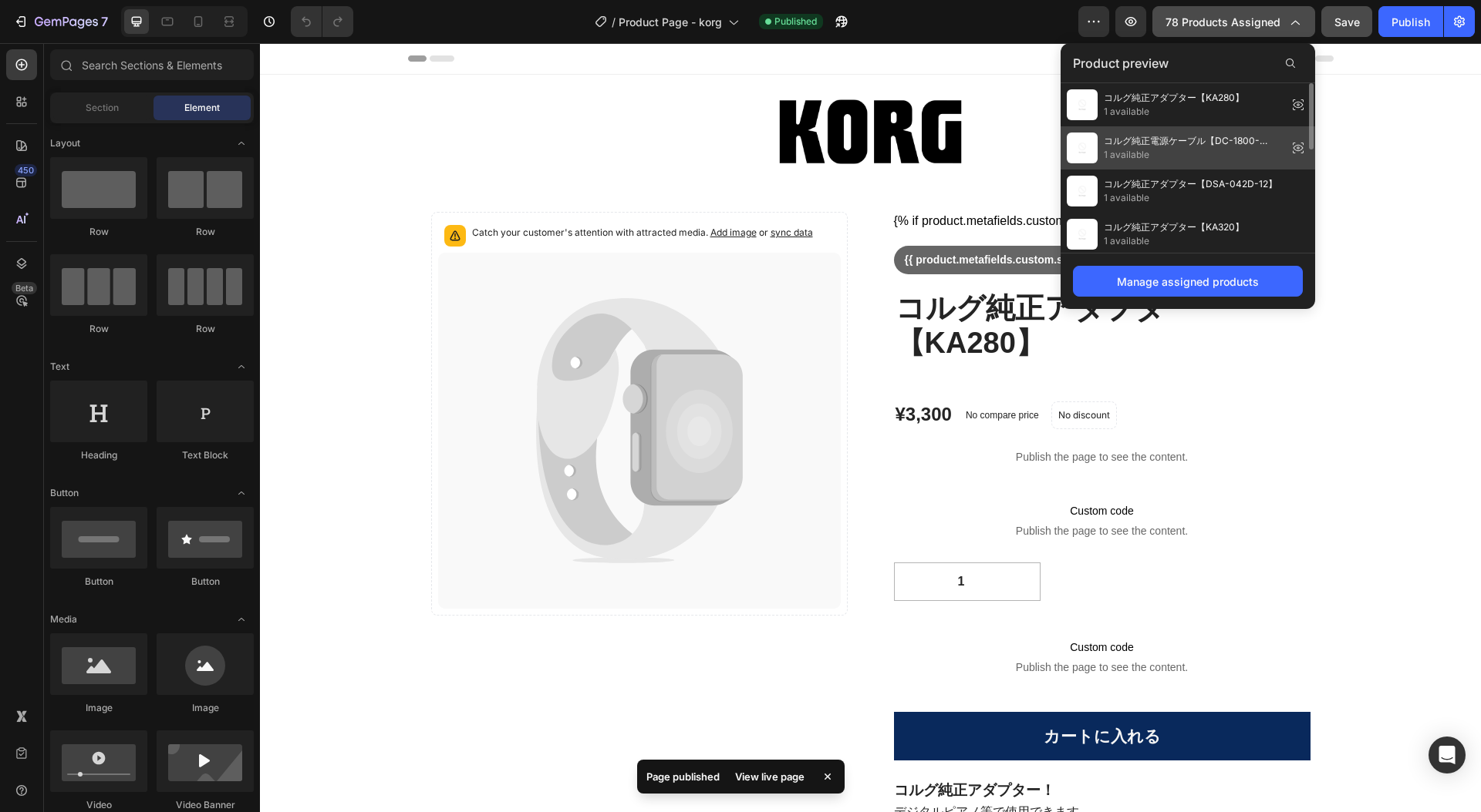
drag, startPoint x: 1229, startPoint y: 144, endPoint x: 1031, endPoint y: 38, distance: 224.6
click at [1229, 144] on span "コルグ純正電源ケーブル【DC-1800-03C6】" at bounding box center [1192, 140] width 177 height 14
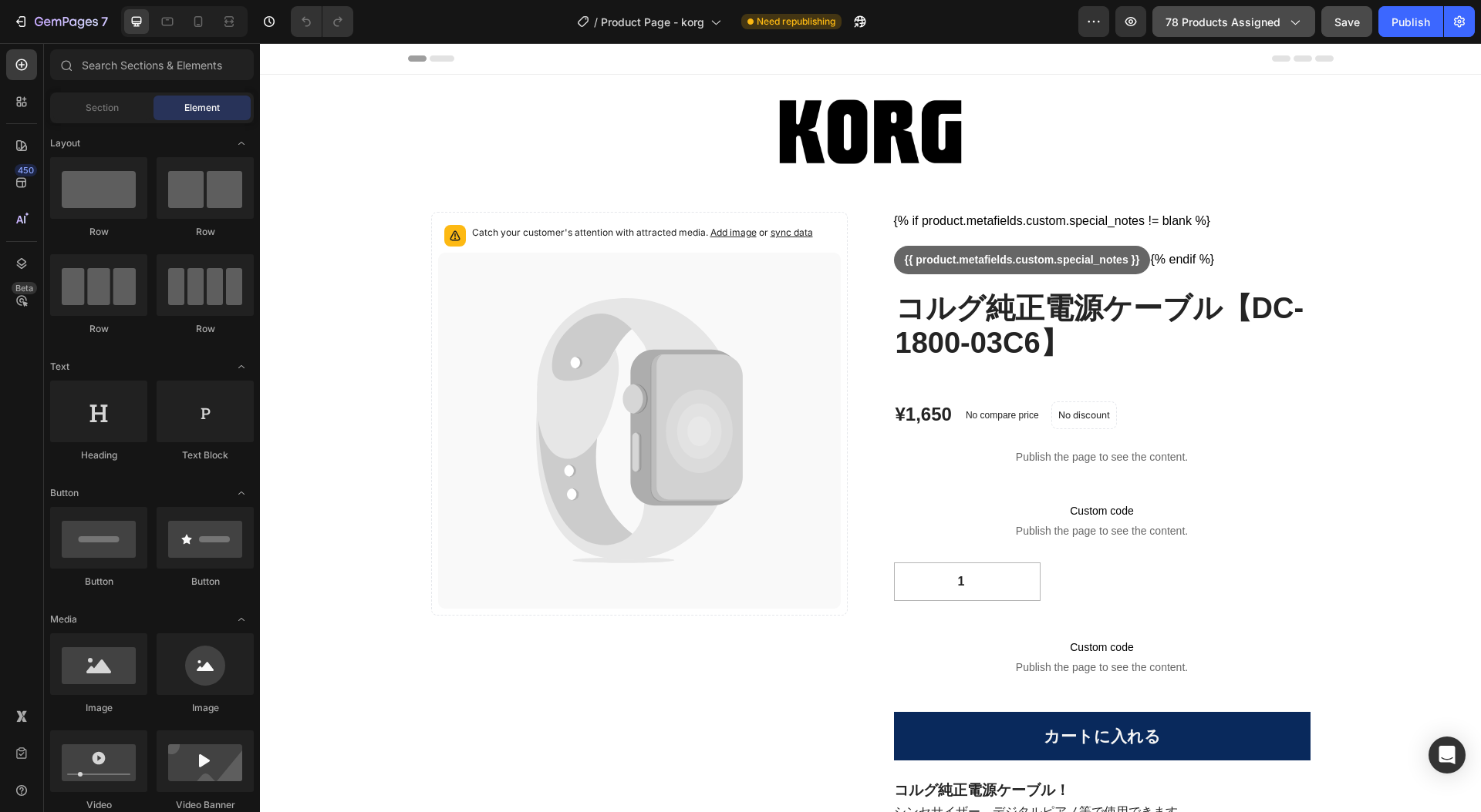
click at [1298, 18] on icon "button" at bounding box center [1294, 21] width 15 height 15
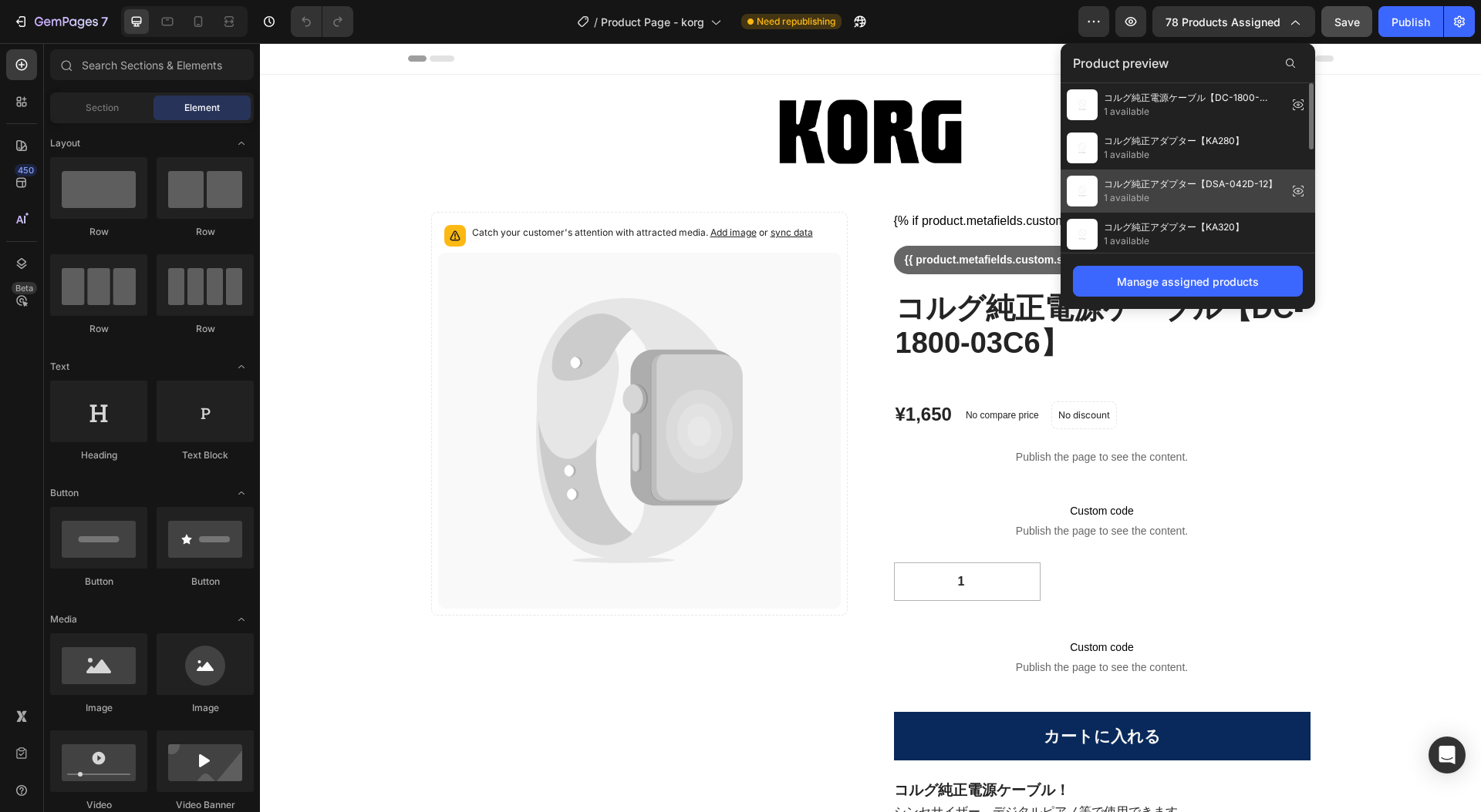
click at [1216, 191] on span "1 available" at bounding box center [1191, 197] width 174 height 14
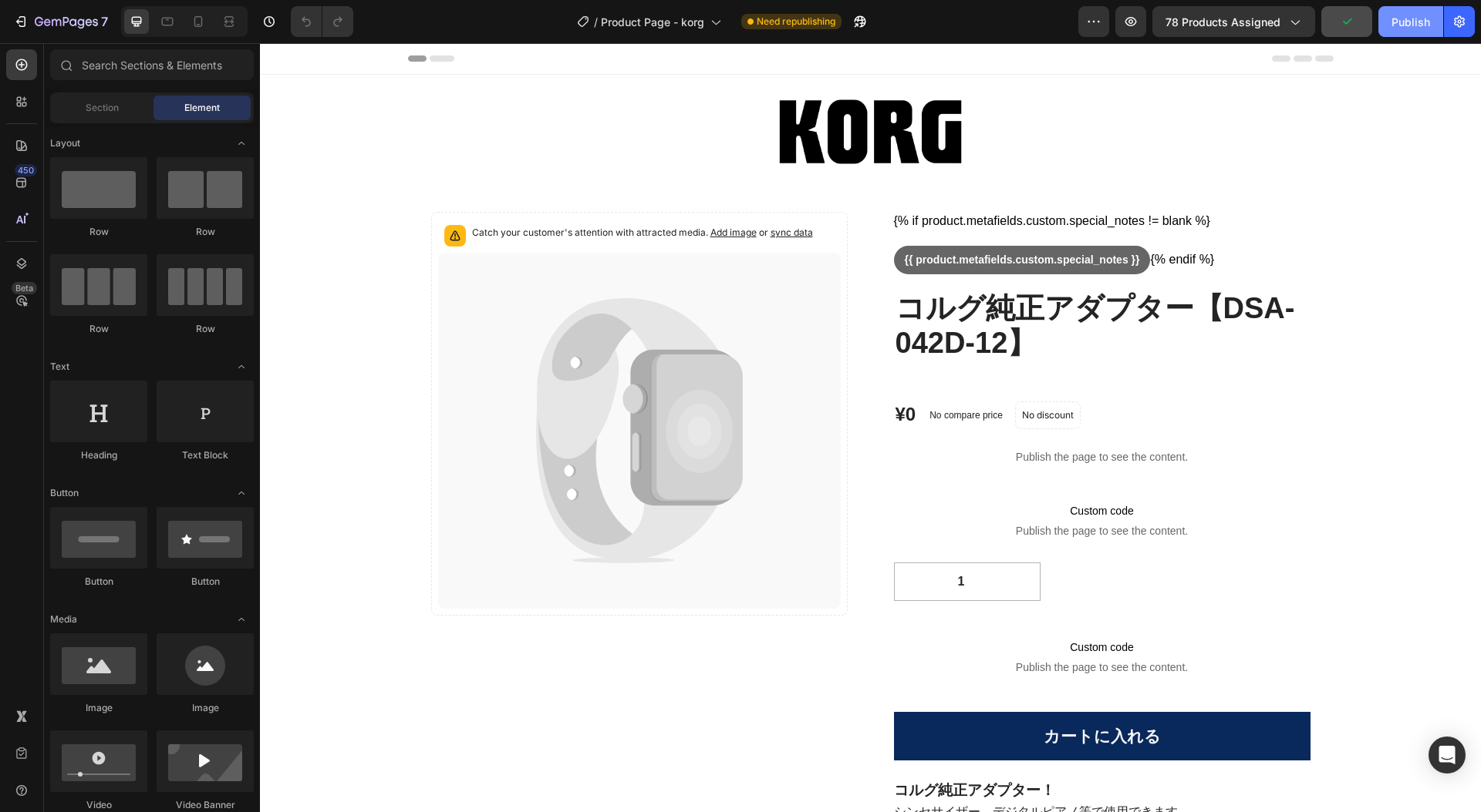
click at [1408, 20] on div "Publish" at bounding box center [1410, 22] width 39 height 16
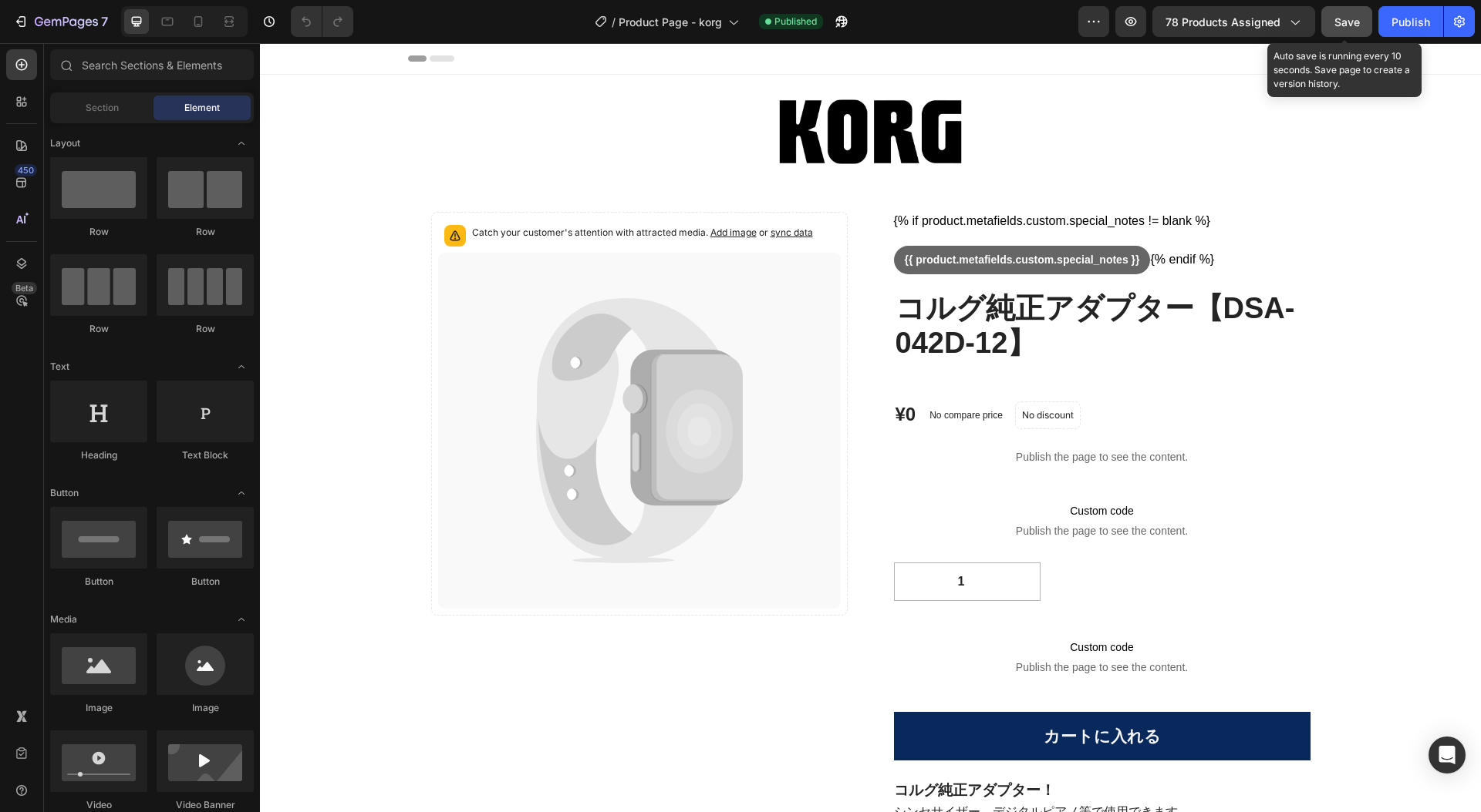
click at [1346, 24] on span "Save" at bounding box center [1347, 22] width 25 height 13
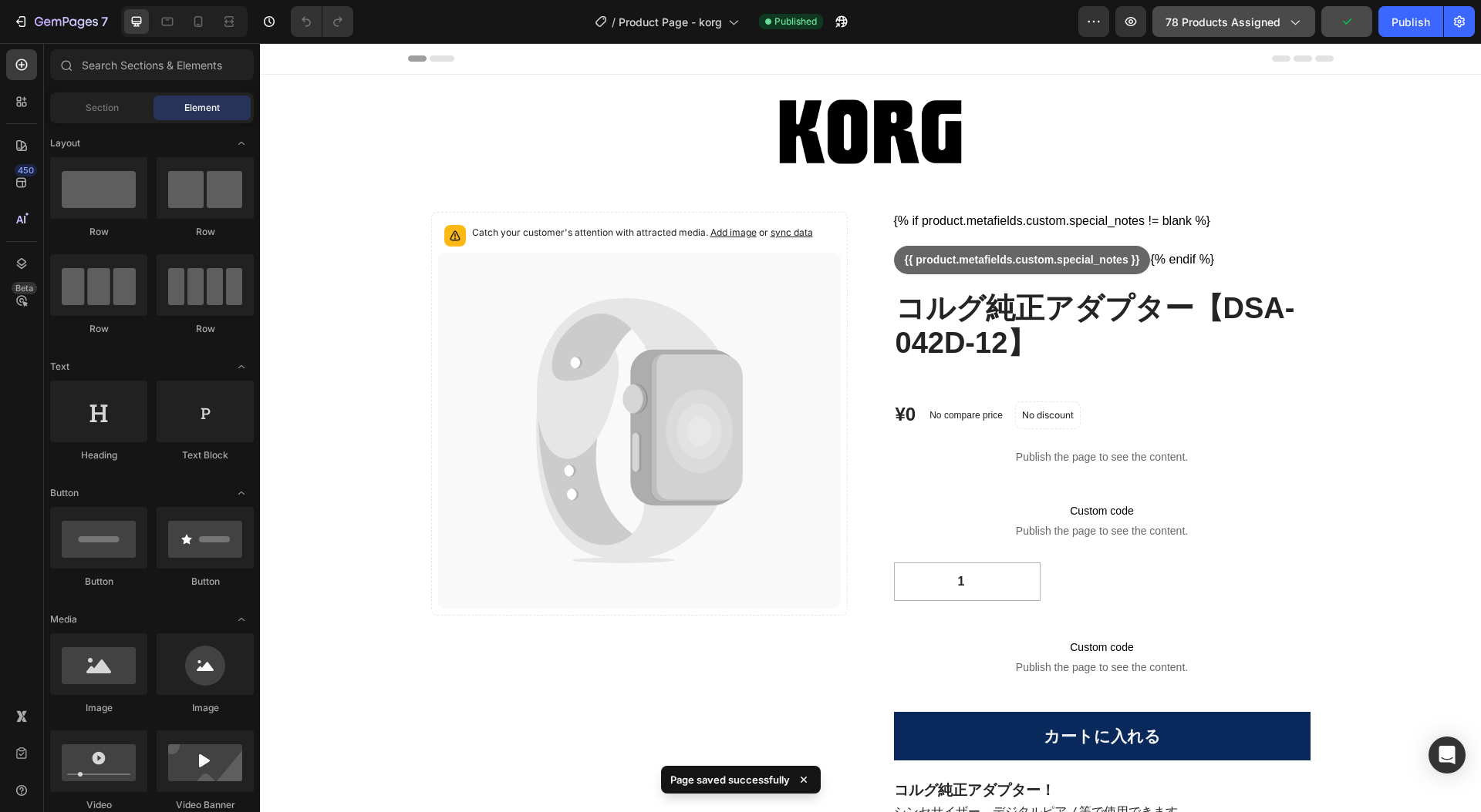
click at [1297, 24] on icon "button" at bounding box center [1294, 21] width 15 height 15
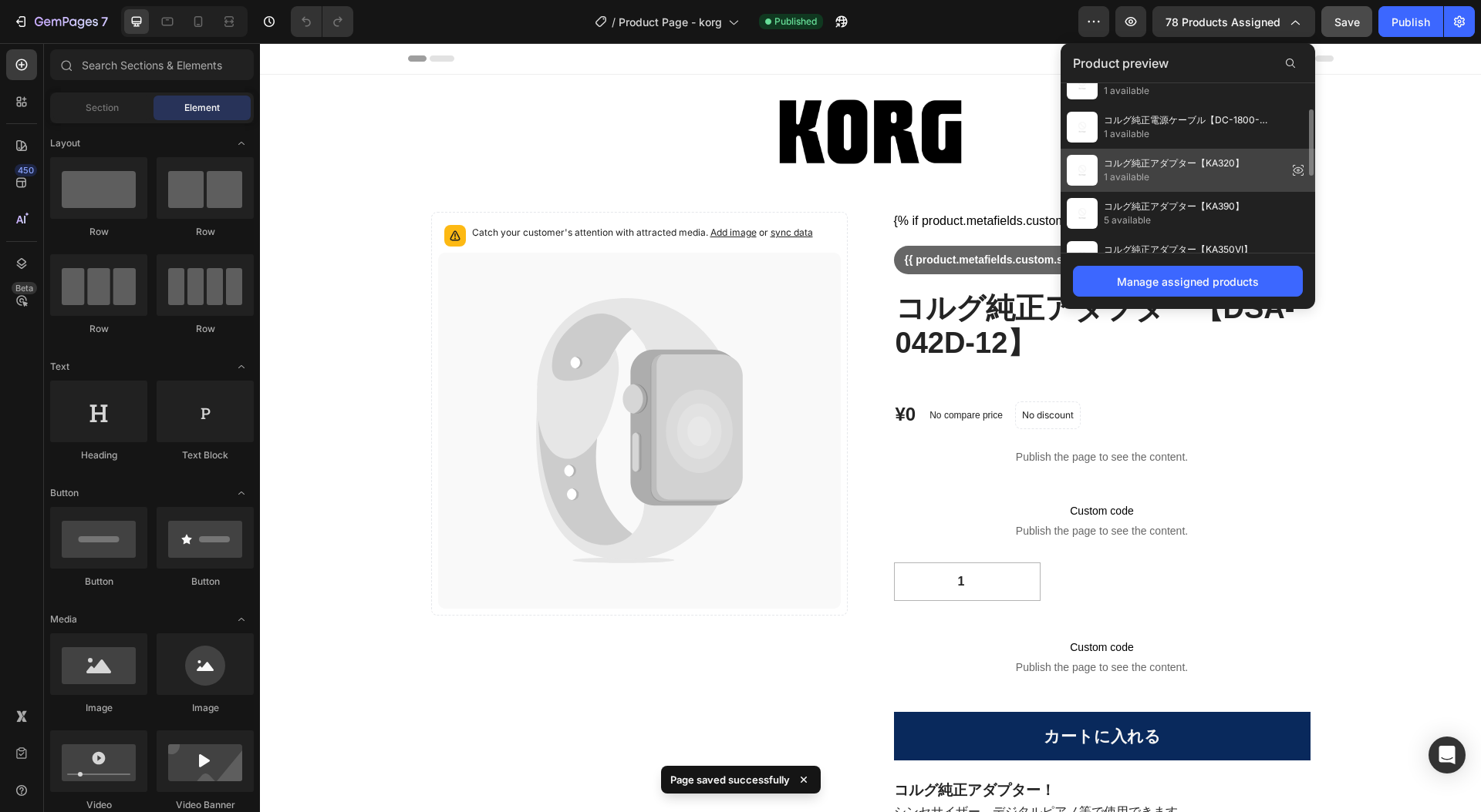
scroll to position [66, 0]
click at [1221, 164] on span "コルグ純正アダプター【KA320】" at bounding box center [1173, 160] width 140 height 14
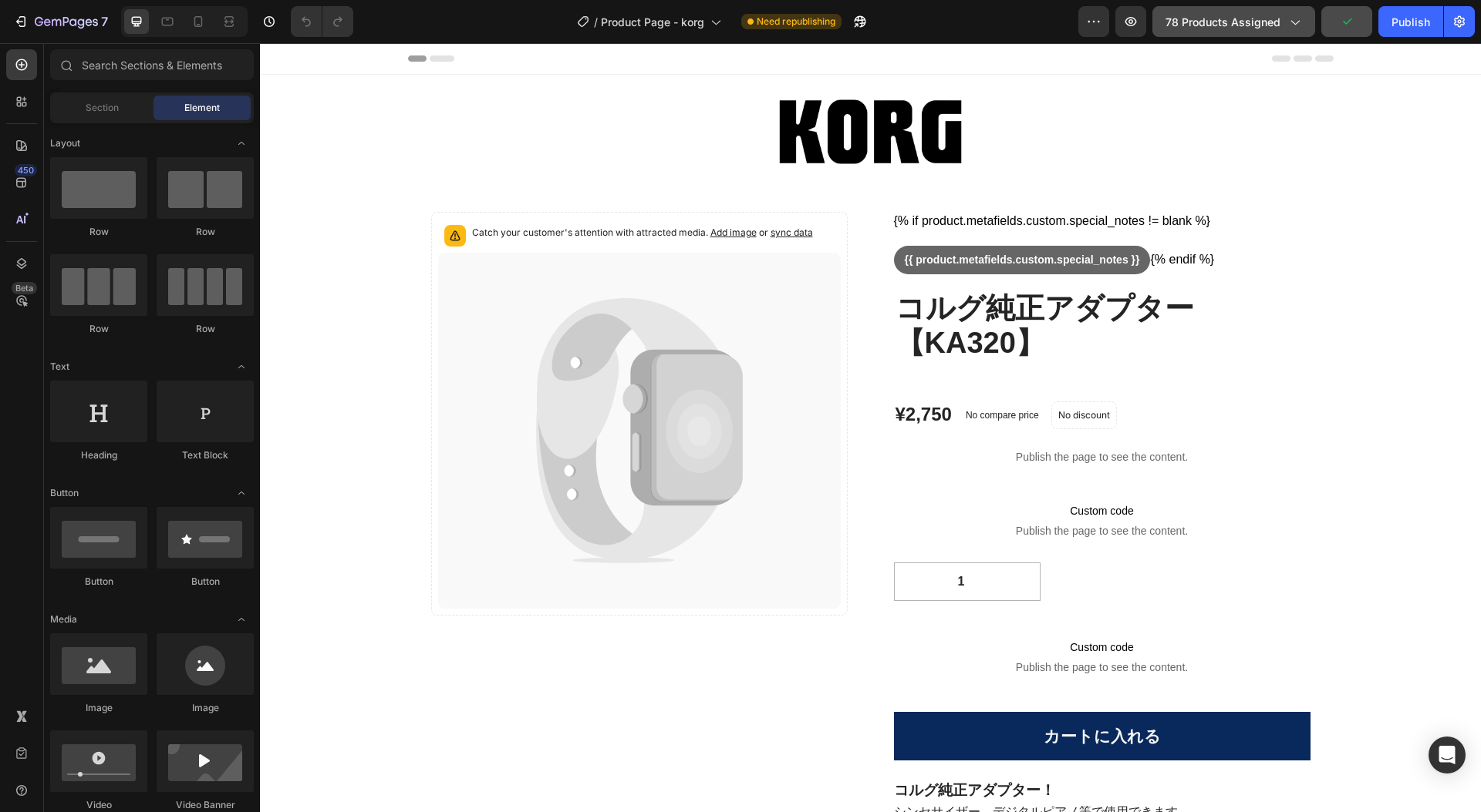
click at [1293, 18] on icon "button" at bounding box center [1294, 21] width 15 height 15
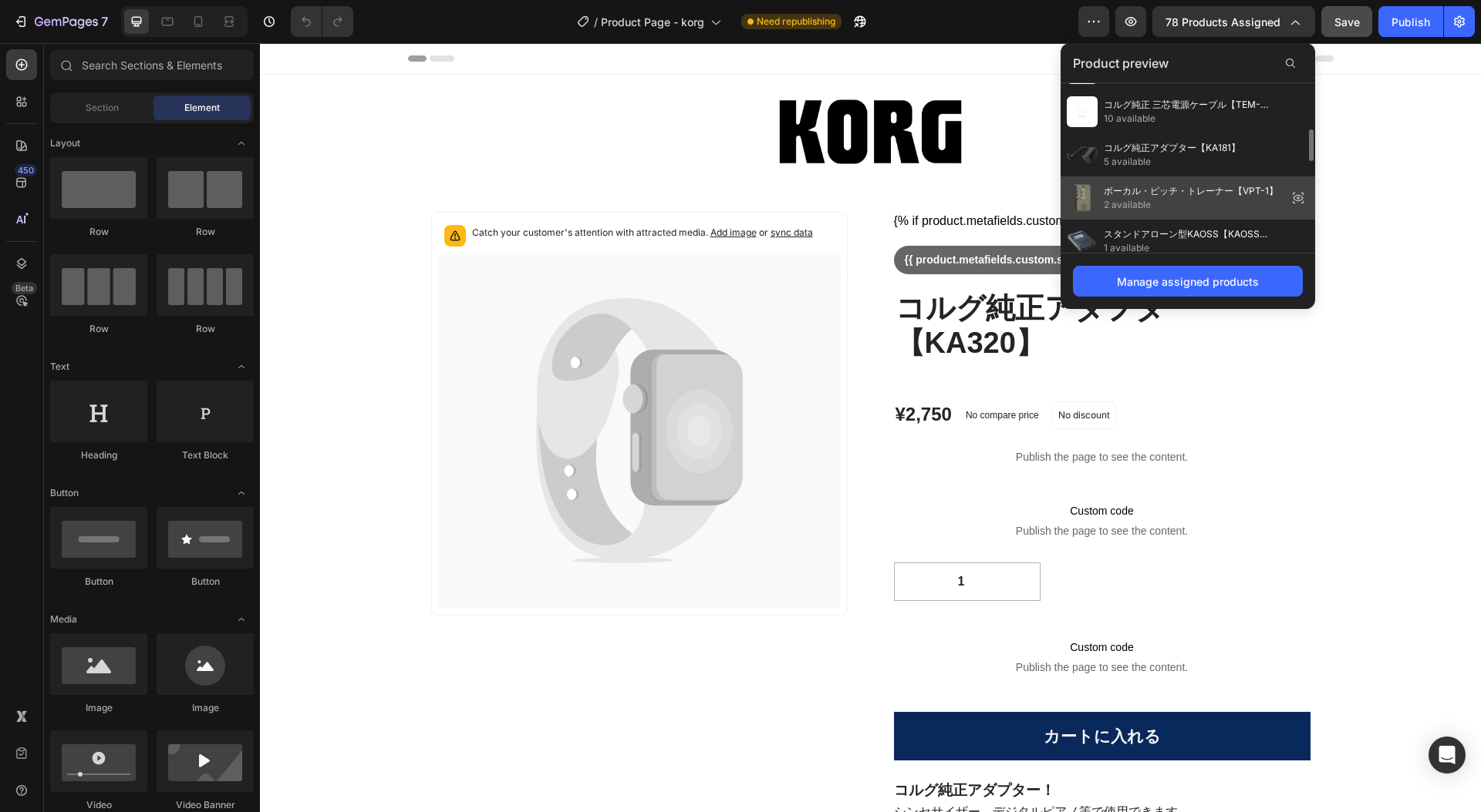
scroll to position [259, 0]
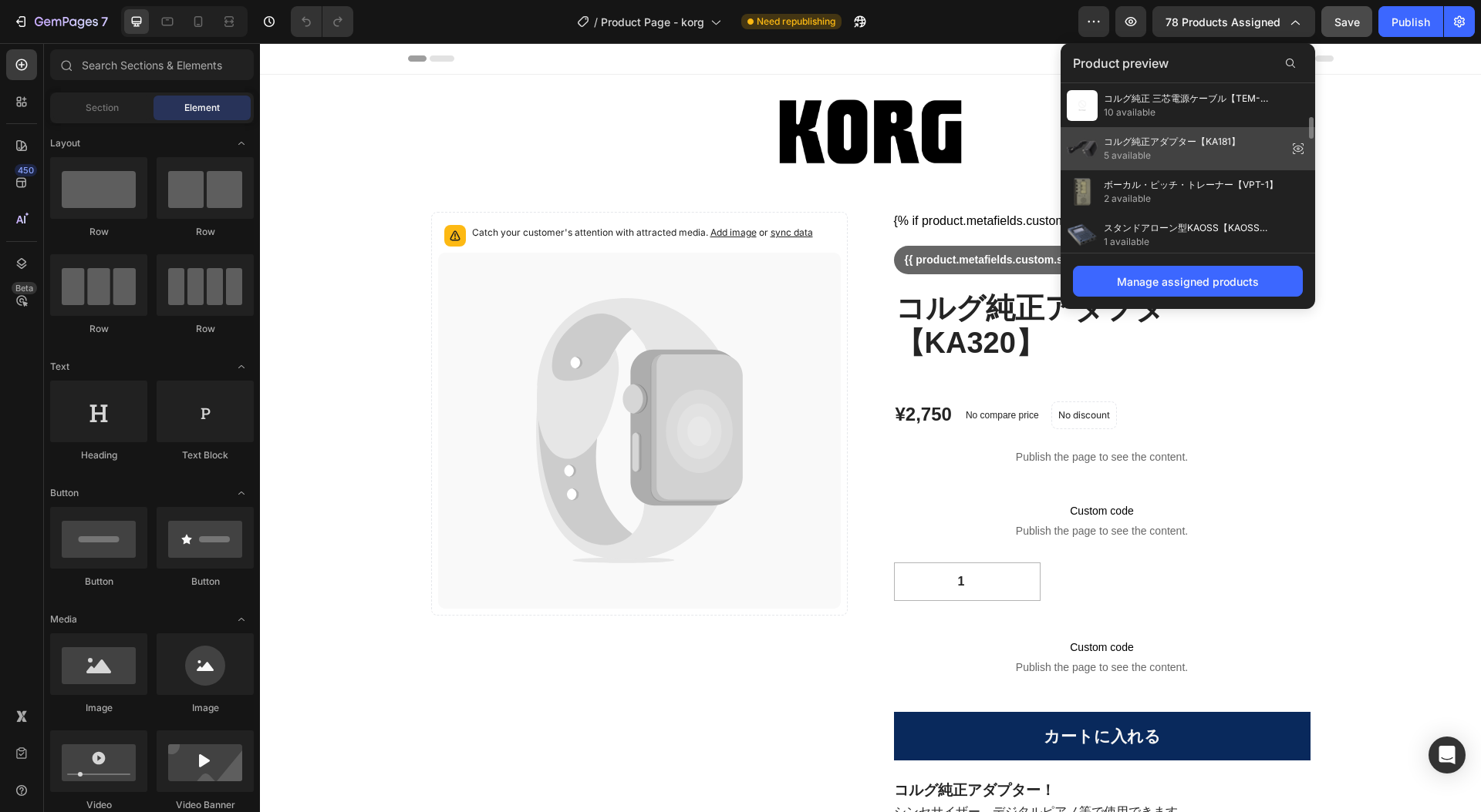
drag, startPoint x: 1212, startPoint y: 148, endPoint x: 953, endPoint y: 105, distance: 262.5
click at [1212, 148] on div "コルグ純正アダプター【KA181】 5 available" at bounding box center [1172, 148] width 137 height 28
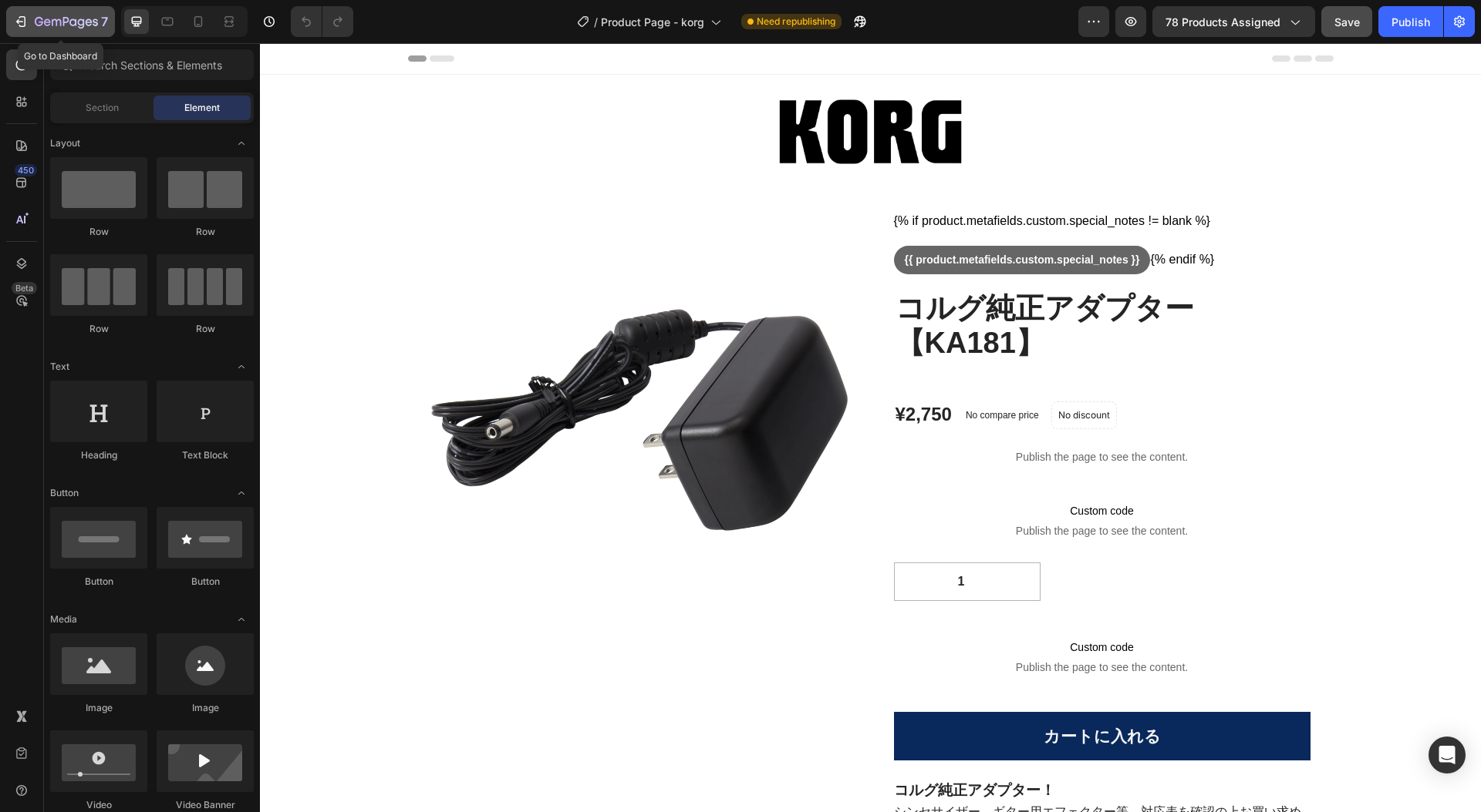
click at [21, 15] on icon "button" at bounding box center [20, 21] width 15 height 15
click at [1299, 24] on icon "button" at bounding box center [1294, 21] width 15 height 15
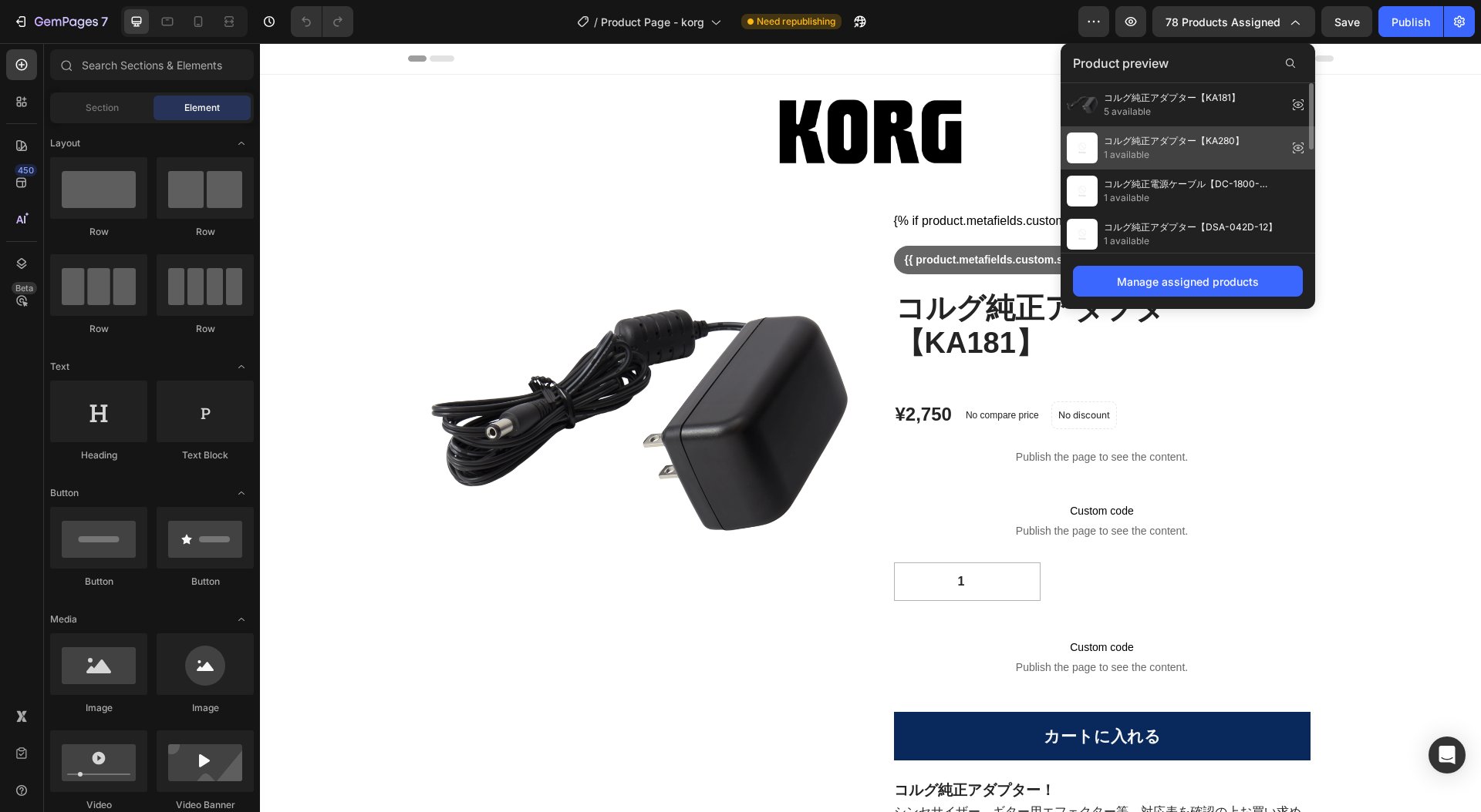
click at [1220, 148] on span "1 available" at bounding box center [1173, 155] width 140 height 14
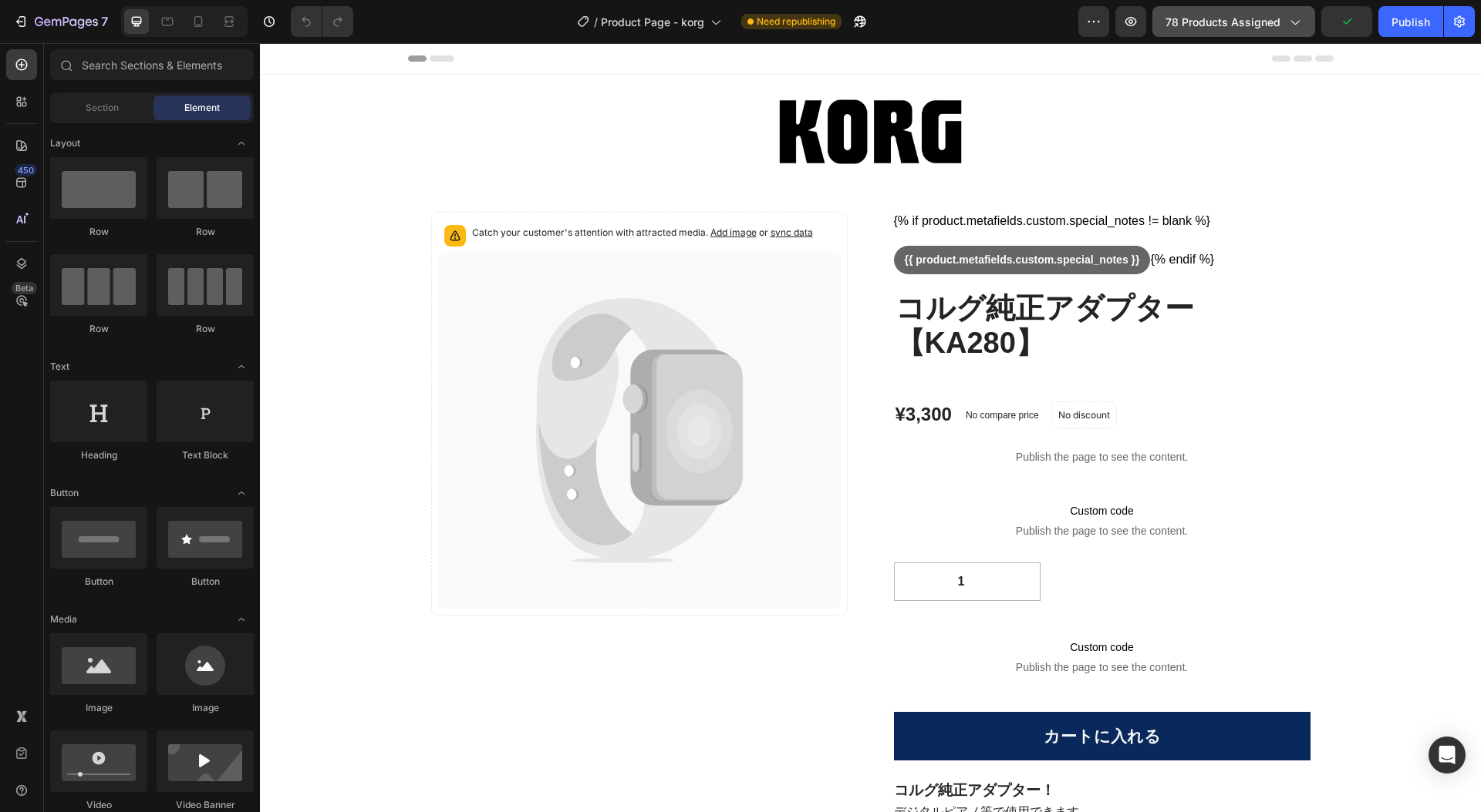
click at [1295, 20] on icon "button" at bounding box center [1294, 21] width 15 height 15
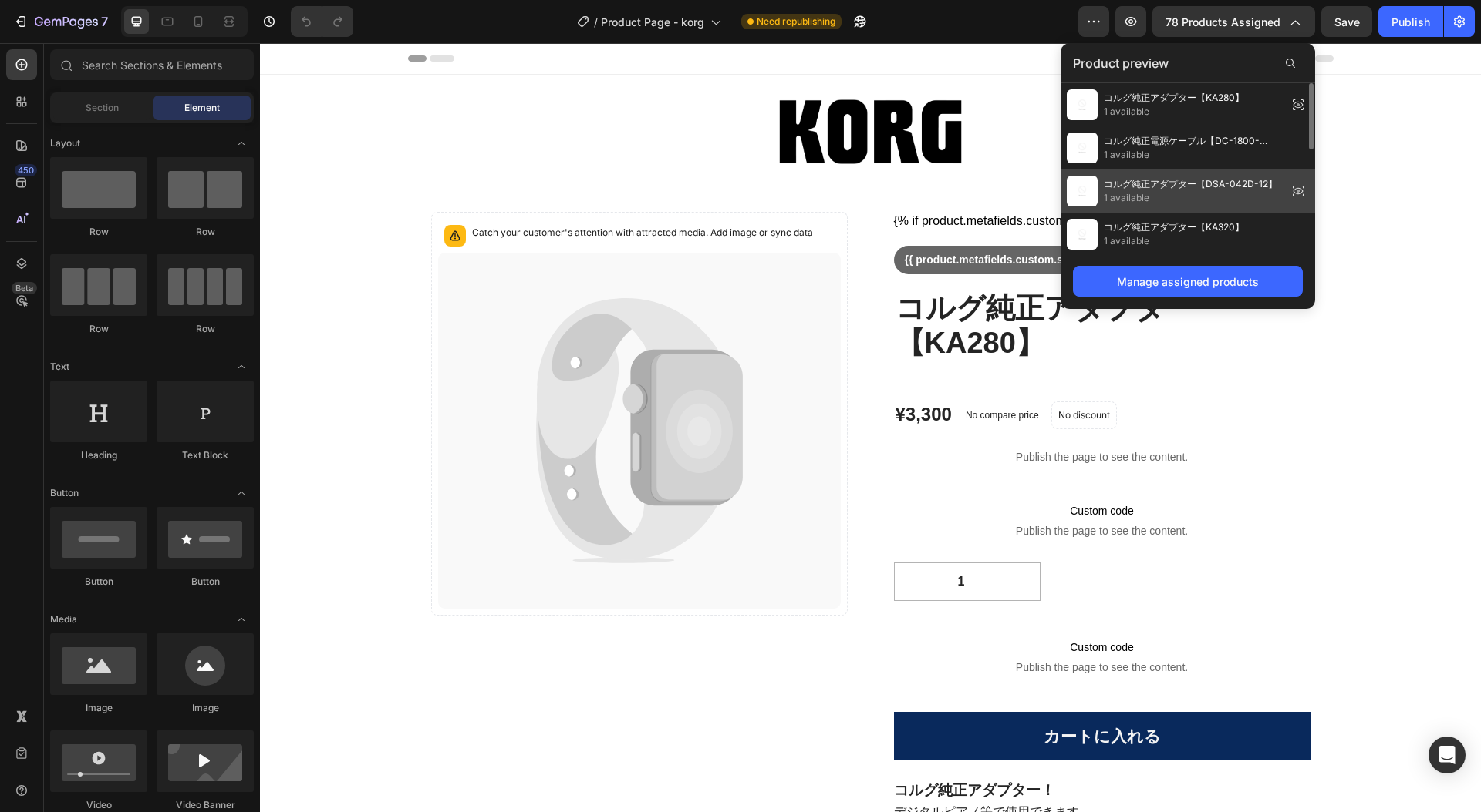
click at [1220, 186] on span "コルグ純正アダプター【DSA-042D-12】" at bounding box center [1191, 184] width 174 height 14
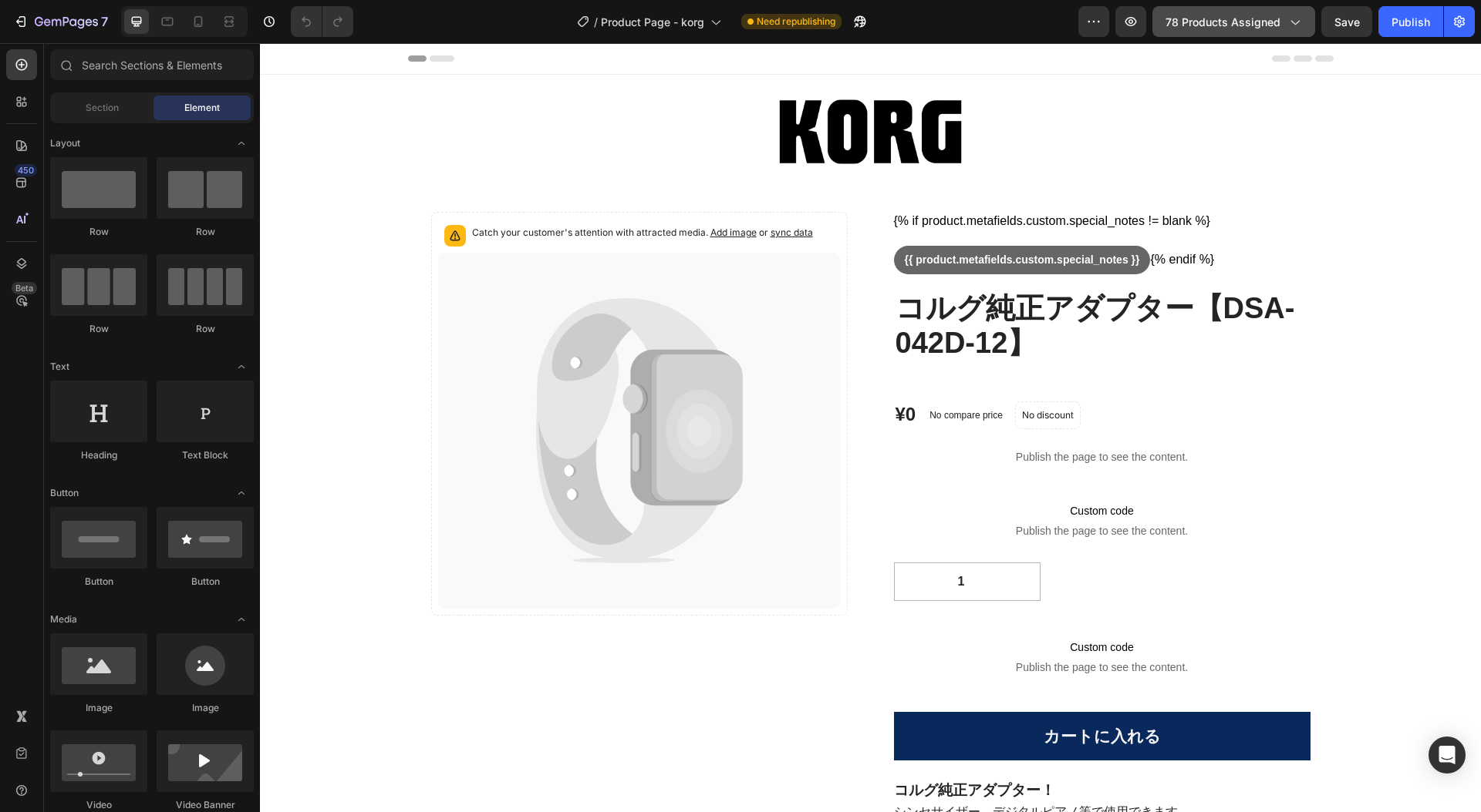
click at [1297, 23] on icon "button" at bounding box center [1295, 23] width 8 height 5
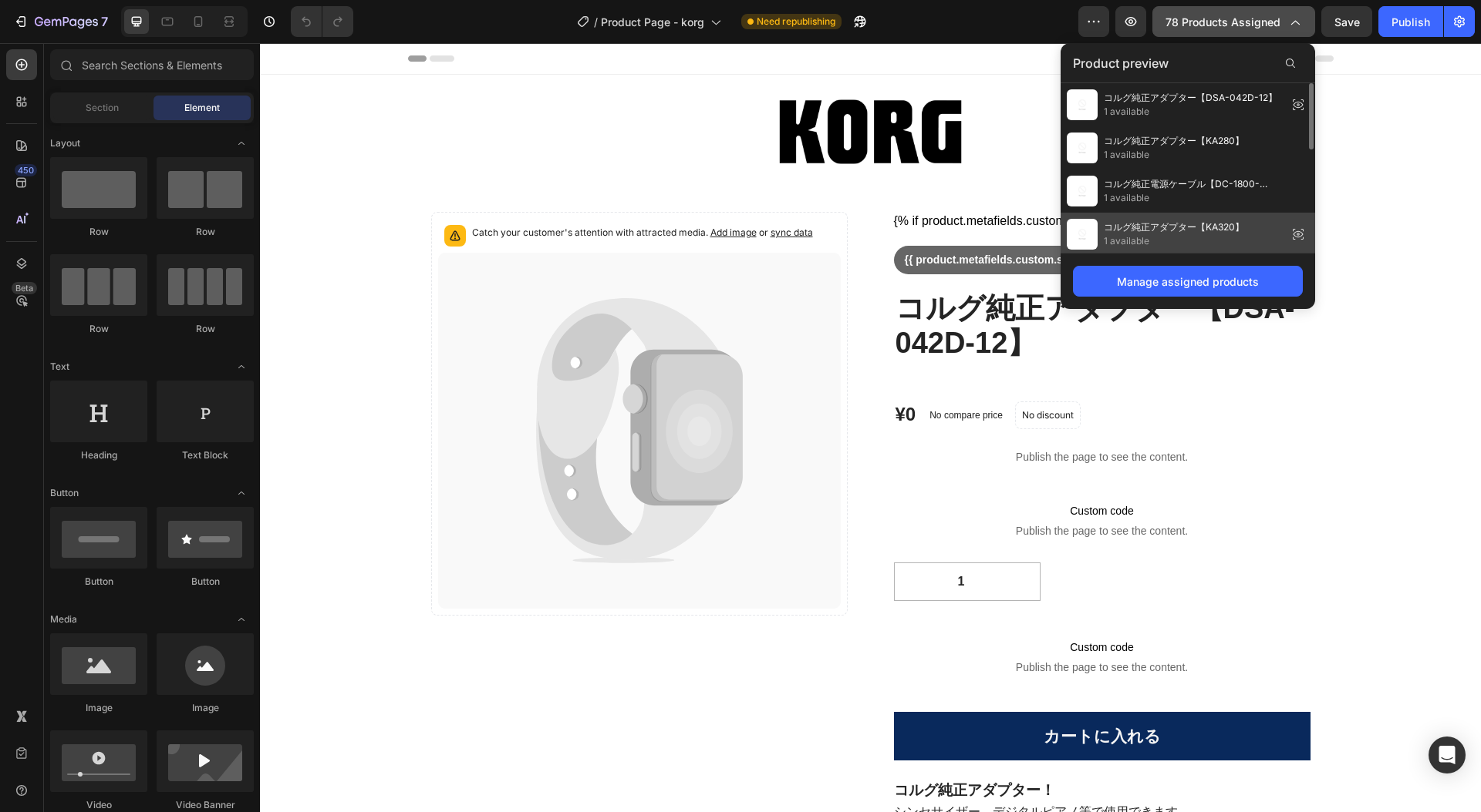
click at [1195, 231] on span "コルグ純正アダプター【KA320】" at bounding box center [1173, 227] width 140 height 14
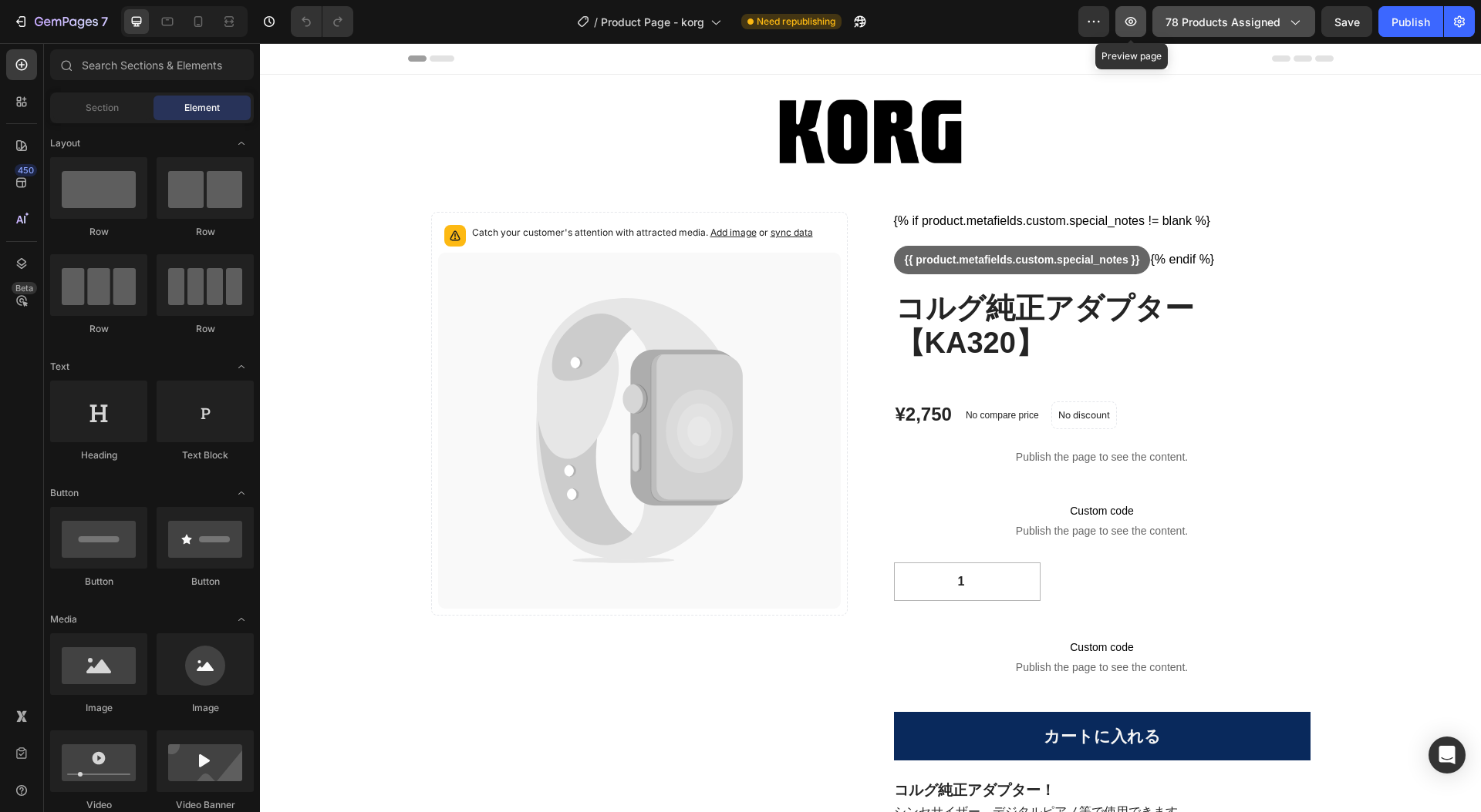
click at [1131, 22] on icon "button" at bounding box center [1130, 21] width 5 height 5
click at [1131, 24] on icon "button" at bounding box center [1130, 21] width 15 height 15
click at [24, 23] on icon "button" at bounding box center [20, 21] width 15 height 15
